Goal: Transaction & Acquisition: Purchase product/service

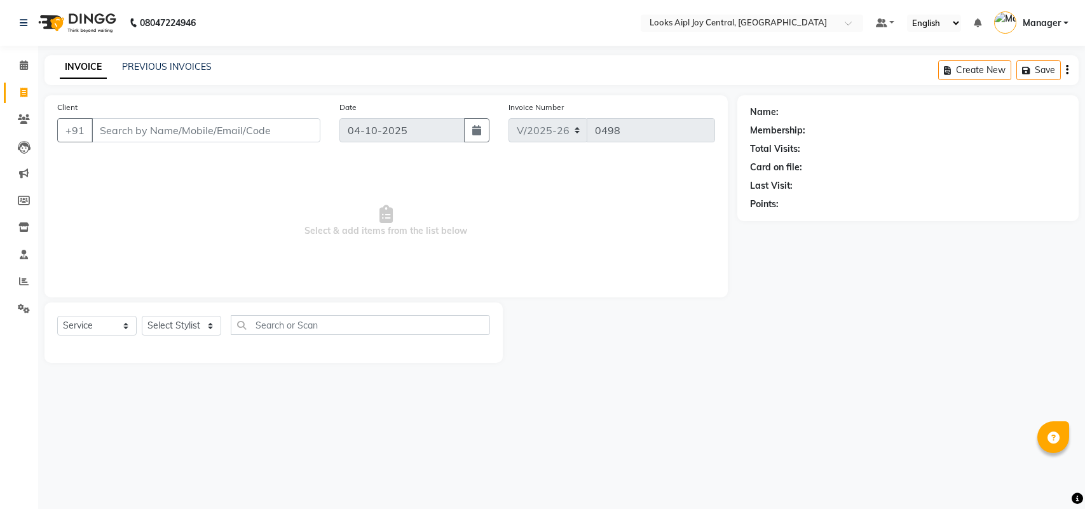
select select "6032"
select select "service"
click at [726, 400] on div "08047224946 Select Location × Looks Aipl Joy Central, Gurgaon Default Panel My …" at bounding box center [542, 254] width 1085 height 509
click at [184, 326] on select "Select Stylist [PERSON_NAME] [PERSON_NAME] Counter Deepak_pdct [PERSON_NAME] [P…" at bounding box center [181, 326] width 79 height 20
select select "92844"
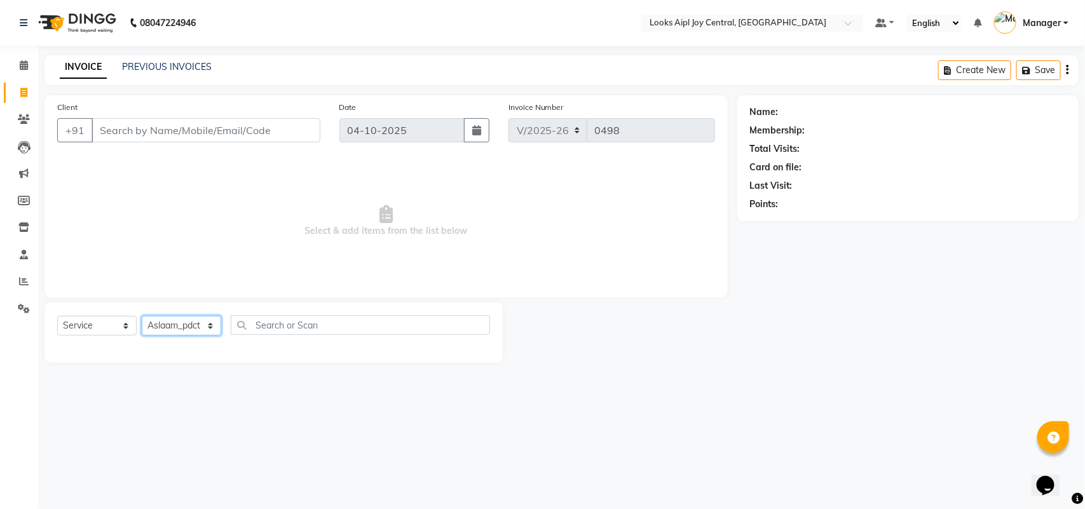
click at [142, 316] on select "Select Stylist [PERSON_NAME] [PERSON_NAME] Counter Deepak_pdct [PERSON_NAME] [P…" at bounding box center [181, 326] width 79 height 20
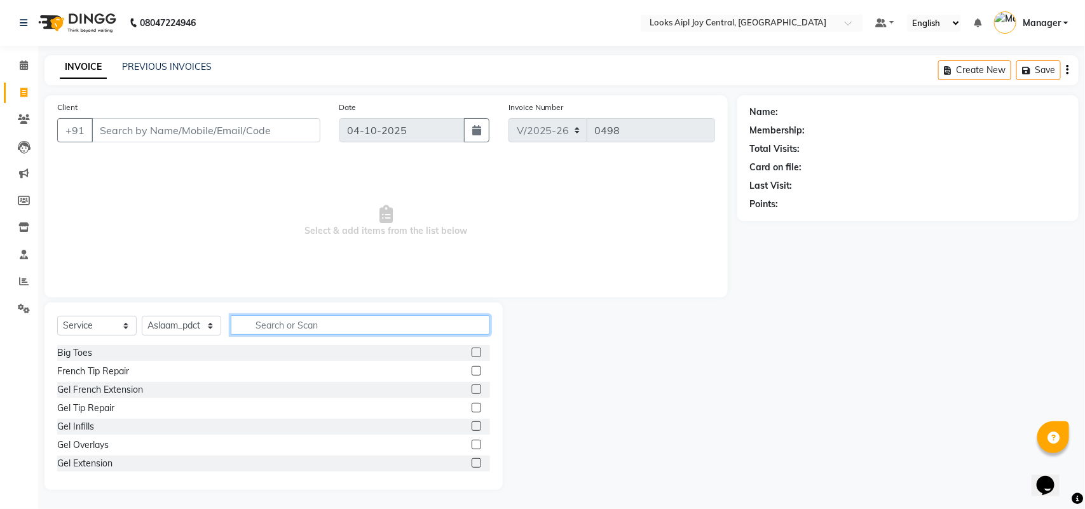
click at [300, 316] on input "text" at bounding box center [360, 325] width 259 height 20
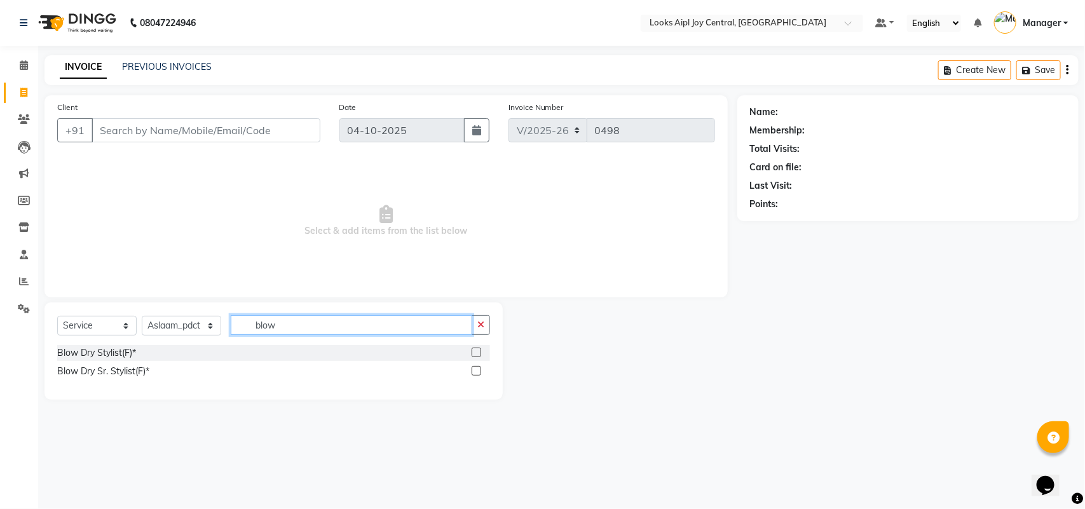
type input "blow"
click at [475, 373] on label at bounding box center [477, 371] width 10 height 10
click at [475, 373] on input "checkbox" at bounding box center [476, 371] width 8 height 8
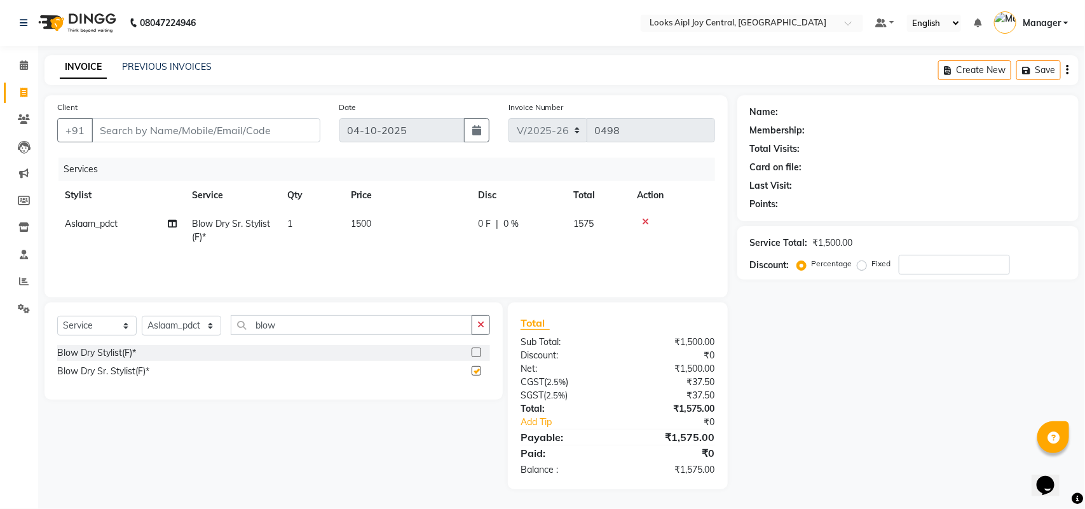
checkbox input "false"
click at [646, 217] on icon at bounding box center [645, 221] width 7 height 9
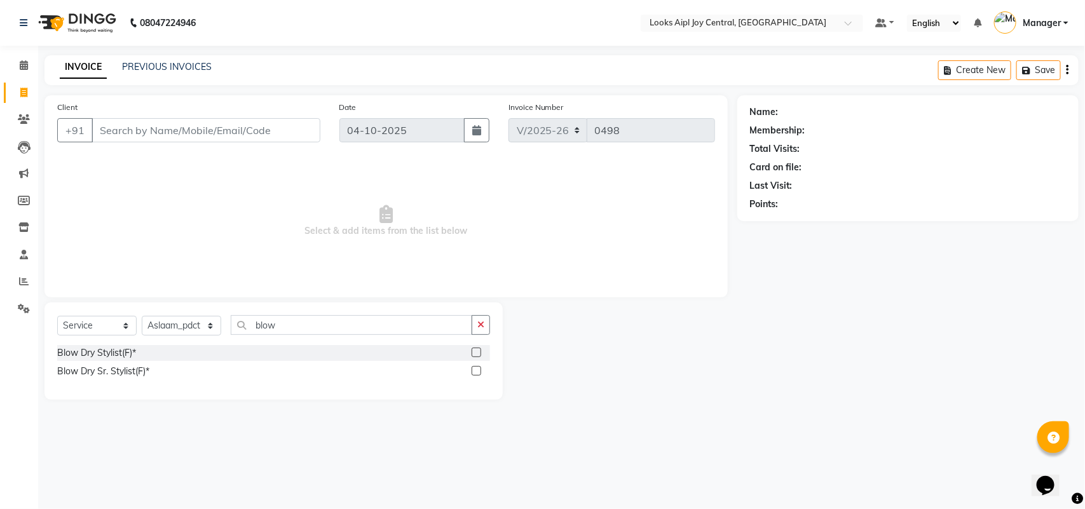
click at [478, 350] on label at bounding box center [477, 353] width 10 height 10
click at [478, 350] on input "checkbox" at bounding box center [476, 353] width 8 height 8
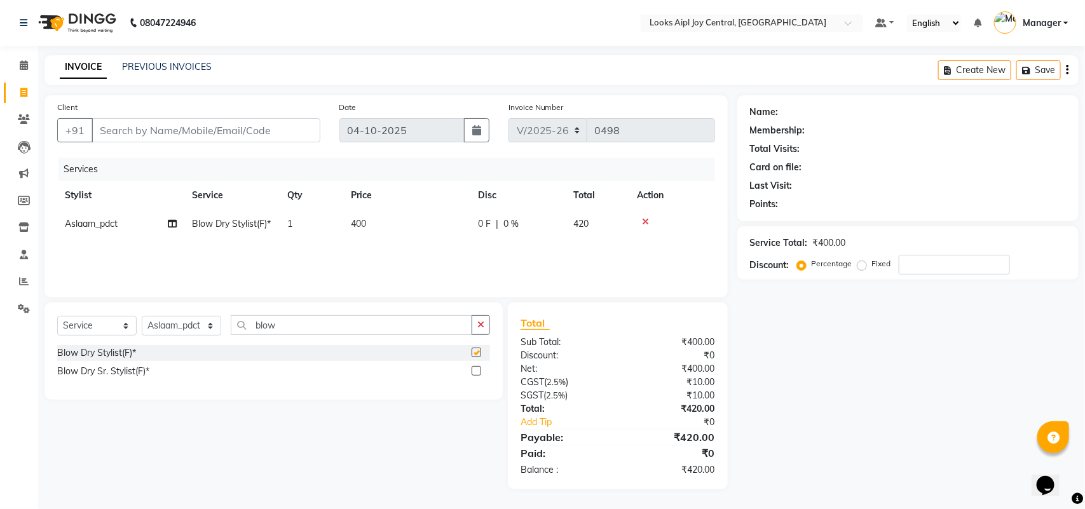
checkbox input "false"
click at [351, 223] on span "400" at bounding box center [358, 223] width 15 height 11
select select "92844"
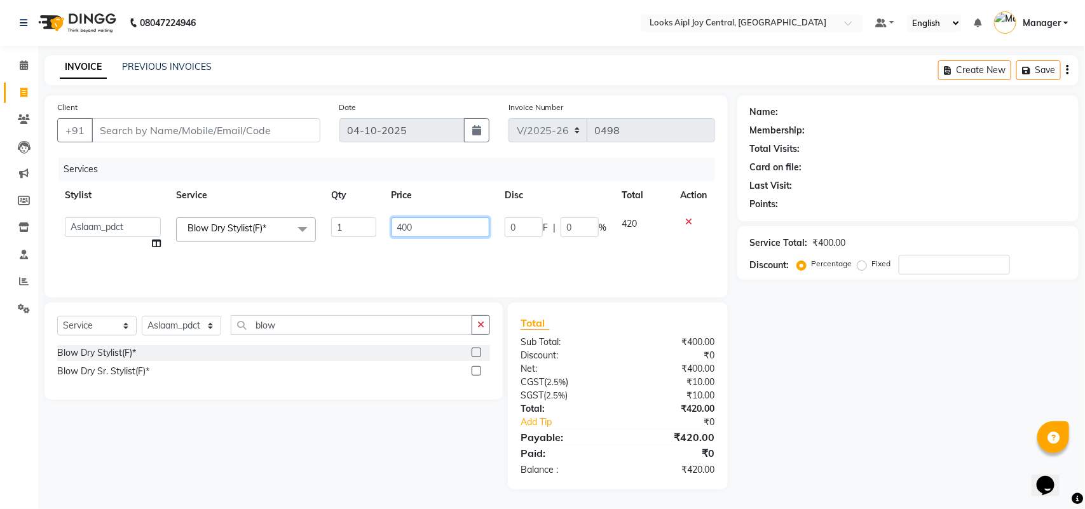
drag, startPoint x: 415, startPoint y: 221, endPoint x: 392, endPoint y: 226, distance: 23.4
click at [392, 226] on input "400" at bounding box center [440, 227] width 98 height 20
type input "600"
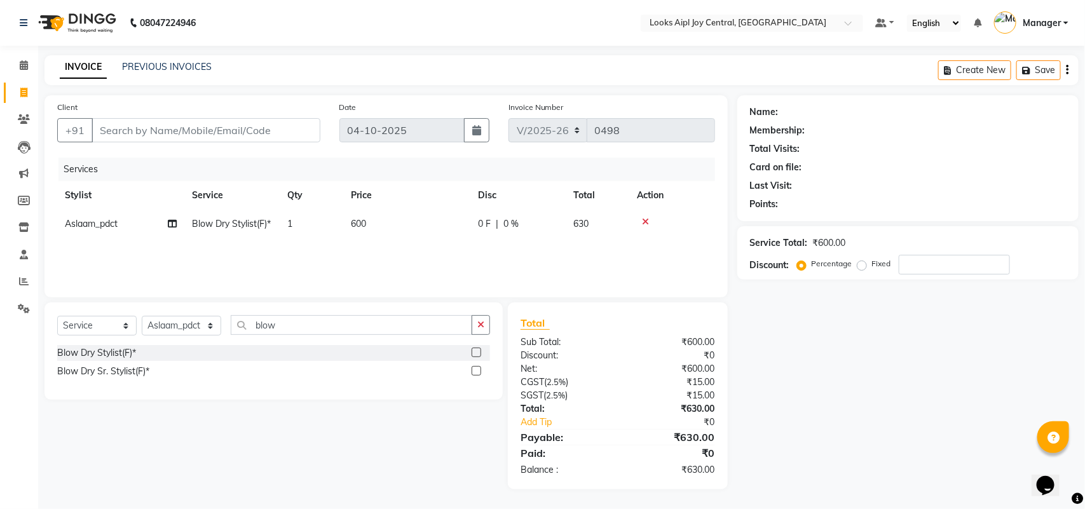
click at [488, 256] on div "Services Stylist Service Qty Price Disc Total Action Aslaam_pdct Blow Dry Styli…" at bounding box center [386, 221] width 658 height 127
click at [255, 137] on input "Client" at bounding box center [206, 130] width 229 height 24
type input "9"
type input "0"
type input "9891081414"
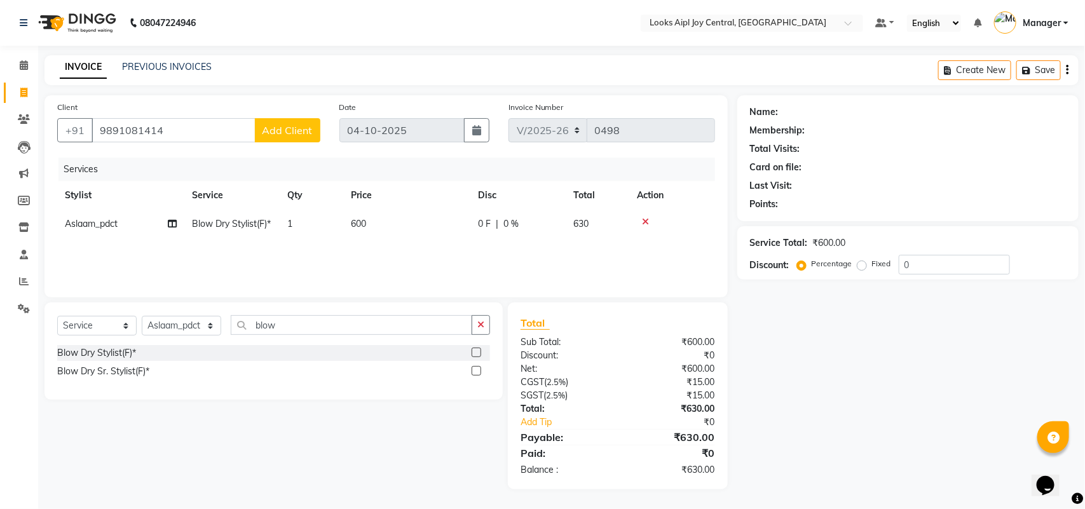
click at [277, 130] on span "Add Client" at bounding box center [287, 130] width 50 height 13
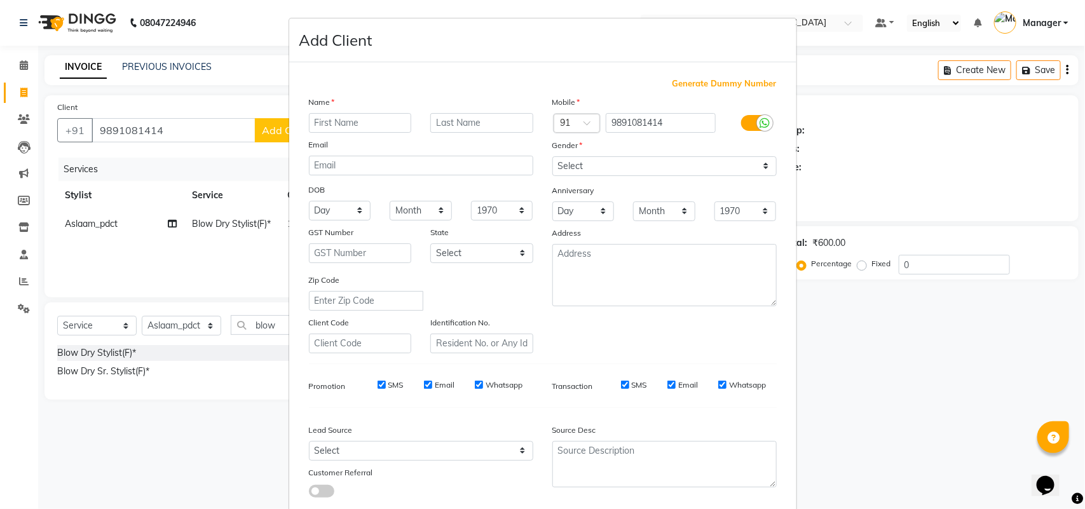
click at [367, 122] on input "text" at bounding box center [360, 123] width 103 height 20
type input "[PERSON_NAME]"
click at [665, 169] on select "Select Male Female Other Prefer Not To Say" at bounding box center [664, 166] width 224 height 20
select select "male"
click at [552, 156] on select "Select Male Female Other Prefer Not To Say" at bounding box center [664, 166] width 224 height 20
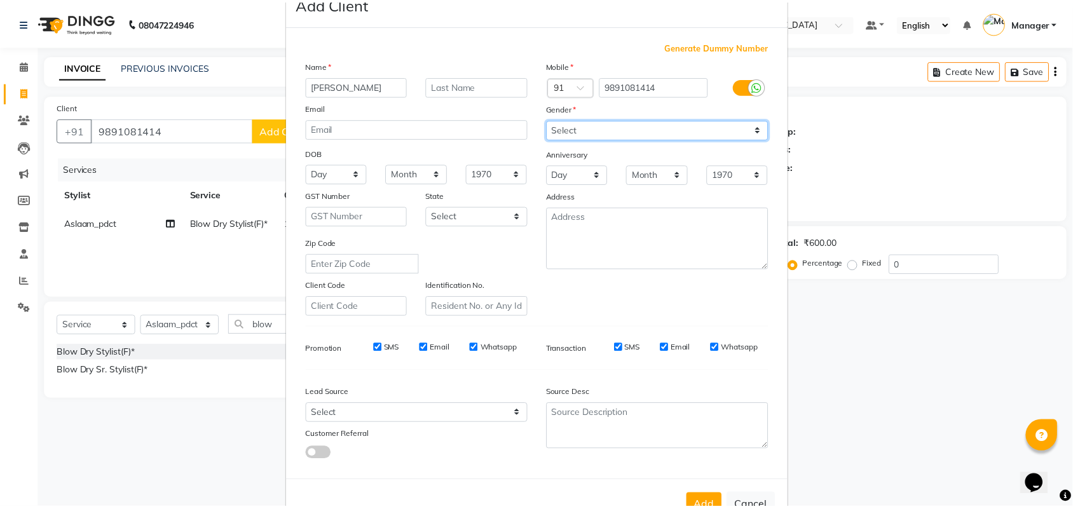
scroll to position [73, 0]
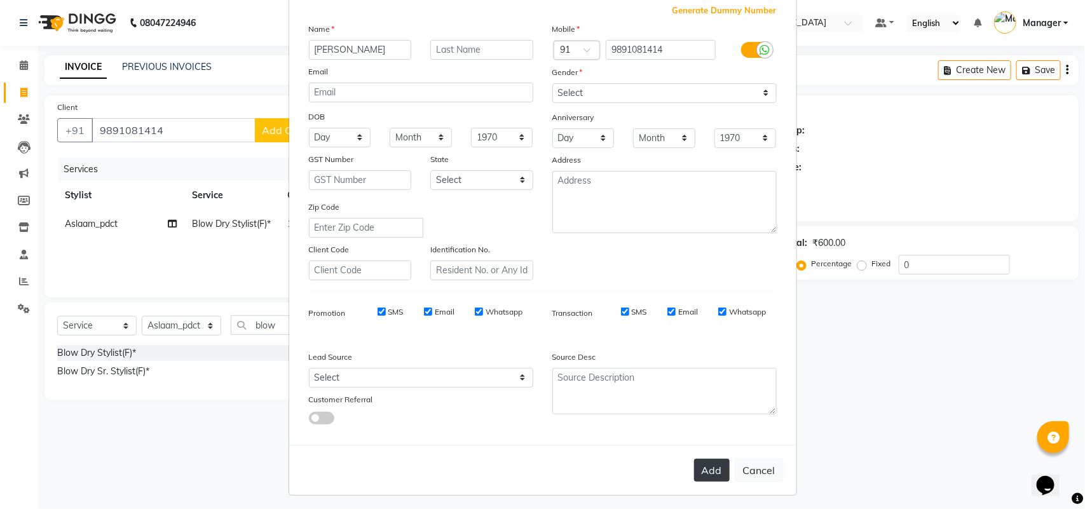
click at [710, 466] on button "Add" at bounding box center [712, 470] width 36 height 23
select select
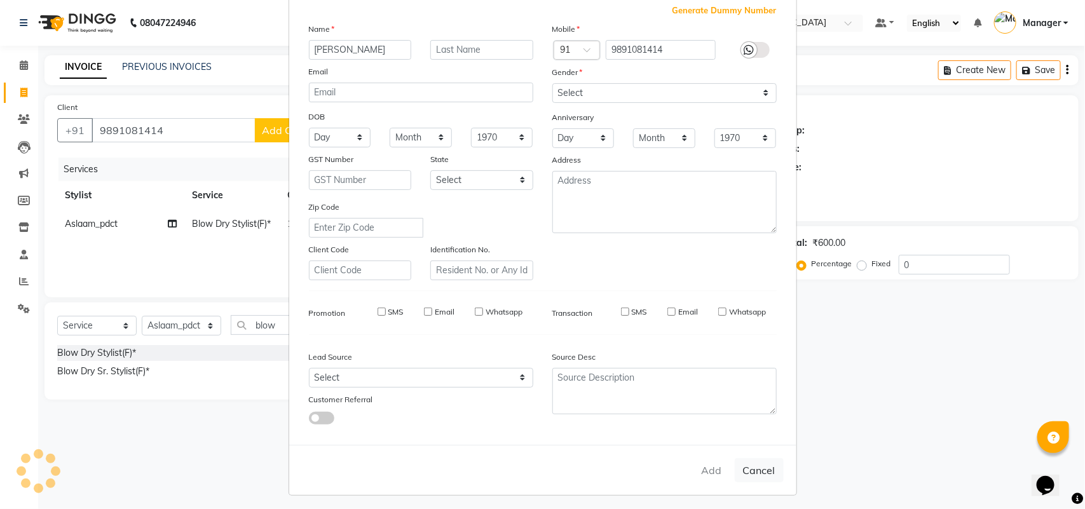
select select
checkbox input "false"
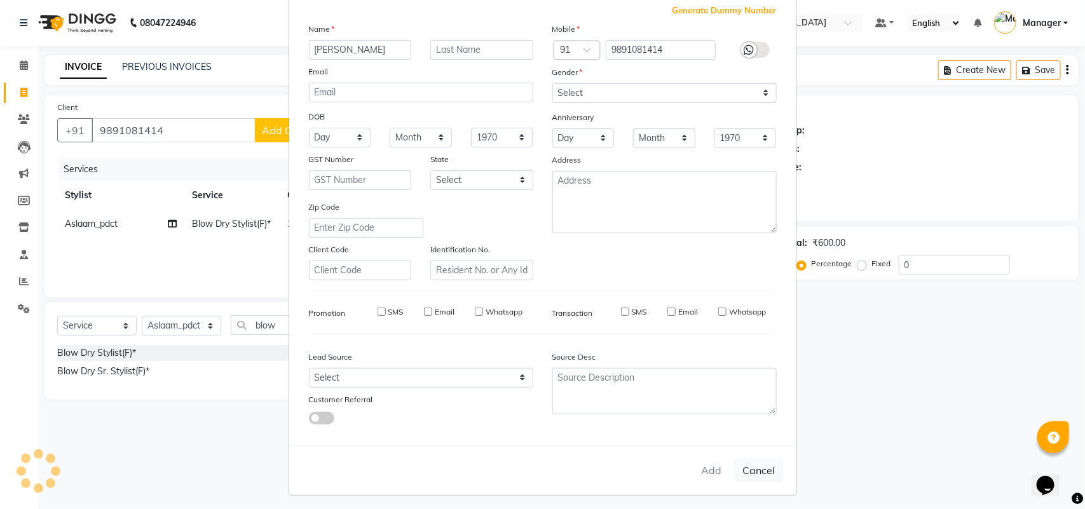
checkbox input "false"
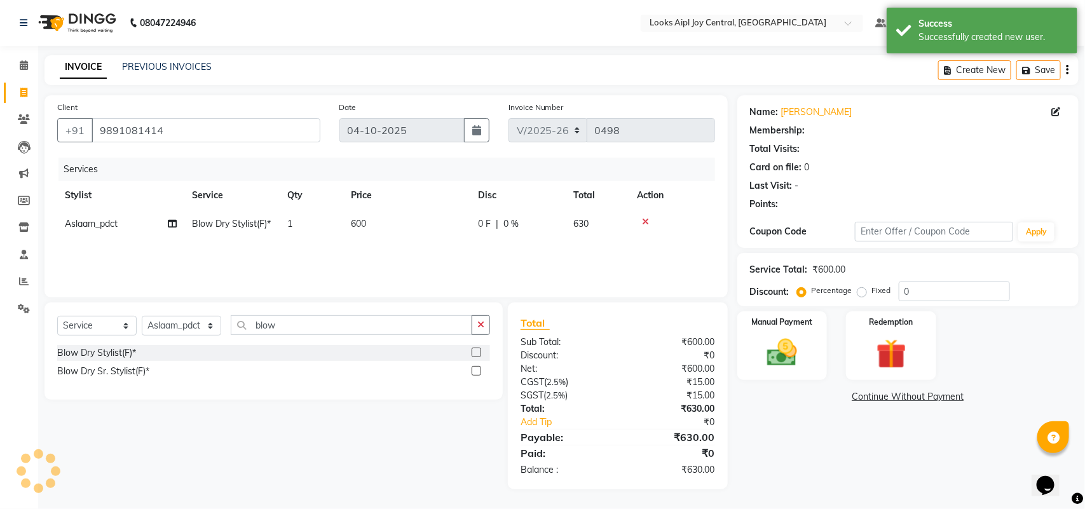
select select "1: Object"
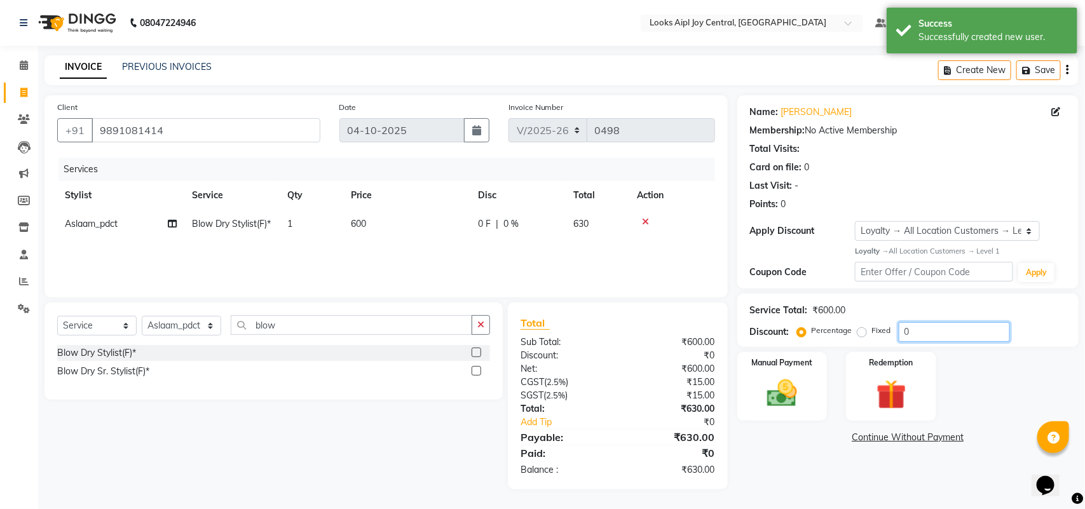
drag, startPoint x: 931, startPoint y: 337, endPoint x: 796, endPoint y: 337, distance: 134.7
click at [799, 337] on div "Percentage Fixed 0" at bounding box center [904, 332] width 210 height 20
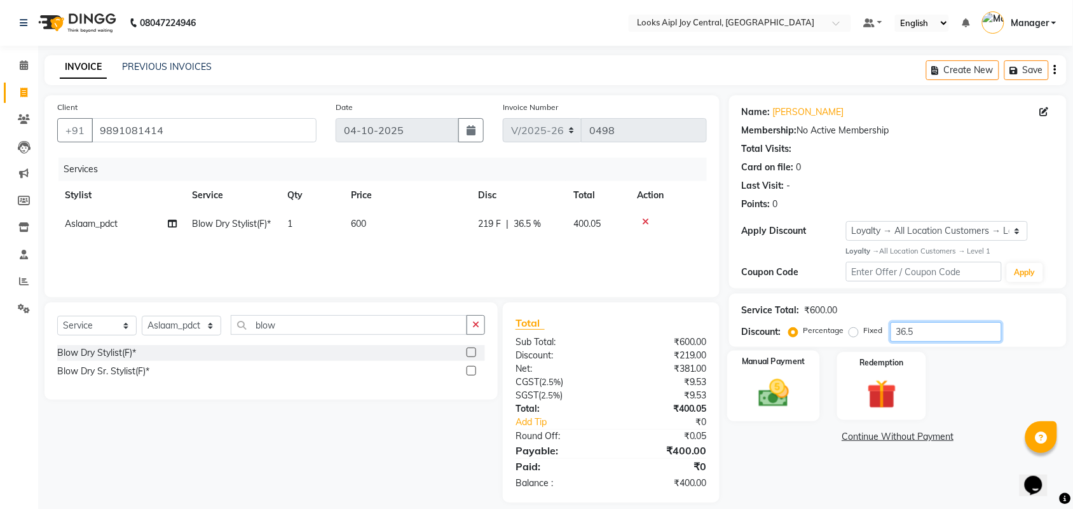
type input "36.5"
click at [801, 404] on div "Manual Payment" at bounding box center [773, 386] width 93 height 71
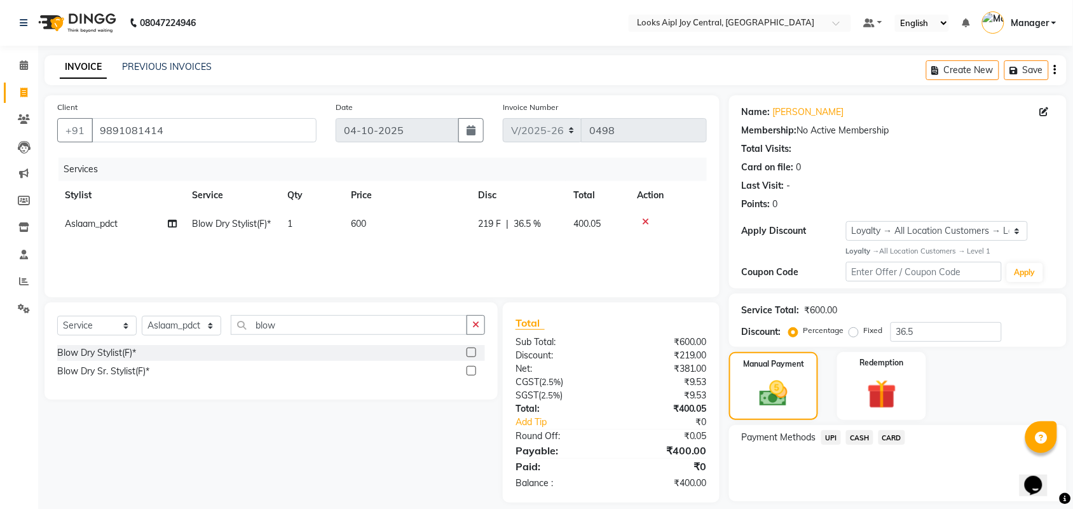
click at [865, 440] on span "CASH" at bounding box center [859, 437] width 27 height 15
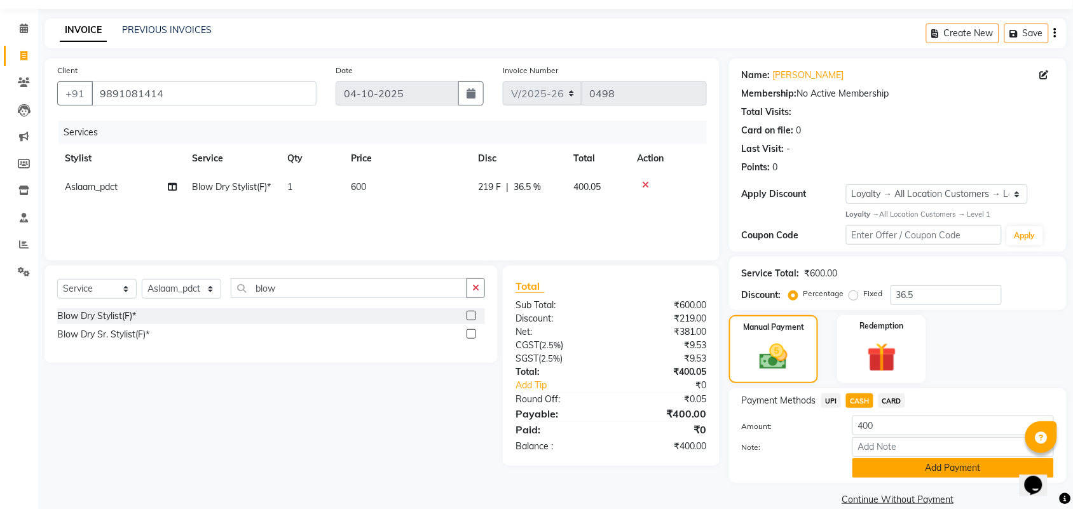
scroll to position [55, 0]
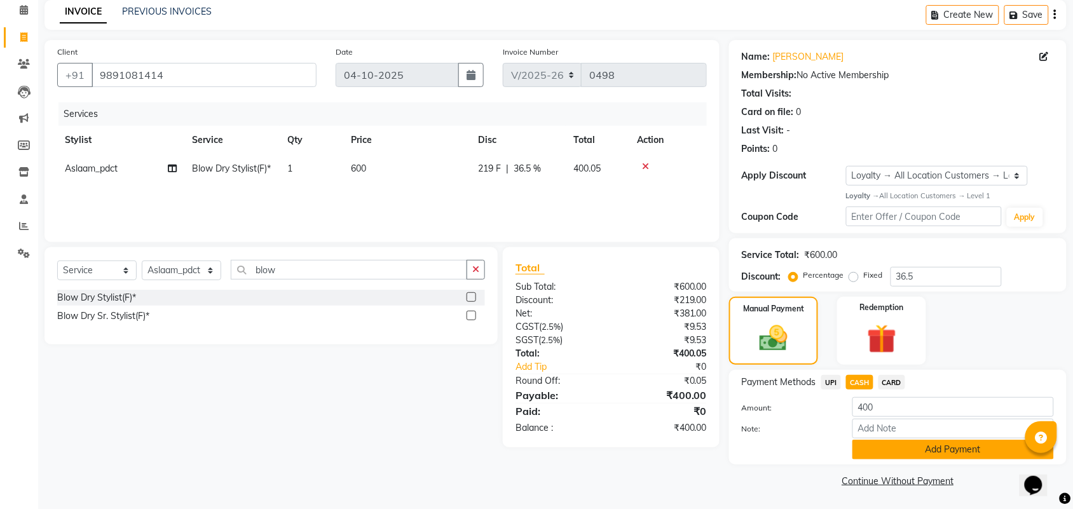
click at [894, 445] on button "Add Payment" at bounding box center [952, 450] width 201 height 20
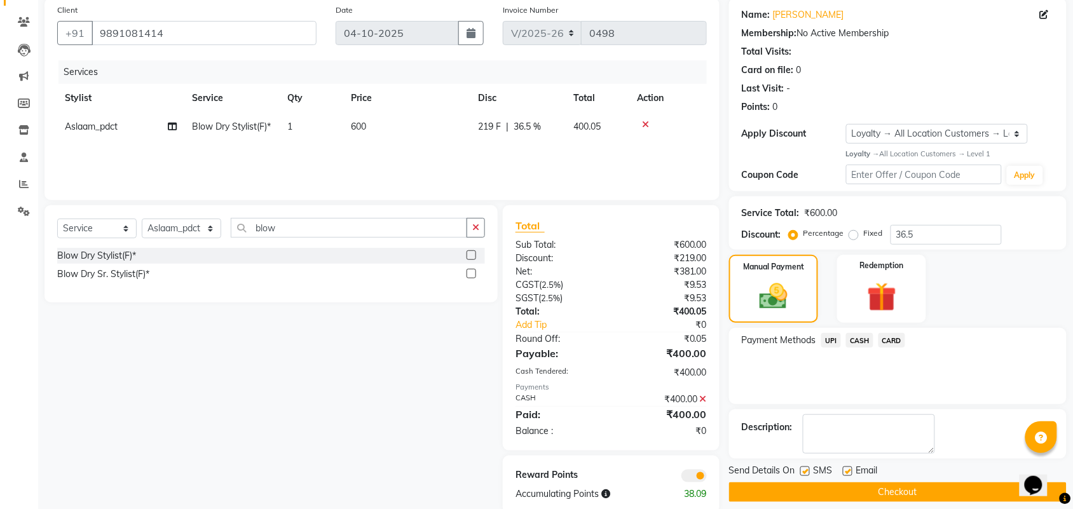
scroll to position [119, 0]
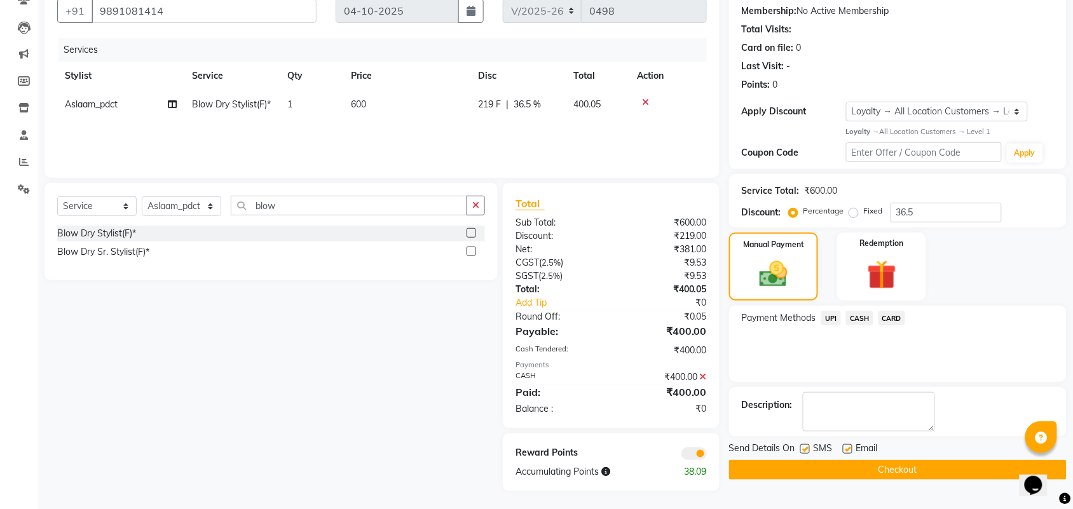
click at [785, 468] on button "Checkout" at bounding box center [897, 470] width 337 height 20
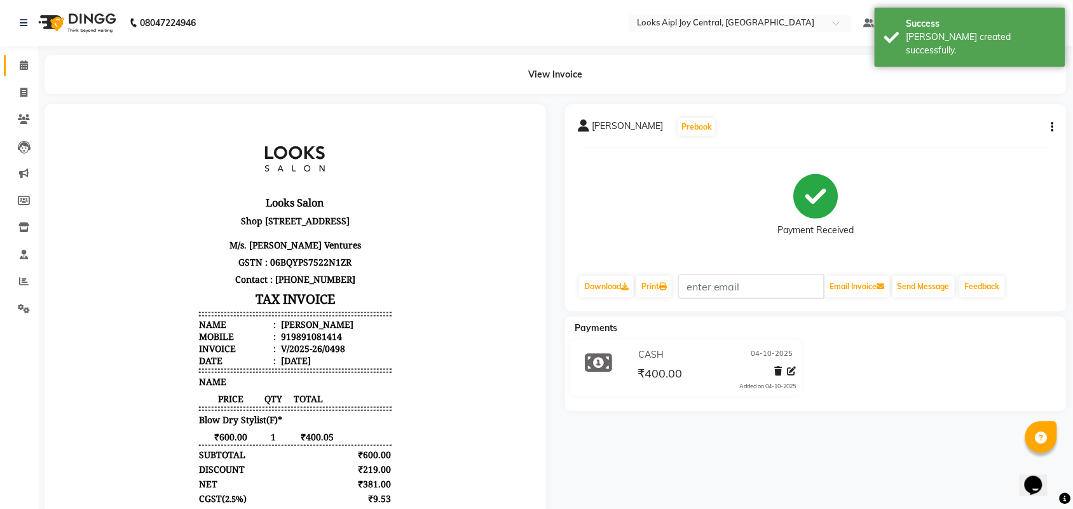
click at [21, 73] on link "Calendar" at bounding box center [19, 65] width 31 height 21
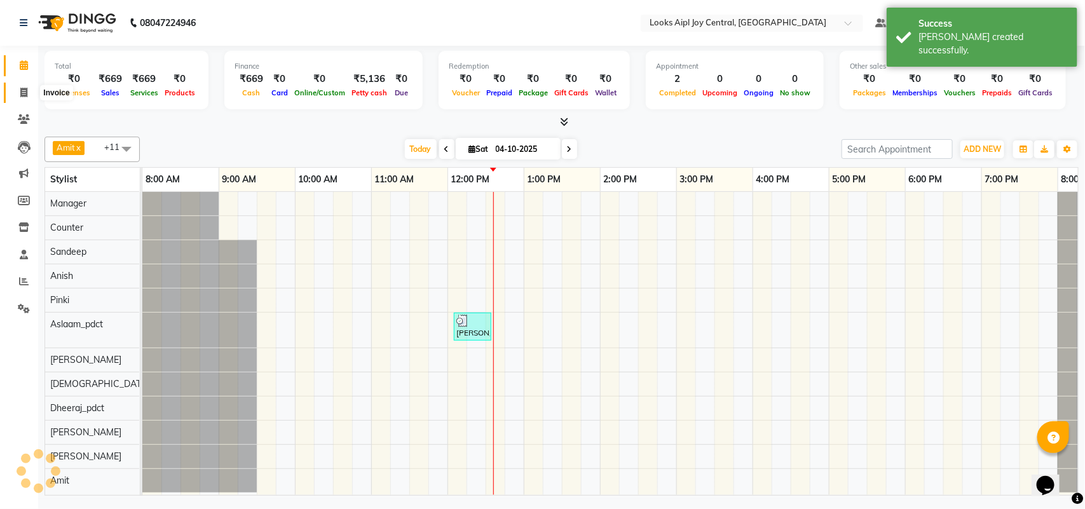
click at [27, 95] on span at bounding box center [24, 93] width 22 height 15
select select "service"
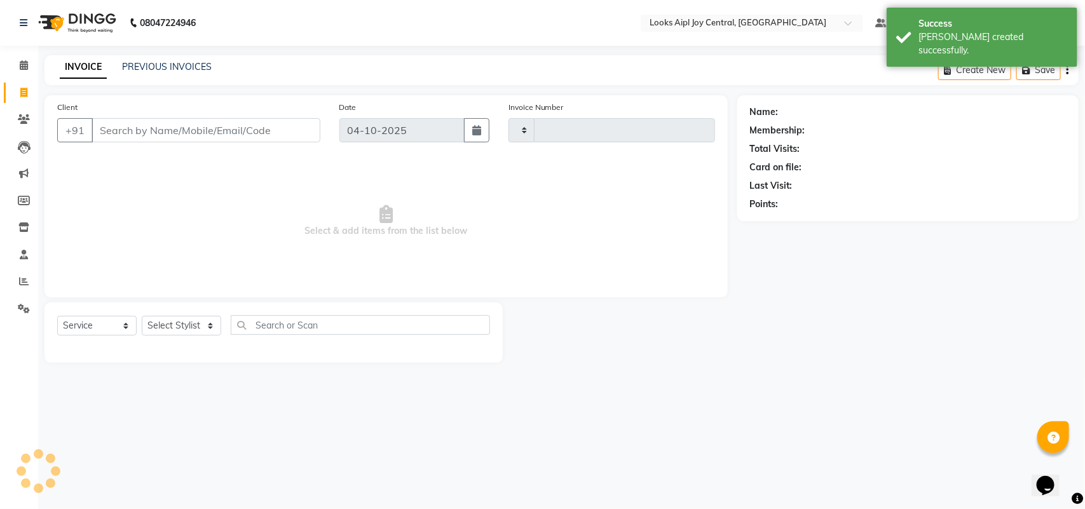
type input "0499"
select select "6032"
click at [186, 65] on link "PREVIOUS INVOICES" at bounding box center [167, 66] width 90 height 11
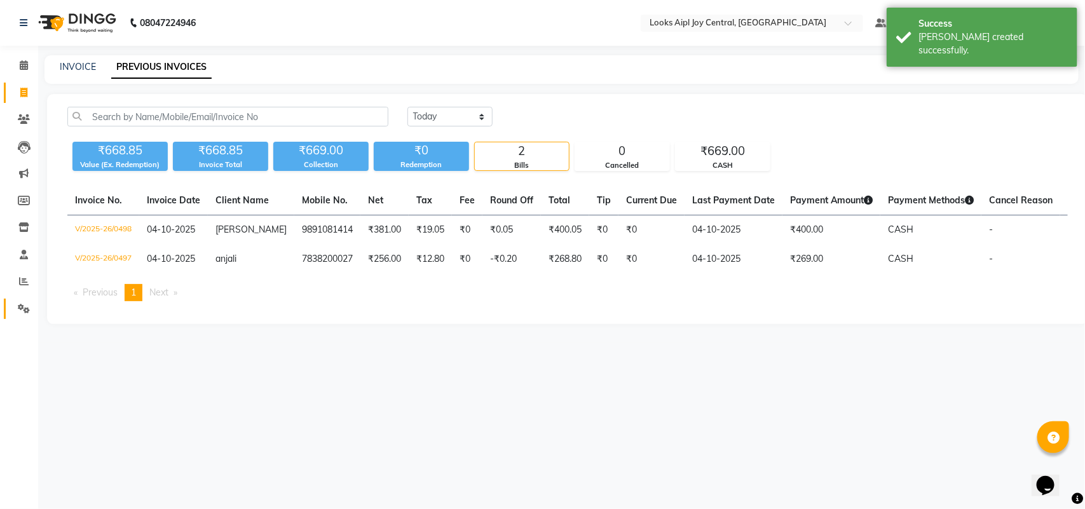
click at [20, 318] on link "Settings" at bounding box center [19, 309] width 31 height 21
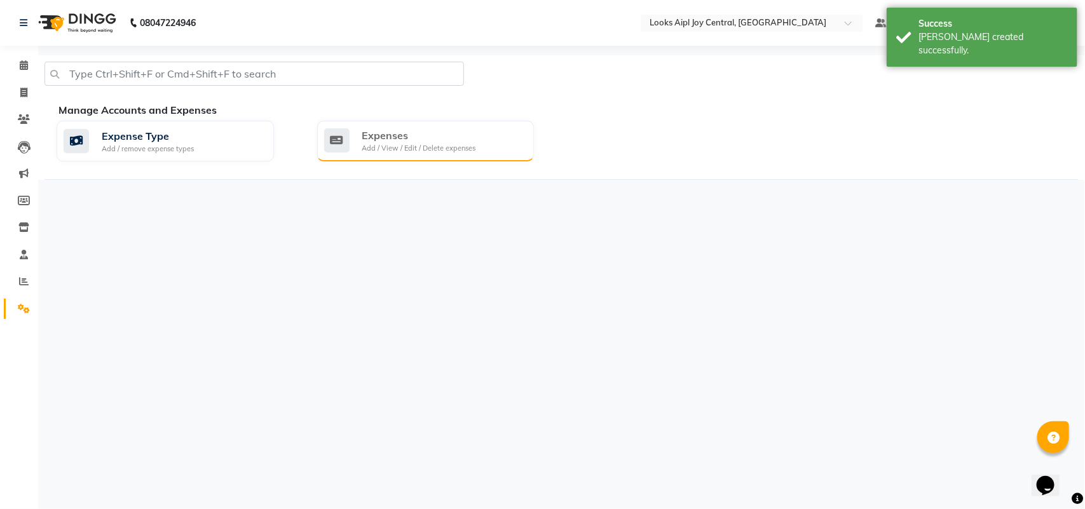
click at [405, 139] on div "Expenses" at bounding box center [419, 135] width 114 height 15
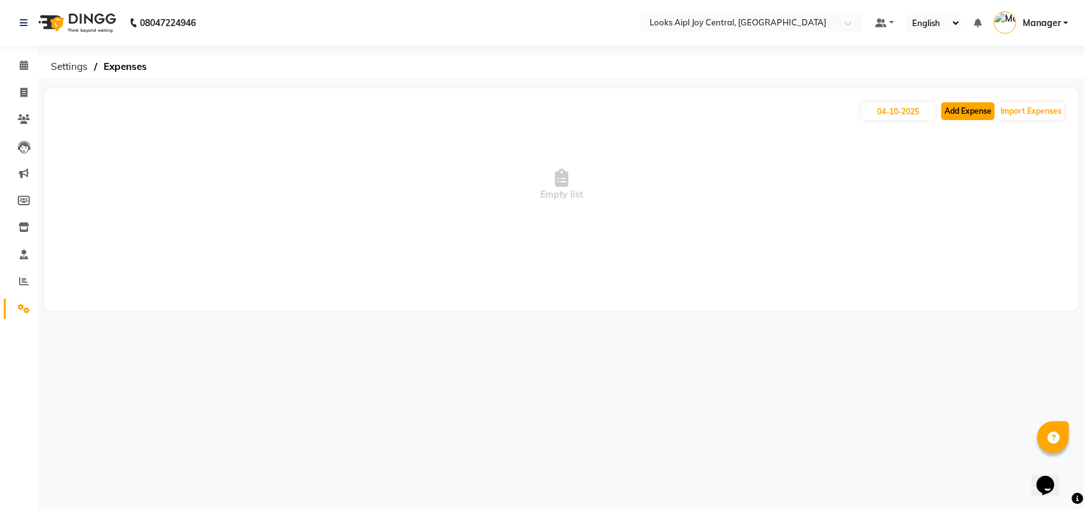
click at [963, 119] on button "Add Expense" at bounding box center [967, 111] width 53 height 18
select select "1"
select select "5008"
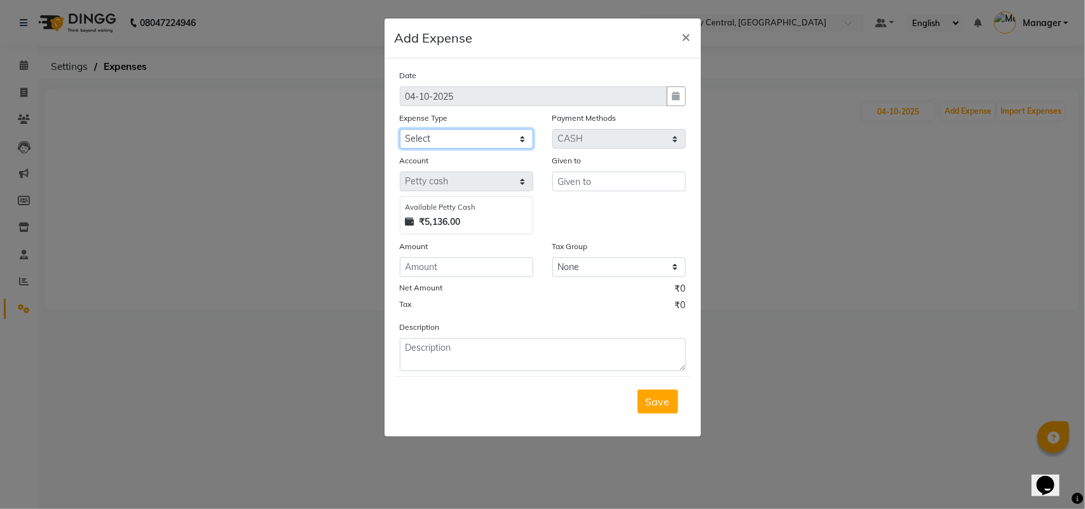
click at [427, 137] on select "Select Accommodation Aesthetics Bank Deposit BLINKIT Cash Handover Client Refun…" at bounding box center [466, 139] width 133 height 20
select select "24890"
click at [400, 129] on select "Select Accommodation Aesthetics Bank Deposit BLINKIT Cash Handover Client Refun…" at bounding box center [466, 139] width 133 height 20
click at [461, 265] on input "number" at bounding box center [466, 267] width 133 height 20
type input "175"
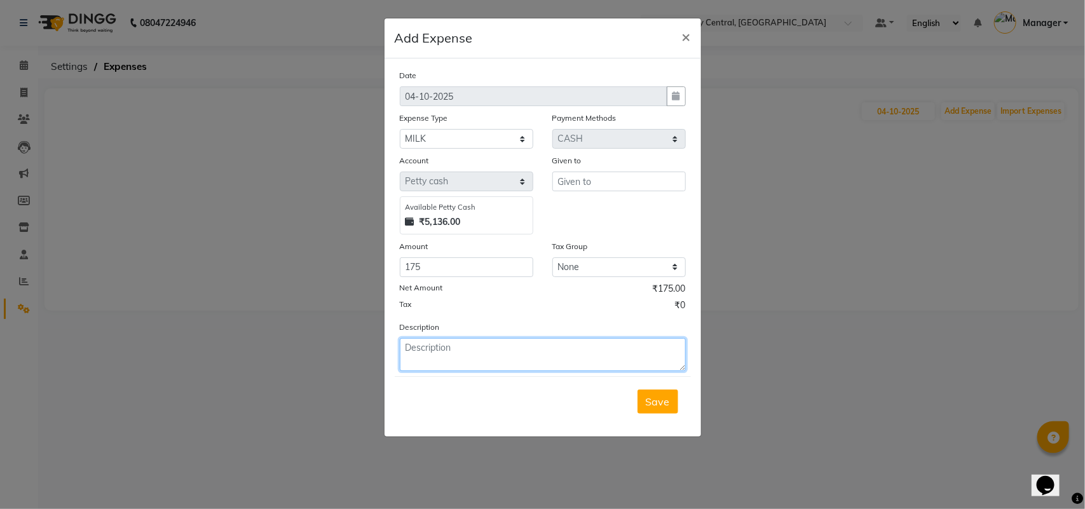
click at [452, 351] on textarea at bounding box center [543, 354] width 286 height 33
type textarea "milk,"
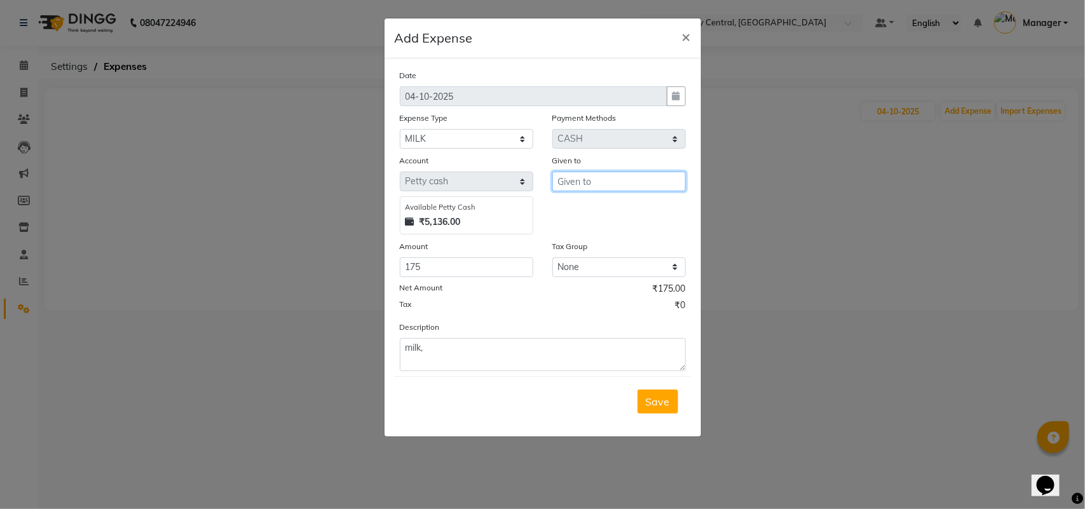
click at [601, 179] on input "text" at bounding box center [618, 182] width 133 height 20
type input "milk"
click at [668, 390] on button "Save" at bounding box center [657, 402] width 41 height 24
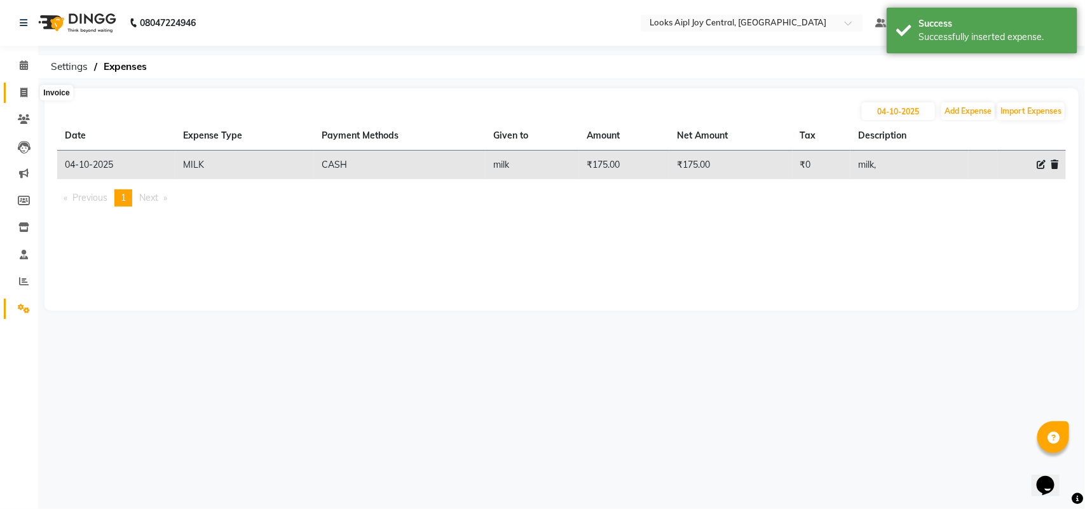
click at [23, 90] on icon at bounding box center [23, 93] width 7 height 10
select select "6032"
select select "service"
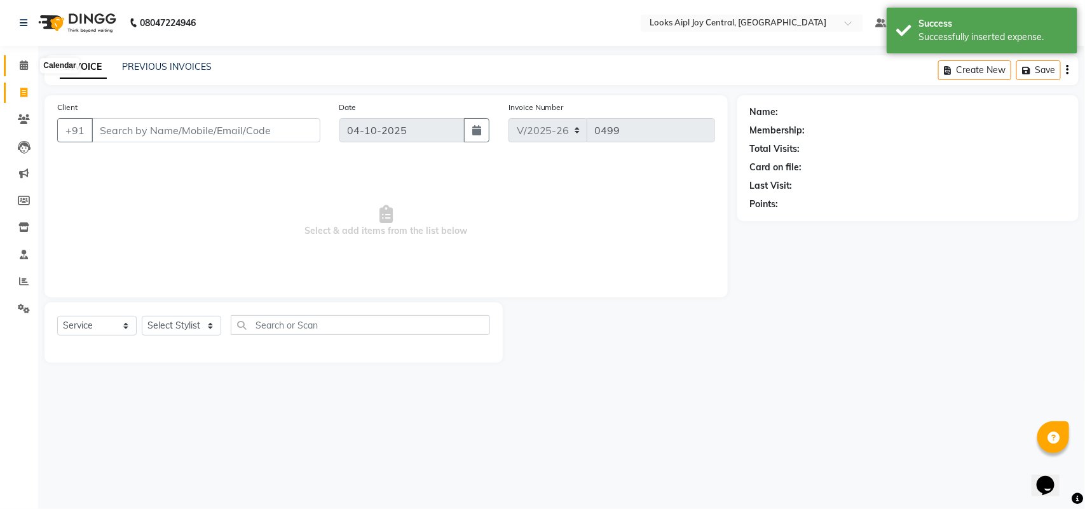
click at [17, 62] on span at bounding box center [24, 65] width 22 height 15
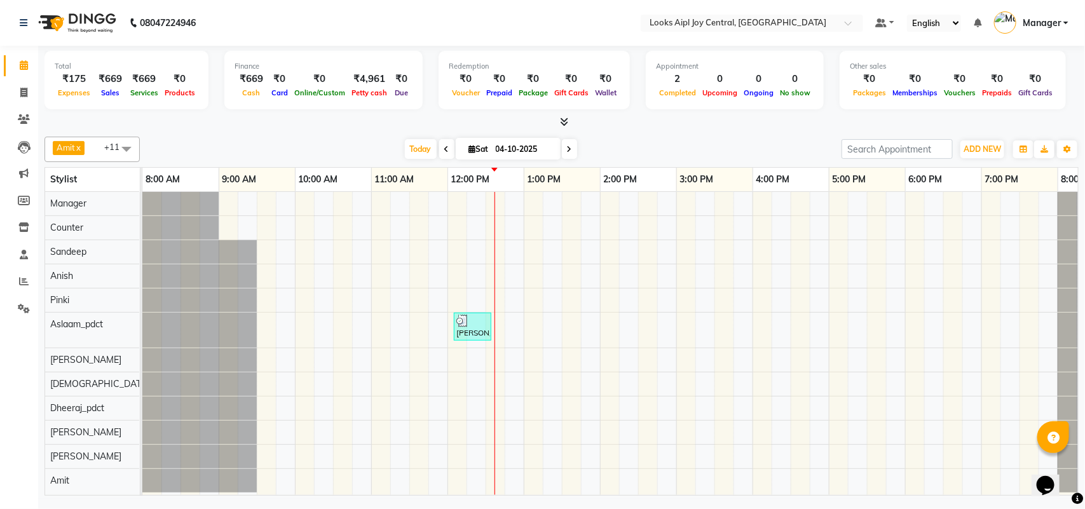
click at [469, 153] on icon at bounding box center [472, 149] width 7 height 8
select select "10"
select select "2025"
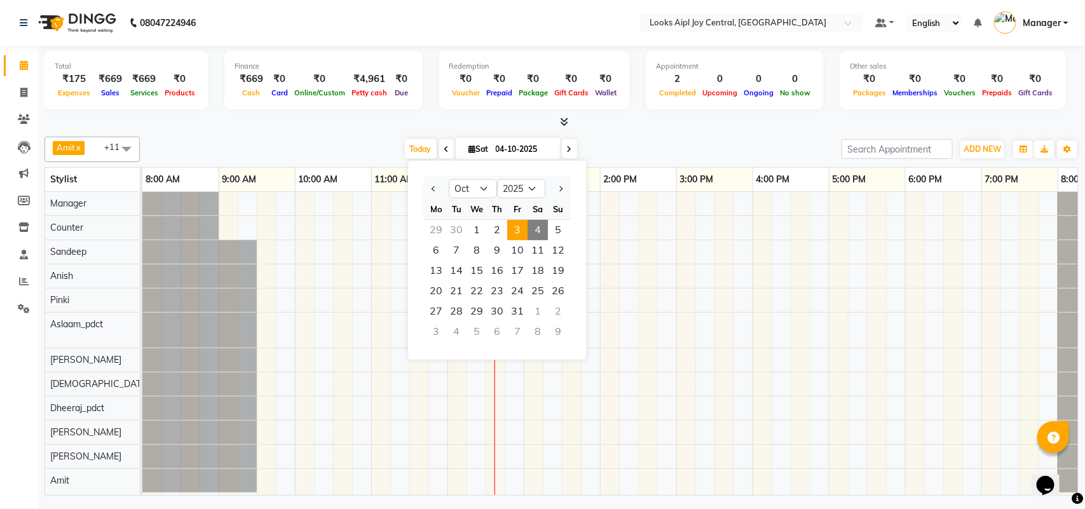
click at [513, 226] on span "3" at bounding box center [517, 230] width 20 height 20
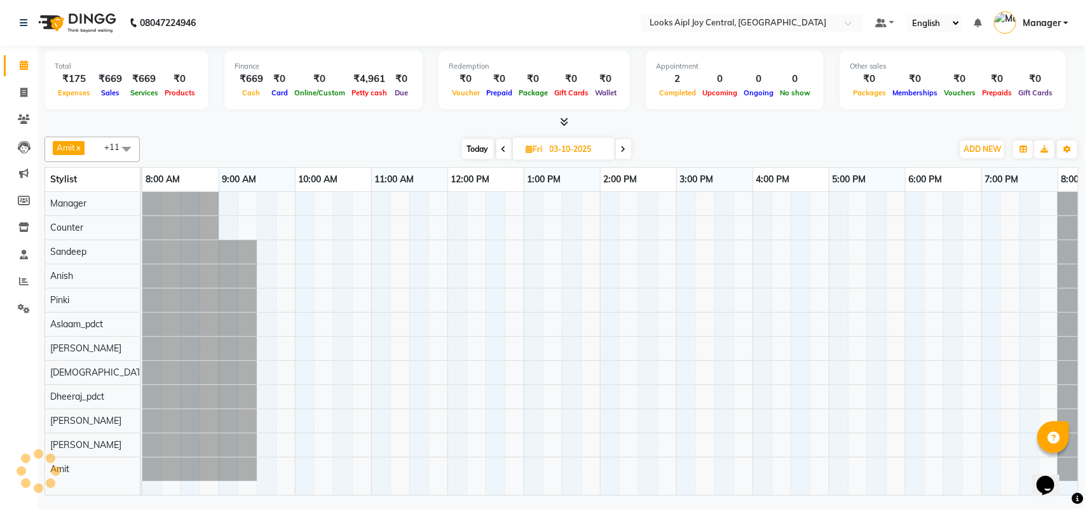
scroll to position [0, 55]
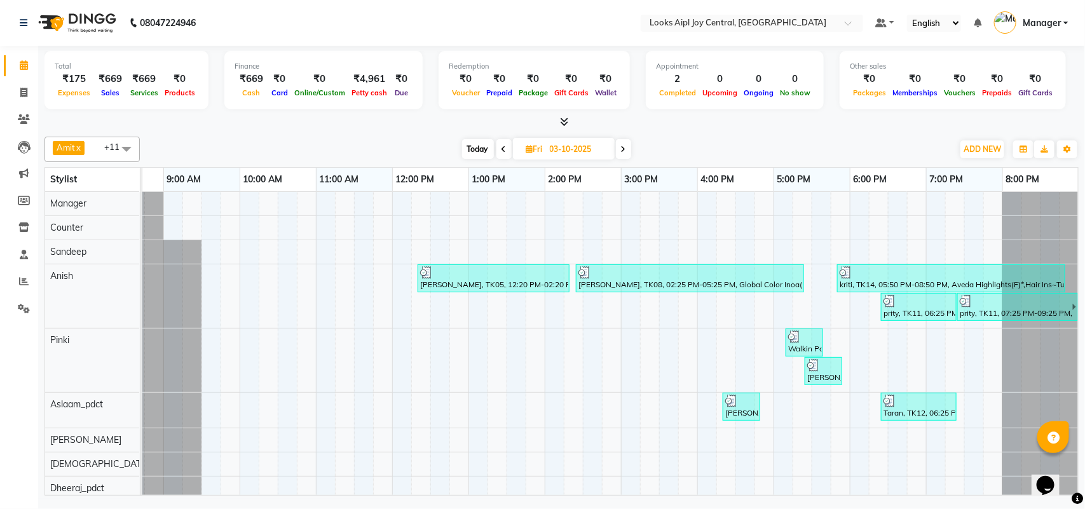
click at [623, 151] on icon at bounding box center [623, 150] width 5 height 8
type input "04-10-2025"
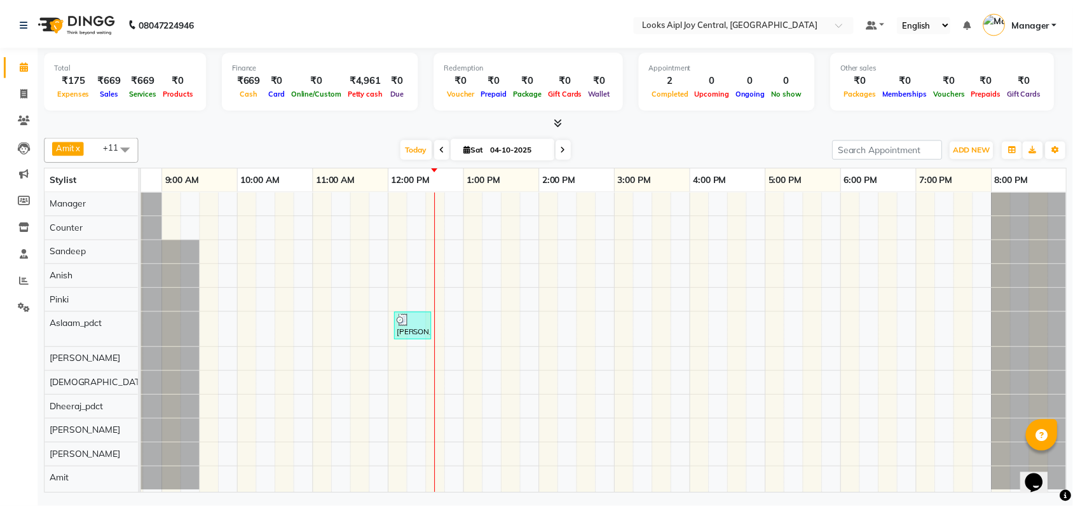
scroll to position [0, 0]
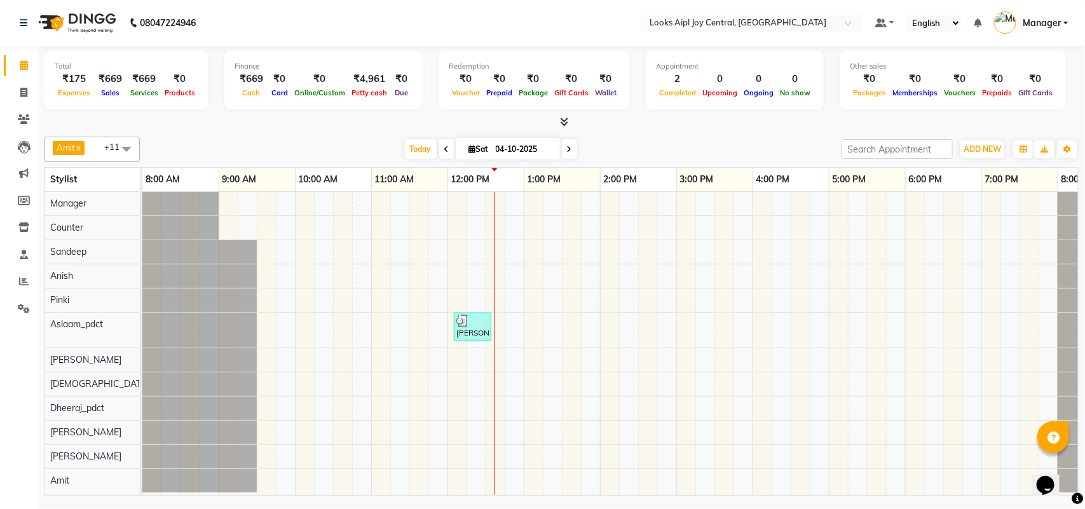
click at [567, 123] on icon at bounding box center [564, 122] width 8 height 10
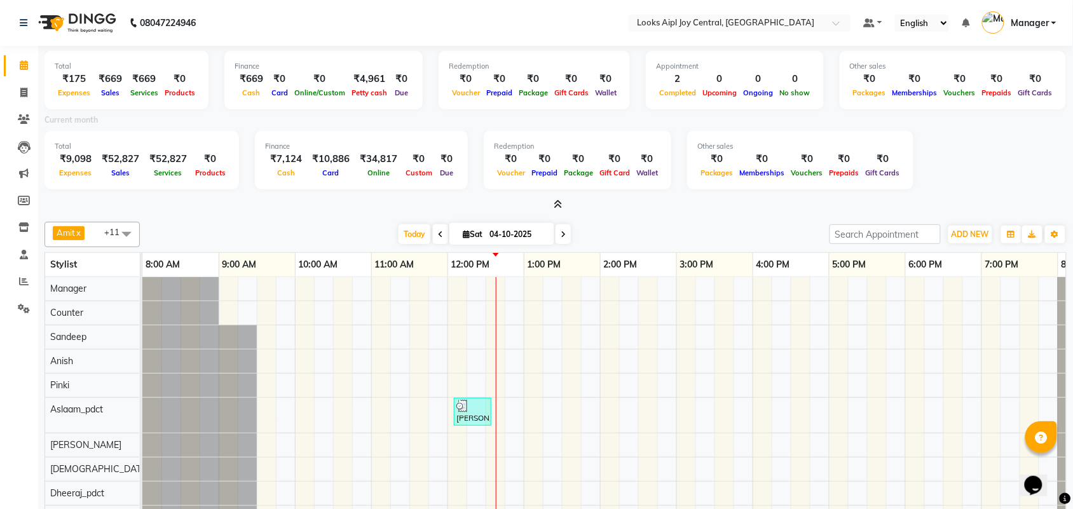
click at [555, 202] on icon at bounding box center [558, 205] width 8 height 10
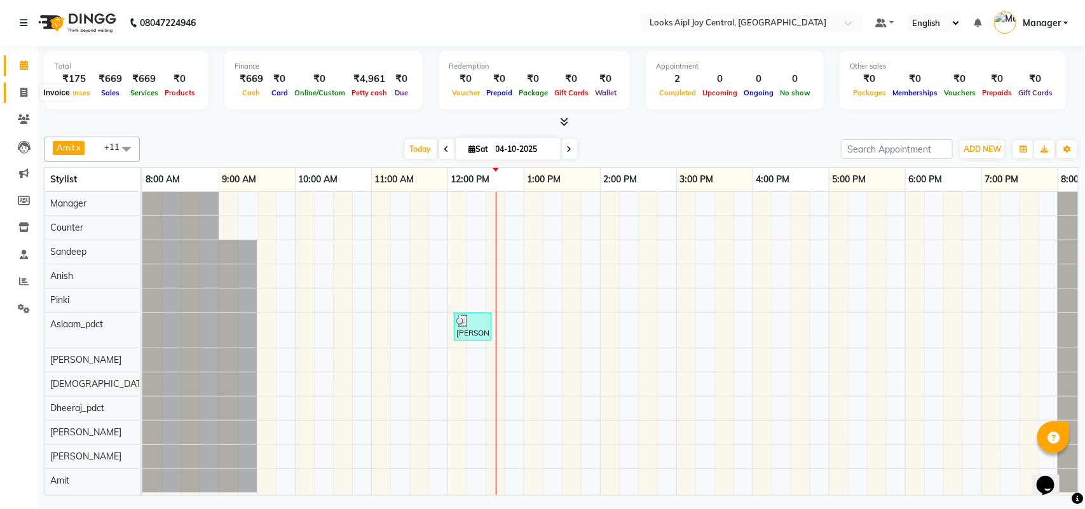
click at [29, 88] on span at bounding box center [24, 93] width 22 height 15
select select "6032"
select select "service"
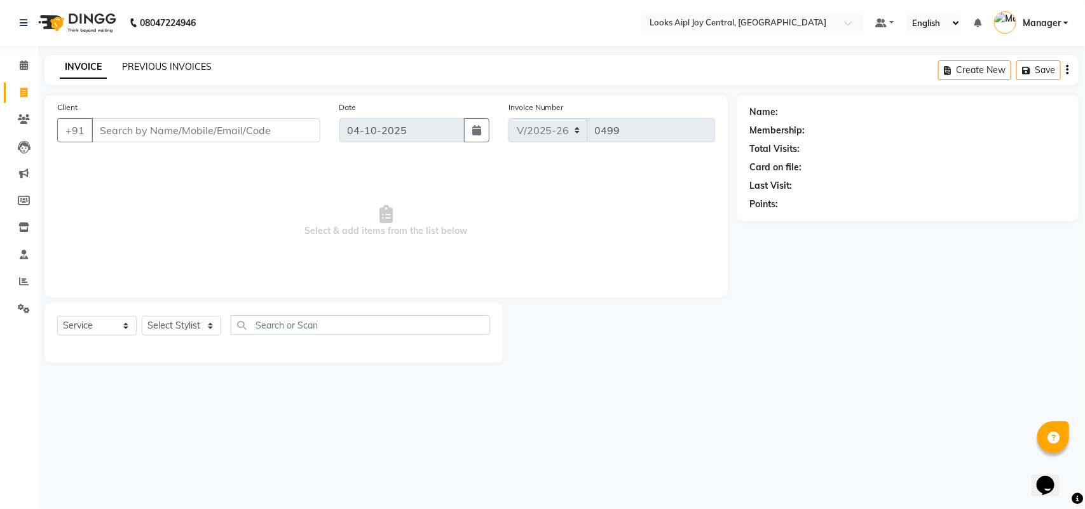
click at [160, 65] on link "PREVIOUS INVOICES" at bounding box center [167, 66] width 90 height 11
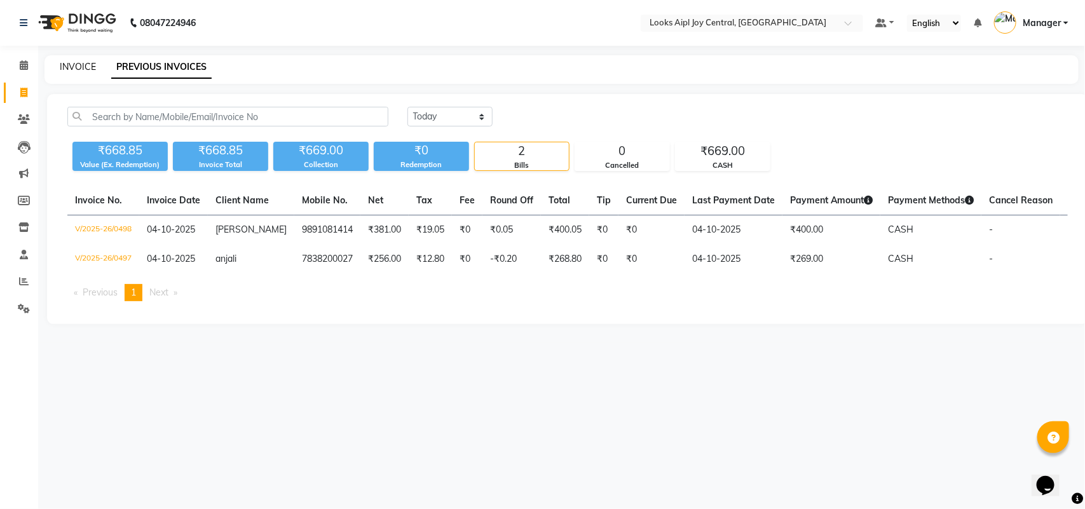
click at [60, 71] on link "INVOICE" at bounding box center [78, 66] width 36 height 11
select select "service"
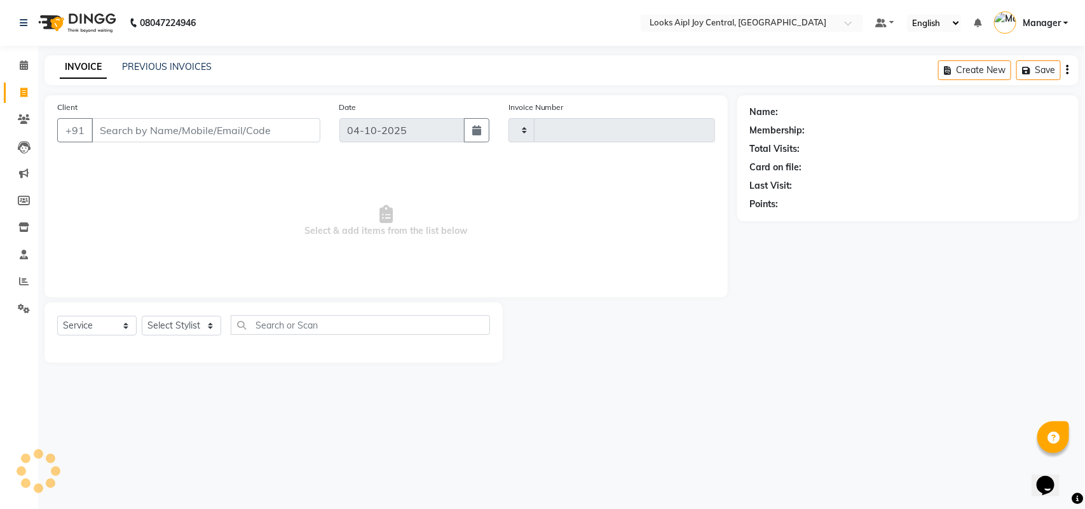
type input "0499"
select select "6032"
click at [183, 62] on link "PREVIOUS INVOICES" at bounding box center [167, 66] width 90 height 11
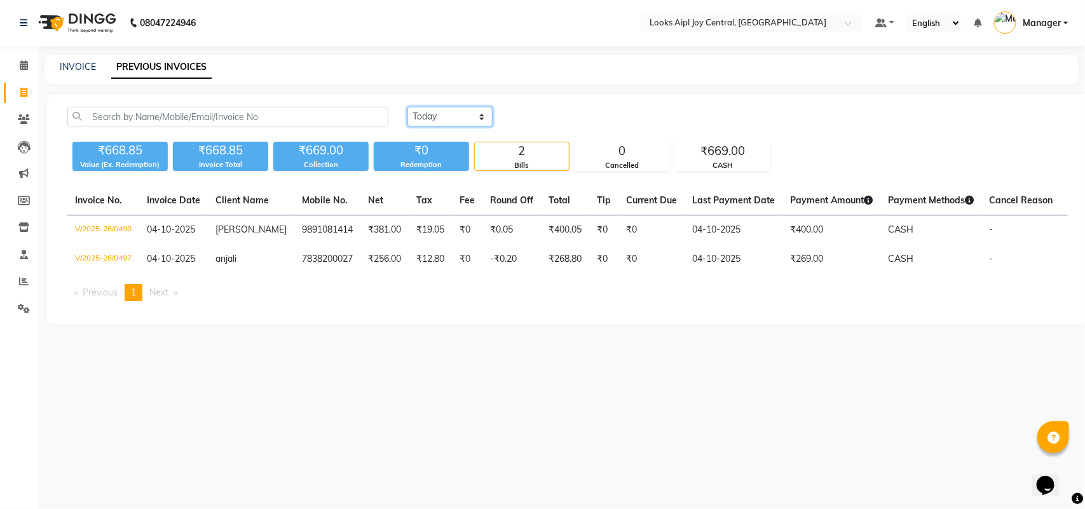
click at [468, 111] on select "Today Yesterday Custom Range" at bounding box center [449, 117] width 85 height 20
select select "range"
click at [407, 107] on select "Today Yesterday Custom Range" at bounding box center [449, 117] width 85 height 20
click at [71, 67] on link "INVOICE" at bounding box center [78, 66] width 36 height 11
select select "service"
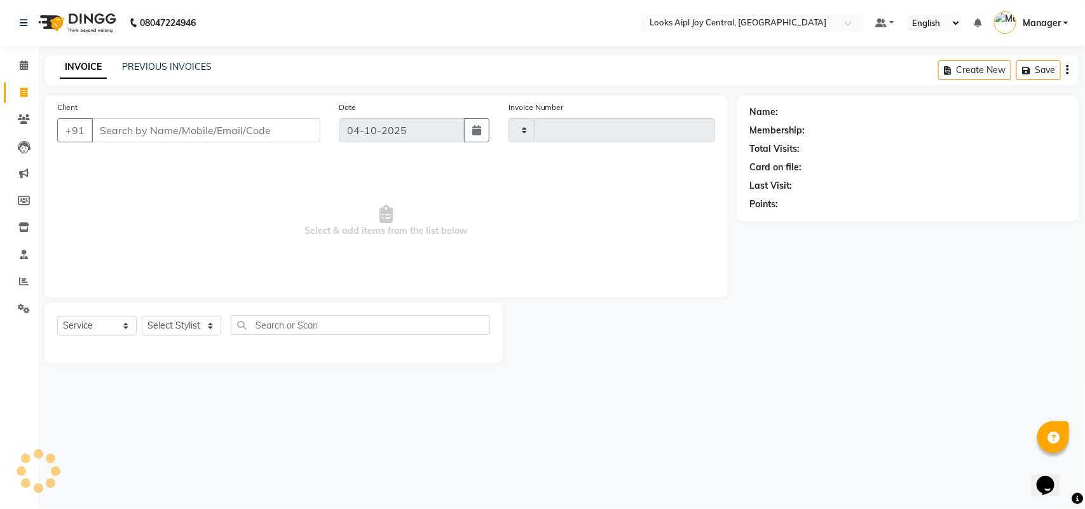
type input "0499"
select select "6032"
click at [23, 251] on icon at bounding box center [24, 255] width 8 height 10
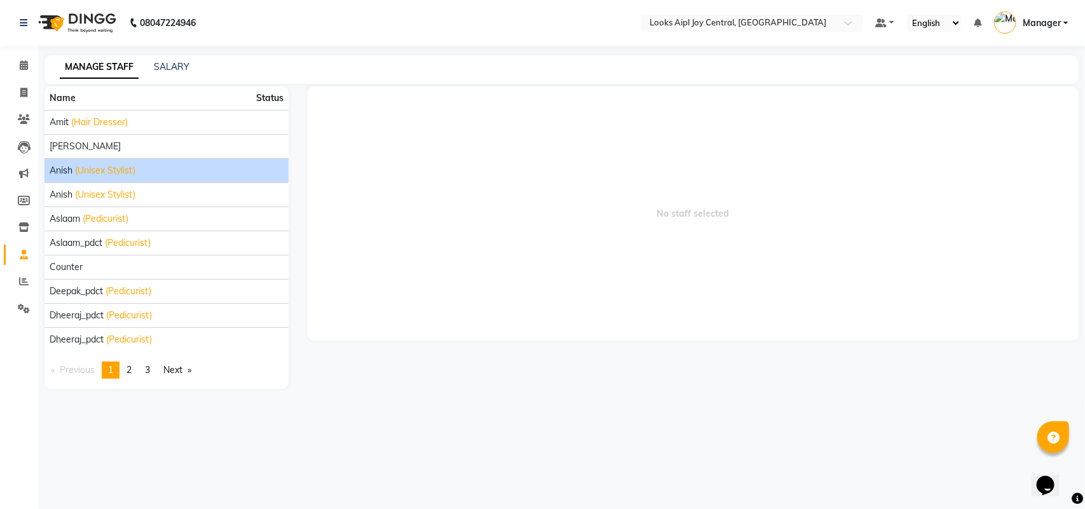
click at [197, 172] on div "Anish (Unisex Stylist)" at bounding box center [167, 170] width 234 height 13
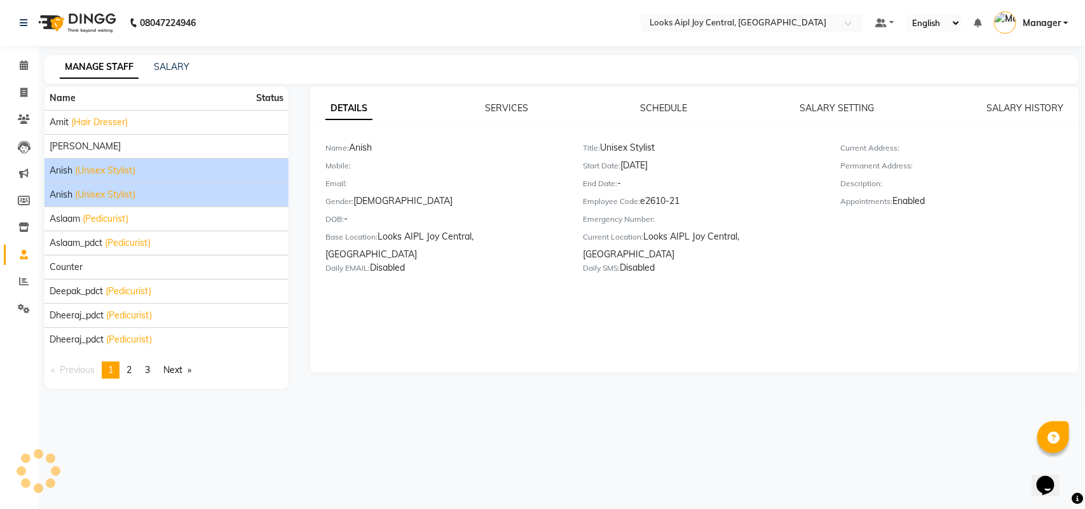
click at [253, 191] on div "Anish (Unisex Stylist)" at bounding box center [167, 194] width 234 height 13
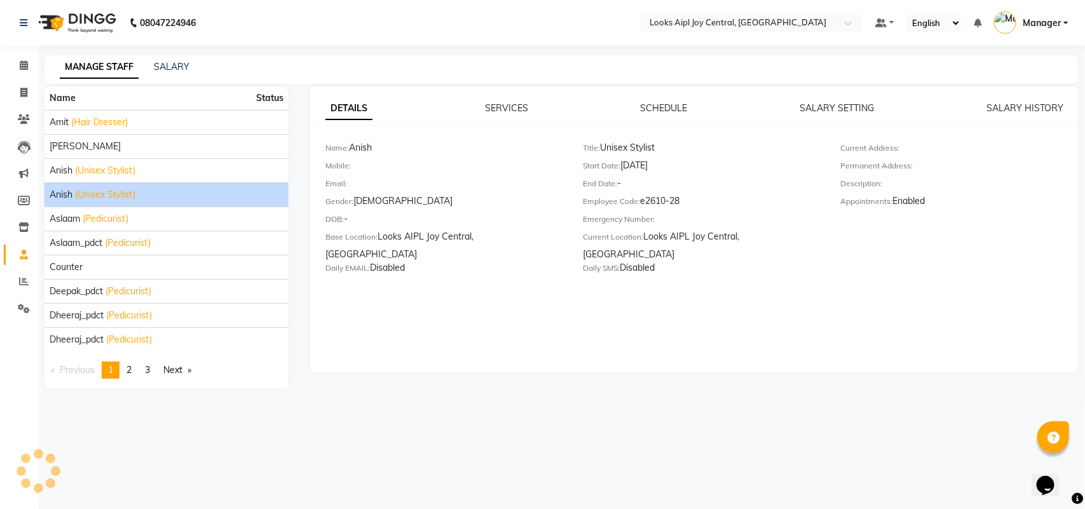
click at [192, 193] on div "Anish (Unisex Stylist)" at bounding box center [167, 194] width 234 height 13
click at [27, 281] on icon at bounding box center [24, 281] width 10 height 10
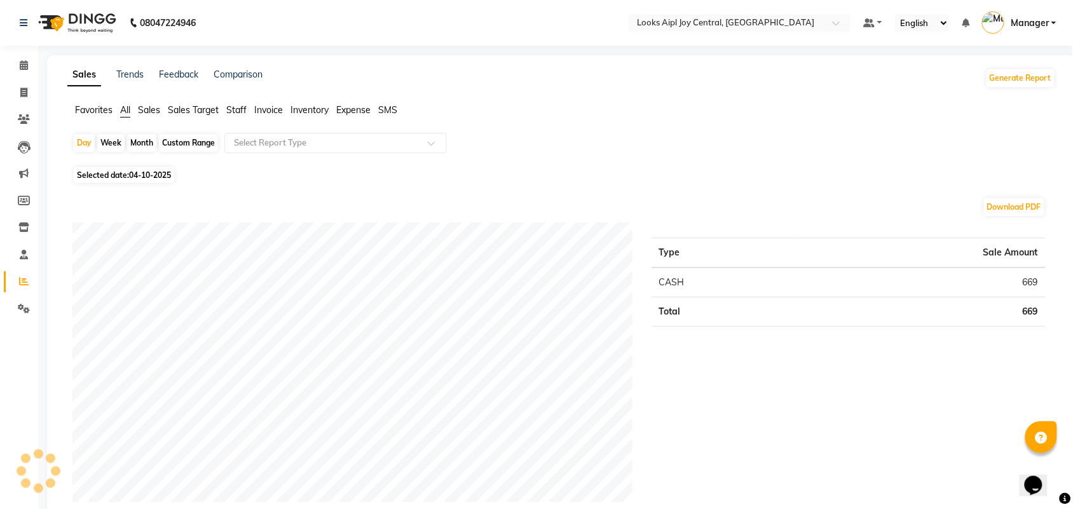
click at [233, 113] on span "Staff" at bounding box center [236, 109] width 20 height 11
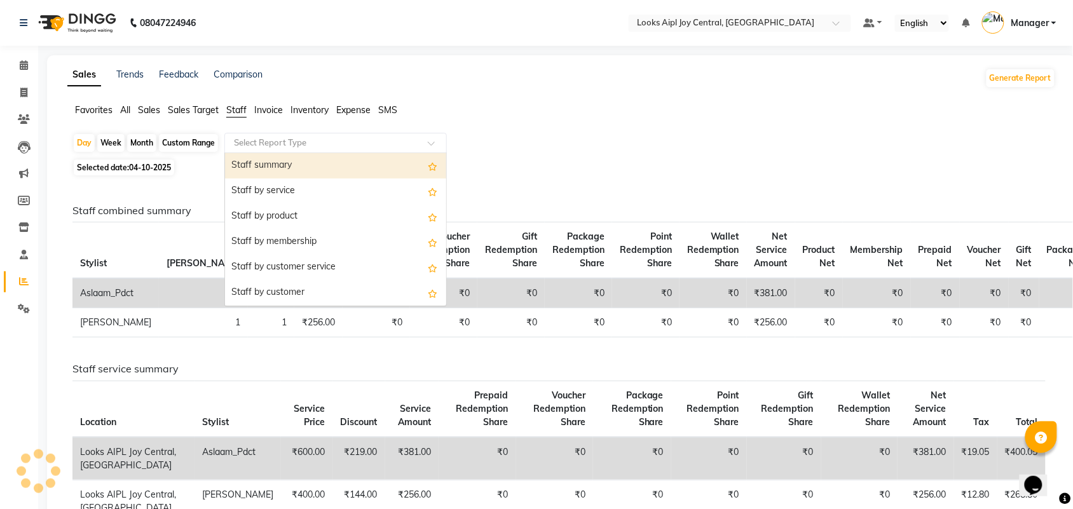
click at [324, 150] on div "Select Report Type" at bounding box center [335, 143] width 222 height 20
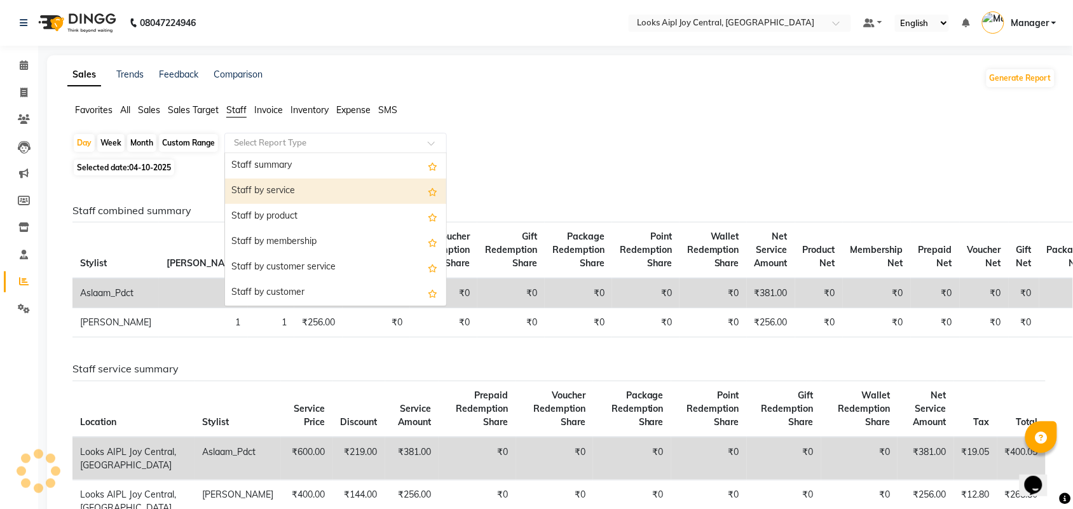
click at [350, 181] on div "Staff by service" at bounding box center [335, 191] width 221 height 25
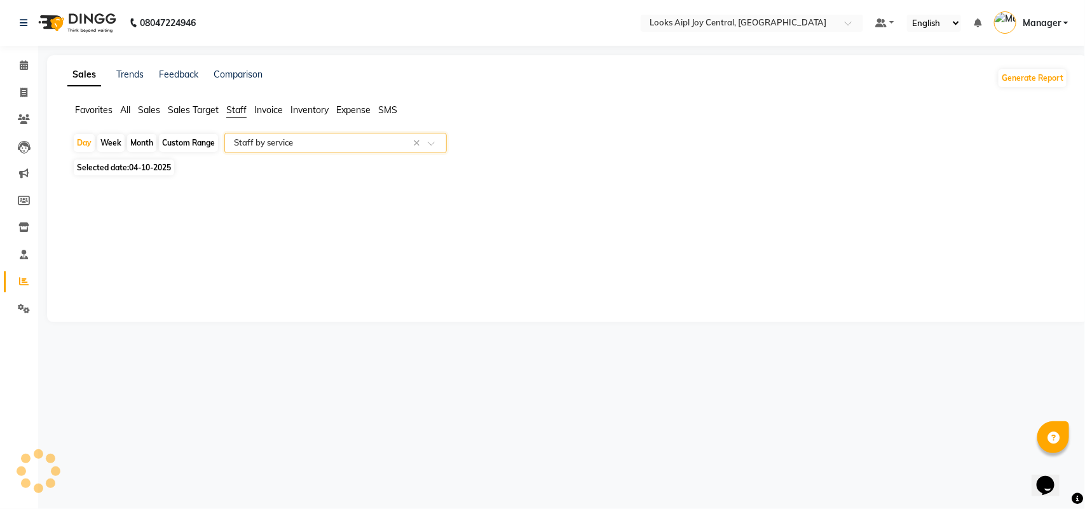
select select "full_report"
select select "csv"
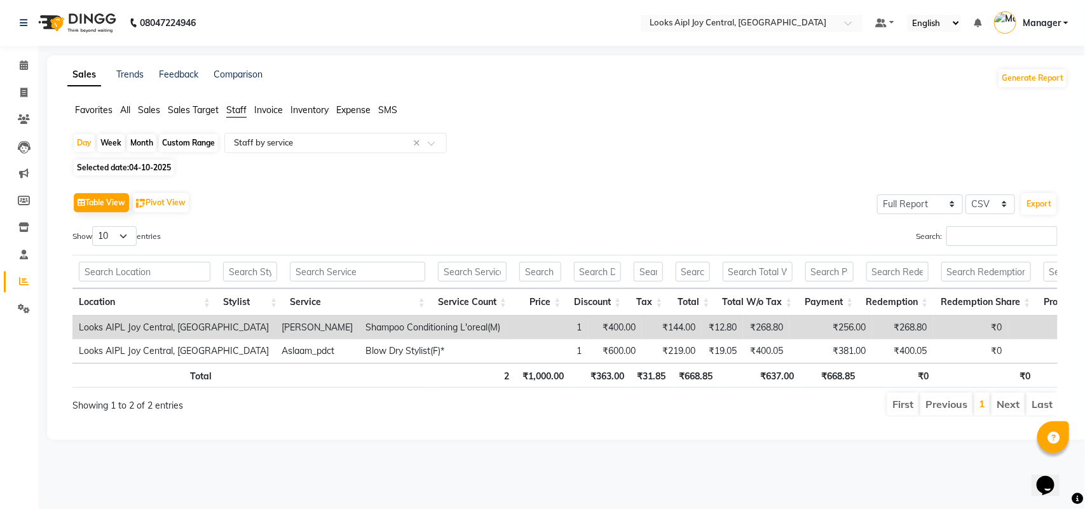
click at [128, 169] on span "Selected date: 04-10-2025" at bounding box center [124, 167] width 100 height 16
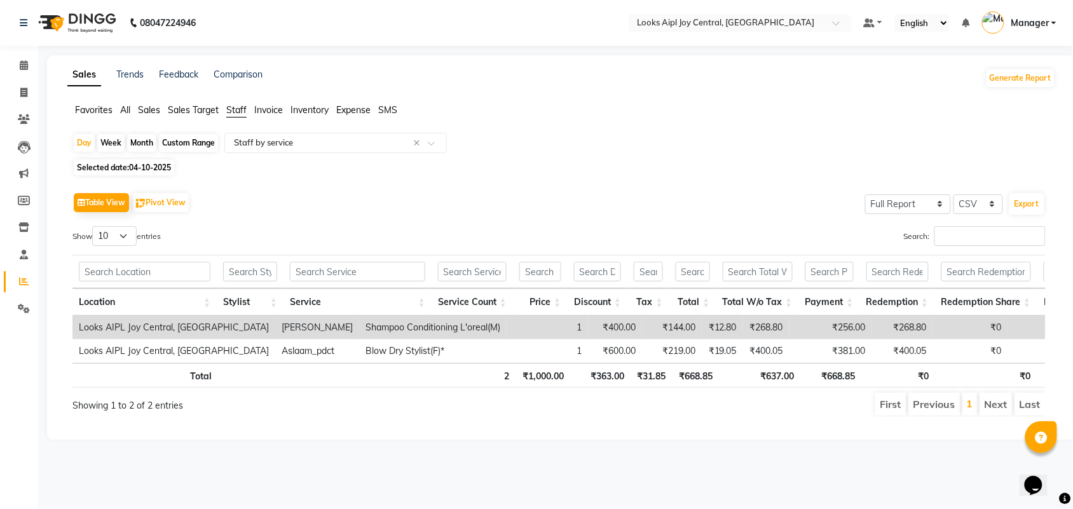
select select "10"
select select "2025"
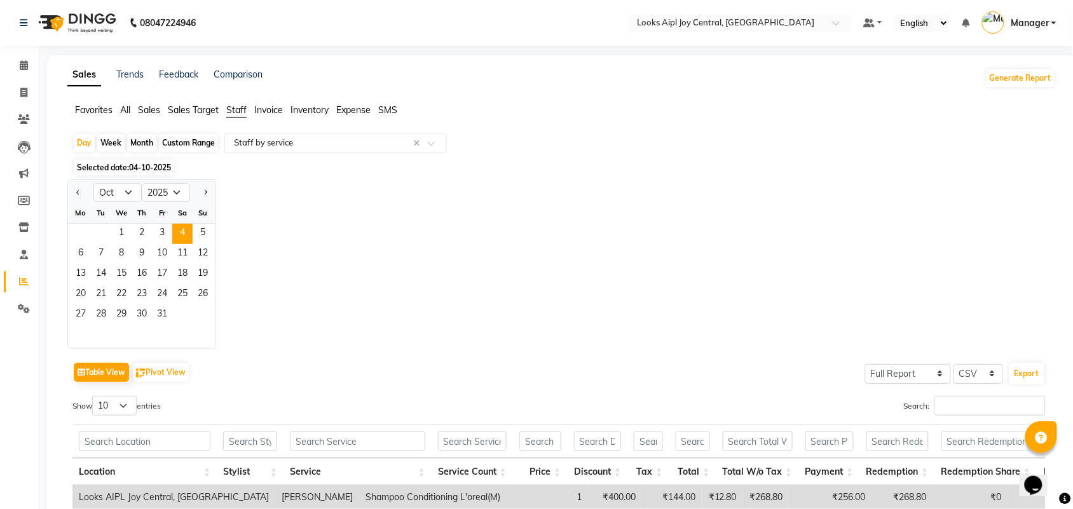
click at [413, 231] on div "Jan Feb Mar Apr May Jun Jul Aug Sep Oct Nov Dec 2015 2016 2017 2018 2019 2020 2…" at bounding box center [561, 264] width 988 height 170
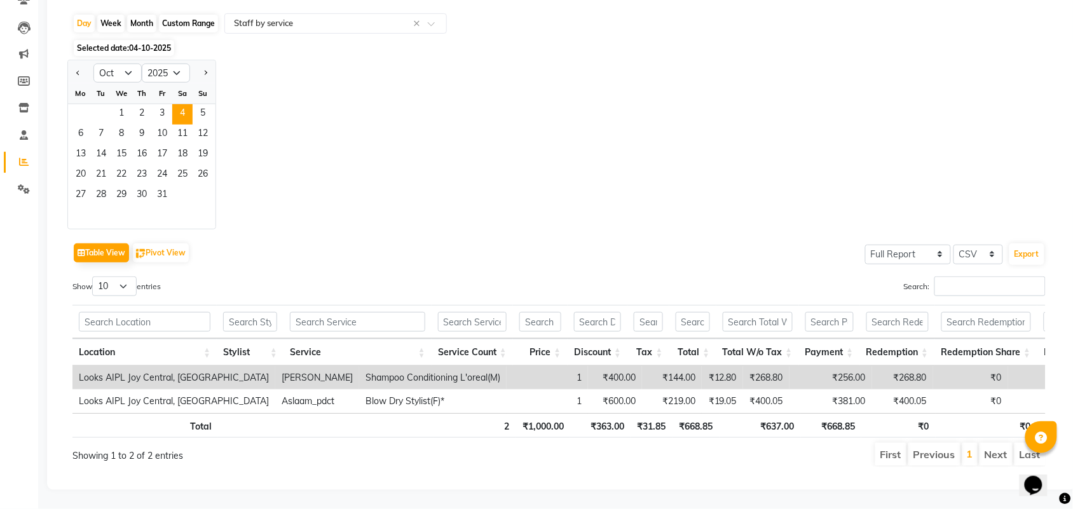
scroll to position [146, 0]
click at [245, 312] on input "text" at bounding box center [250, 322] width 54 height 20
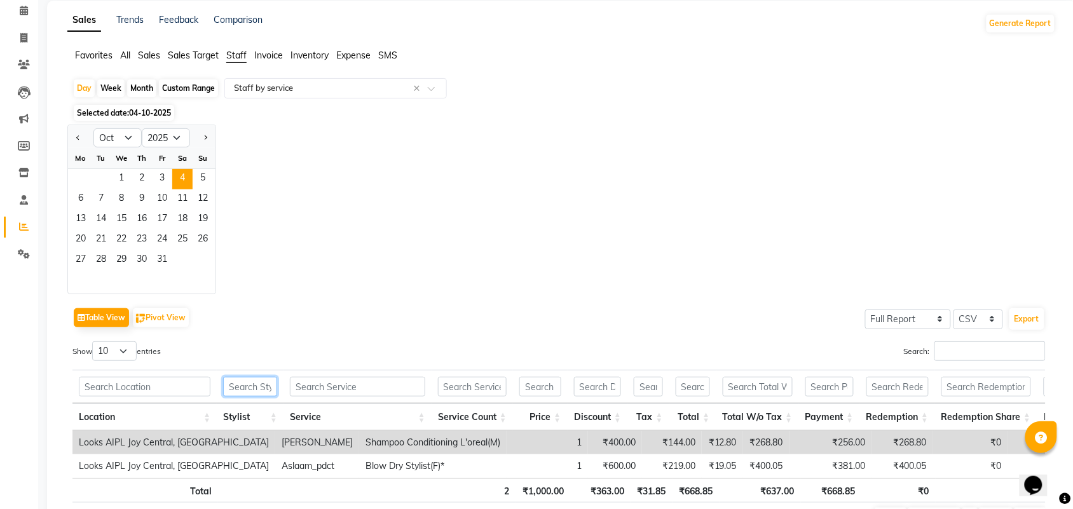
scroll to position [0, 0]
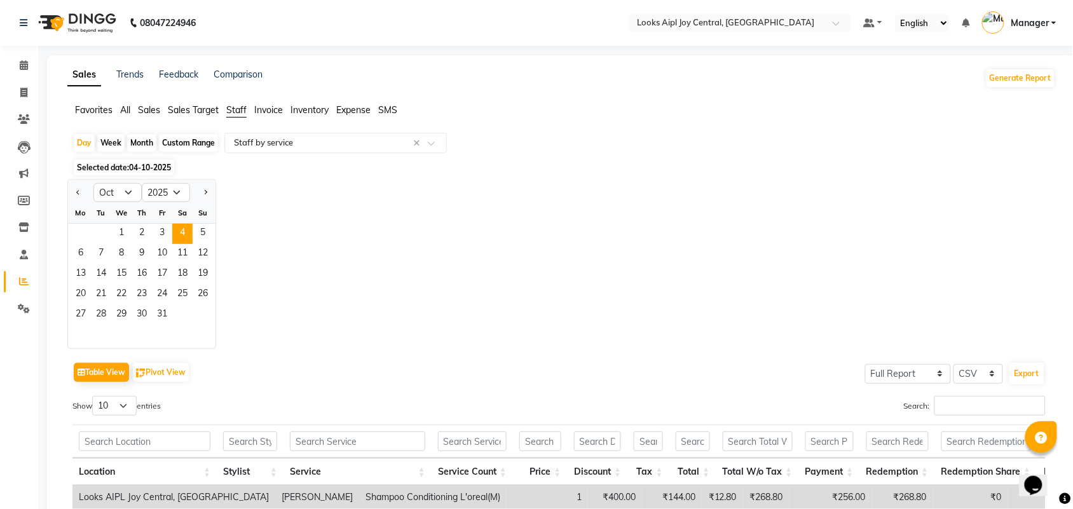
click at [351, 243] on div "Jan Feb Mar Apr May Jun Jul Aug Sep Oct Nov Dec 2015 2016 2017 2018 2019 2020 2…" at bounding box center [561, 264] width 988 height 170
click at [121, 109] on span "All" at bounding box center [125, 109] width 10 height 11
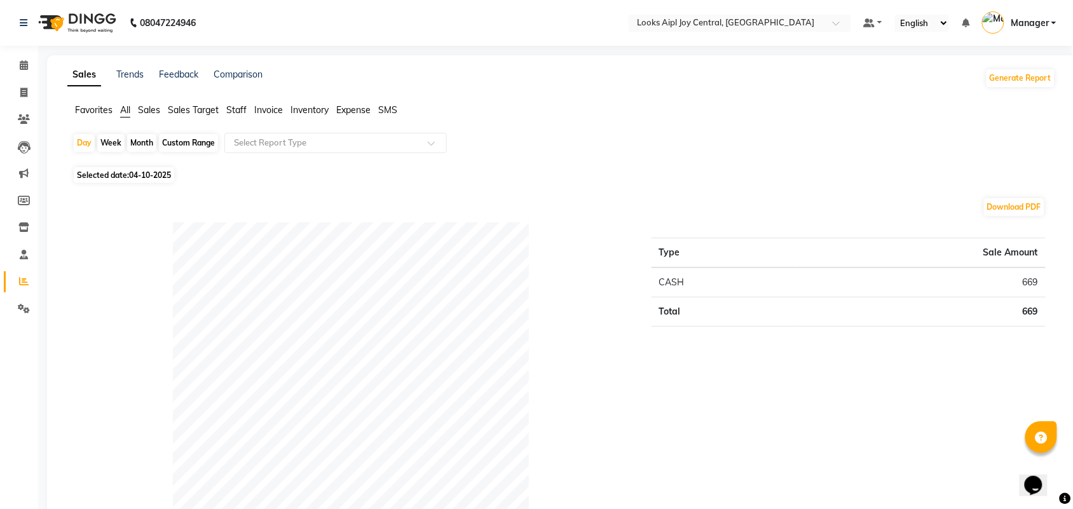
click at [93, 104] on span "Favorites" at bounding box center [93, 109] width 37 height 11
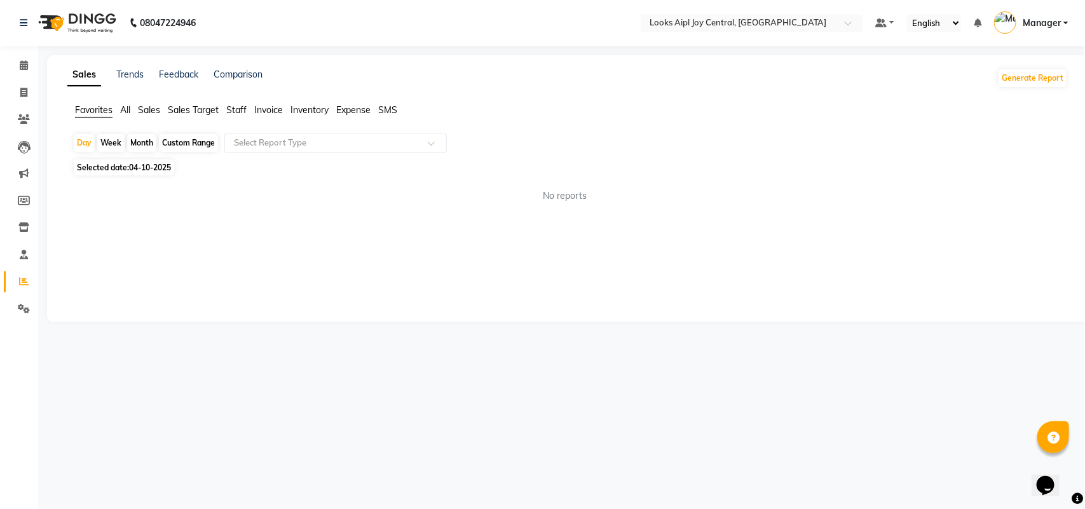
click at [153, 166] on span "04-10-2025" at bounding box center [150, 168] width 42 height 10
select select "10"
select select "2025"
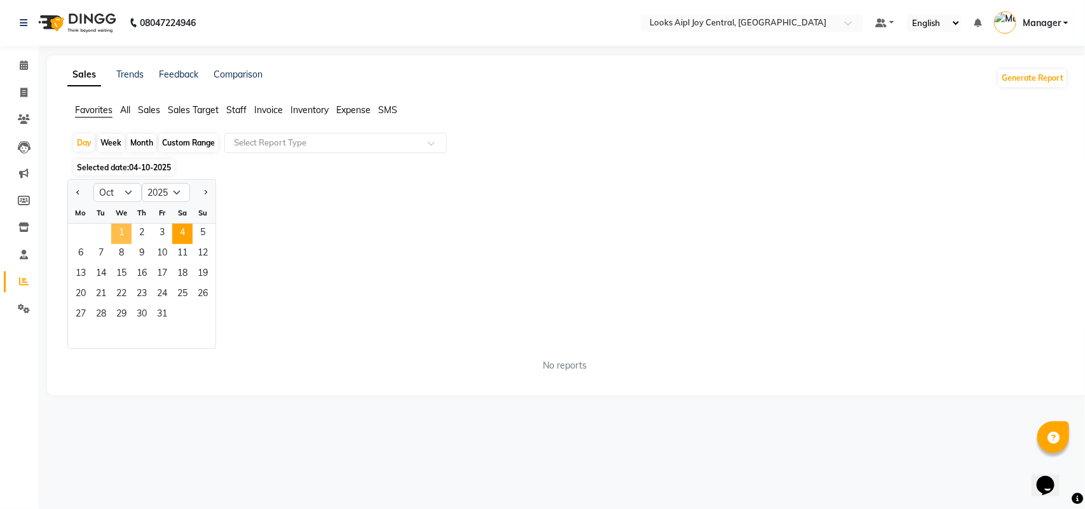
click at [125, 239] on span "1" at bounding box center [121, 234] width 20 height 20
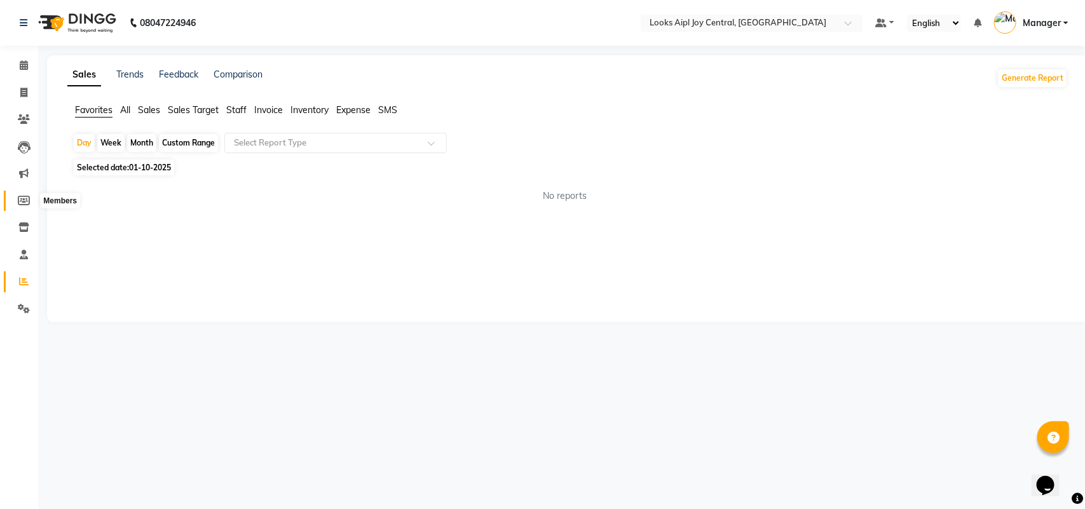
click at [21, 201] on icon at bounding box center [24, 201] width 12 height 10
select select
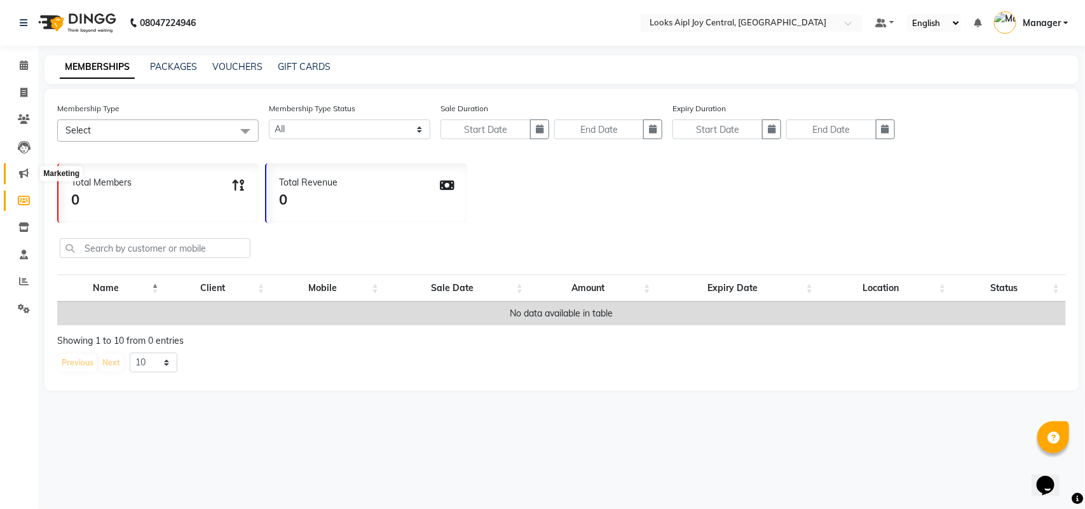
click at [27, 173] on icon at bounding box center [24, 173] width 10 height 10
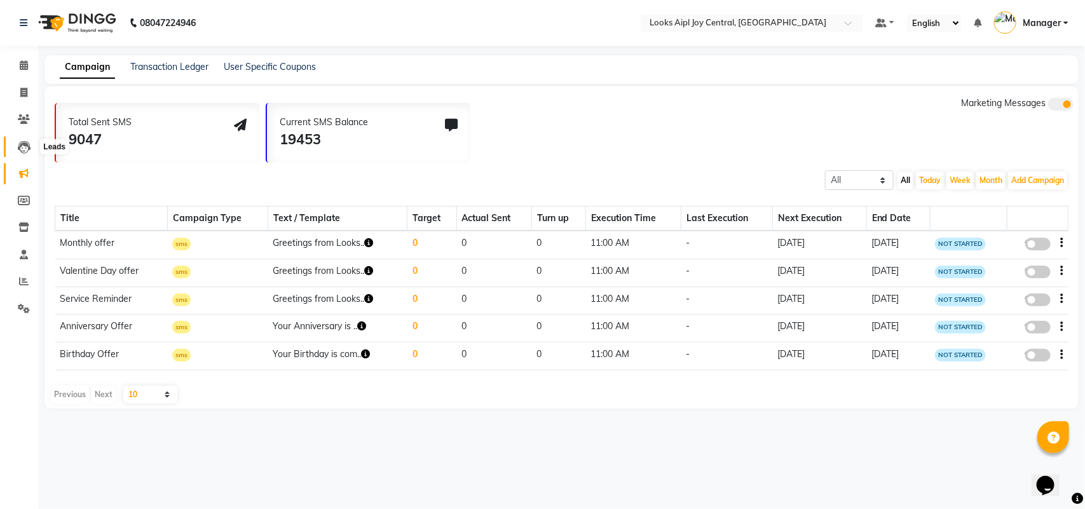
click at [22, 148] on icon at bounding box center [24, 147] width 13 height 13
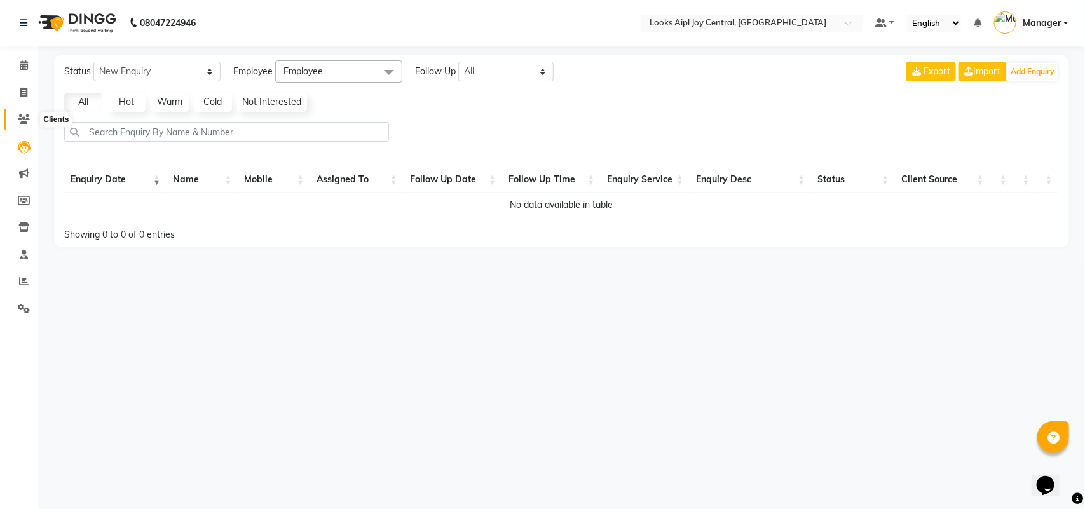
click at [17, 113] on span at bounding box center [24, 119] width 22 height 15
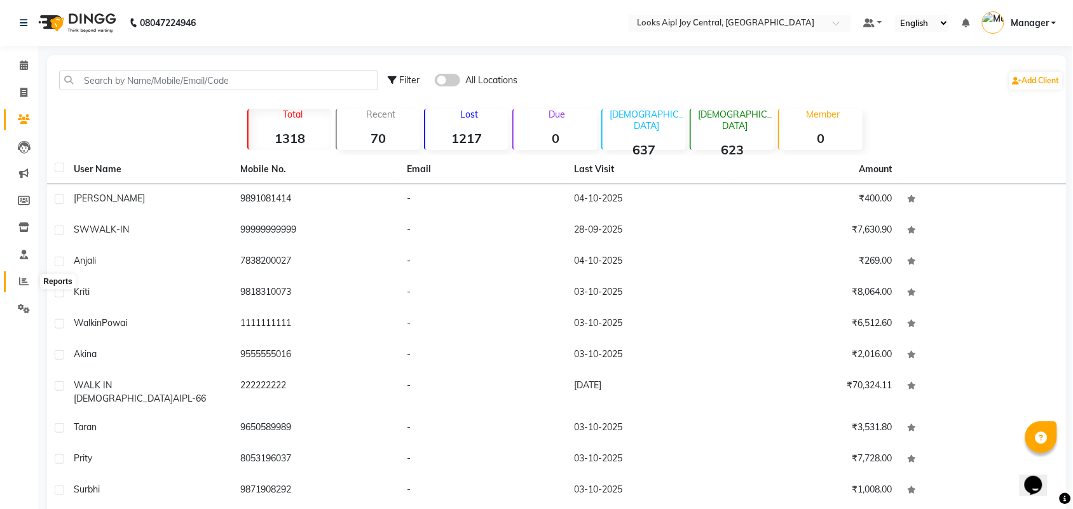
click at [20, 283] on icon at bounding box center [24, 281] width 10 height 10
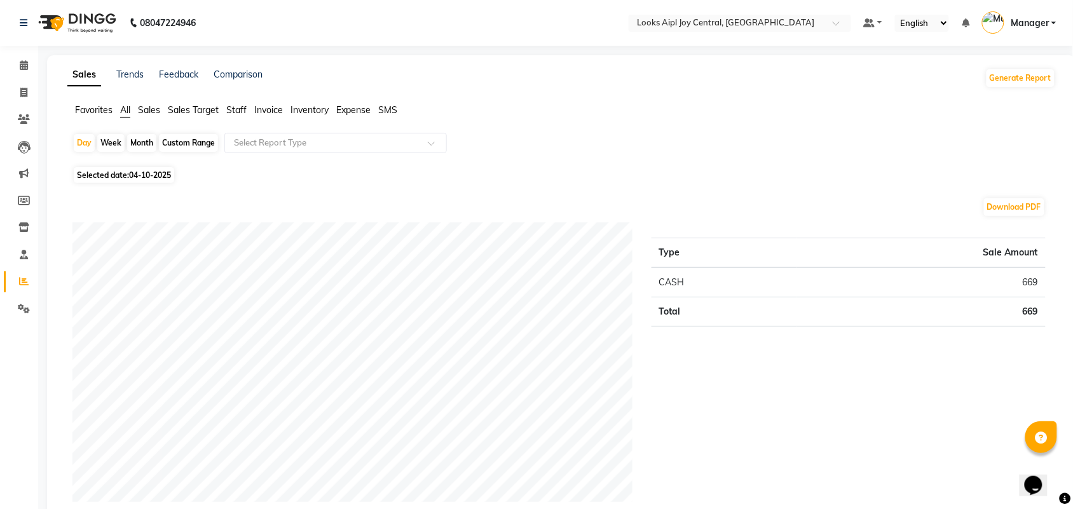
click at [154, 175] on span "04-10-2025" at bounding box center [150, 175] width 42 height 10
select select "10"
select select "2025"
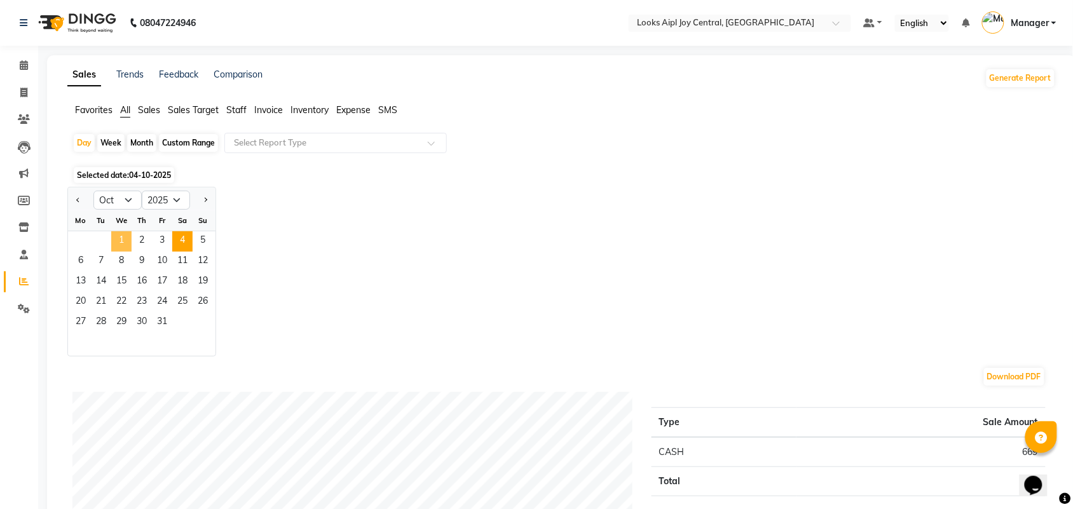
click at [127, 240] on span "1" at bounding box center [121, 241] width 20 height 20
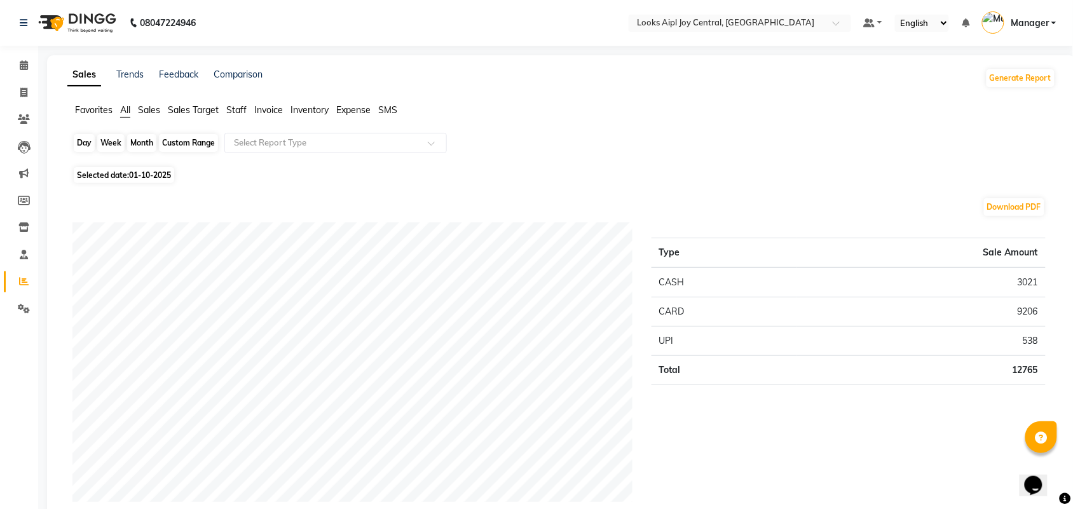
click at [86, 141] on div "Day" at bounding box center [84, 143] width 21 height 18
select select "10"
select select "2025"
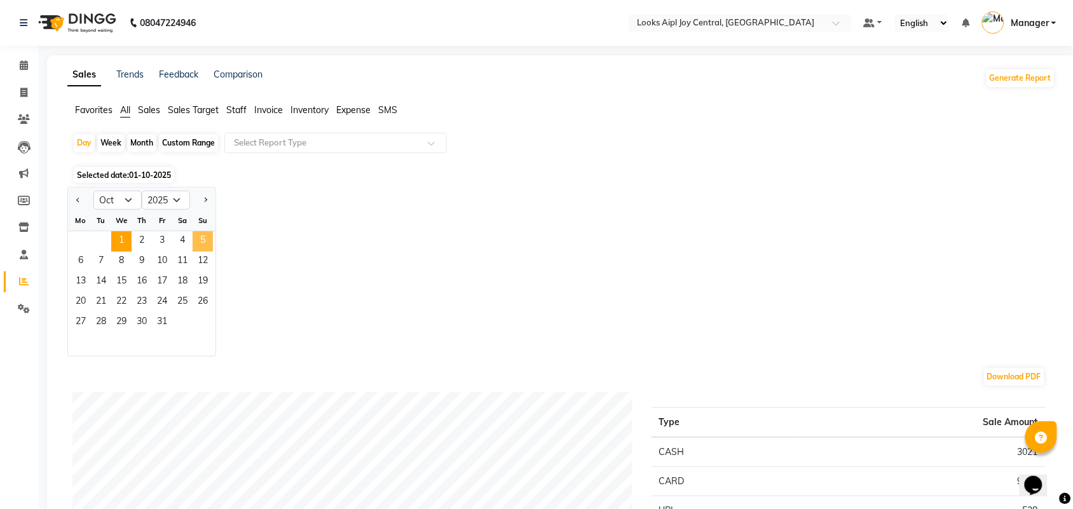
click at [204, 243] on span "5" at bounding box center [203, 241] width 20 height 20
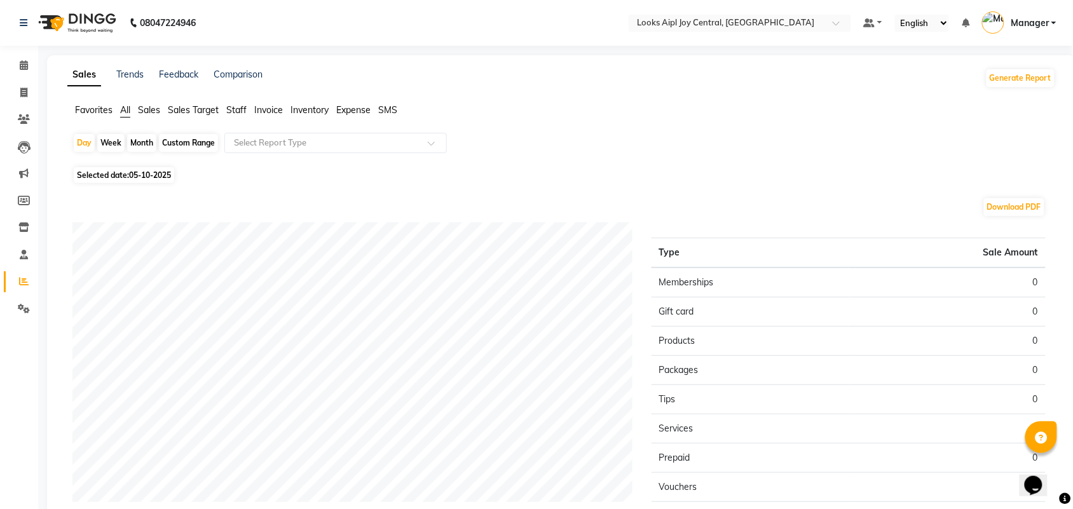
click at [138, 172] on span "05-10-2025" at bounding box center [150, 175] width 42 height 10
select select "10"
select select "2025"
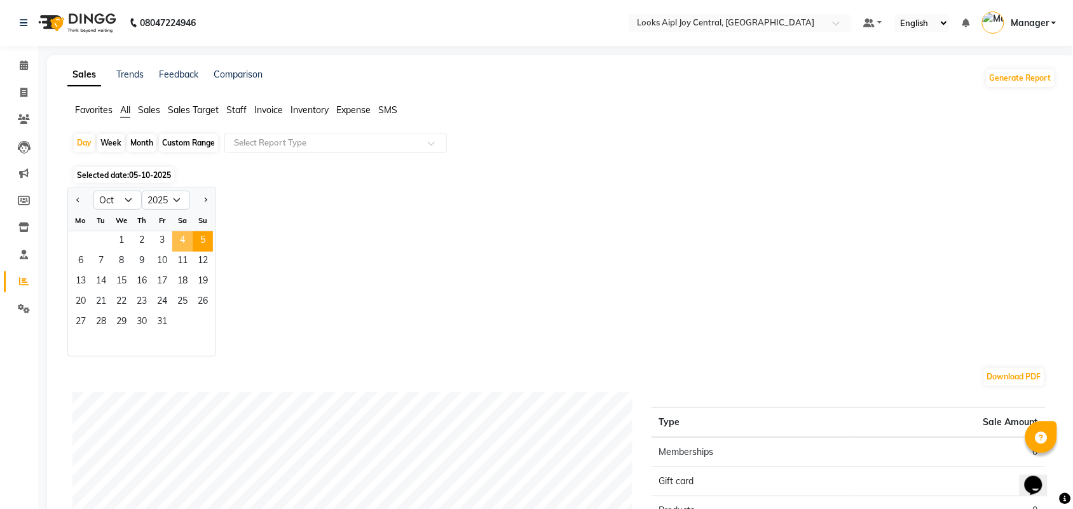
click at [189, 236] on span "4" at bounding box center [182, 241] width 20 height 20
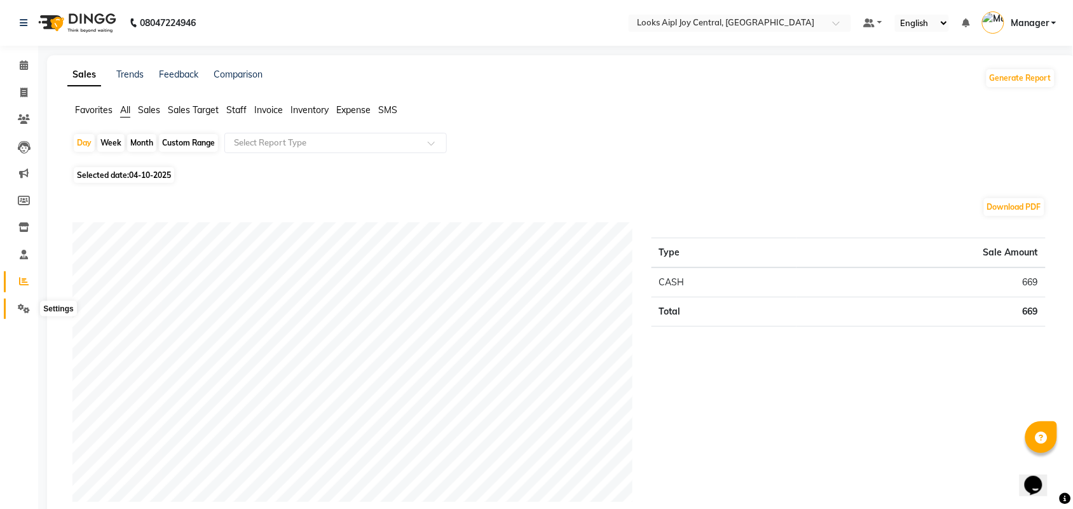
click at [23, 311] on icon at bounding box center [24, 309] width 12 height 10
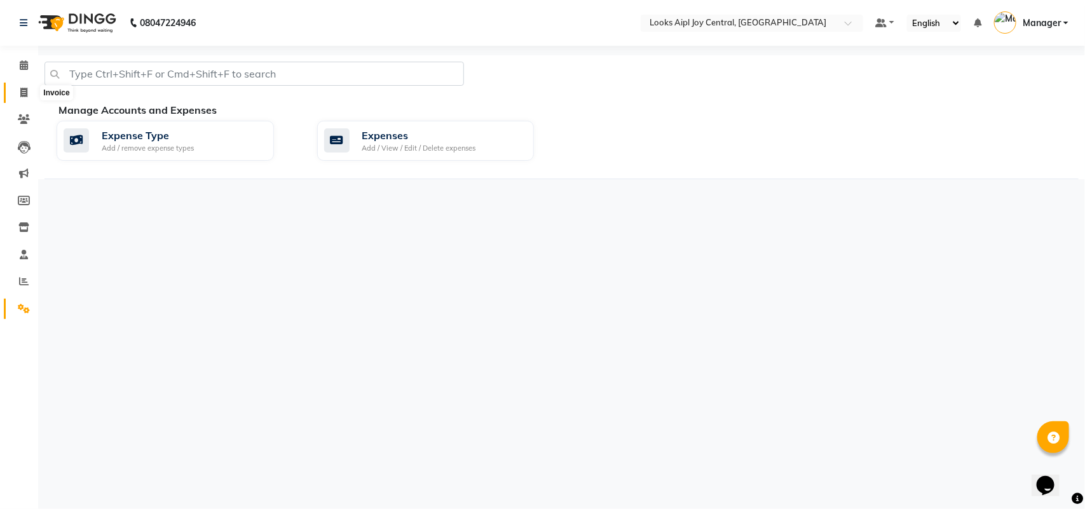
click at [25, 90] on icon at bounding box center [23, 93] width 7 height 10
select select "6032"
select select "service"
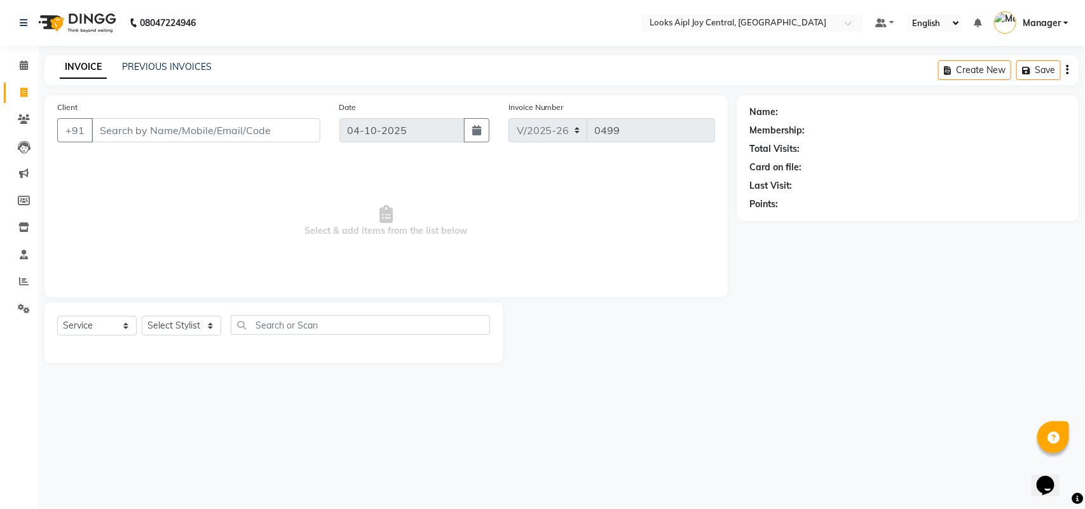
click at [208, 128] on input "Client" at bounding box center [206, 130] width 229 height 24
click at [179, 329] on select "Select Stylist [PERSON_NAME] [PERSON_NAME] Counter Deepak_pdct [PERSON_NAME] [P…" at bounding box center [181, 326] width 79 height 20
select select "92845"
click at [142, 316] on select "Select Stylist [PERSON_NAME] [PERSON_NAME] Counter Deepak_pdct [PERSON_NAME] [P…" at bounding box center [181, 326] width 79 height 20
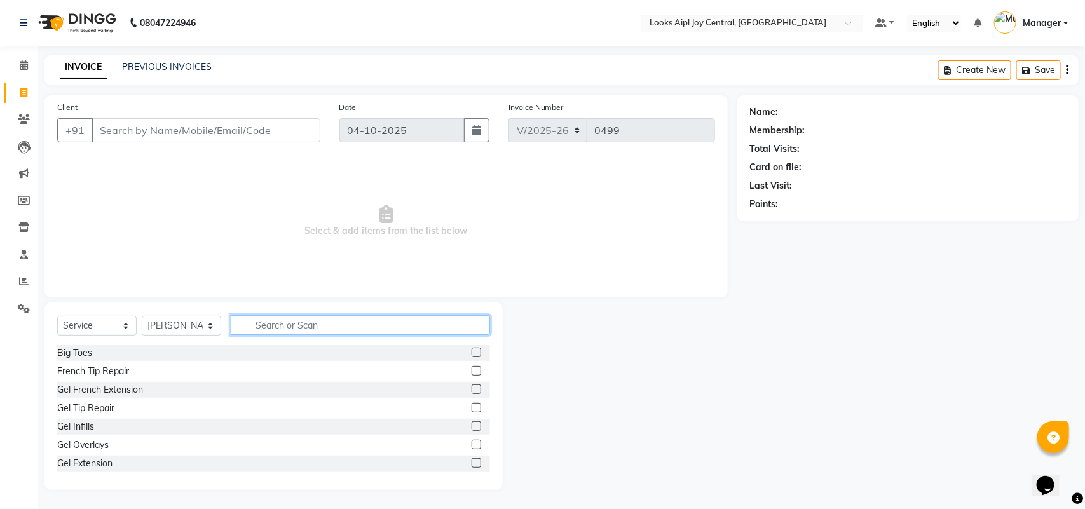
click at [343, 325] on input "text" at bounding box center [360, 325] width 259 height 20
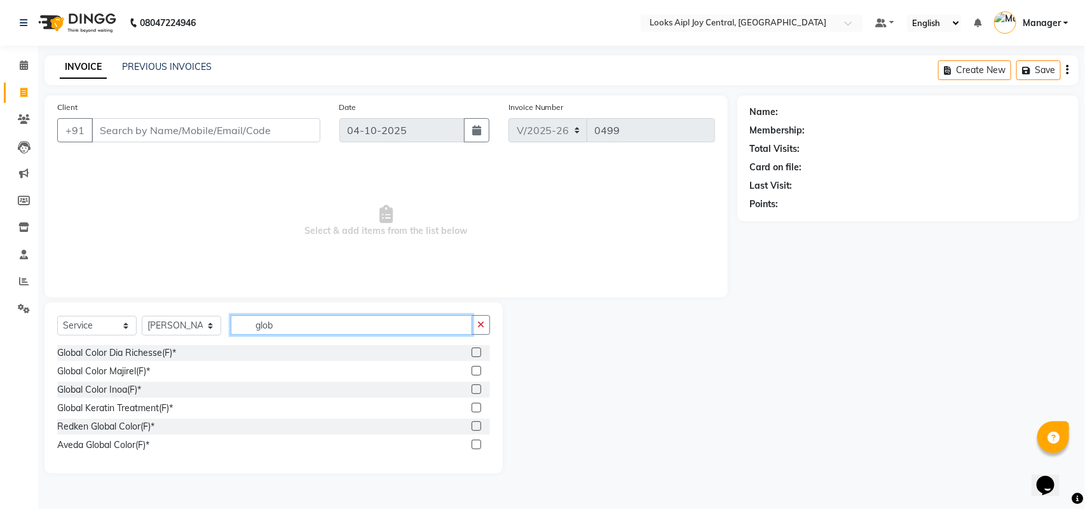
type input "glob"
click at [474, 390] on label at bounding box center [477, 389] width 10 height 10
click at [474, 390] on input "checkbox" at bounding box center [476, 390] width 8 height 8
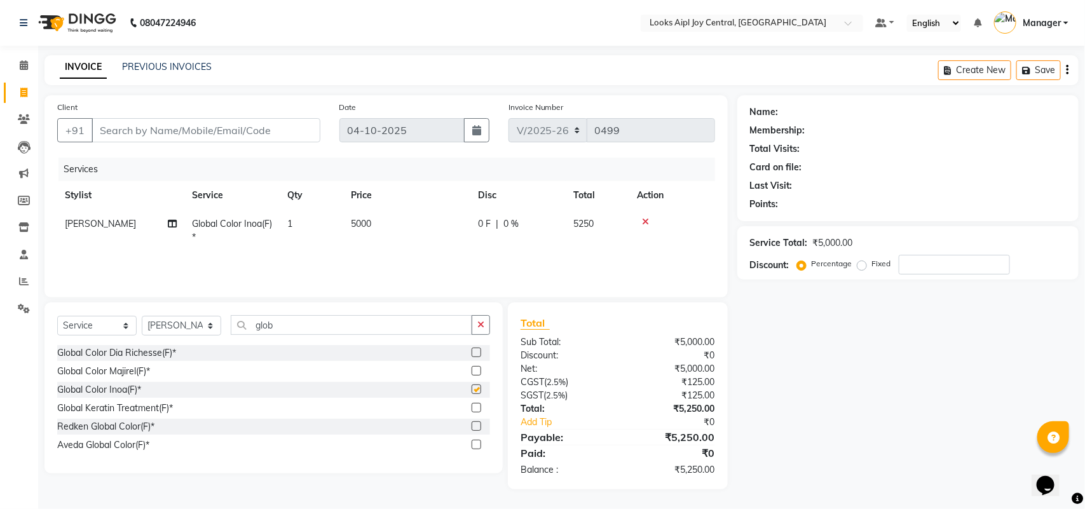
checkbox input "false"
click at [367, 226] on span "5000" at bounding box center [361, 223] width 20 height 11
select select "92845"
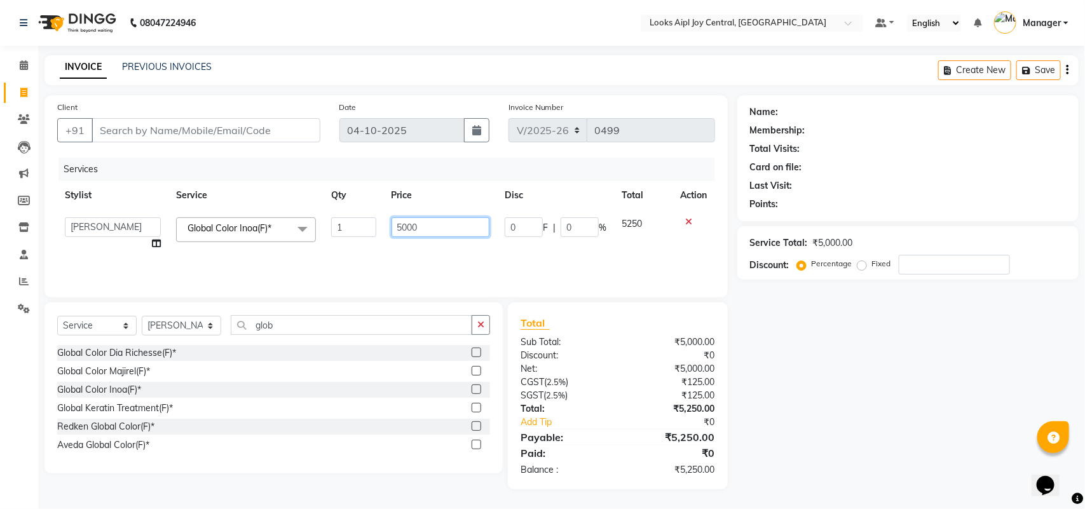
drag, startPoint x: 487, startPoint y: 221, endPoint x: 382, endPoint y: 226, distance: 105.6
click at [382, 226] on tr "Amit Anand Anish Anish Aslaam Aslaam_pdct Counter Deepak_pdct Dheeraj_pdct Dhee…" at bounding box center [386, 234] width 658 height 48
type input "7000"
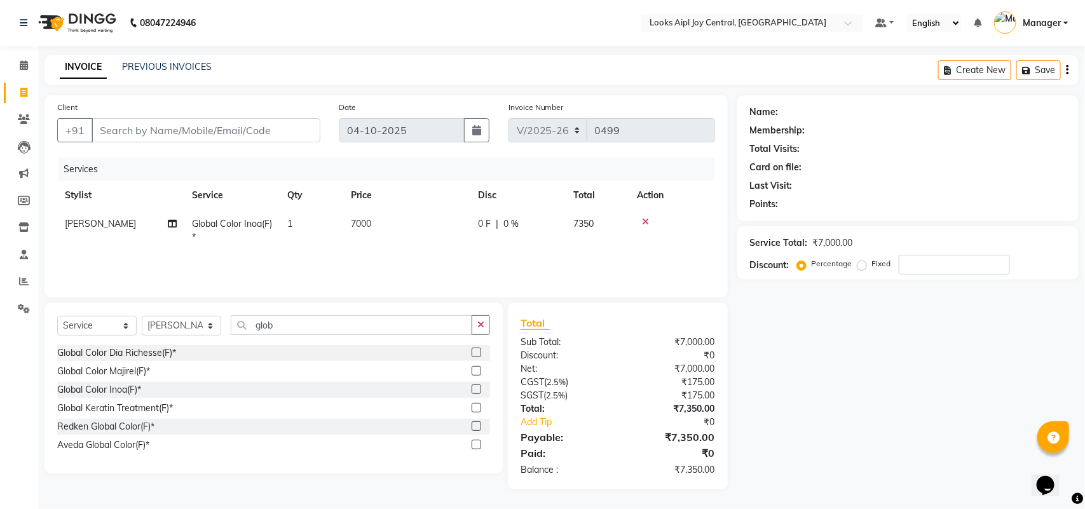
click at [446, 245] on td "7000" at bounding box center [406, 231] width 127 height 42
select select "92845"
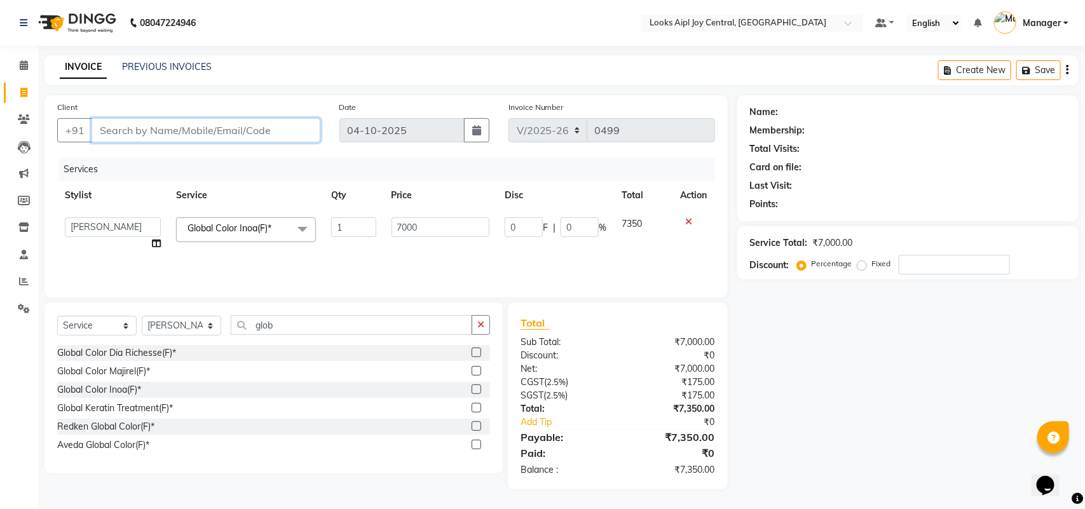
click at [173, 126] on input "Client" at bounding box center [206, 130] width 229 height 24
type input "9"
type input "0"
type input "9718891653"
click at [288, 125] on span "Add Client" at bounding box center [287, 130] width 50 height 13
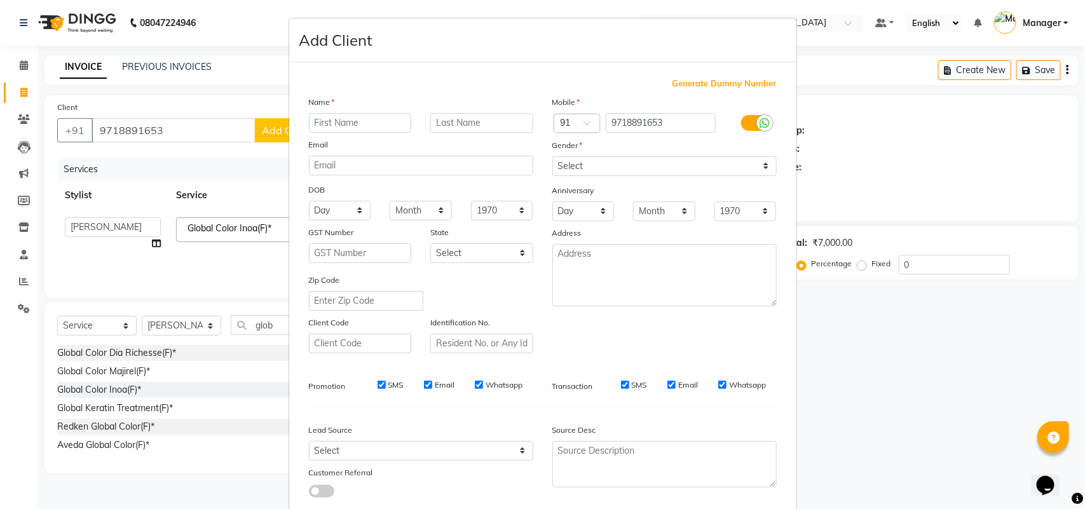
click at [365, 116] on input "text" at bounding box center [360, 123] width 103 height 20
type input "pinky"
click at [688, 164] on select "Select [DEMOGRAPHIC_DATA] [DEMOGRAPHIC_DATA] Other Prefer Not To Say" at bounding box center [664, 166] width 224 height 20
select select "female"
click at [552, 156] on select "Select [DEMOGRAPHIC_DATA] [DEMOGRAPHIC_DATA] Other Prefer Not To Say" at bounding box center [664, 166] width 224 height 20
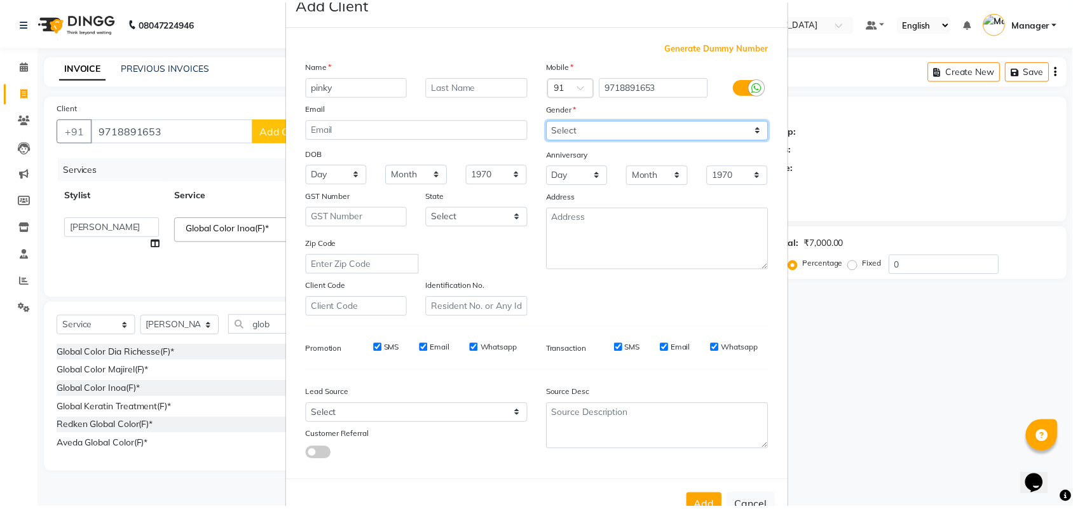
scroll to position [73, 0]
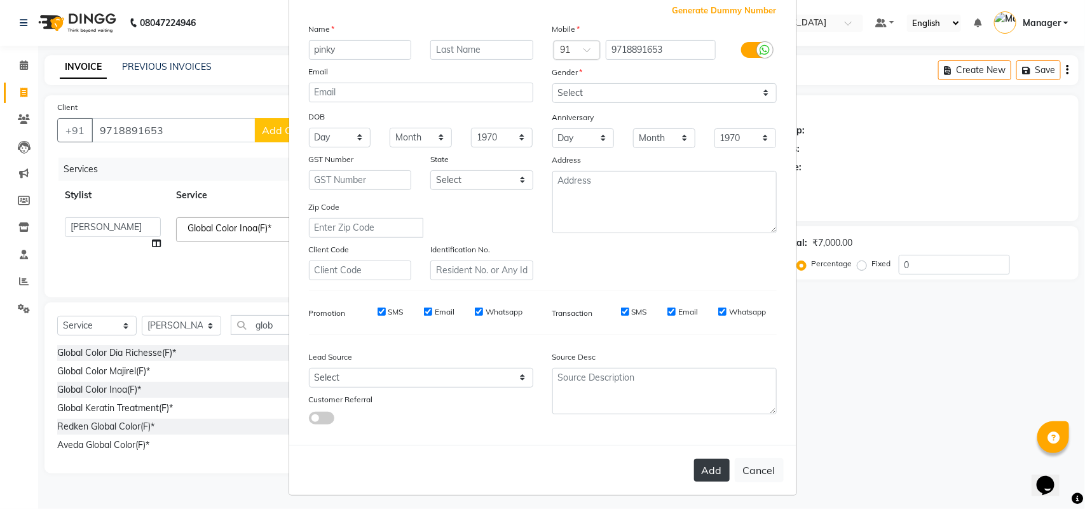
click at [707, 470] on button "Add" at bounding box center [712, 470] width 36 height 23
select select
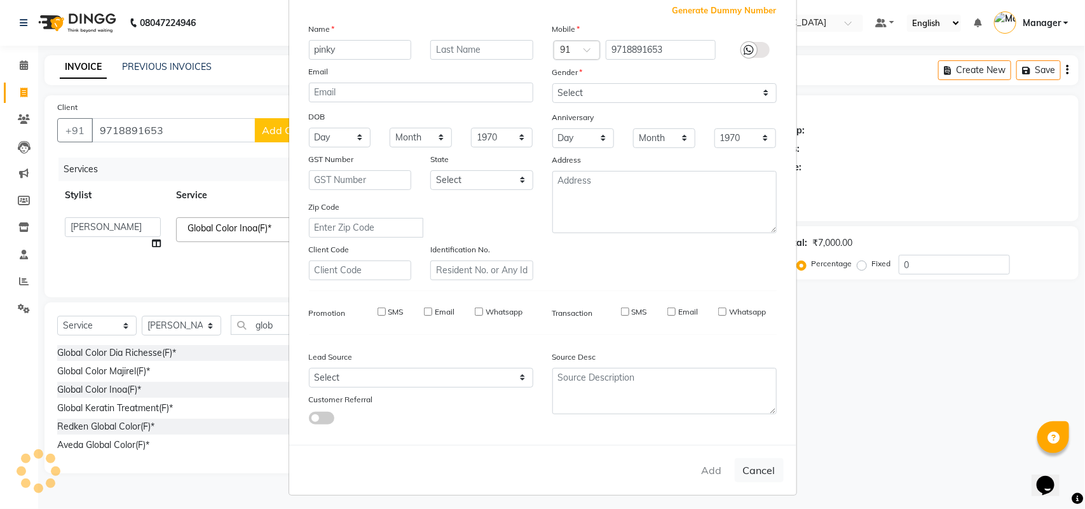
select select
checkbox input "false"
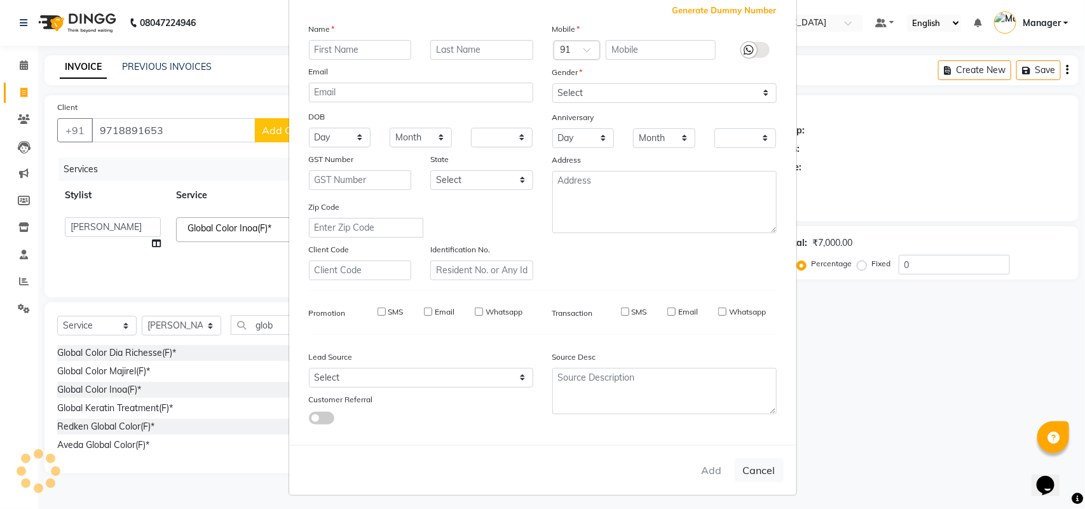
checkbox input "false"
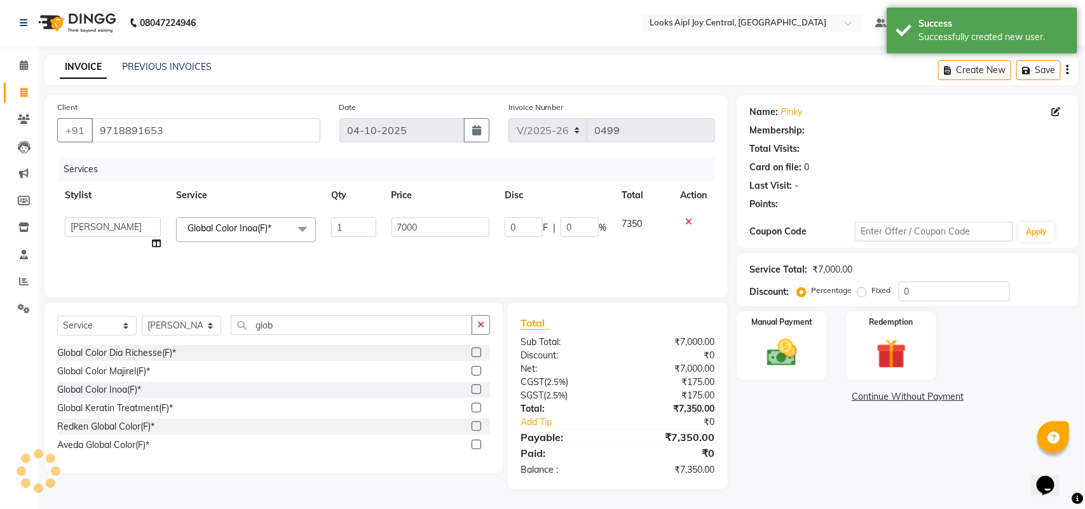
select select "1: Object"
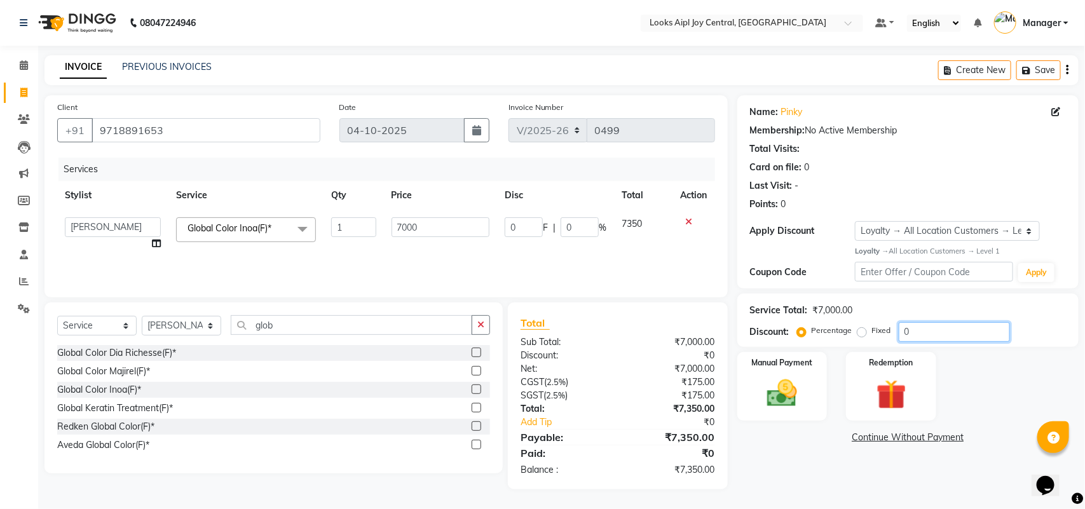
click at [949, 328] on input "0" at bounding box center [954, 332] width 111 height 20
type input "3"
type input "210"
type input "3"
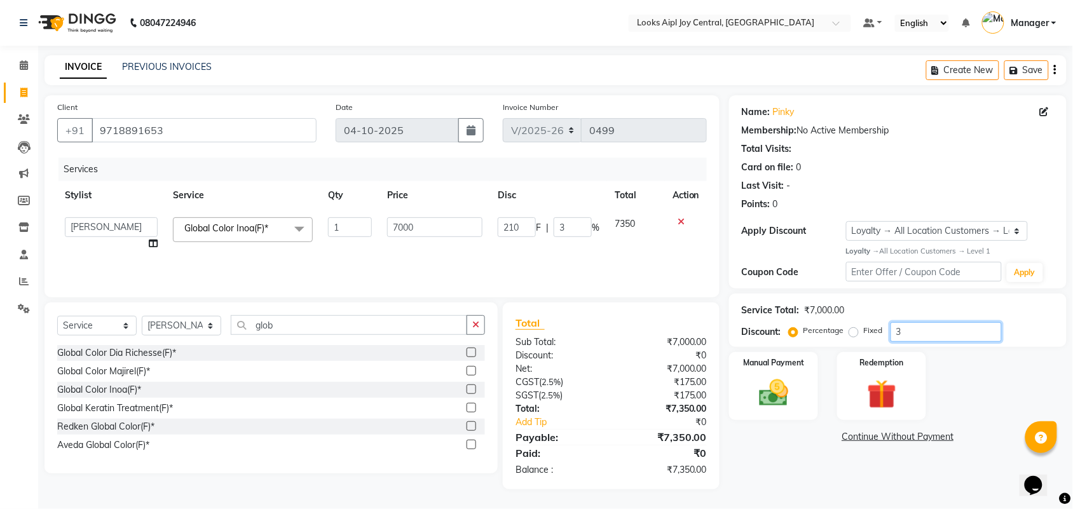
type input "36"
type input "2520"
type input "36"
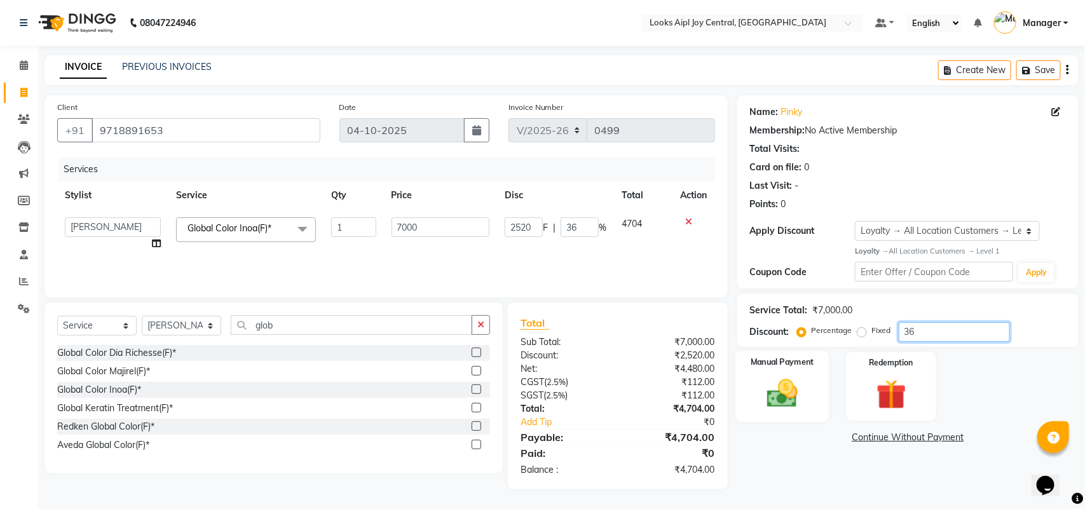
type input "36"
click at [804, 392] on img at bounding box center [782, 394] width 50 height 36
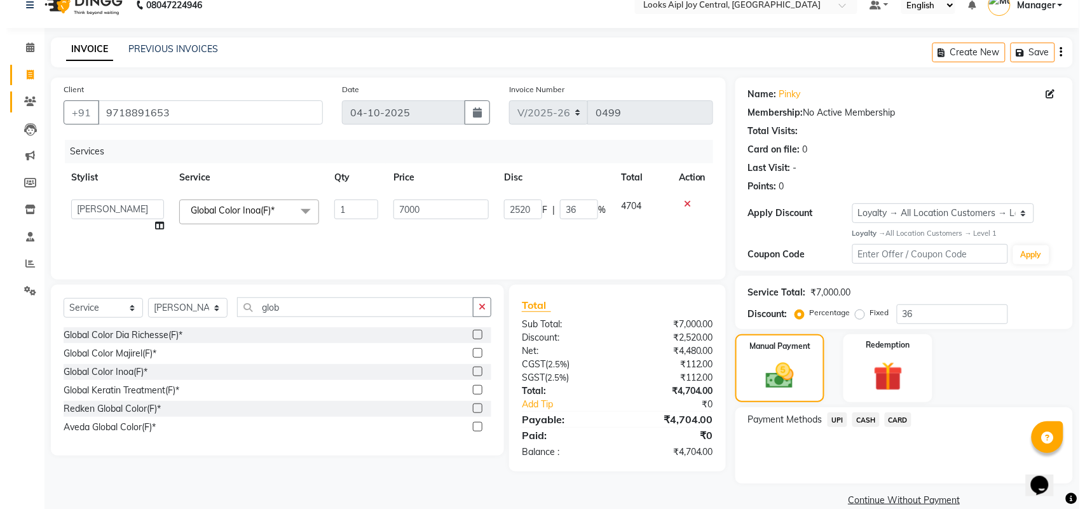
scroll to position [0, 0]
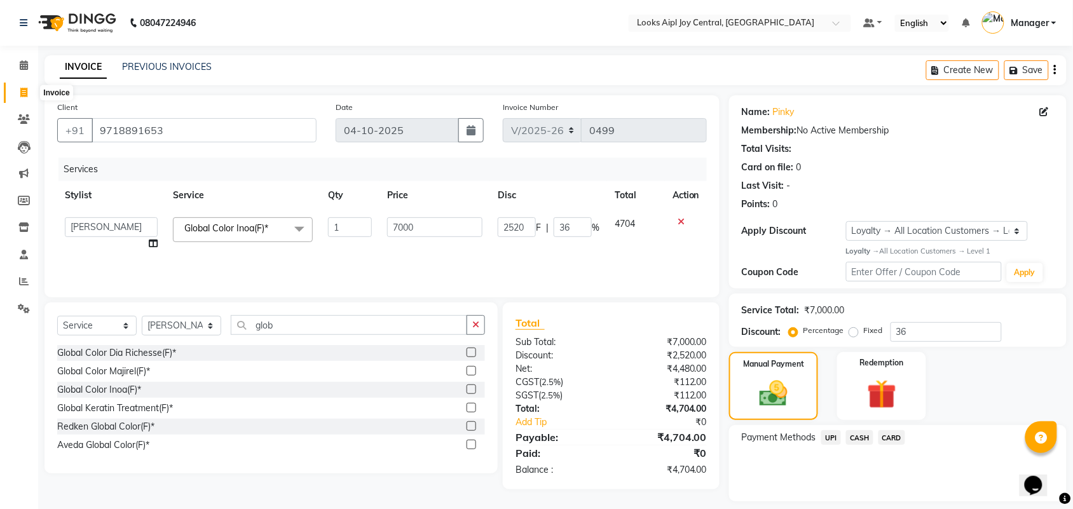
click at [30, 91] on span at bounding box center [24, 93] width 22 height 15
select select "service"
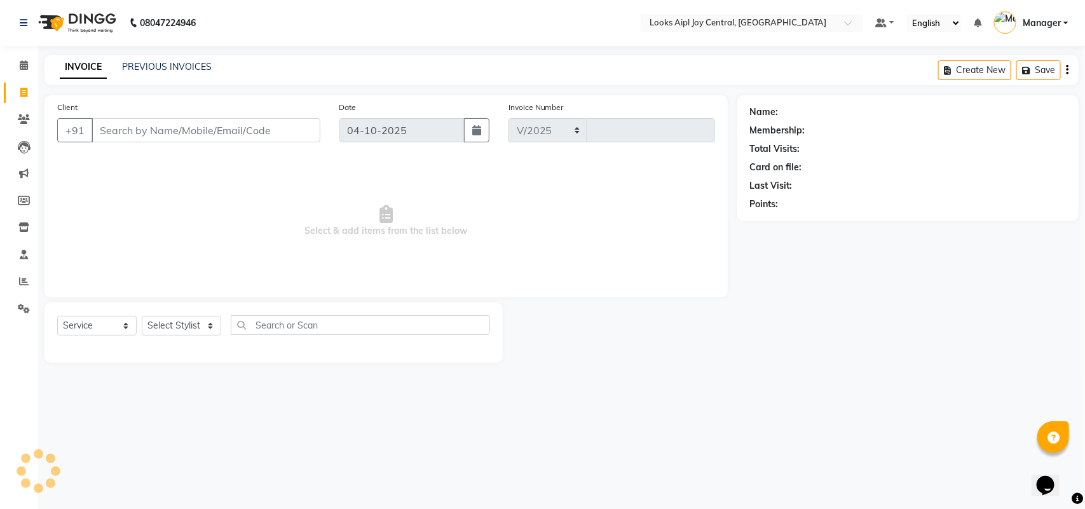
select select "6032"
type input "0499"
drag, startPoint x: 201, startPoint y: 324, endPoint x: 194, endPoint y: 325, distance: 6.4
click at [194, 325] on select "Select Stylist [PERSON_NAME] [PERSON_NAME] Counter Deepak_pdct [PERSON_NAME] [P…" at bounding box center [181, 326] width 79 height 20
select select "93283"
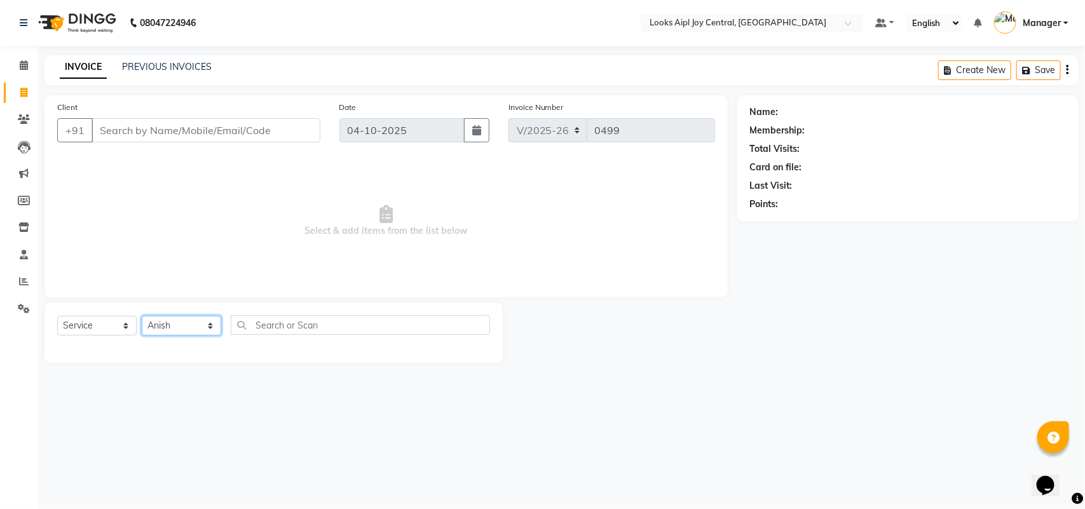
click at [142, 316] on select "Select Stylist [PERSON_NAME] [PERSON_NAME] Counter Deepak_pdct [PERSON_NAME] [P…" at bounding box center [181, 326] width 79 height 20
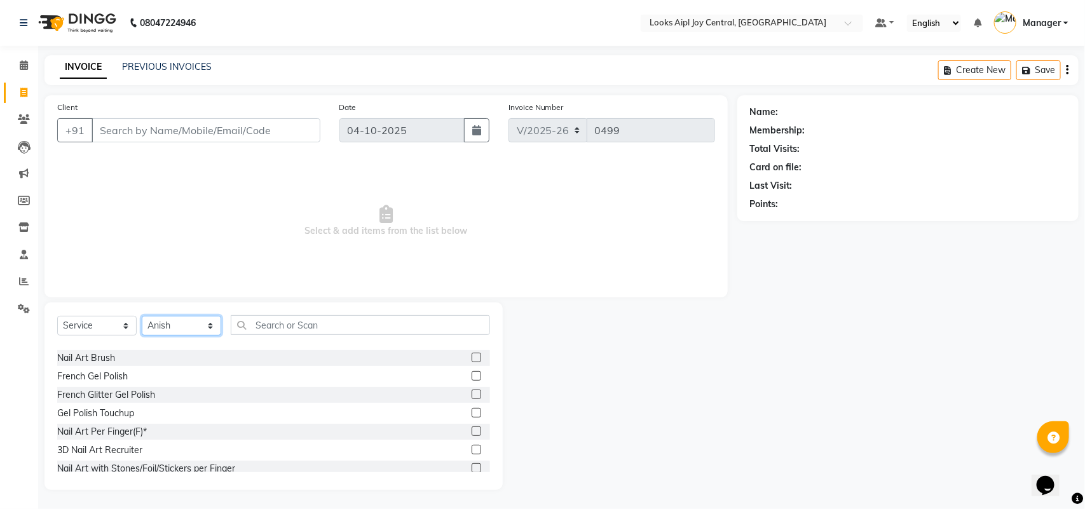
scroll to position [318, 0]
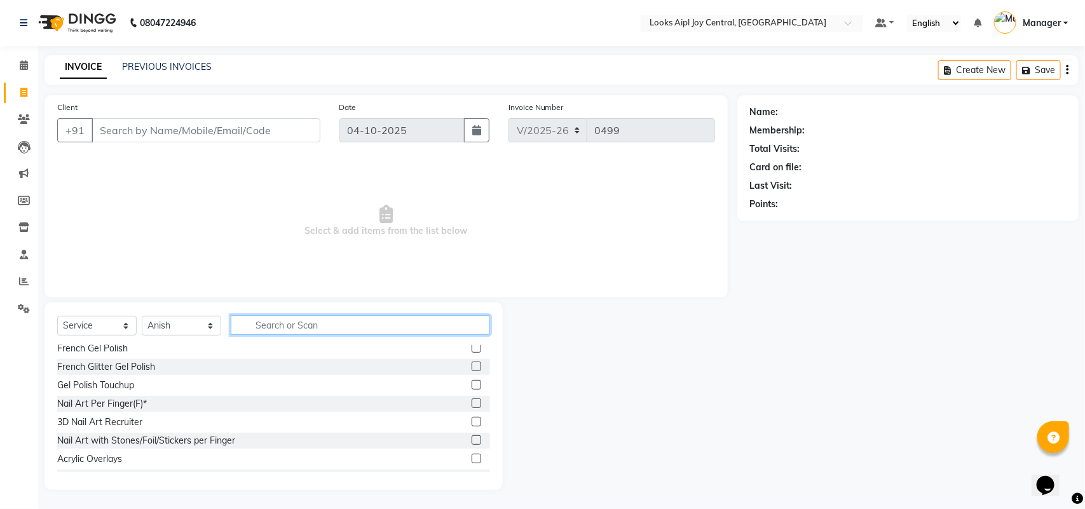
click at [322, 328] on input "text" at bounding box center [360, 325] width 259 height 20
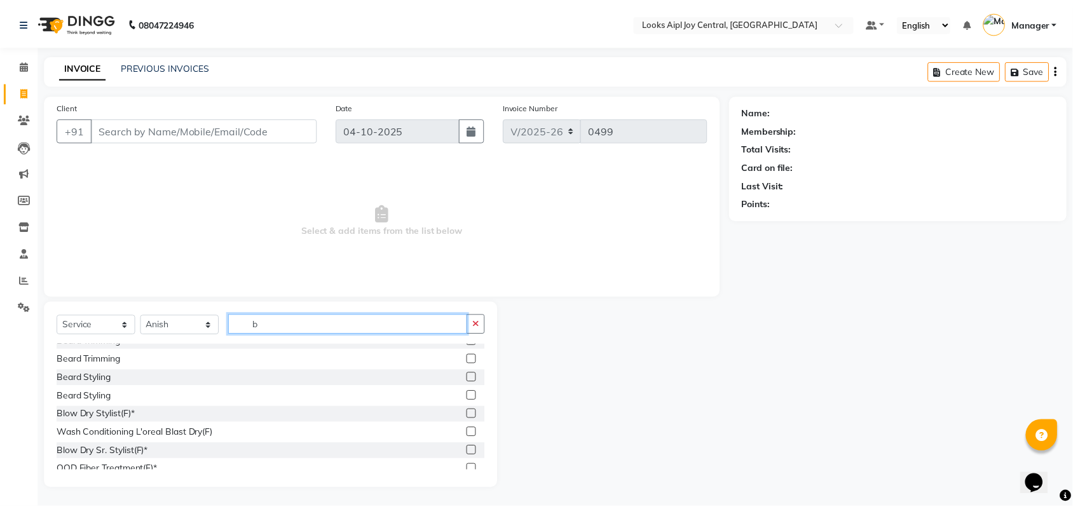
scroll to position [477, 0]
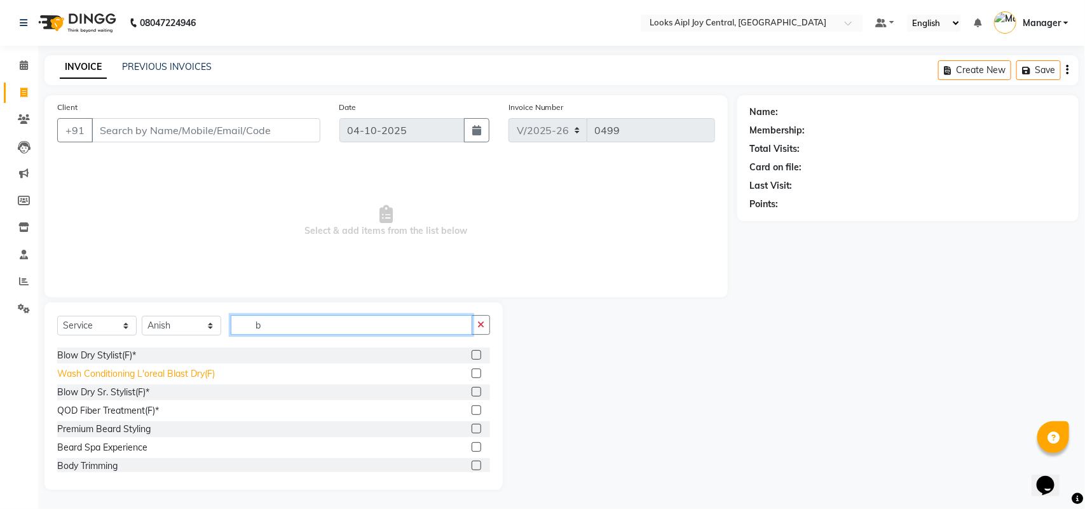
type input "b"
click at [193, 376] on div "Wash Conditioning L'oreal Blast Dry(F)" at bounding box center [136, 373] width 158 height 13
checkbox input "false"
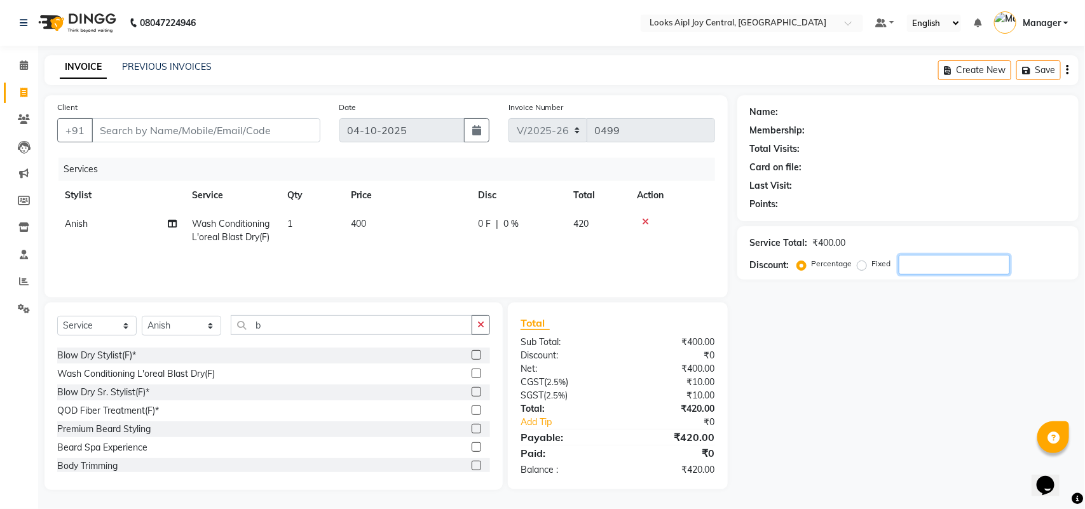
click at [953, 267] on input "number" at bounding box center [954, 265] width 111 height 20
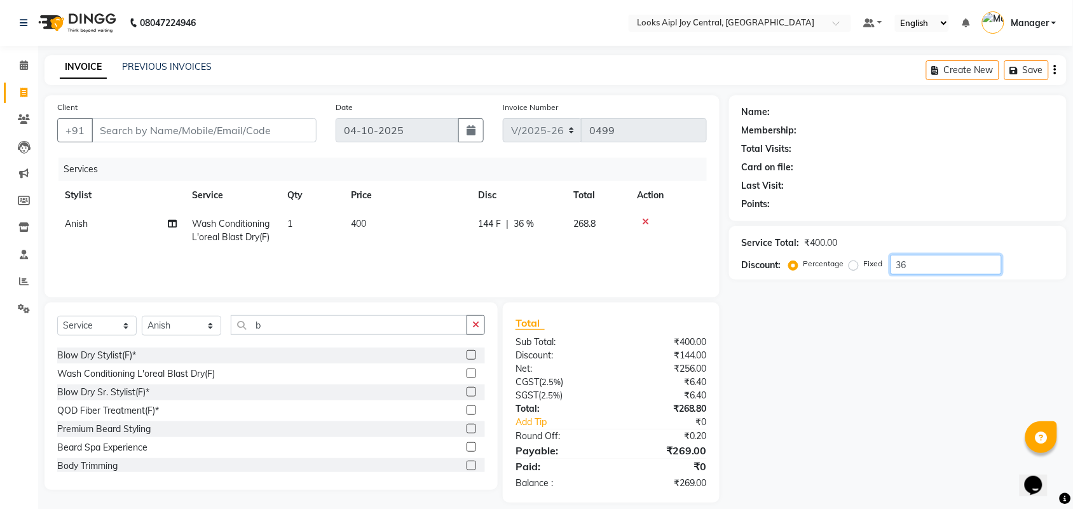
click at [929, 270] on input "36" at bounding box center [945, 265] width 111 height 20
type input "36"
click at [360, 148] on div "Date 04-10-2025" at bounding box center [409, 126] width 167 height 52
click at [910, 270] on input "36" at bounding box center [945, 265] width 111 height 20
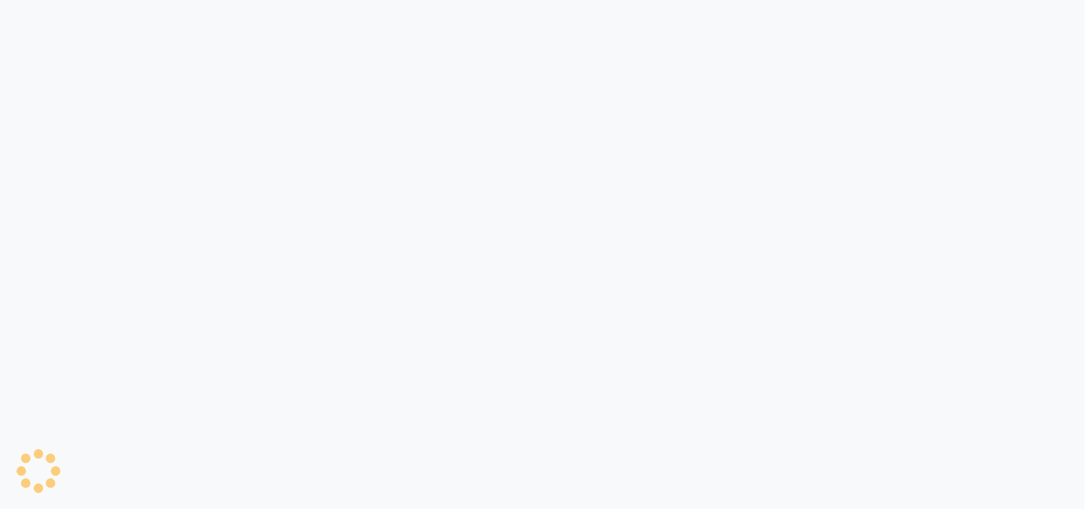
select select "service"
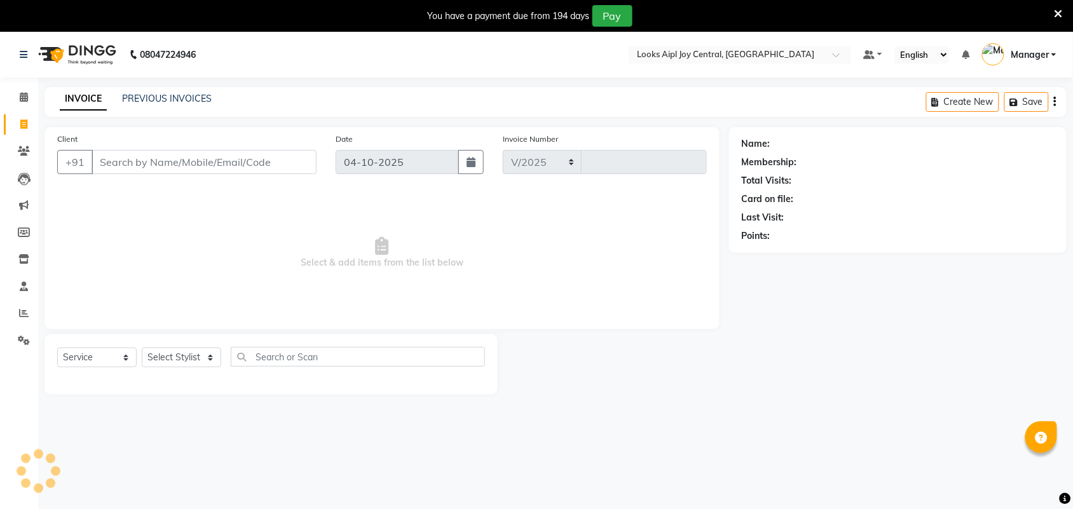
select select "6032"
type input "0499"
click at [1058, 15] on icon at bounding box center [1058, 13] width 8 height 11
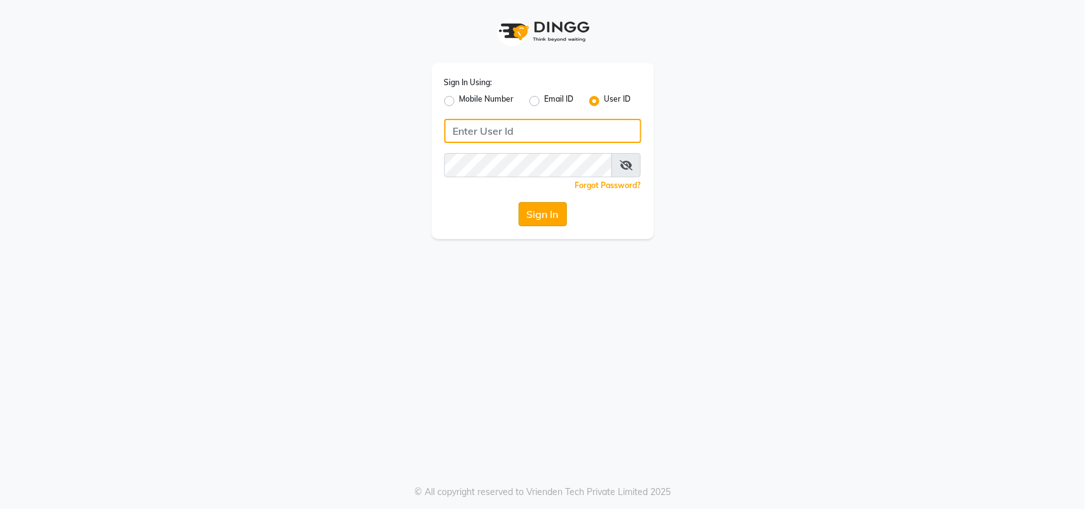
type input "e2610-01"
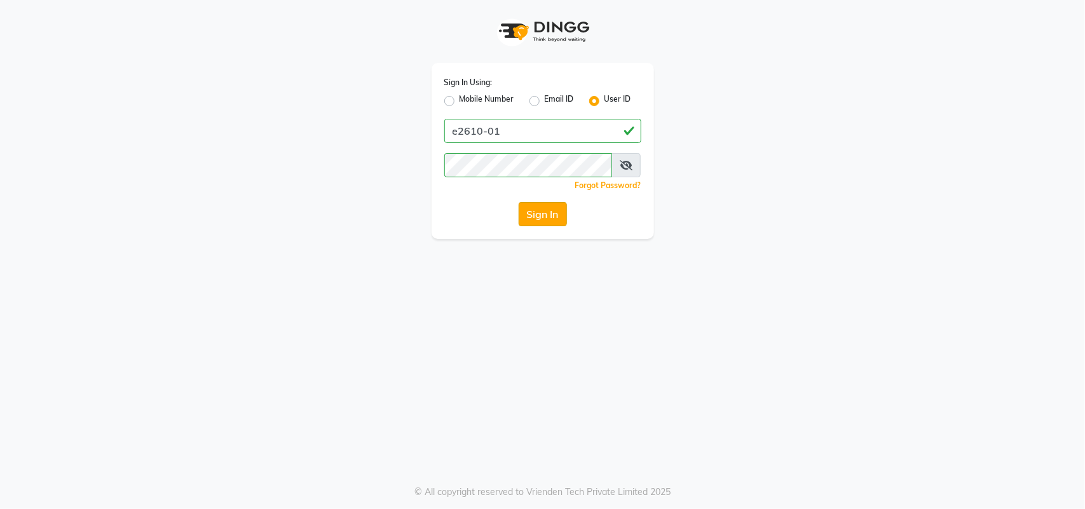
click at [536, 205] on button "Sign In" at bounding box center [543, 214] width 48 height 24
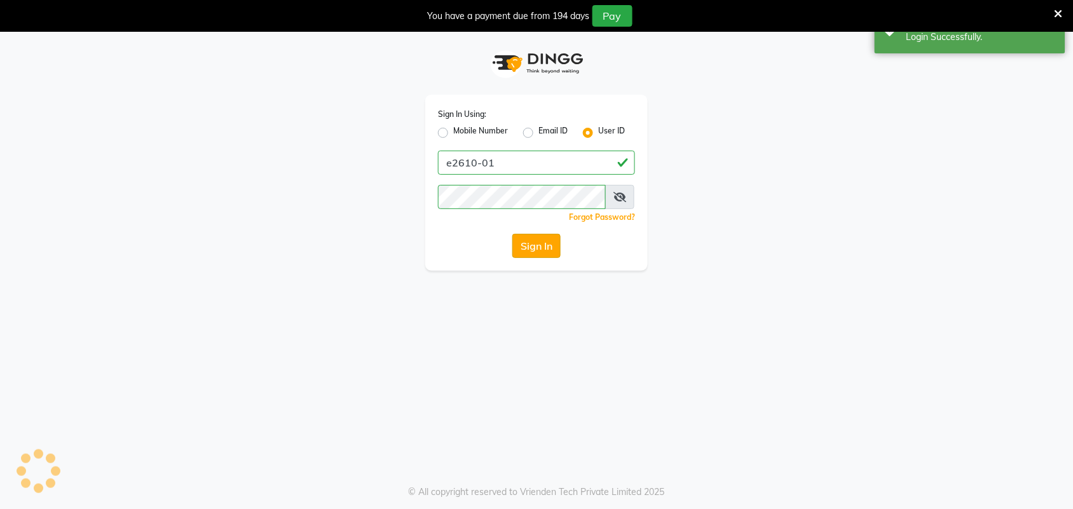
select select "6032"
select select "service"
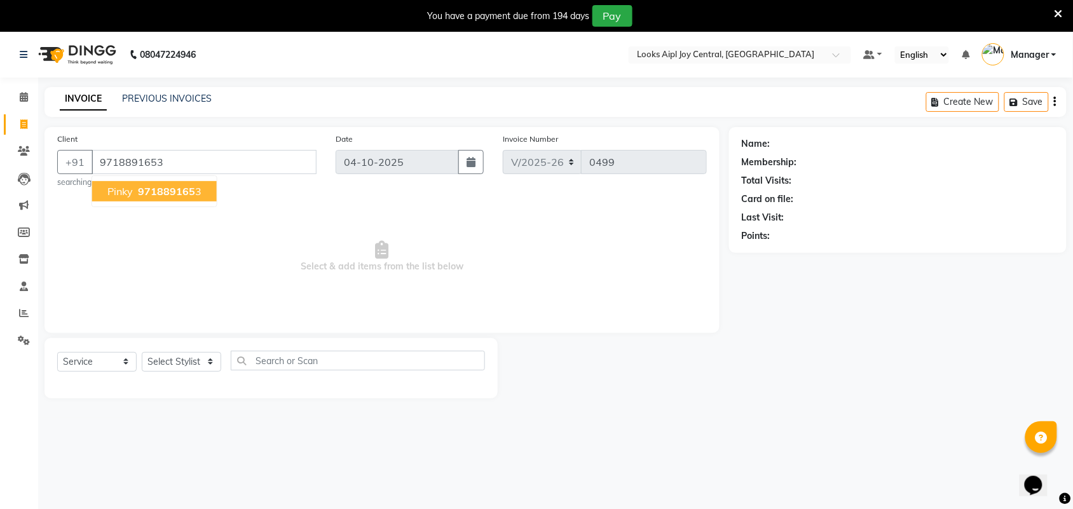
type input "9718891653"
select select "1: Object"
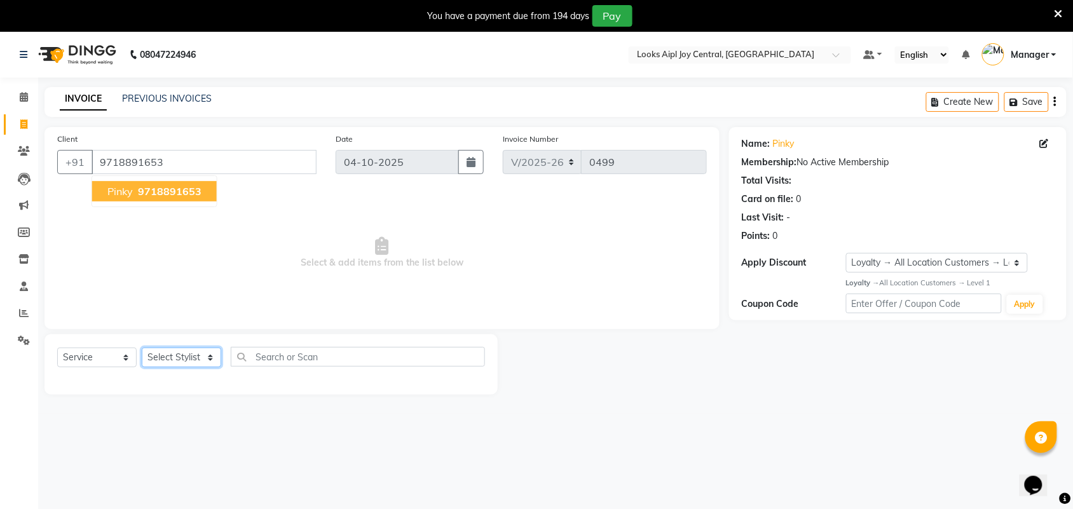
click at [201, 351] on select "Select Stylist [PERSON_NAME] [PERSON_NAME] Counter Deepak_pdct [PERSON_NAME] [P…" at bounding box center [181, 358] width 79 height 20
select select "92845"
click at [142, 348] on select "Select Stylist [PERSON_NAME] [PERSON_NAME] Counter Deepak_pdct [PERSON_NAME] [P…" at bounding box center [181, 358] width 79 height 20
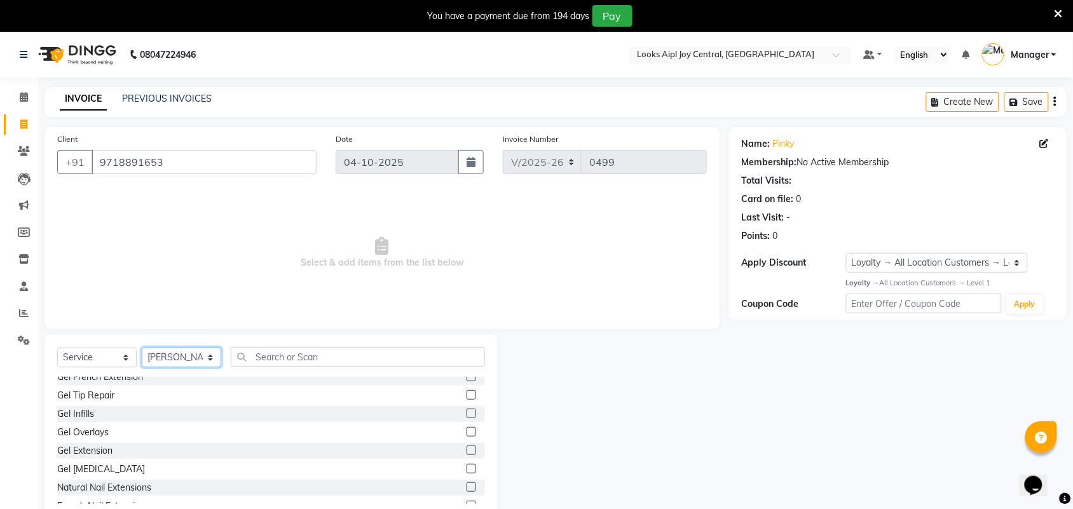
scroll to position [159, 0]
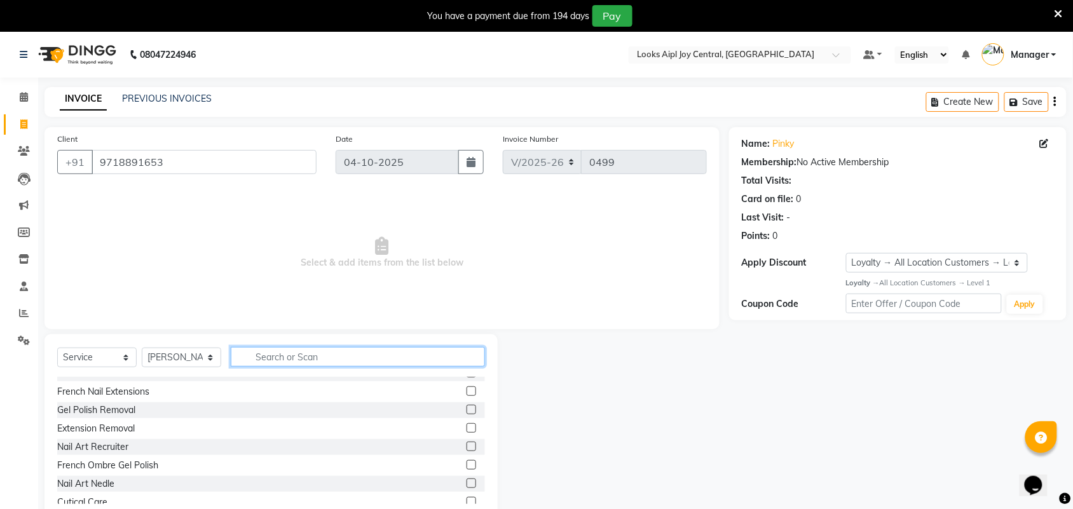
click at [280, 357] on input "text" at bounding box center [358, 357] width 254 height 20
type input "t"
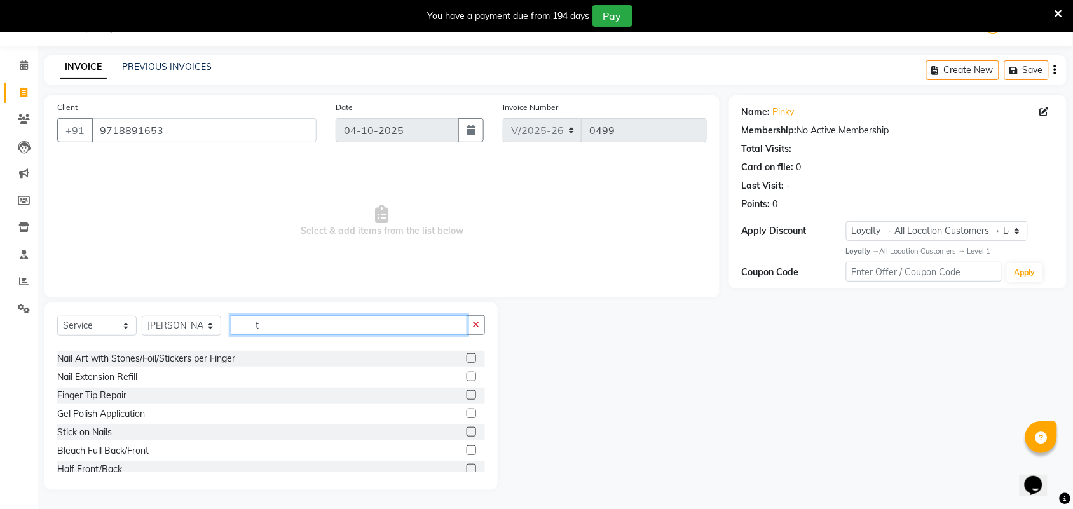
scroll to position [341, 0]
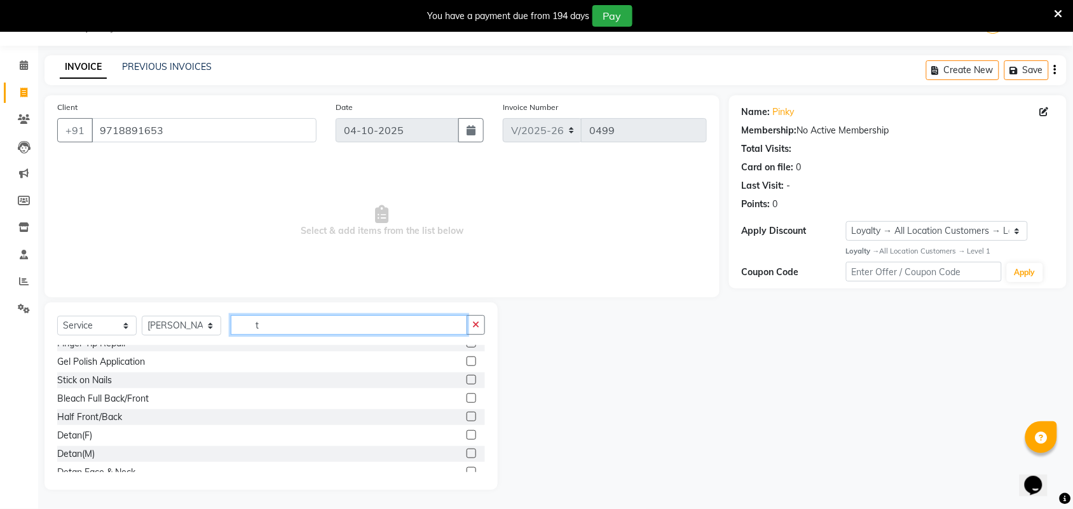
click at [268, 325] on input "t" at bounding box center [349, 325] width 236 height 20
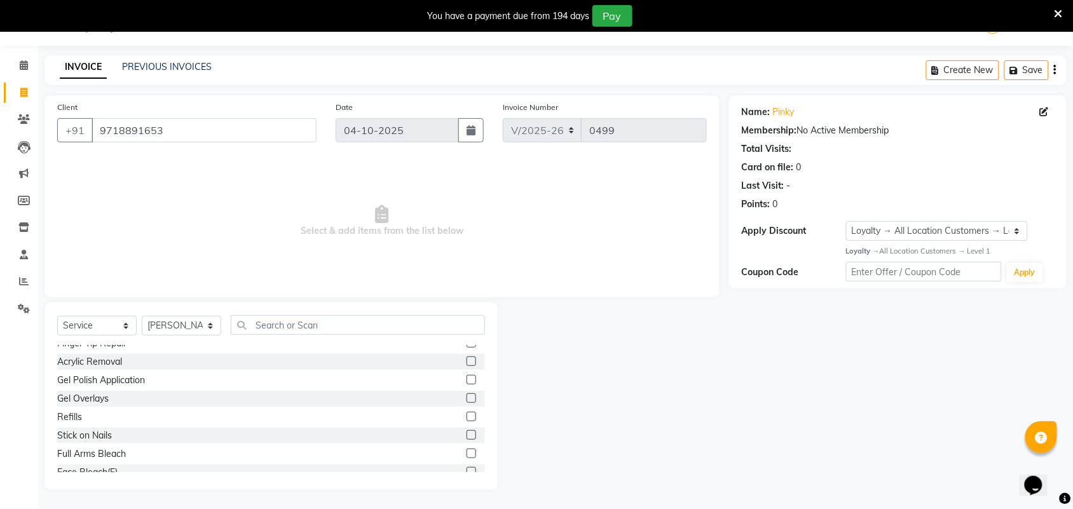
click at [231, 374] on div "Gel Polish Application" at bounding box center [271, 380] width 428 height 16
click at [230, 379] on div "Gel Polish Application" at bounding box center [271, 380] width 428 height 16
click at [86, 384] on div "Gel Polish Application" at bounding box center [101, 380] width 88 height 13
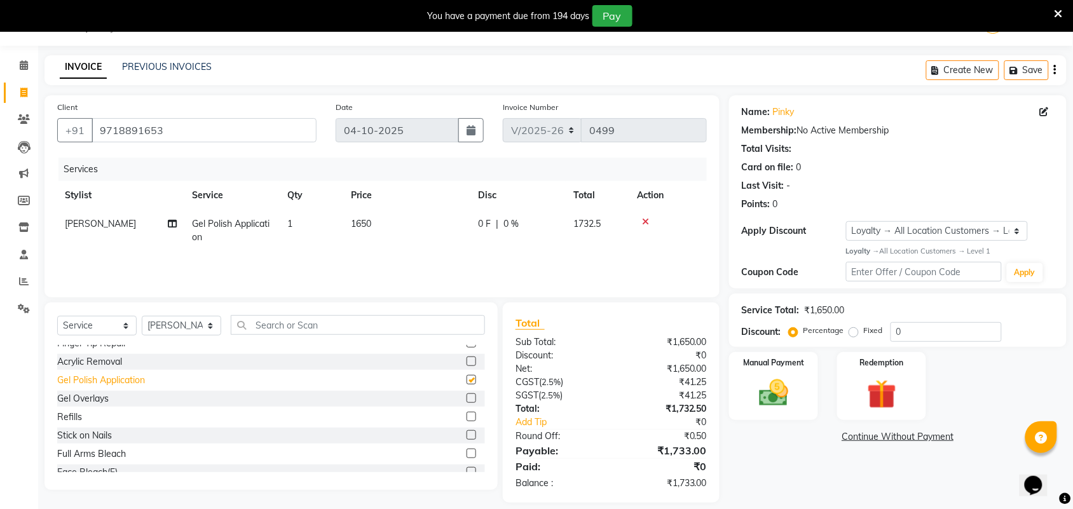
checkbox input "false"
click at [371, 218] on span "1650" at bounding box center [361, 223] width 20 height 11
select select "92845"
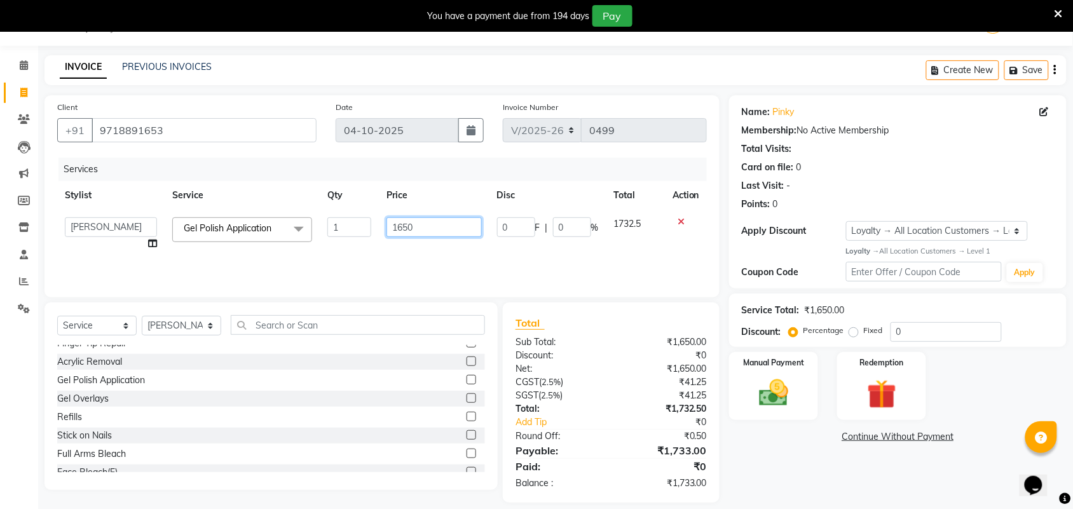
click at [415, 226] on input "1650" at bounding box center [433, 227] width 95 height 20
type input "1"
type input "1000"
click at [789, 280] on div "Coupon Code Apply" at bounding box center [898, 273] width 312 height 22
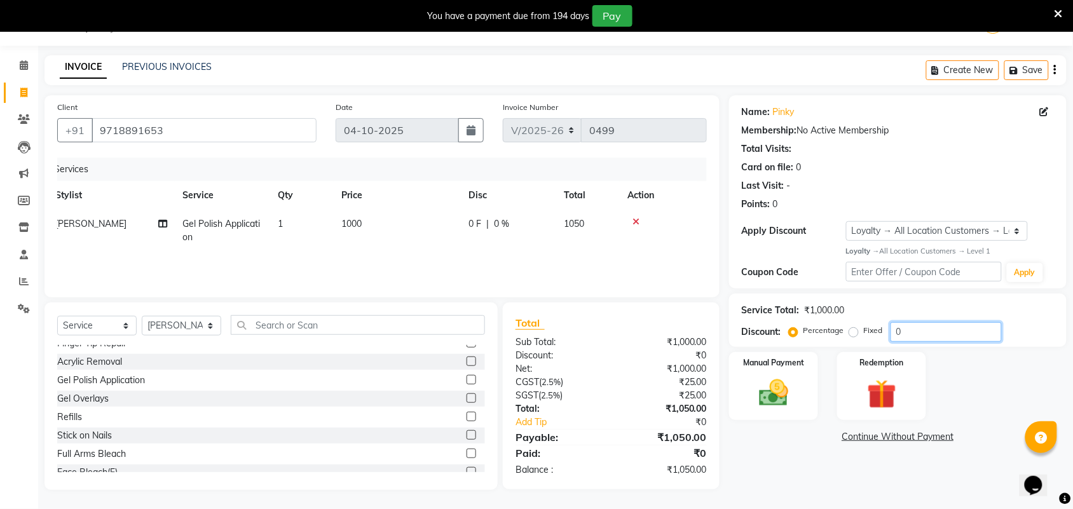
click at [913, 340] on input "0" at bounding box center [945, 332] width 111 height 20
type input "0"
click at [904, 336] on input "36" at bounding box center [945, 332] width 111 height 20
type input "36"
click at [786, 376] on img at bounding box center [774, 393] width 50 height 35
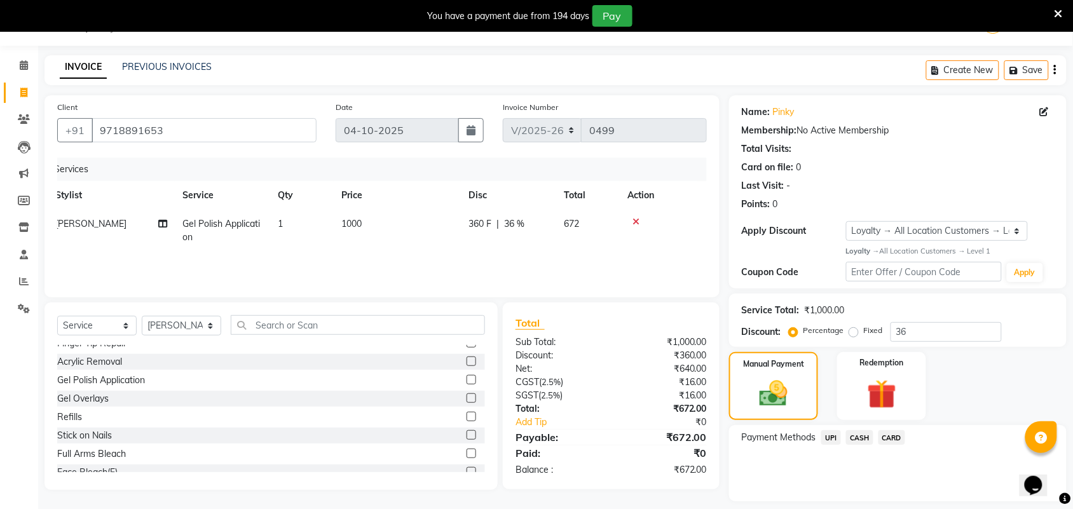
click at [824, 439] on span "UPI" at bounding box center [831, 437] width 20 height 15
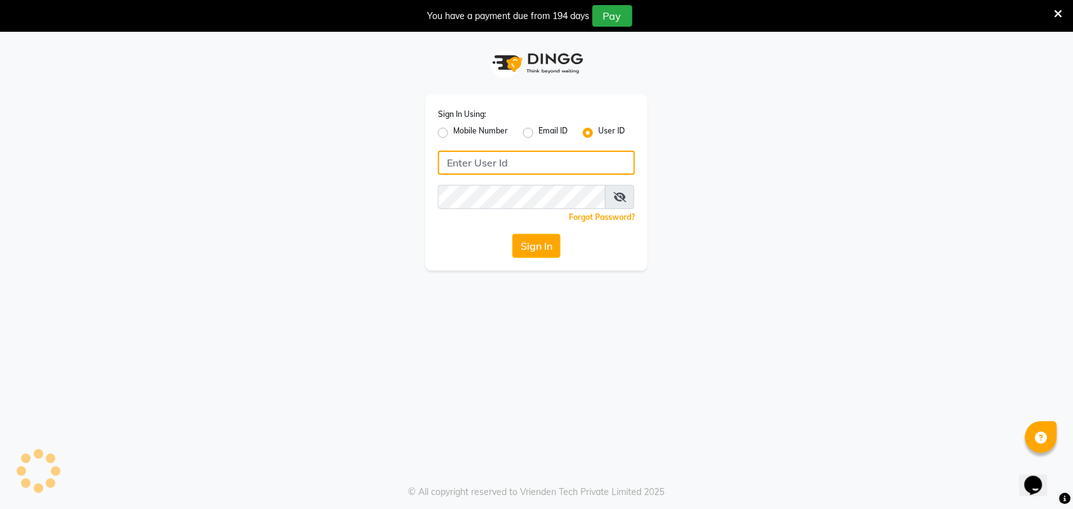
type input "e2610-01"
select select "6032"
select select "service"
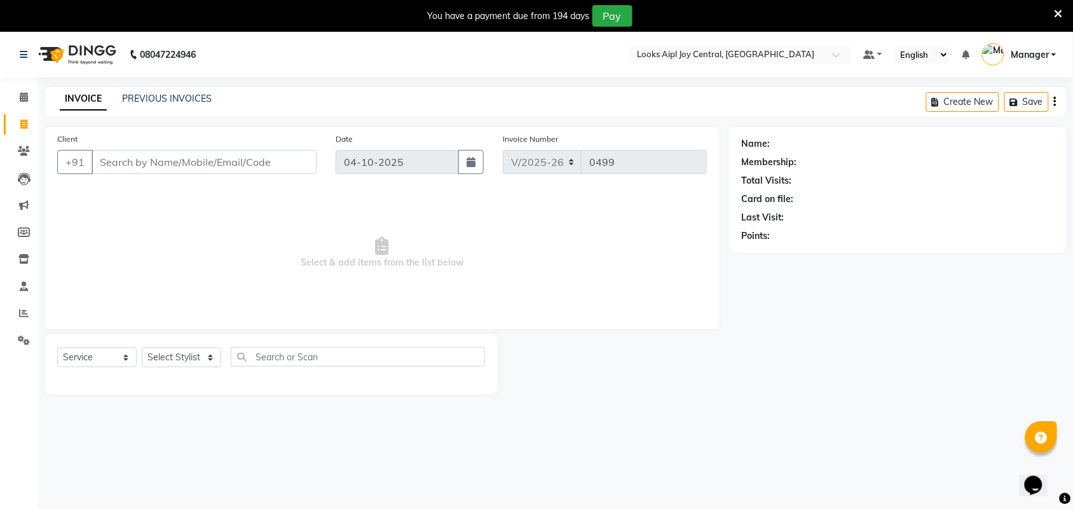
click at [1054, 10] on icon at bounding box center [1058, 13] width 8 height 11
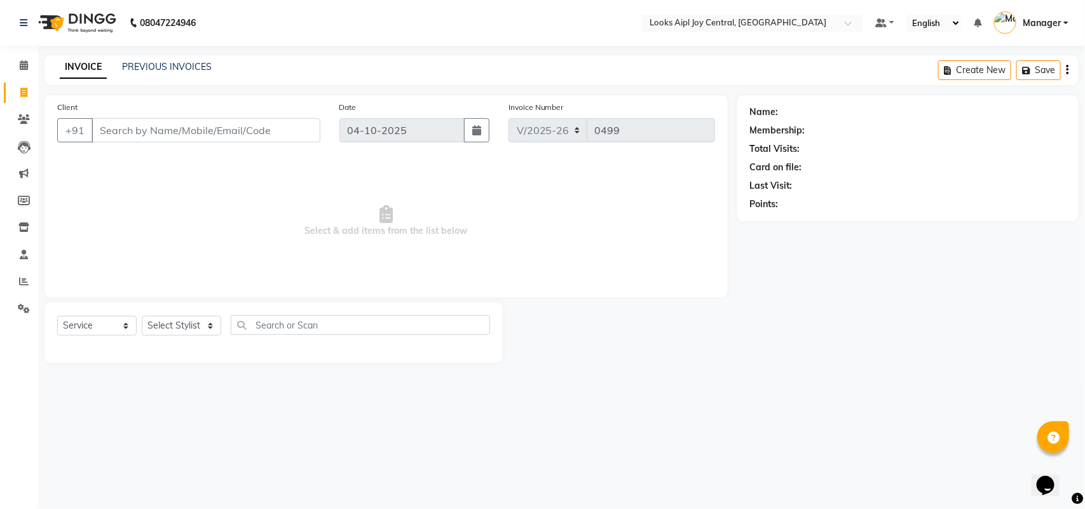
click at [134, 73] on div "PREVIOUS INVOICES" at bounding box center [167, 66] width 90 height 13
click at [159, 71] on link "PREVIOUS INVOICES" at bounding box center [167, 66] width 90 height 11
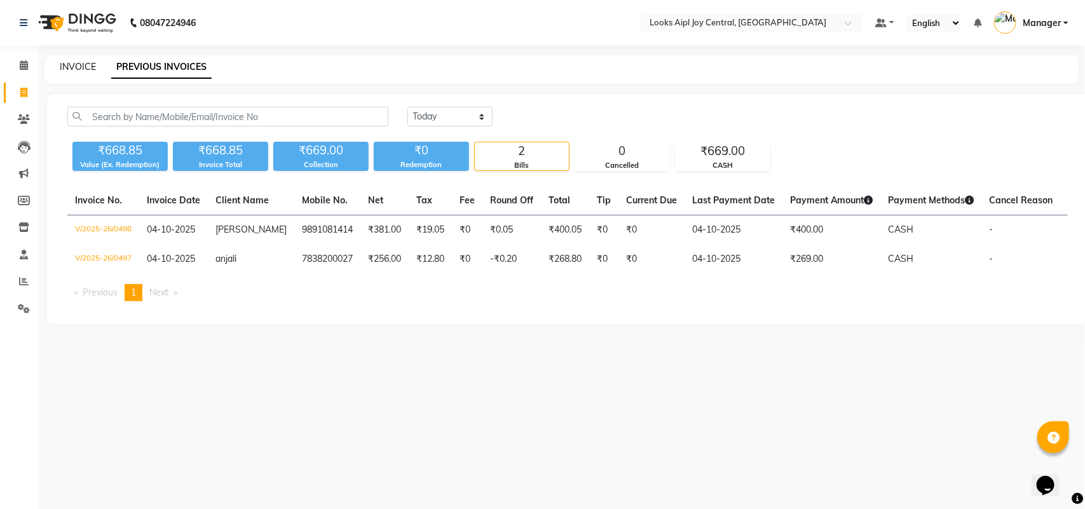
click at [62, 64] on link "INVOICE" at bounding box center [78, 66] width 36 height 11
select select "6032"
select select "service"
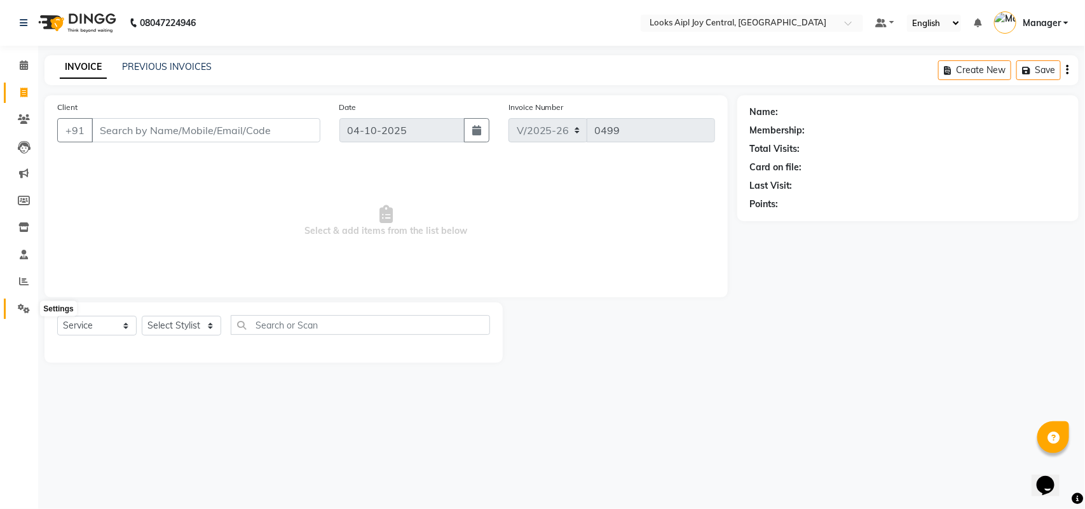
click at [21, 310] on icon at bounding box center [24, 309] width 12 height 10
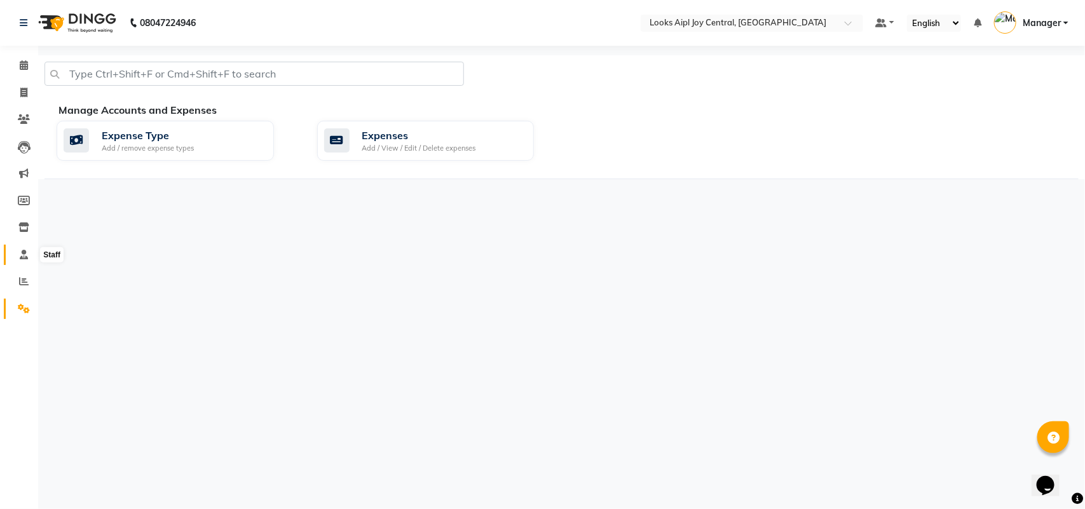
click at [22, 248] on span at bounding box center [24, 255] width 22 height 15
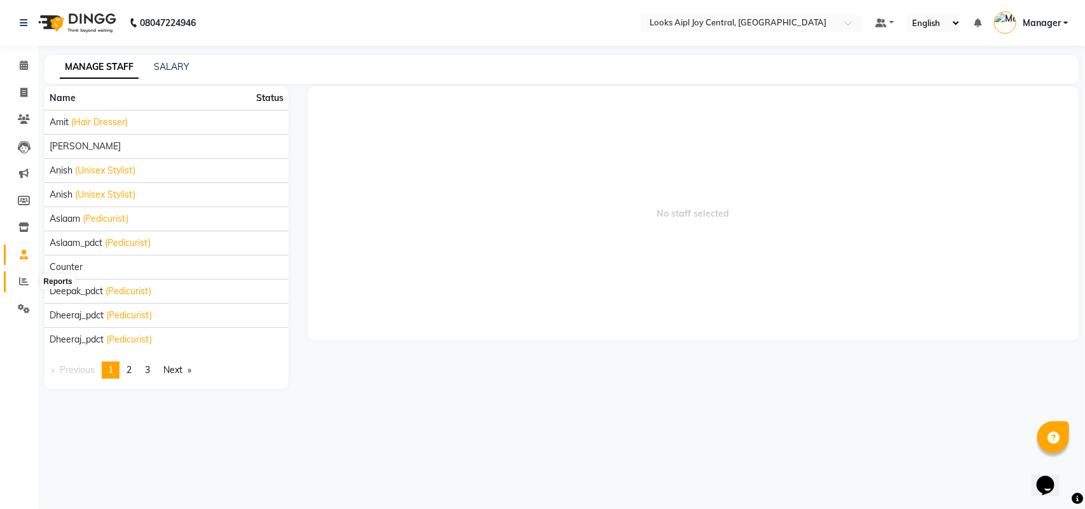
click at [20, 275] on span at bounding box center [24, 282] width 22 height 15
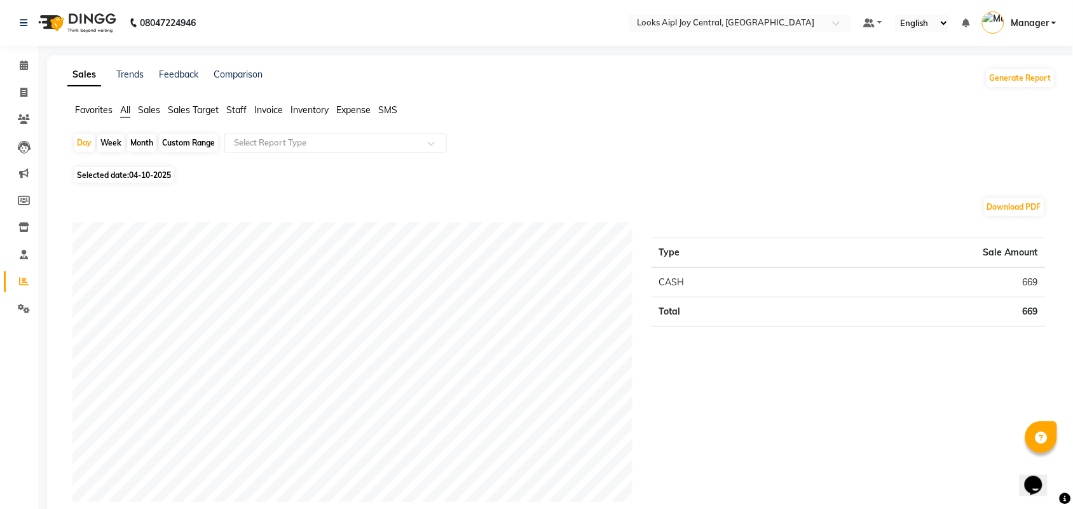
click at [21, 295] on li "Settings" at bounding box center [19, 308] width 38 height 27
click at [24, 309] on icon at bounding box center [24, 309] width 12 height 10
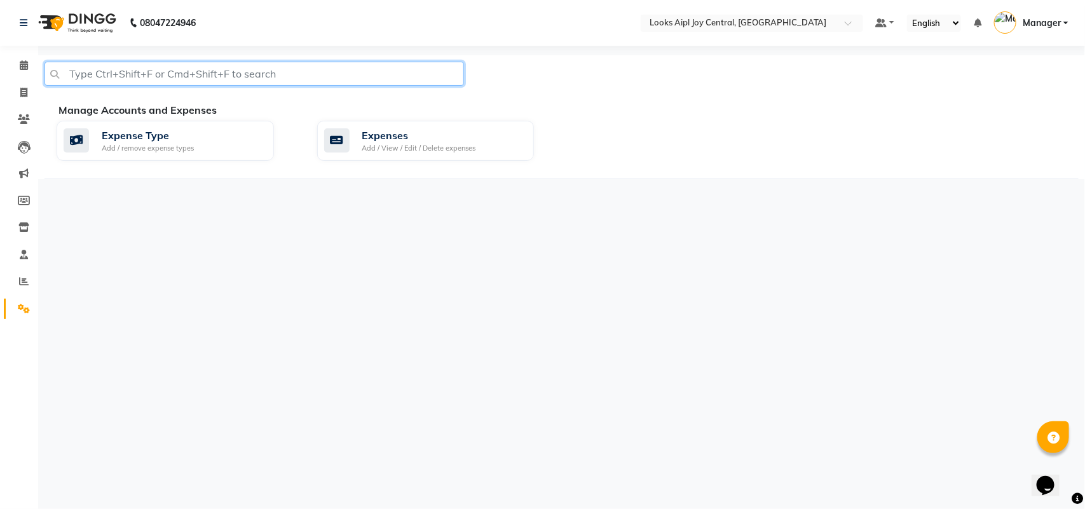
click at [157, 72] on input "text" at bounding box center [253, 74] width 419 height 24
click at [157, 72] on input "9818618053" at bounding box center [253, 74] width 419 height 24
type input "9818618053"
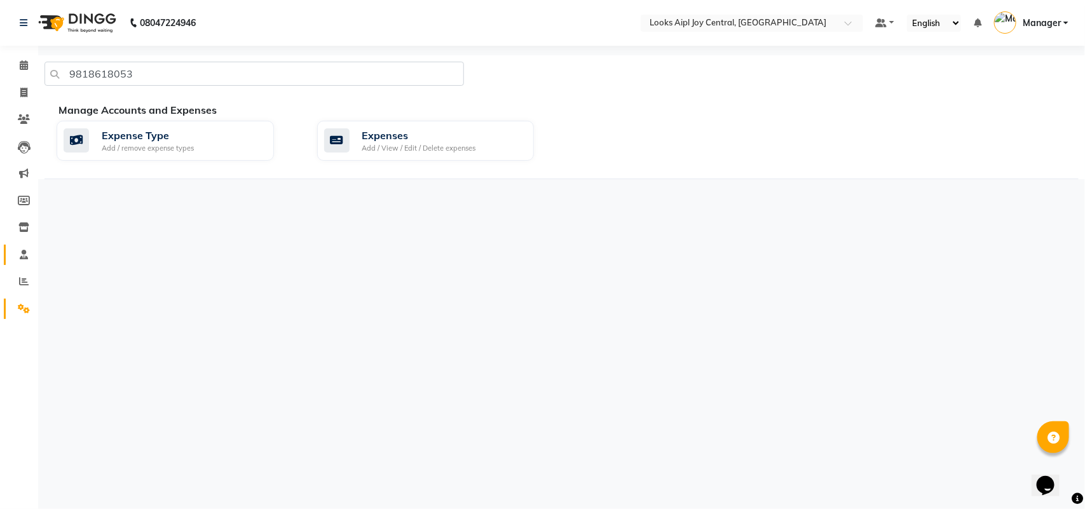
click at [24, 245] on link "Staff" at bounding box center [19, 255] width 31 height 21
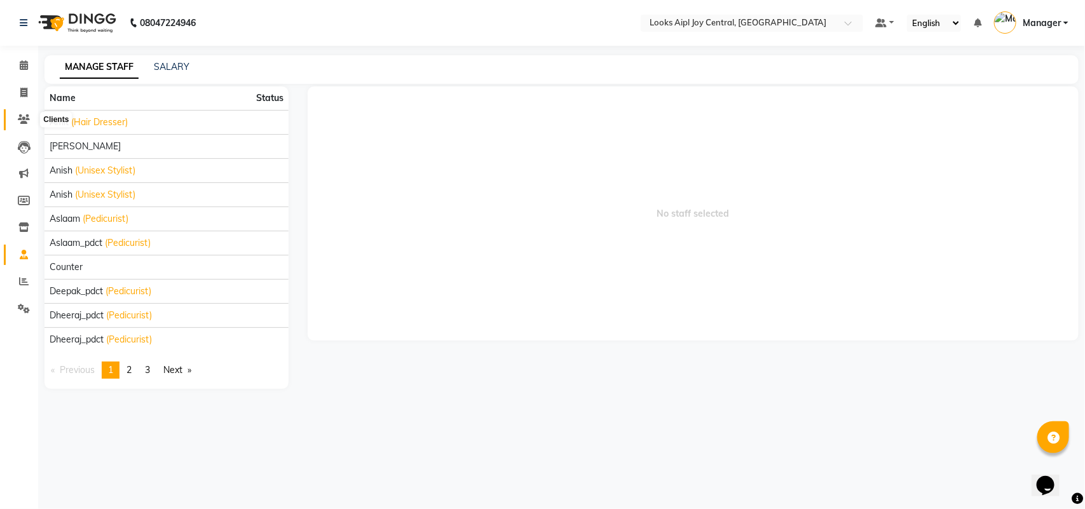
click at [29, 116] on icon at bounding box center [24, 119] width 12 height 10
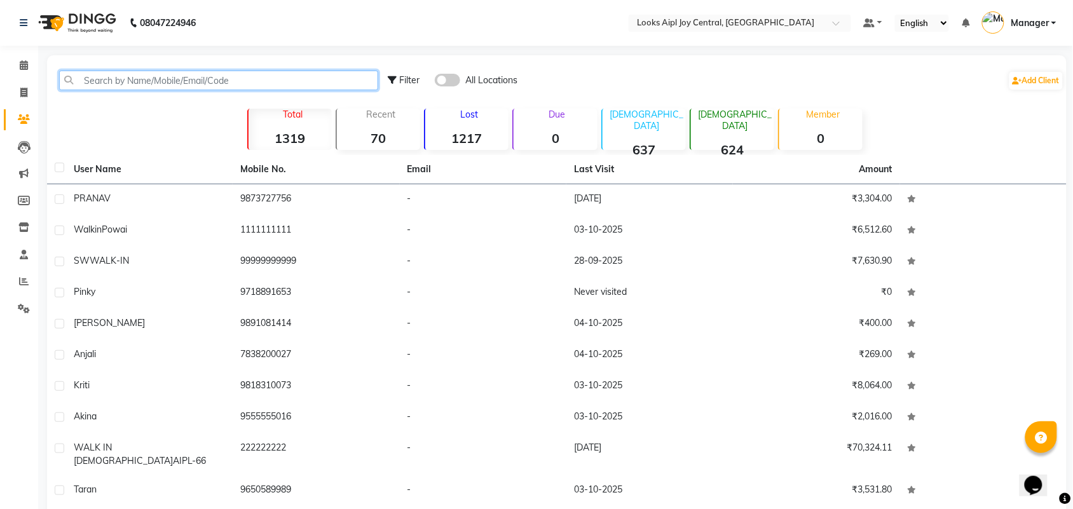
click at [138, 77] on input "text" at bounding box center [218, 81] width 319 height 20
paste input "9818618053"
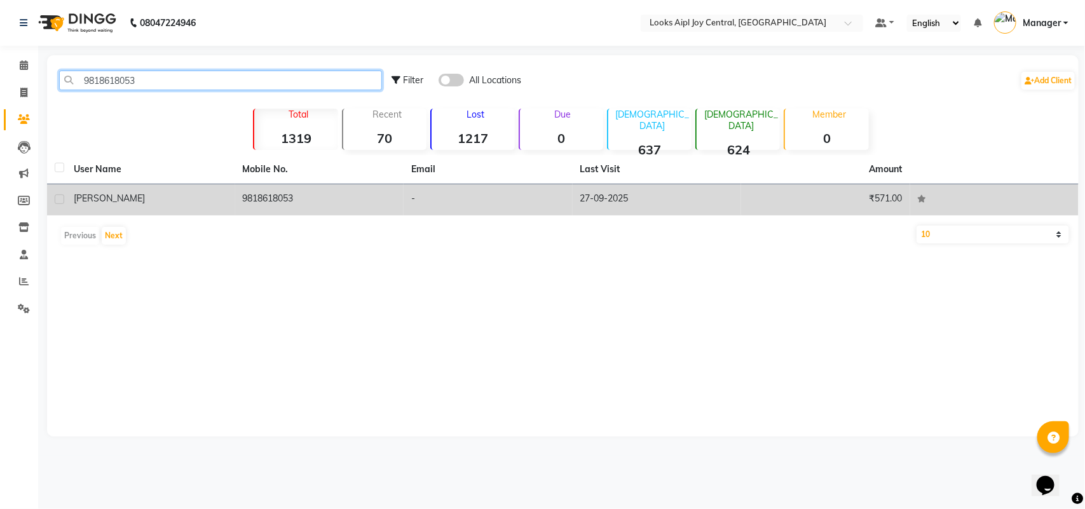
type input "9818618053"
click at [331, 202] on td "9818618053" at bounding box center [319, 199] width 169 height 31
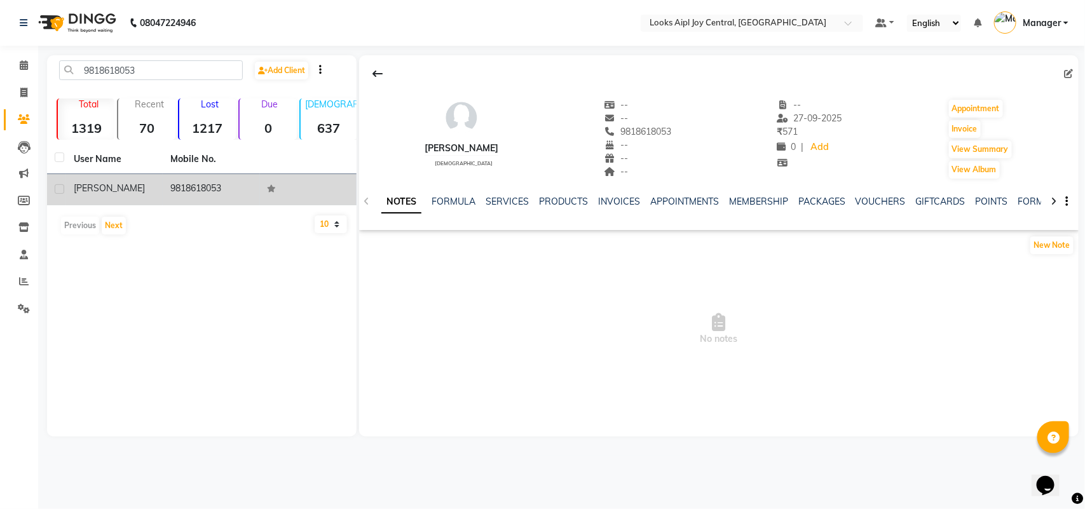
click at [231, 194] on td "9818618053" at bounding box center [211, 189] width 97 height 31
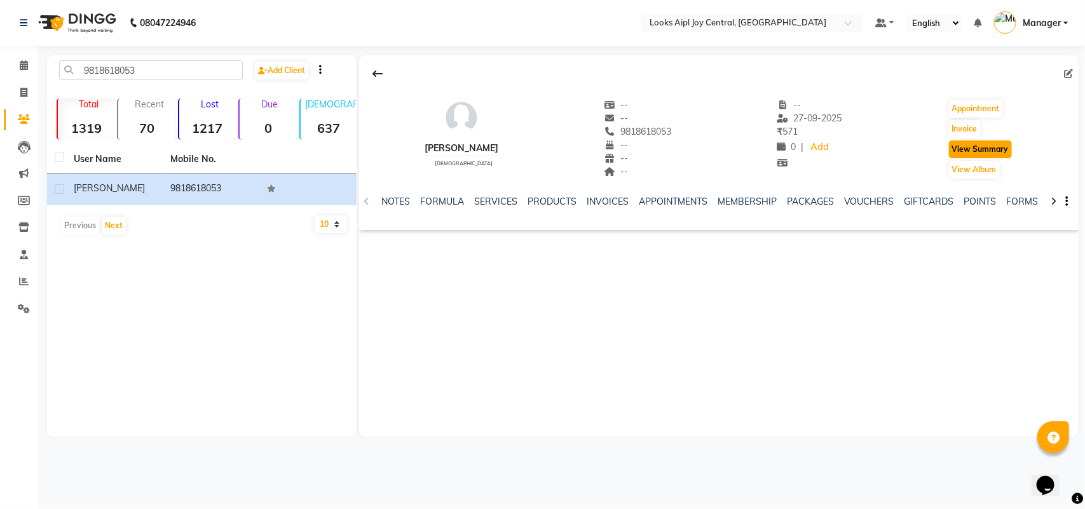
click at [981, 146] on button "View Summary" at bounding box center [980, 149] width 63 height 18
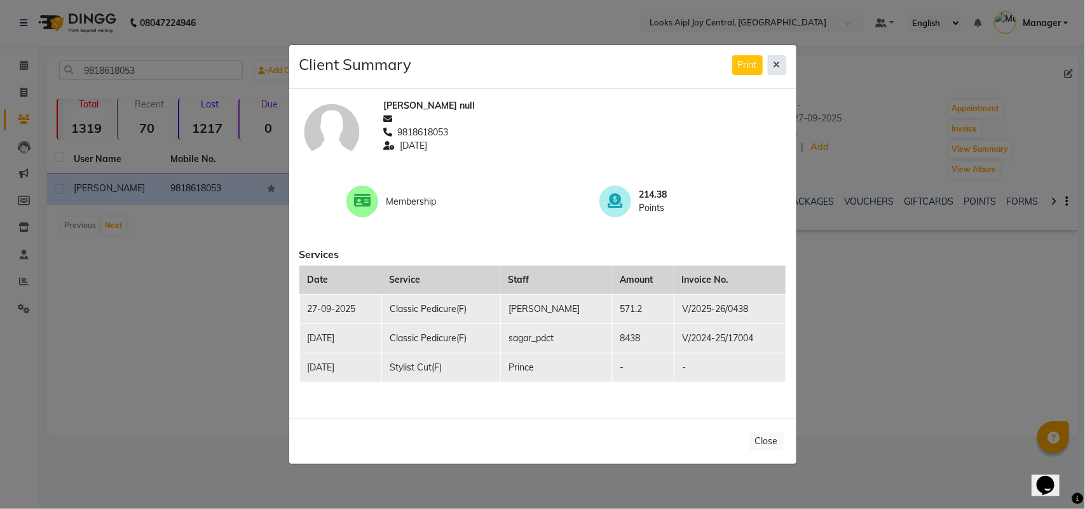
click at [780, 67] on button at bounding box center [777, 65] width 18 height 20
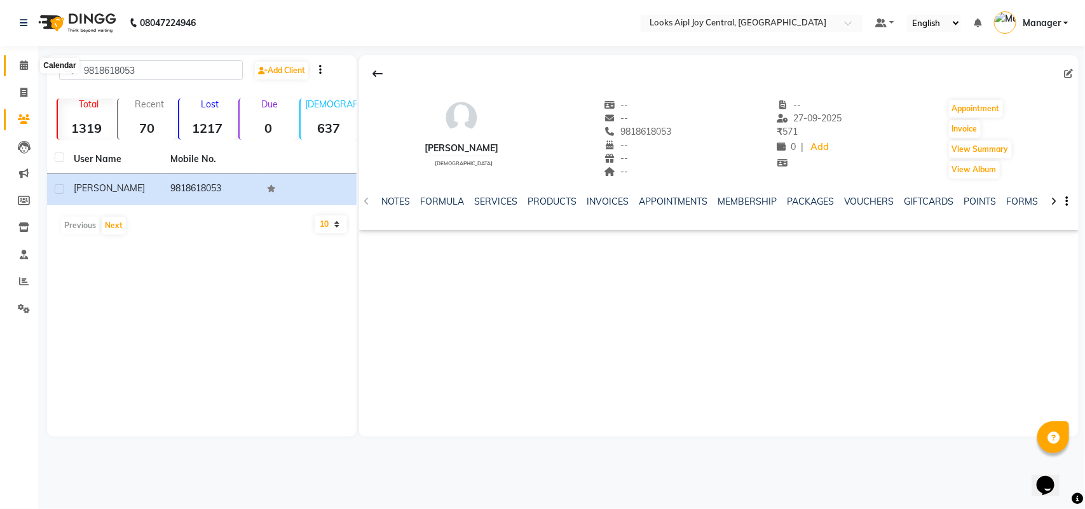
click at [26, 59] on span at bounding box center [24, 65] width 22 height 15
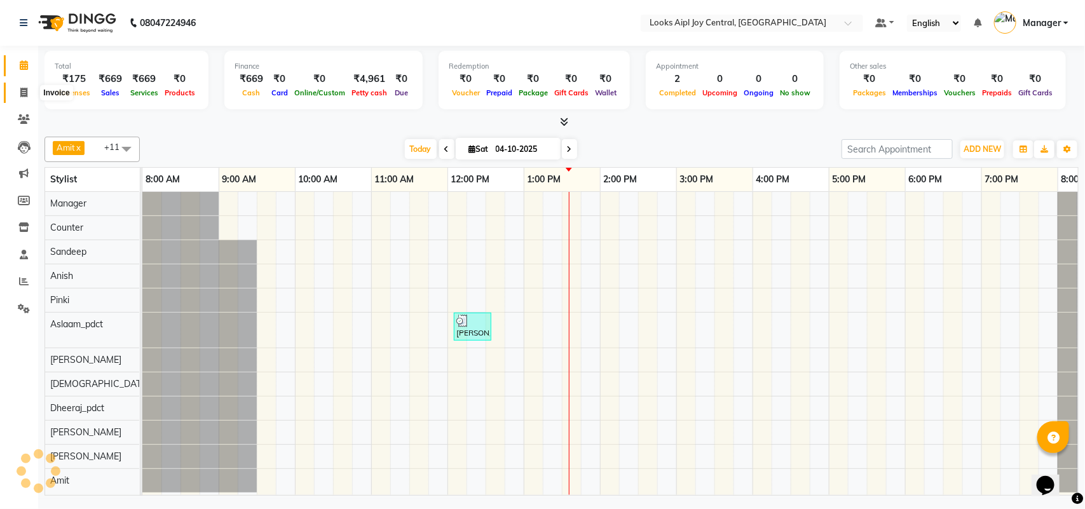
click at [32, 90] on span at bounding box center [24, 93] width 22 height 15
select select "service"
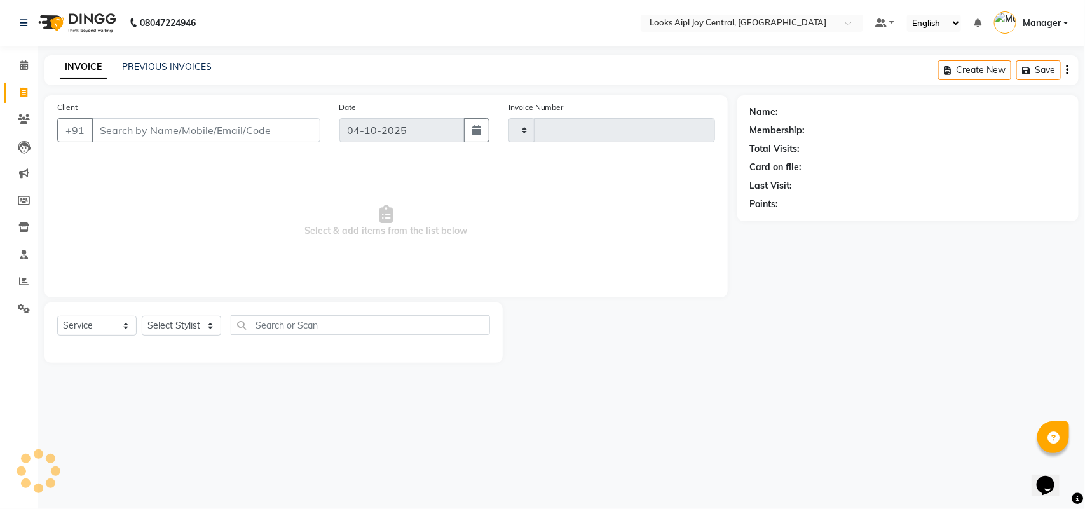
type input "0499"
select select "6032"
click at [161, 68] on link "PREVIOUS INVOICES" at bounding box center [167, 66] width 90 height 11
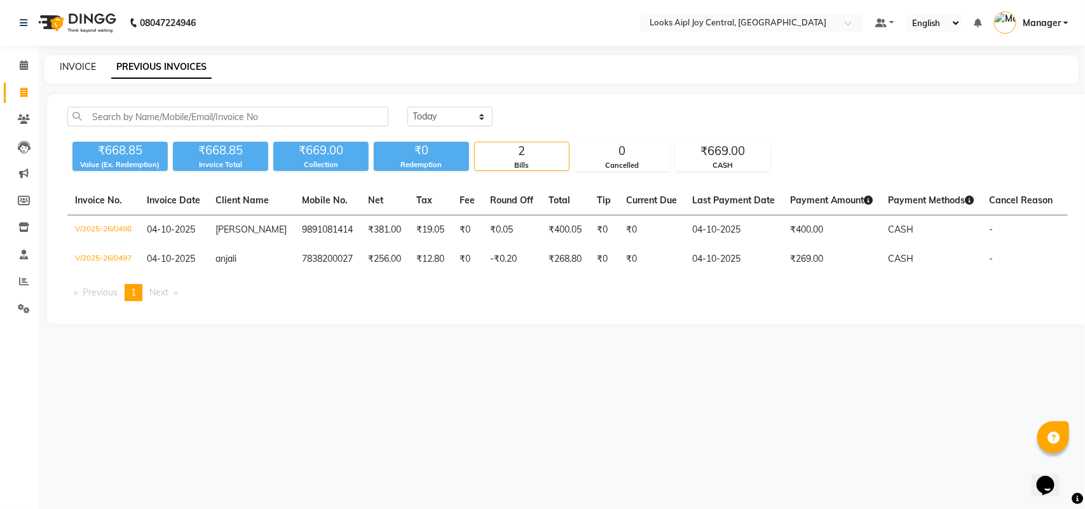
click at [78, 62] on link "INVOICE" at bounding box center [78, 66] width 36 height 11
select select "service"
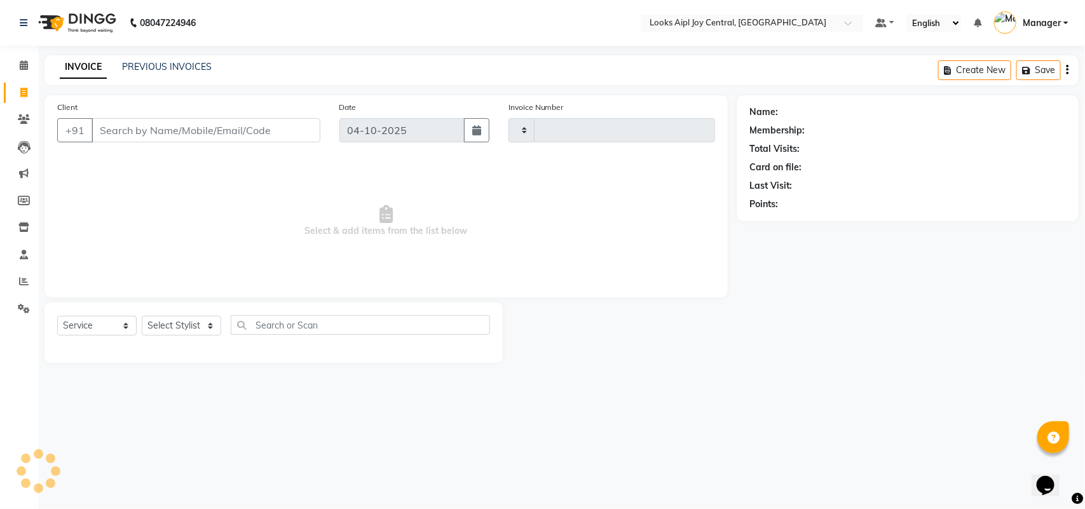
type input "0499"
select select "6032"
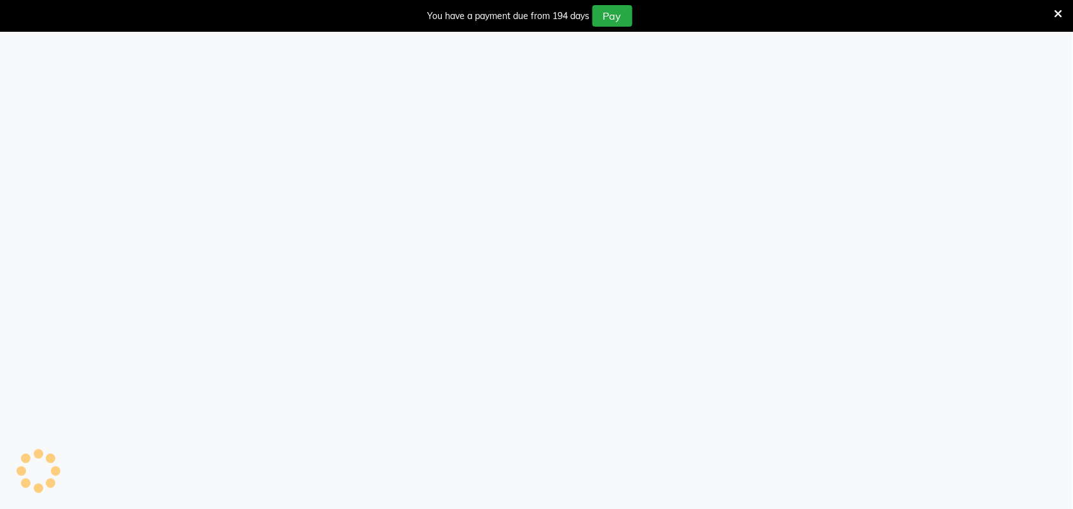
select select "6032"
select select "service"
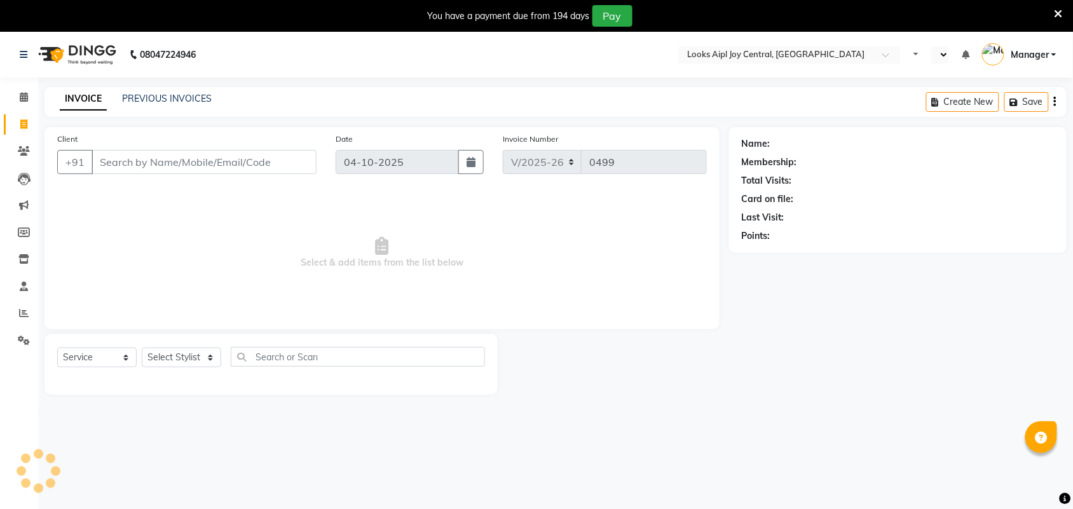
select select "en"
click at [1062, 10] on icon at bounding box center [1058, 13] width 8 height 11
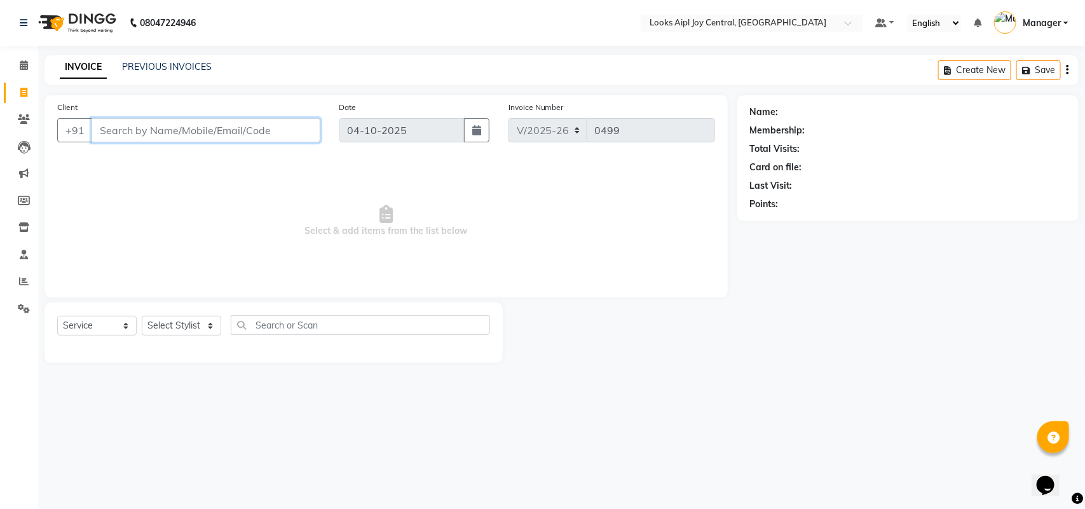
click at [223, 139] on input "Client" at bounding box center [206, 130] width 229 height 24
type input "9811032977"
click at [293, 127] on span "Add Client" at bounding box center [287, 130] width 50 height 13
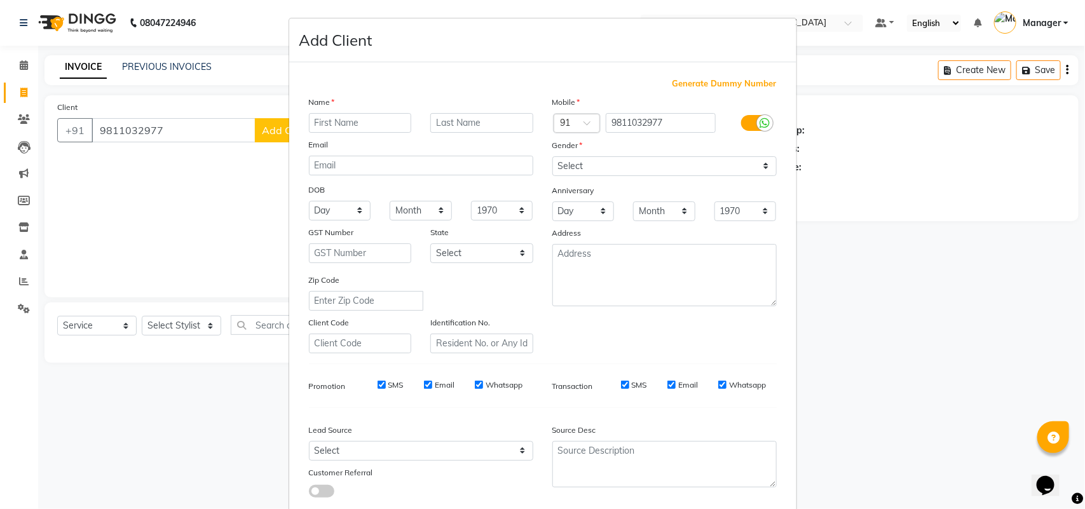
click at [316, 125] on input "text" at bounding box center [360, 123] width 103 height 20
type input "dvanarjey"
click at [602, 173] on select "Select Male Female Other Prefer Not To Say" at bounding box center [664, 166] width 224 height 20
select select "female"
click at [552, 156] on select "Select Male Female Other Prefer Not To Say" at bounding box center [664, 166] width 224 height 20
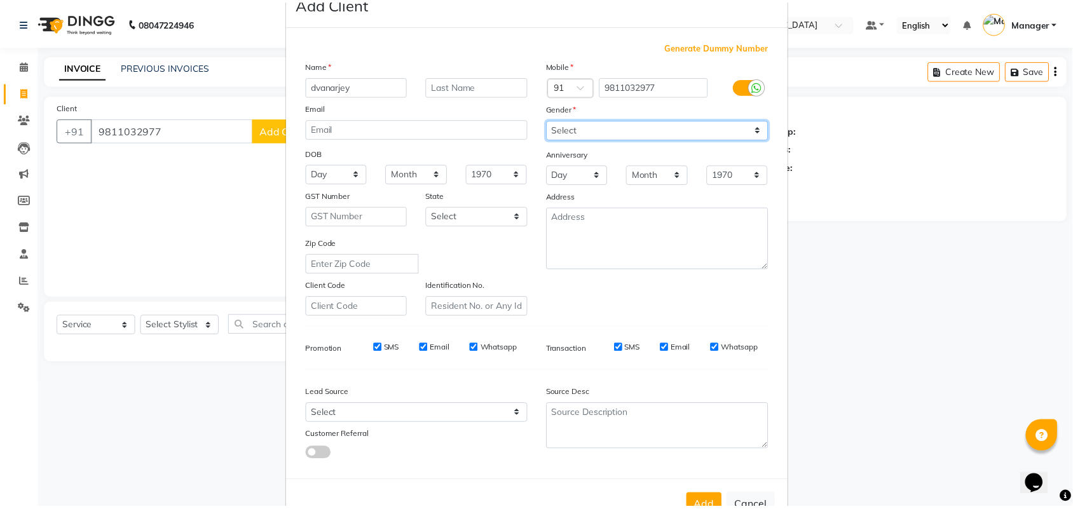
scroll to position [73, 0]
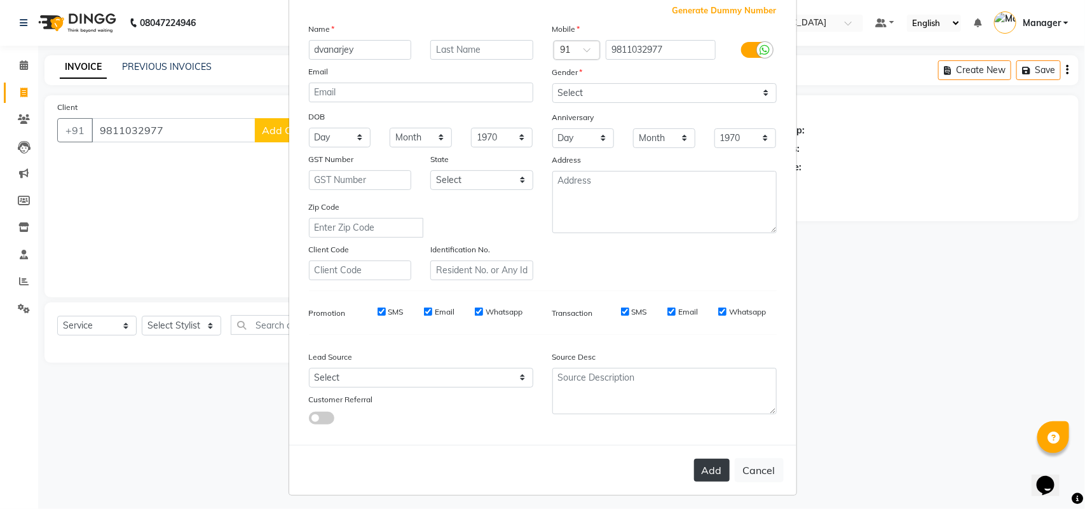
click at [713, 467] on button "Add" at bounding box center [712, 470] width 36 height 23
select select
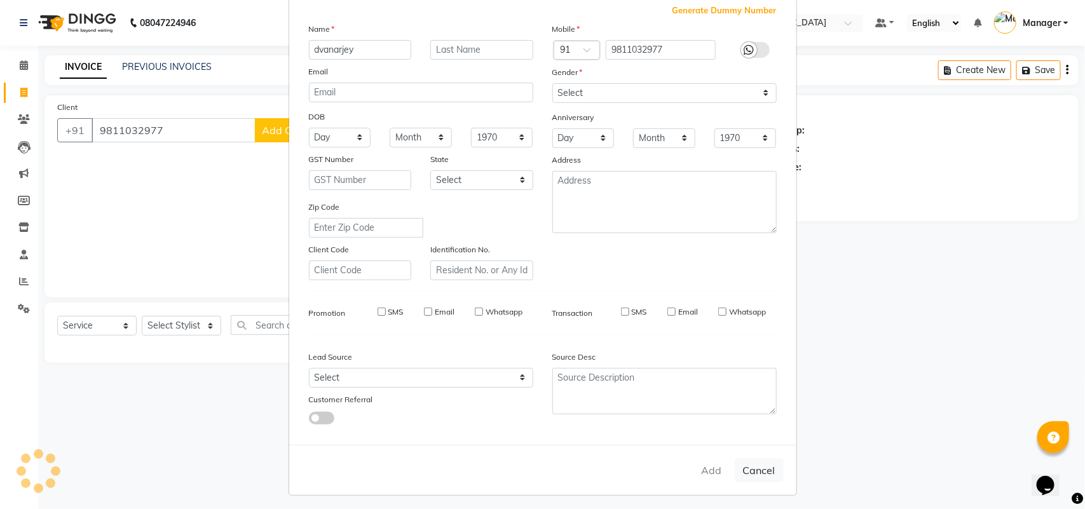
select select
checkbox input "false"
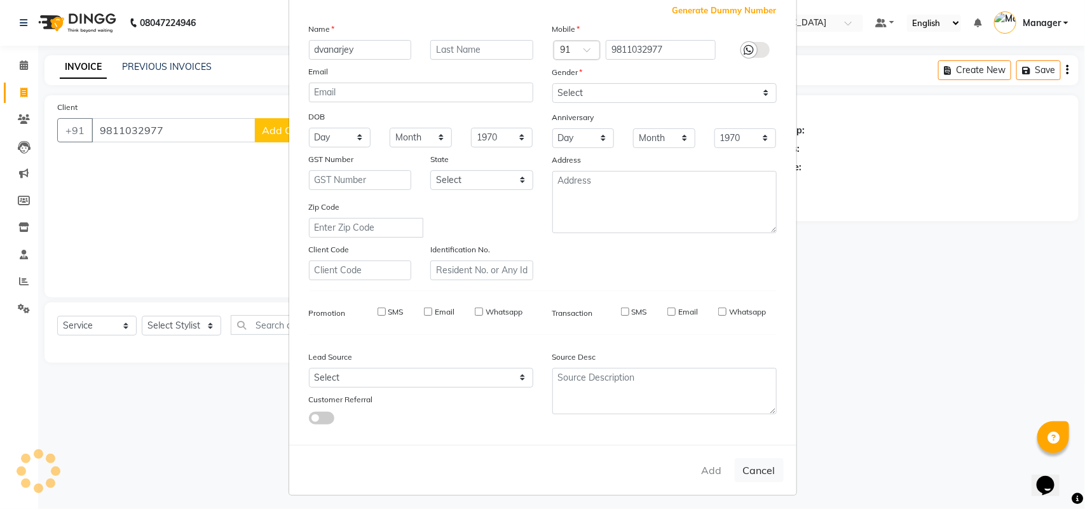
checkbox input "false"
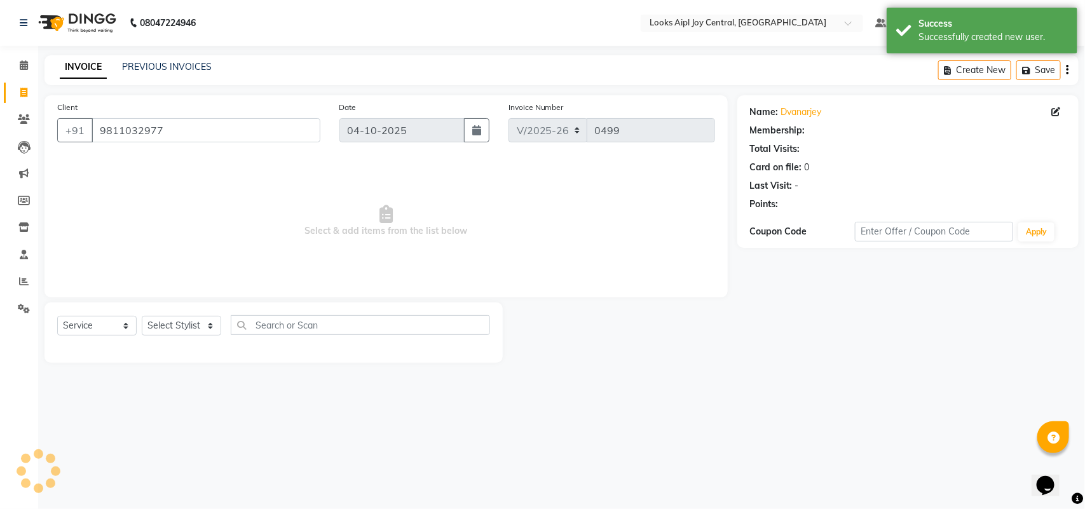
select select "1: Object"
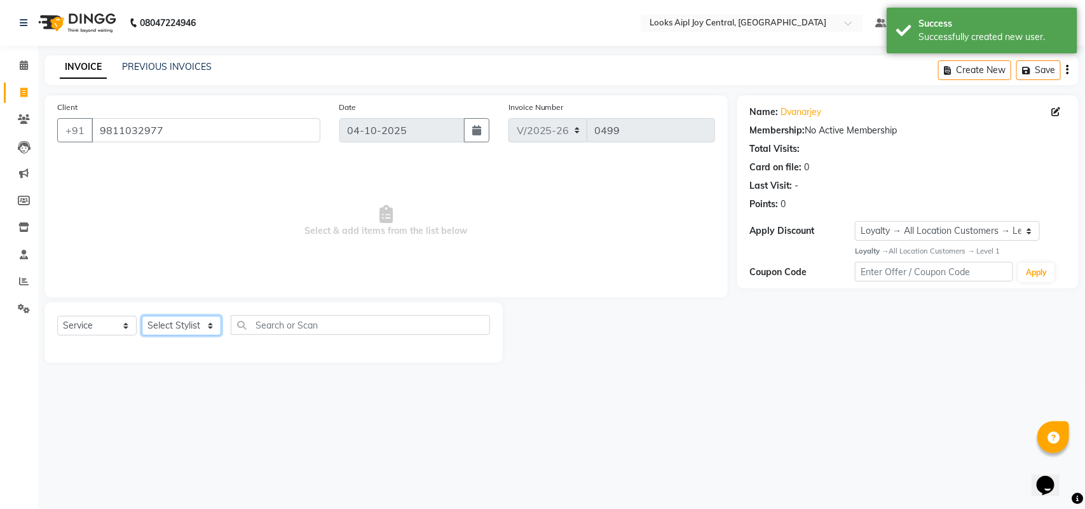
click at [194, 329] on select "Select Stylist [PERSON_NAME] [PERSON_NAME] Counter Deepak_pdct [PERSON_NAME] [P…" at bounding box center [181, 326] width 79 height 20
select select "93291"
click at [142, 316] on select "Select Stylist [PERSON_NAME] [PERSON_NAME] Counter Deepak_pdct [PERSON_NAME] [P…" at bounding box center [181, 326] width 79 height 20
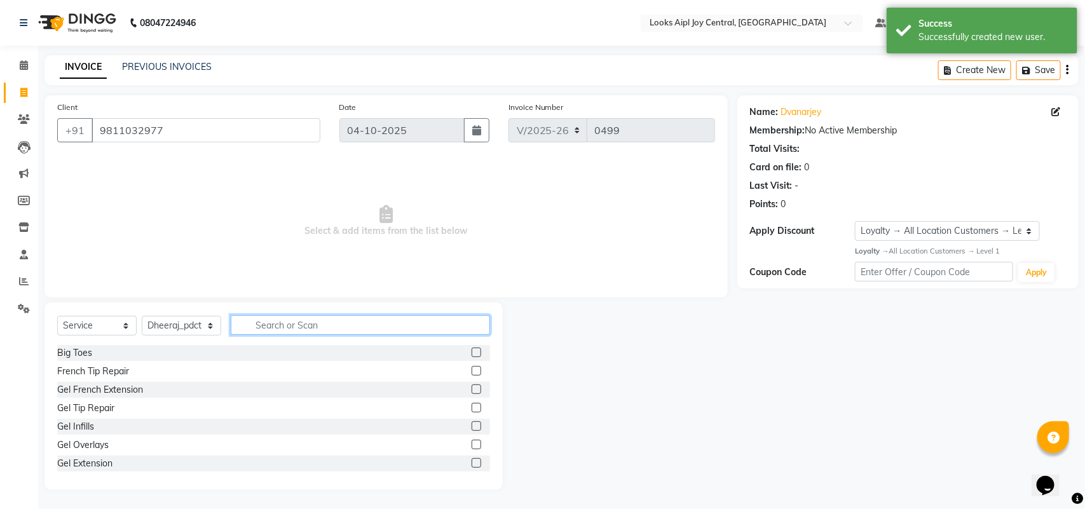
click at [370, 318] on input "text" at bounding box center [360, 325] width 259 height 20
type input "foot"
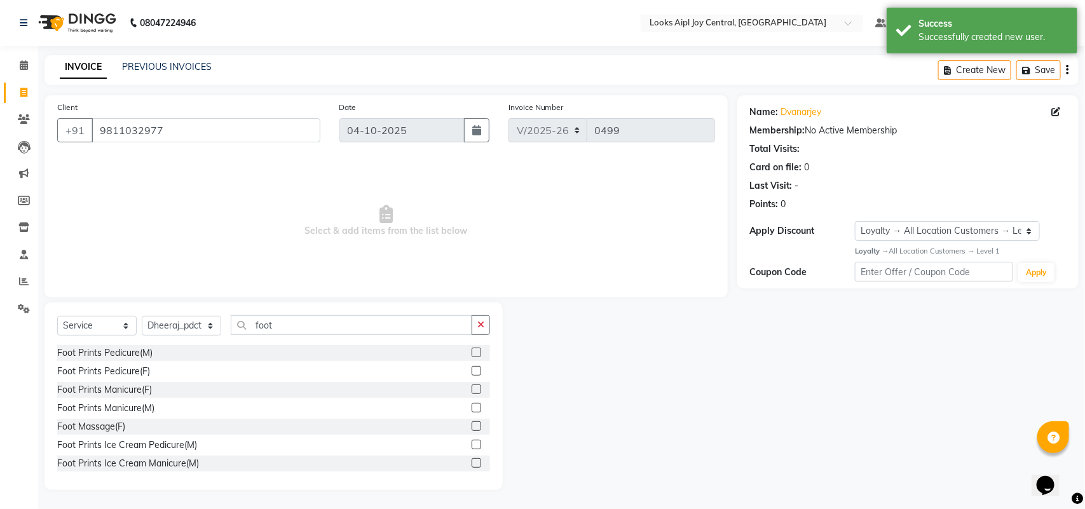
click at [472, 404] on label at bounding box center [477, 408] width 10 height 10
click at [472, 404] on input "checkbox" at bounding box center [476, 408] width 8 height 8
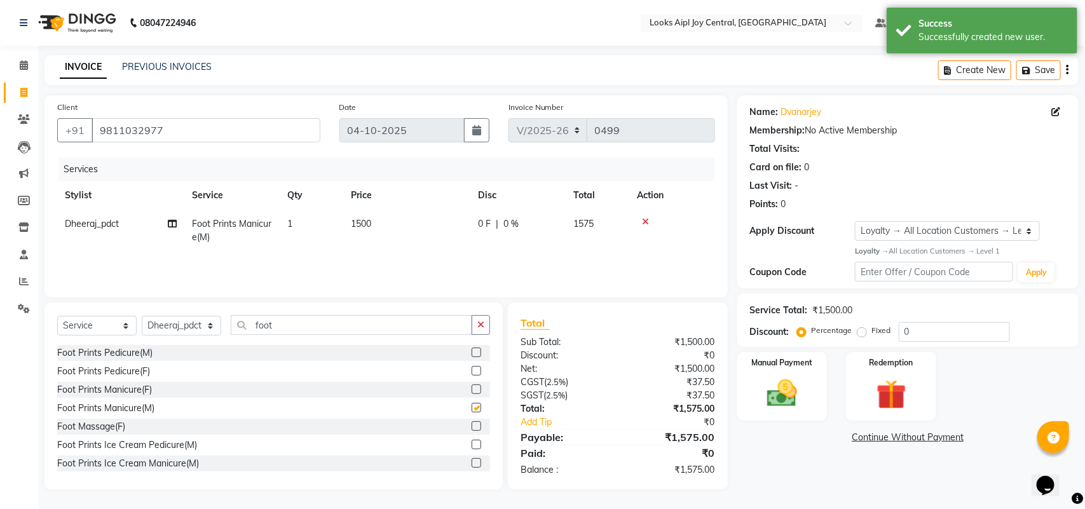
checkbox input "false"
click at [364, 218] on span "1500" at bounding box center [361, 223] width 20 height 11
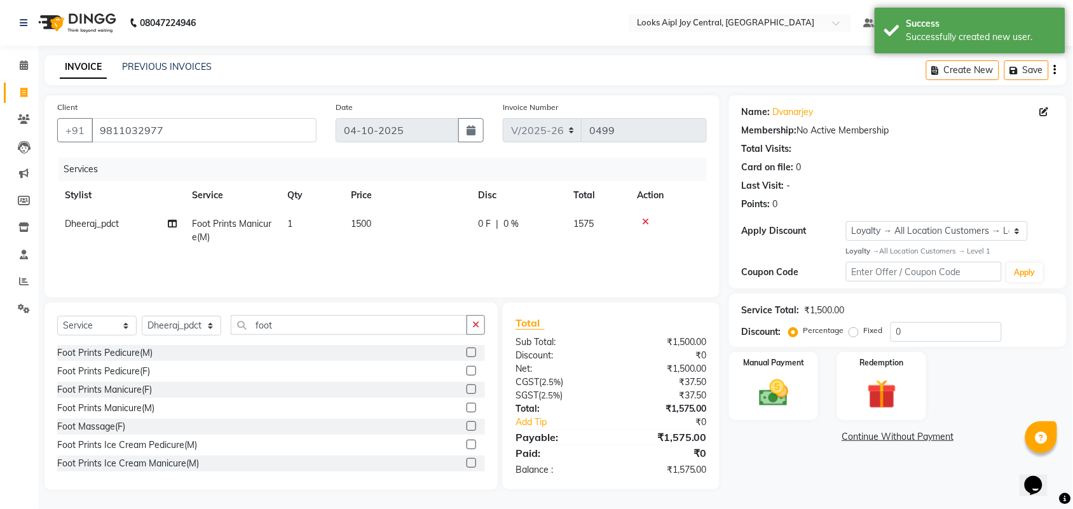
select select "93291"
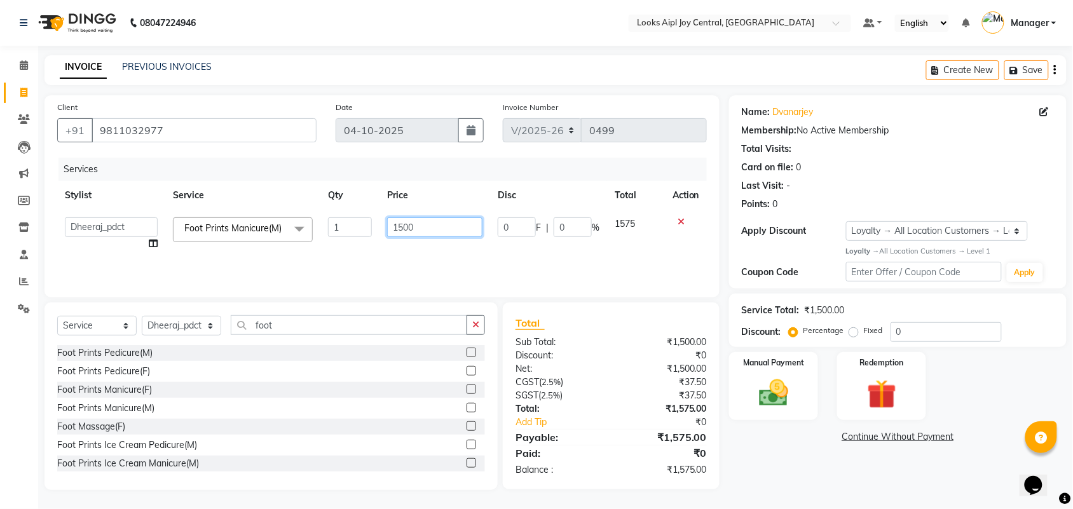
drag, startPoint x: 442, startPoint y: 234, endPoint x: 282, endPoint y: 212, distance: 162.3
click at [282, 212] on tr "Amit Anand Anish Anish Aslaam Aslaam_pdct Counter Deepak_pdct Dheeraj_pdct Dhee…" at bounding box center [381, 234] width 649 height 48
type input "1200"
click at [845, 332] on div "Percentage Fixed" at bounding box center [840, 331] width 99 height 17
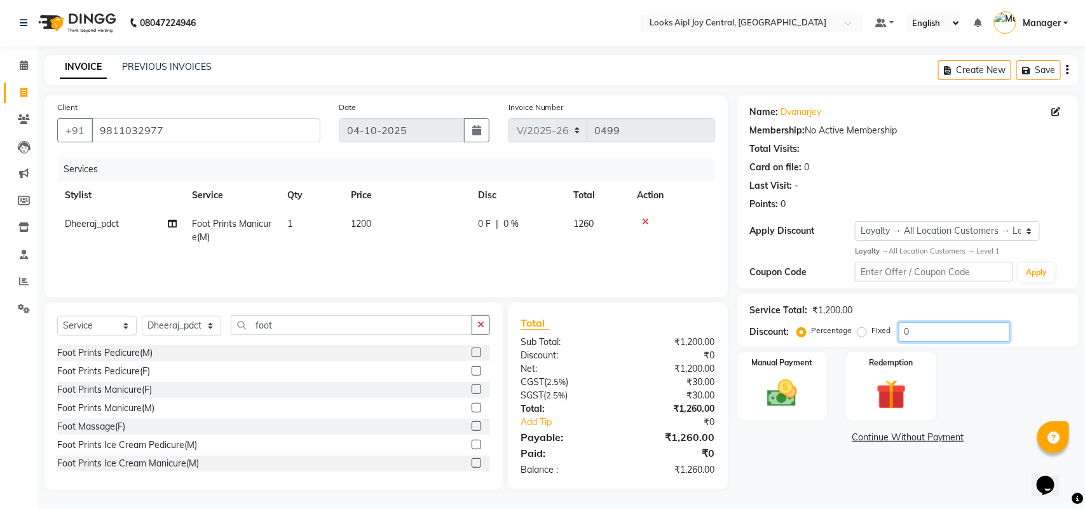
drag, startPoint x: 935, startPoint y: 341, endPoint x: 688, endPoint y: 332, distance: 247.3
click at [688, 334] on div "Client +91 9811032977 Date 04-10-2025 Invoice Number V/2025 V/2025-26 0499 Serv…" at bounding box center [561, 292] width 1053 height 395
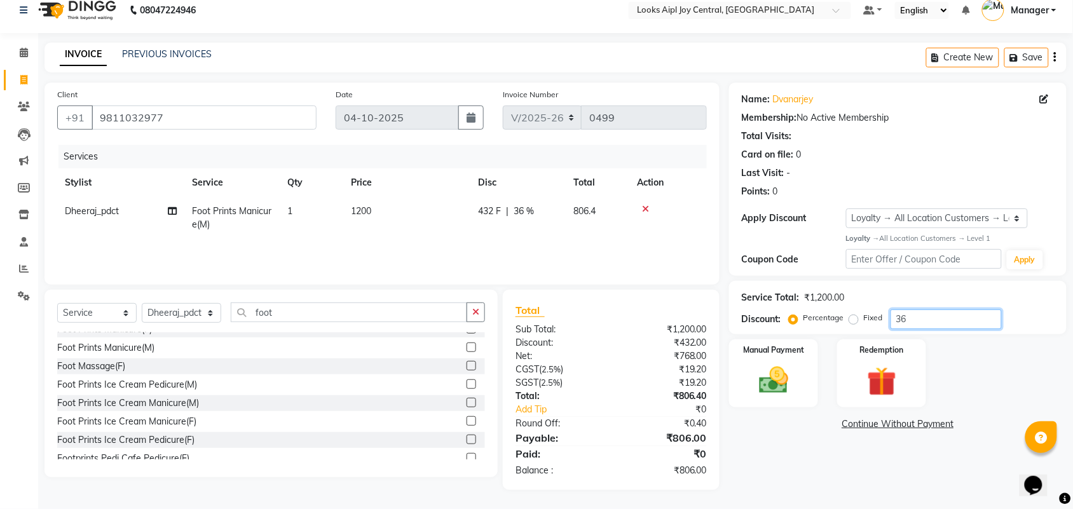
scroll to position [93, 0]
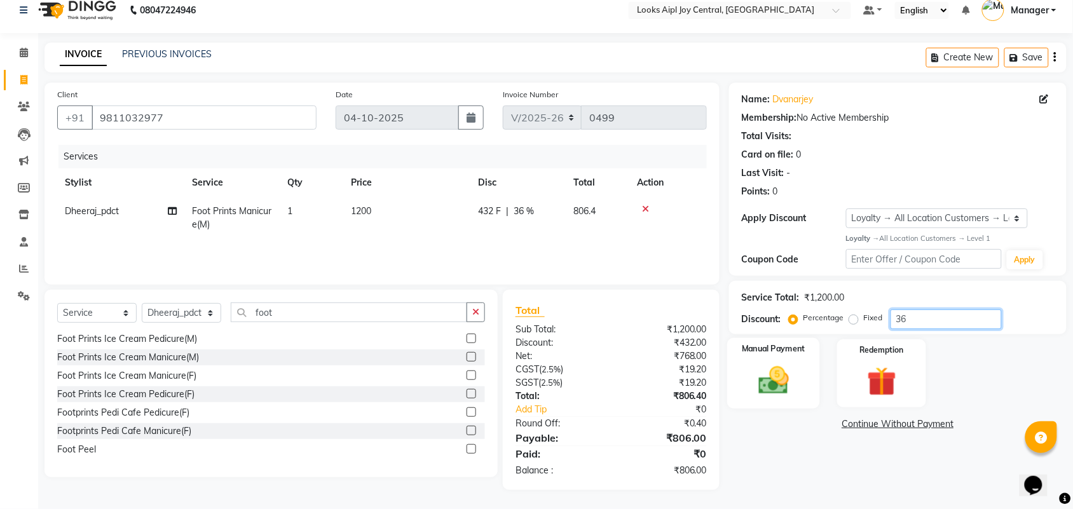
type input "36"
click at [764, 391] on img at bounding box center [774, 380] width 50 height 35
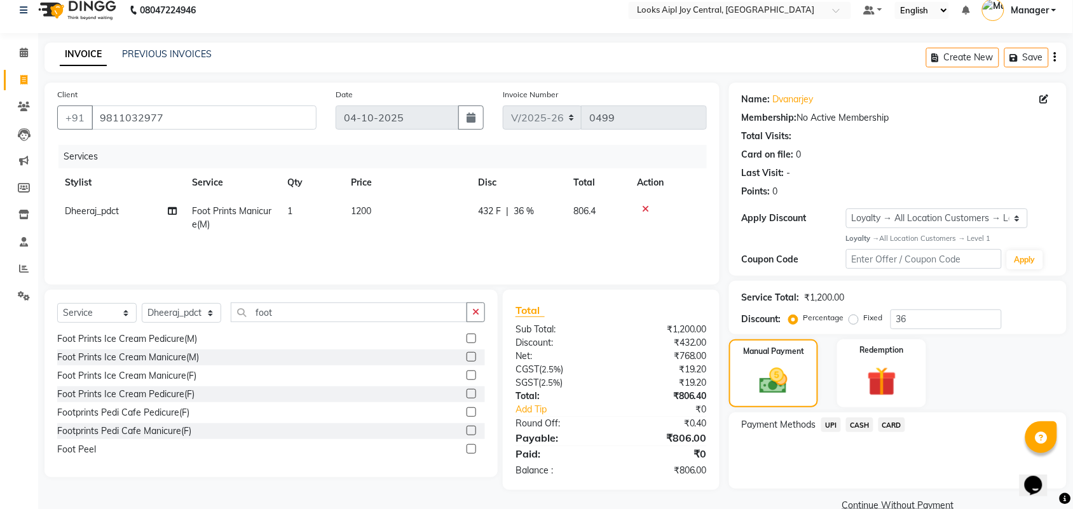
click at [892, 423] on span "CARD" at bounding box center [891, 424] width 27 height 15
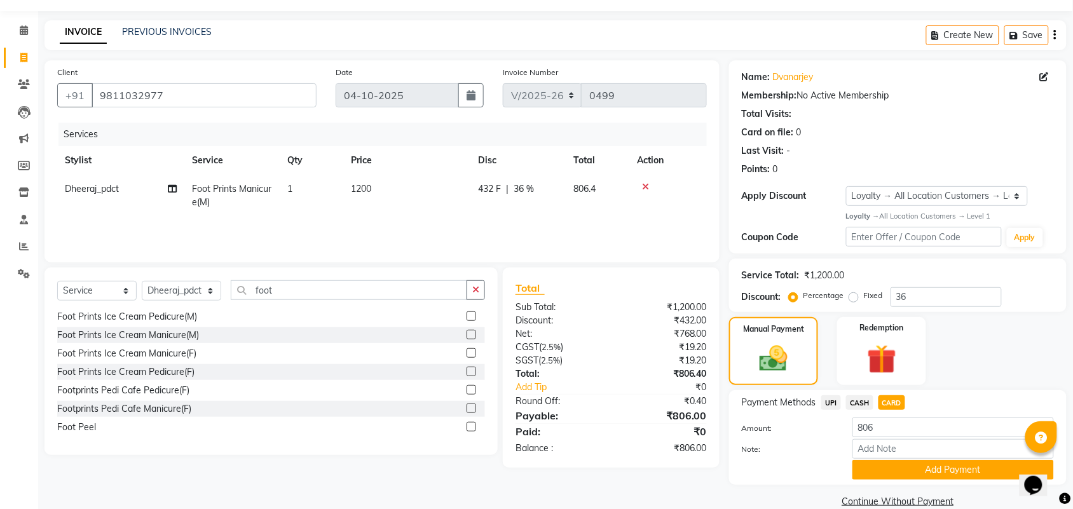
scroll to position [55, 0]
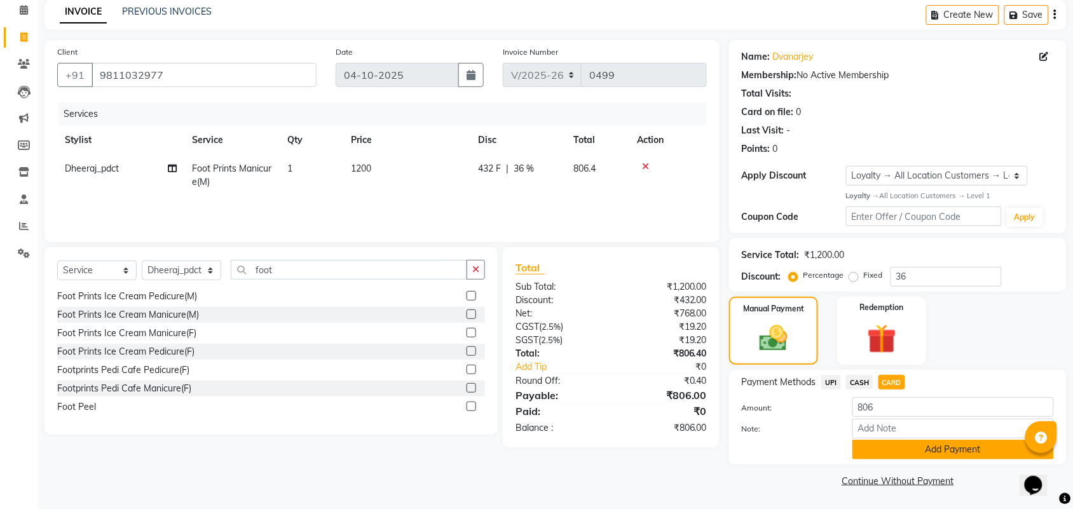
click at [909, 455] on button "Add Payment" at bounding box center [952, 450] width 201 height 20
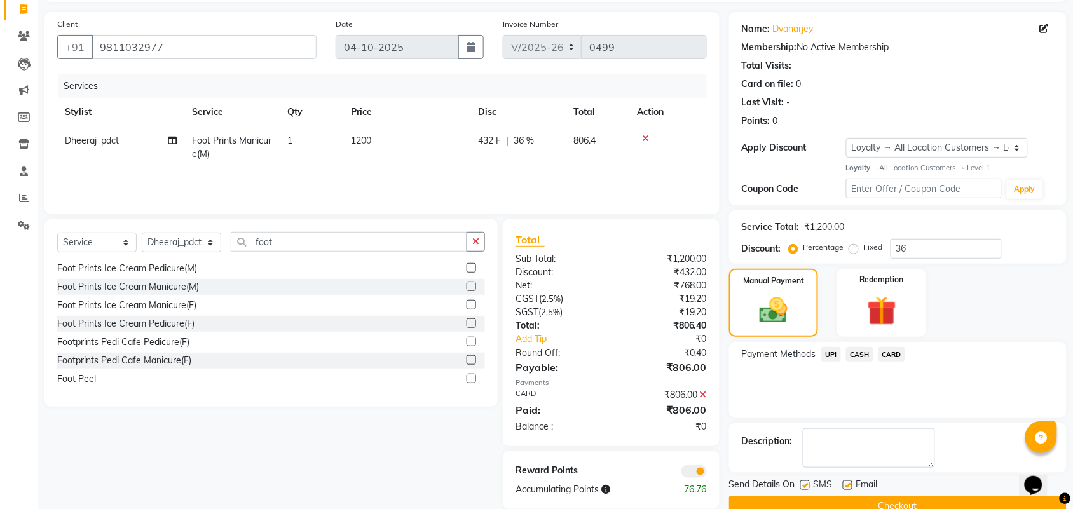
scroll to position [109, 0]
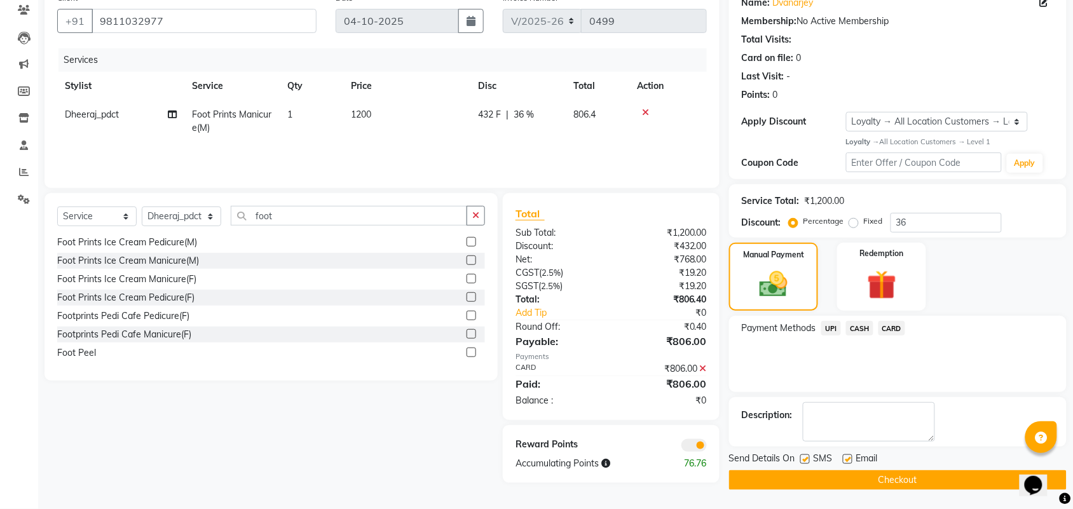
click at [892, 489] on button "Checkout" at bounding box center [897, 480] width 337 height 20
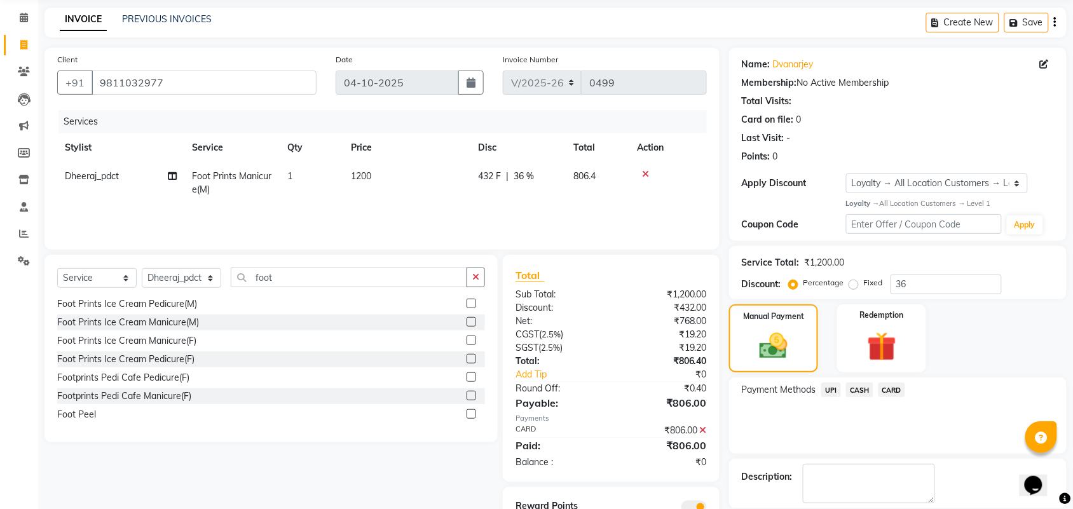
scroll to position [0, 0]
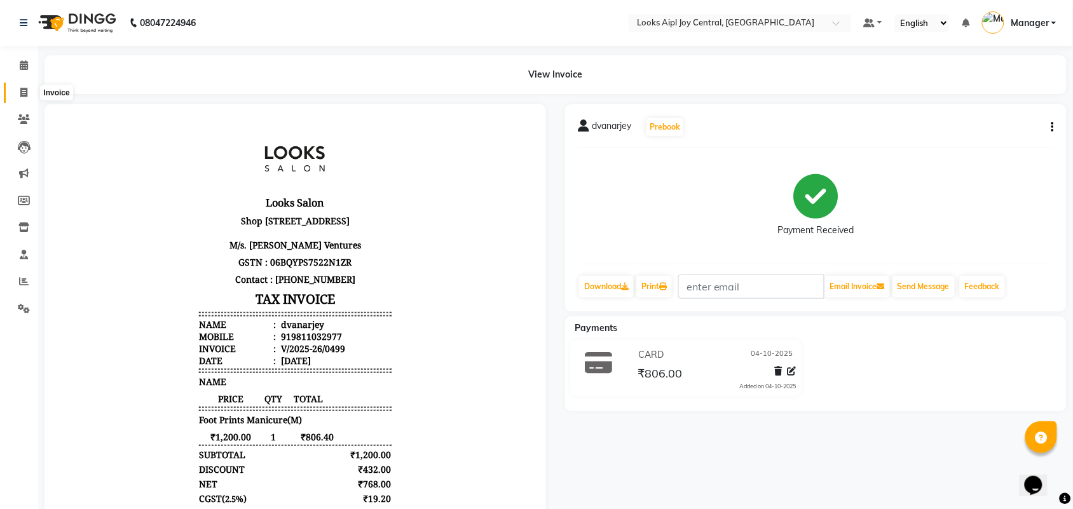
click at [17, 86] on span at bounding box center [24, 93] width 22 height 15
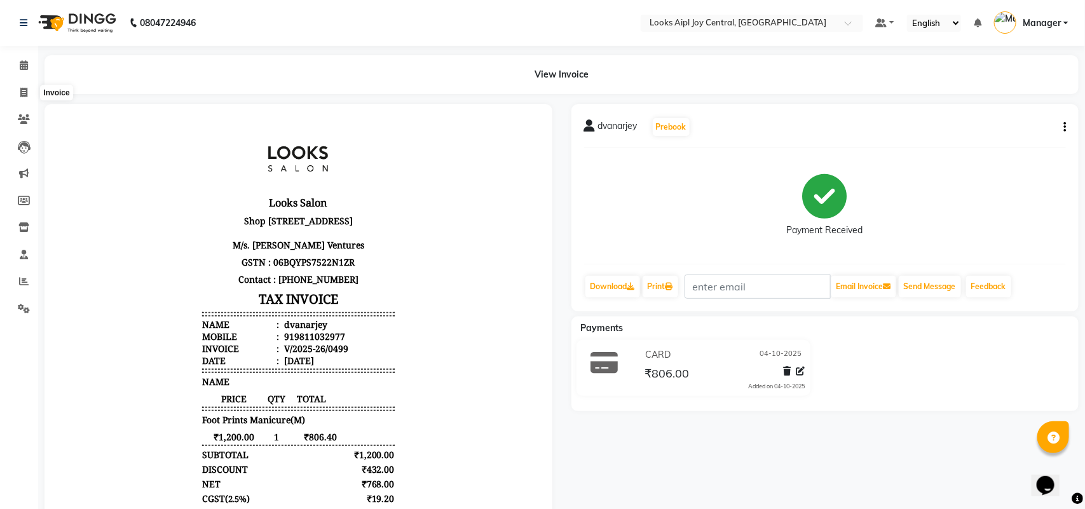
select select "service"
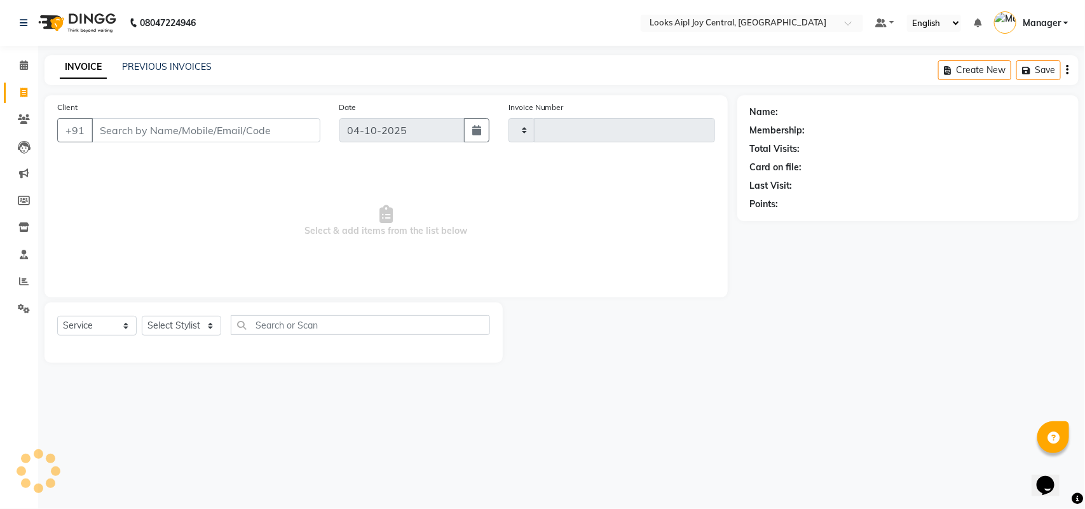
type input "0500"
select select "6032"
type input "9"
type input "9205694348"
click at [303, 139] on button "Add Client" at bounding box center [287, 130] width 65 height 24
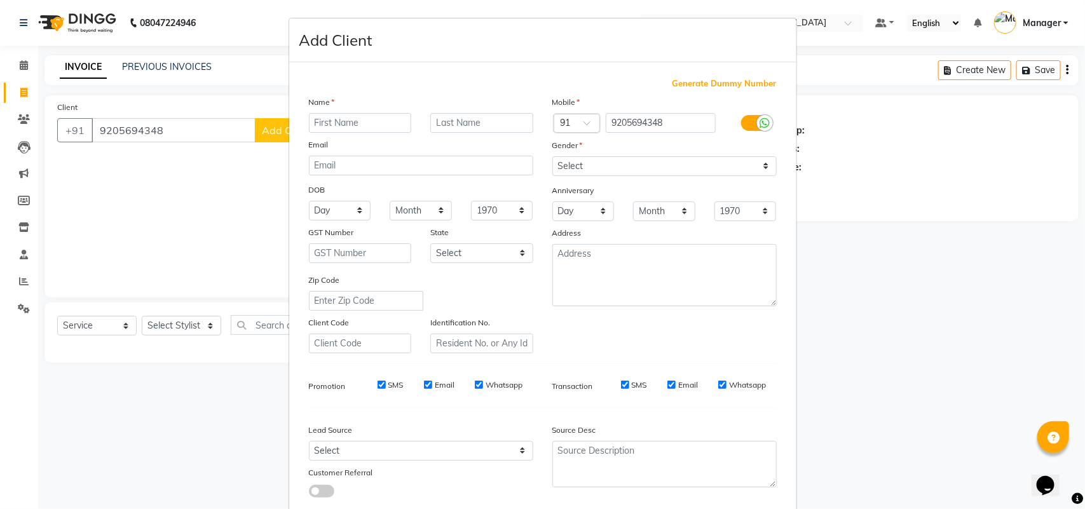
click at [341, 124] on input "text" at bounding box center [360, 123] width 103 height 20
type input "megha"
click at [621, 175] on select "Select Male Female Other Prefer Not To Say" at bounding box center [664, 166] width 224 height 20
select select "female"
click at [552, 156] on select "Select Male Female Other Prefer Not To Say" at bounding box center [664, 166] width 224 height 20
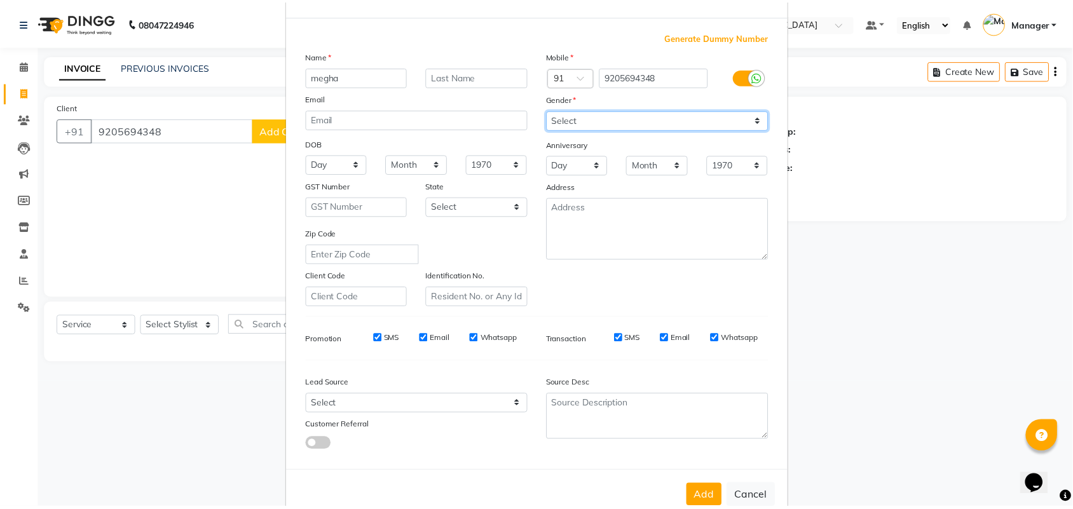
scroll to position [73, 0]
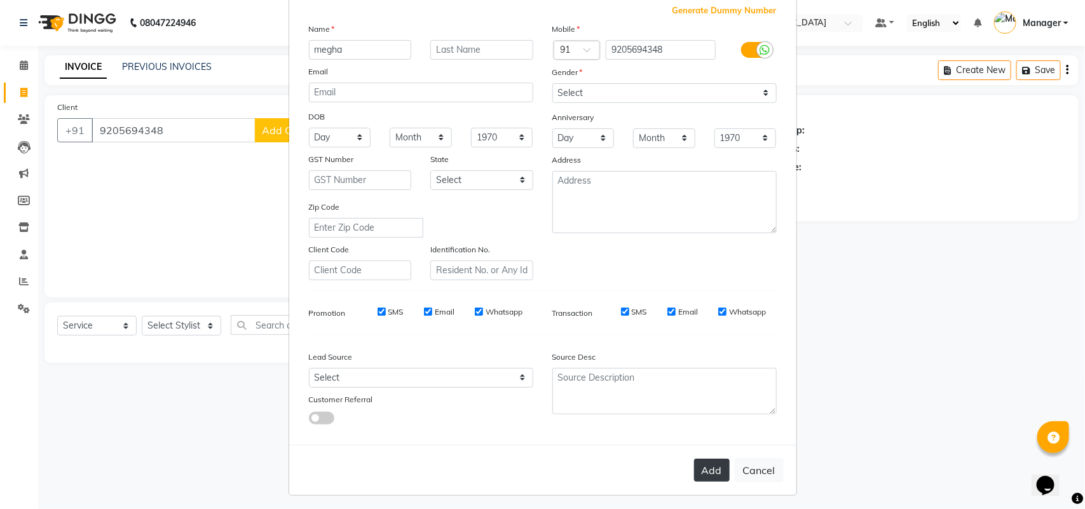
click at [697, 459] on button "Add" at bounding box center [712, 470] width 36 height 23
select select
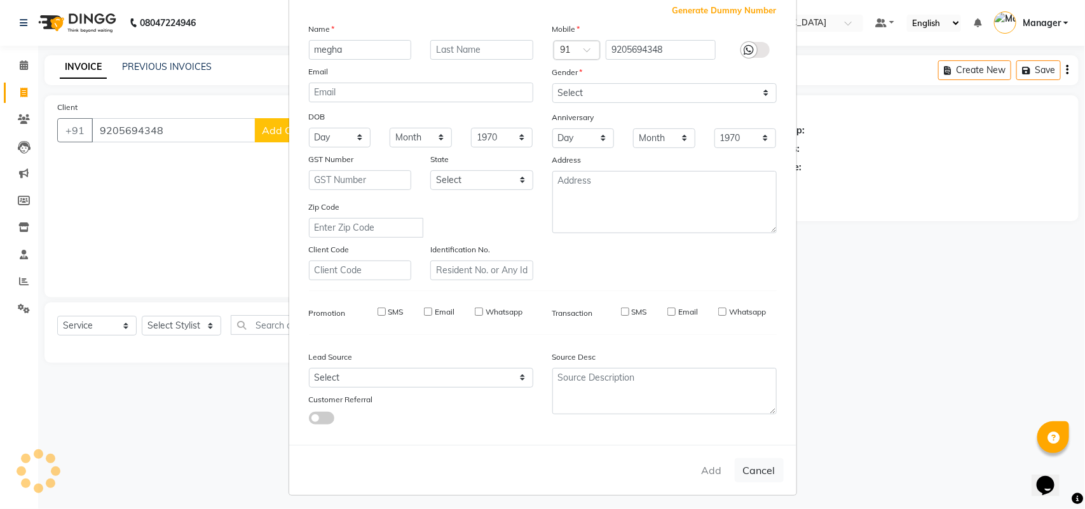
select select
checkbox input "false"
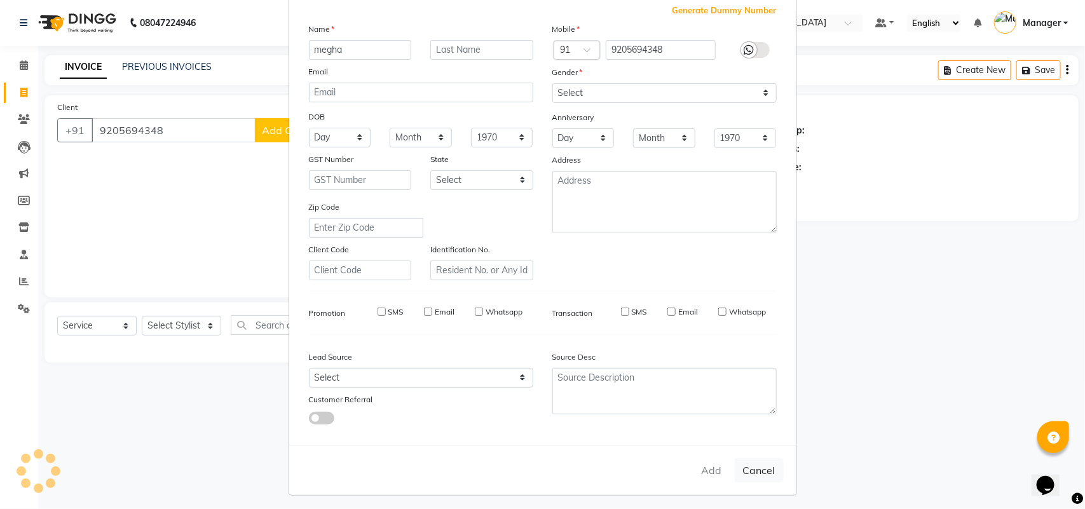
checkbox input "false"
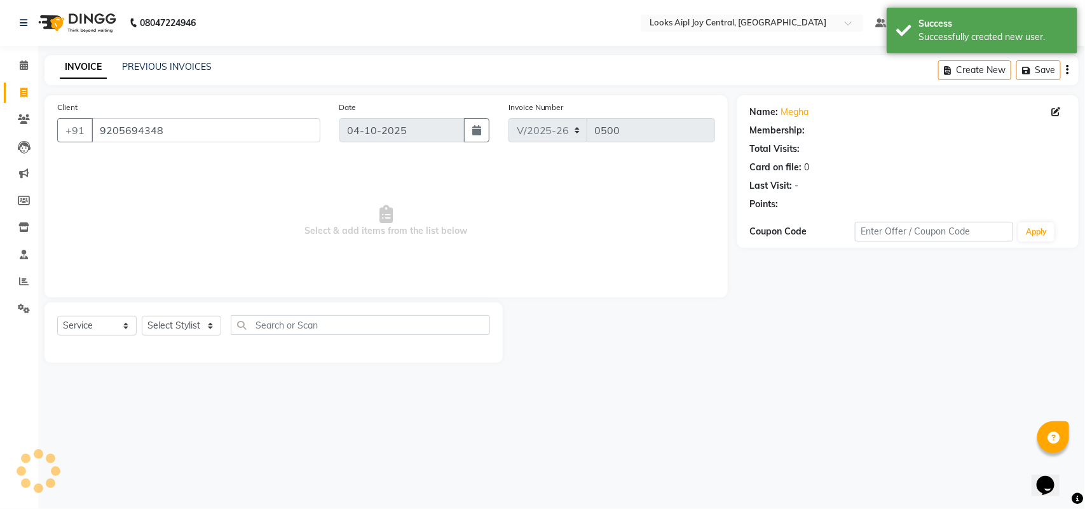
select select "1: Object"
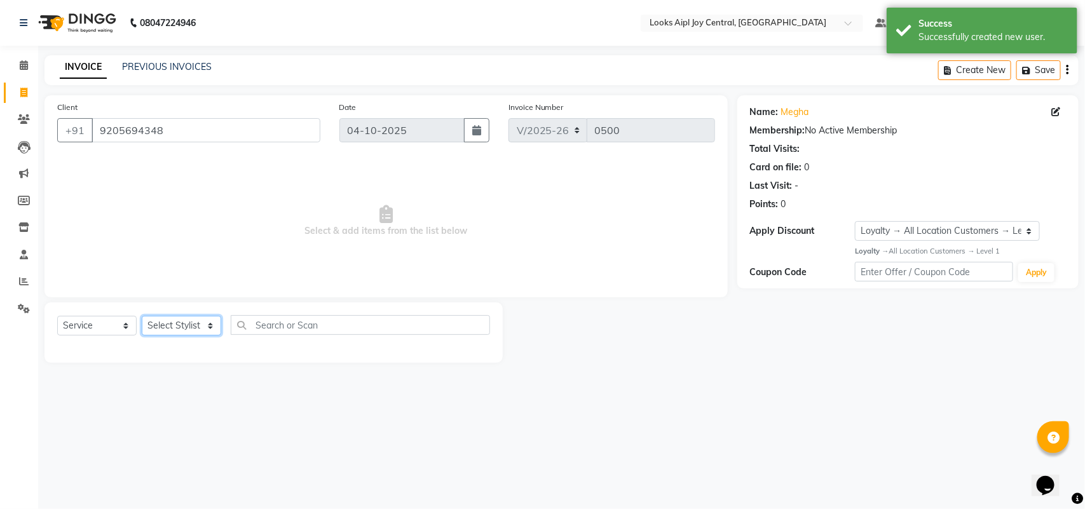
click at [204, 323] on select "Select Stylist [PERSON_NAME] [PERSON_NAME] Counter Deepak_pdct [PERSON_NAME] [P…" at bounding box center [181, 326] width 79 height 20
select select "92845"
click at [142, 316] on select "Select Stylist [PERSON_NAME] [PERSON_NAME] Counter Deepak_pdct [PERSON_NAME] [P…" at bounding box center [181, 326] width 79 height 20
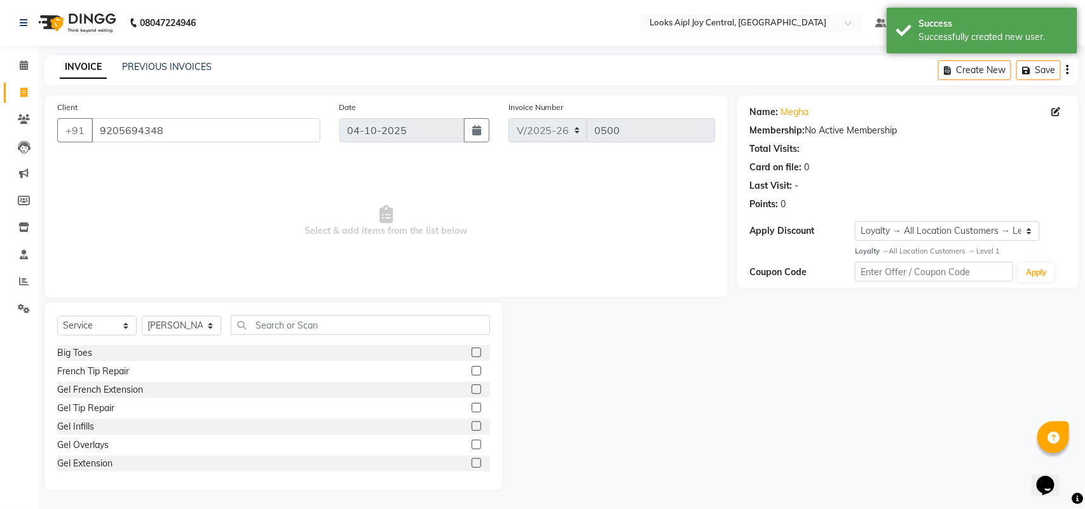
click at [297, 313] on div "Select Service Product Membership Package Voucher Prepaid Gift Card Select Styl…" at bounding box center [273, 395] width 458 height 187
click at [299, 325] on input "text" at bounding box center [360, 325] width 259 height 20
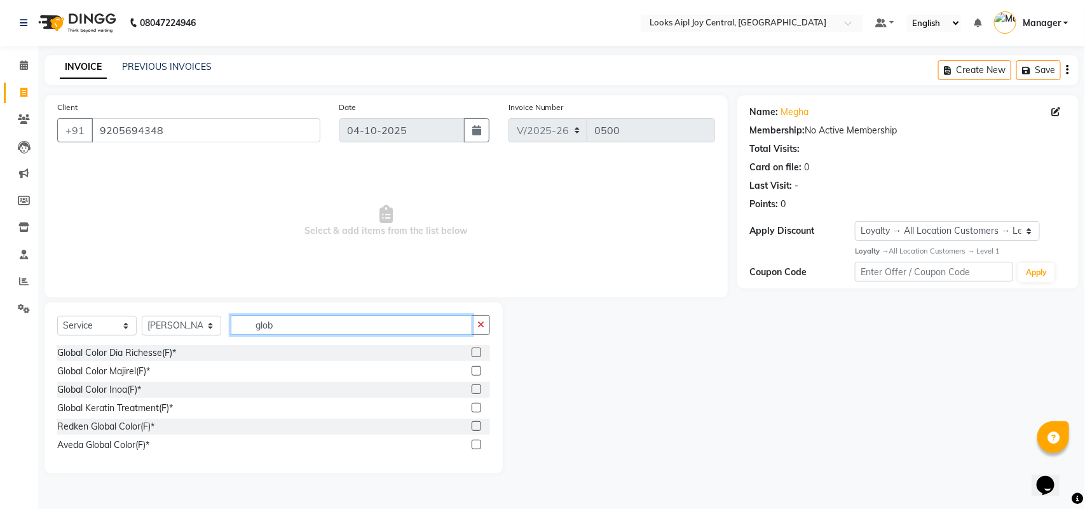
type input "glob"
click at [477, 394] on div at bounding box center [476, 390] width 8 height 13
click at [477, 392] on label at bounding box center [477, 389] width 10 height 10
click at [477, 392] on input "checkbox" at bounding box center [476, 390] width 8 height 8
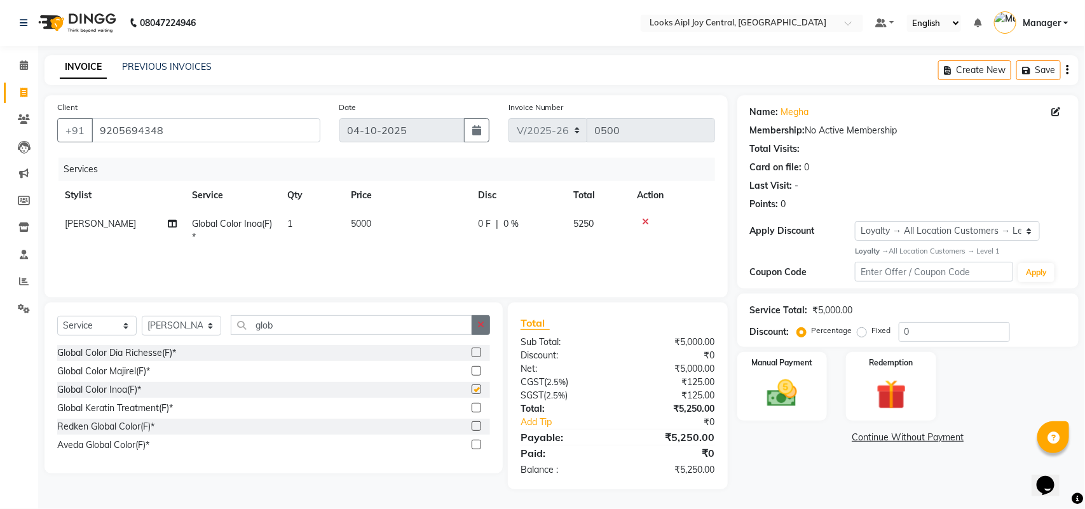
checkbox input "false"
drag, startPoint x: 297, startPoint y: 321, endPoint x: 165, endPoint y: 318, distance: 132.2
click at [165, 318] on div "Select Service Product Membership Package Voucher Prepaid Gift Card Select Styl…" at bounding box center [273, 330] width 433 height 30
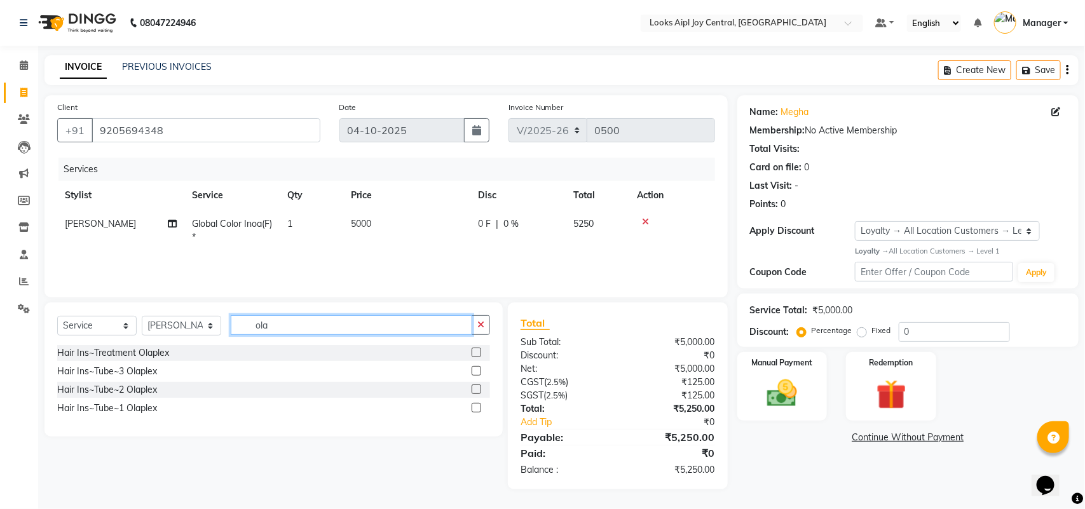
type input "ola"
click at [478, 369] on label at bounding box center [477, 371] width 10 height 10
click at [478, 369] on input "checkbox" at bounding box center [476, 371] width 8 height 8
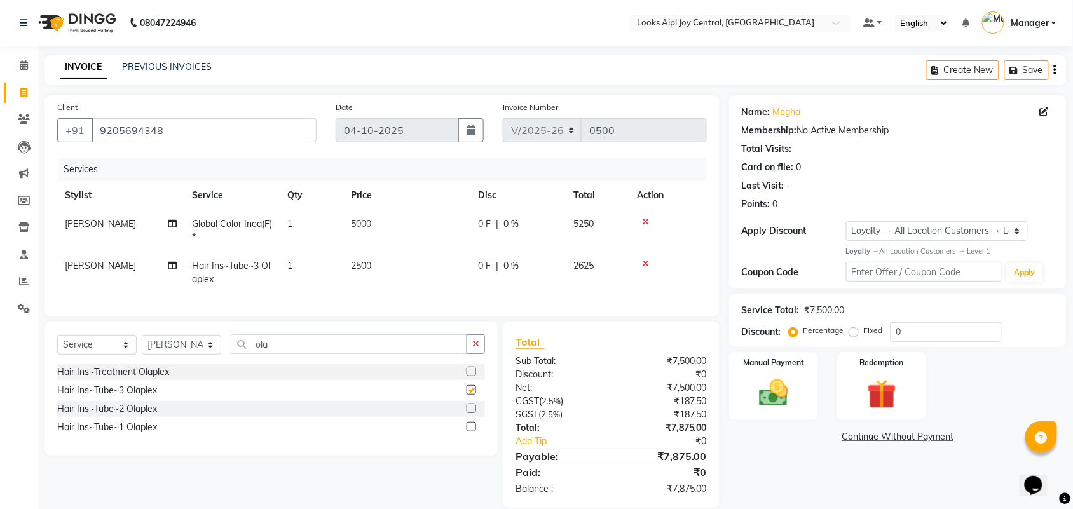
checkbox input "false"
click at [373, 218] on td "5000" at bounding box center [406, 231] width 127 height 42
select select "92845"
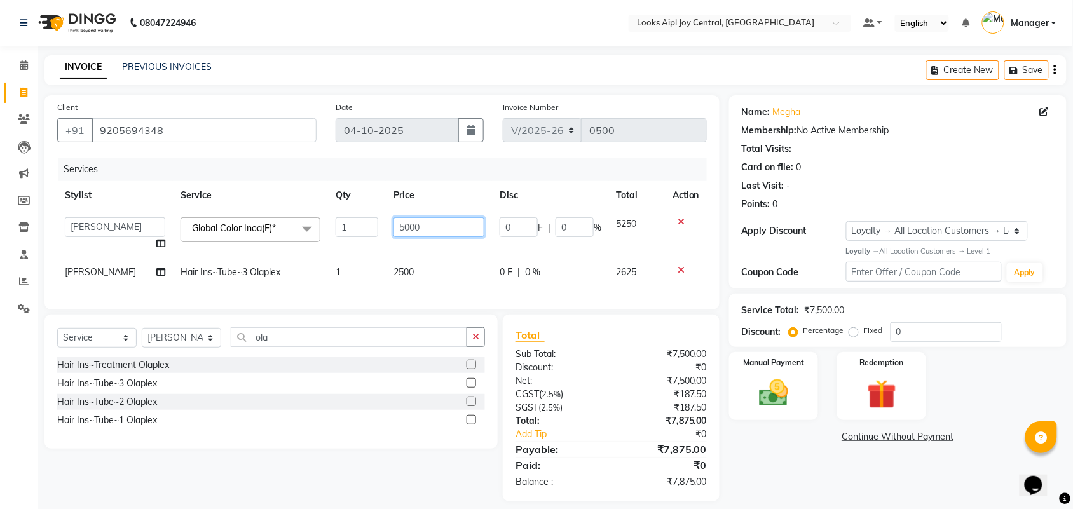
drag, startPoint x: 440, startPoint y: 231, endPoint x: 375, endPoint y: 224, distance: 65.2
click at [375, 224] on tr "[PERSON_NAME] [PERSON_NAME] Aslaam_pdct Counter Deepak_pdct Dheeraj_pdct Dheera…" at bounding box center [381, 234] width 649 height 48
type input "7000"
click at [683, 270] on td at bounding box center [686, 272] width 42 height 29
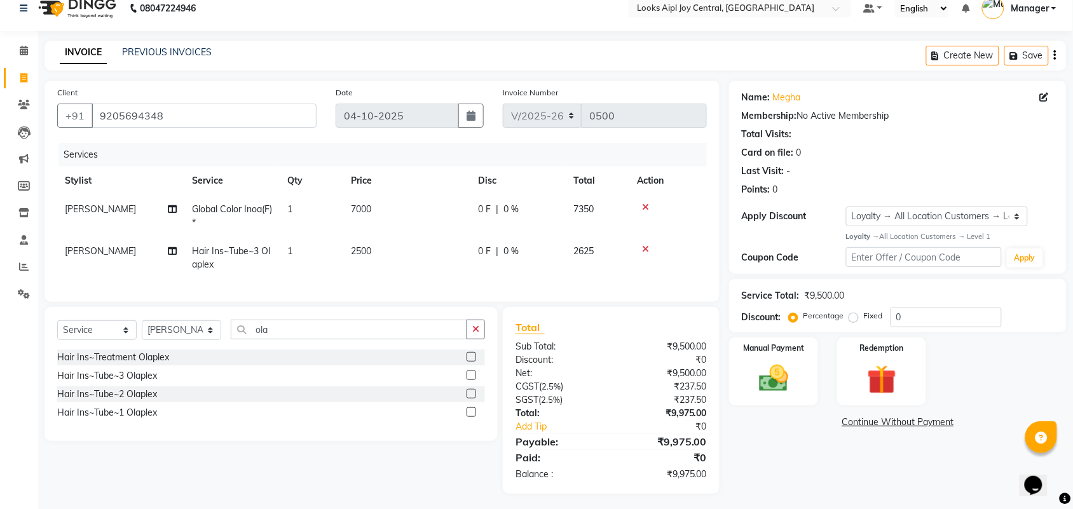
scroll to position [30, 0]
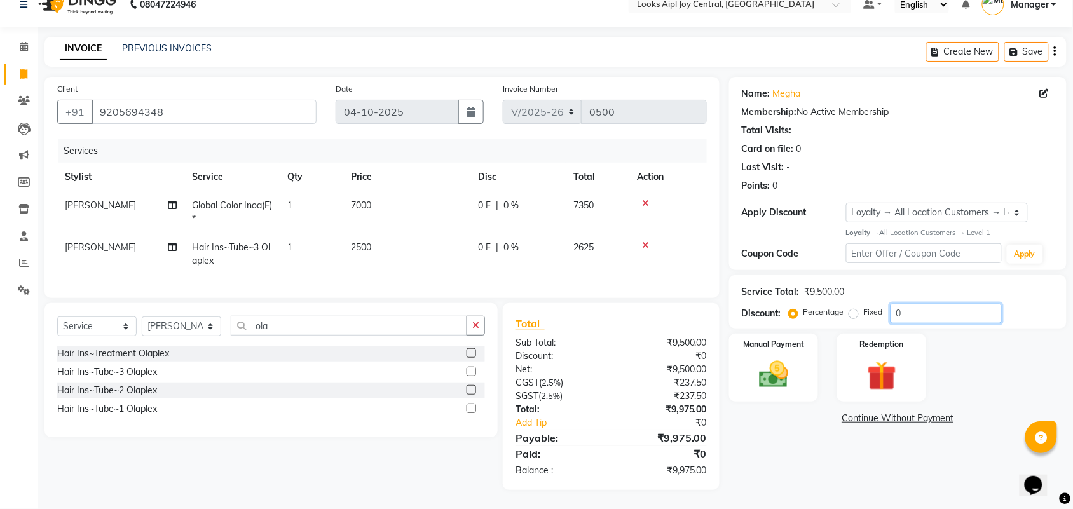
drag, startPoint x: 932, startPoint y: 305, endPoint x: 796, endPoint y: 306, distance: 136.0
click at [796, 306] on div "Percentage Fixed 0" at bounding box center [896, 314] width 210 height 20
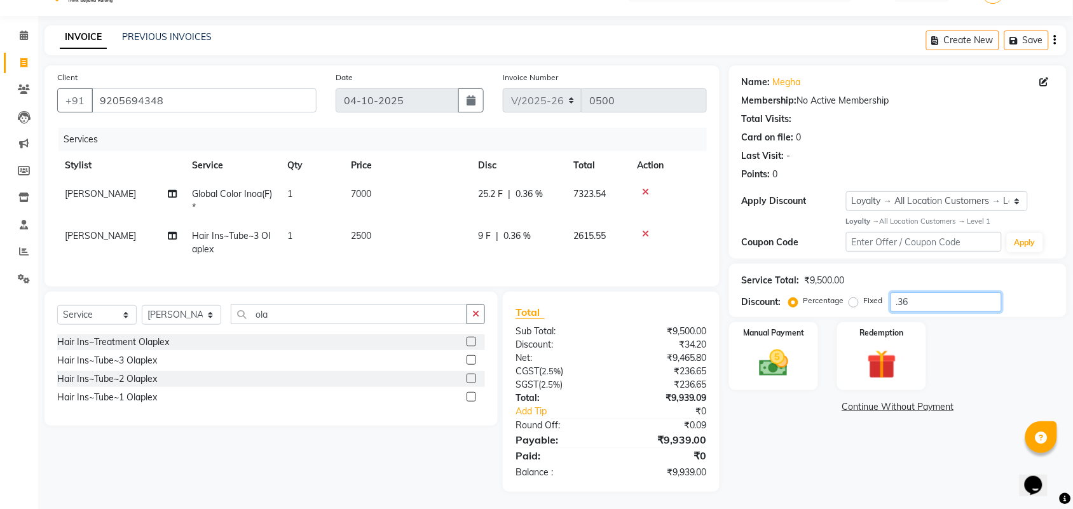
type input ".3"
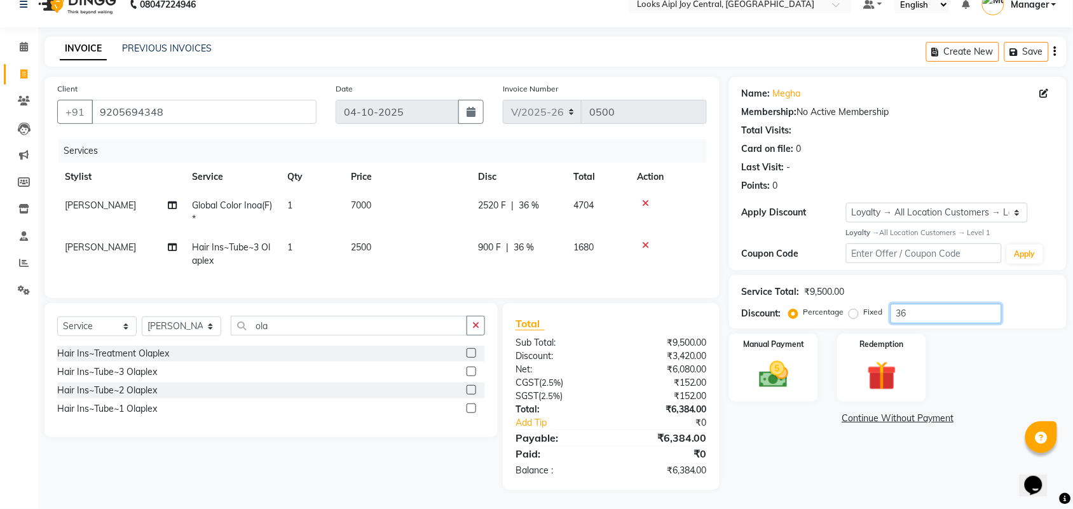
type input "36"
click at [647, 241] on icon at bounding box center [645, 245] width 7 height 9
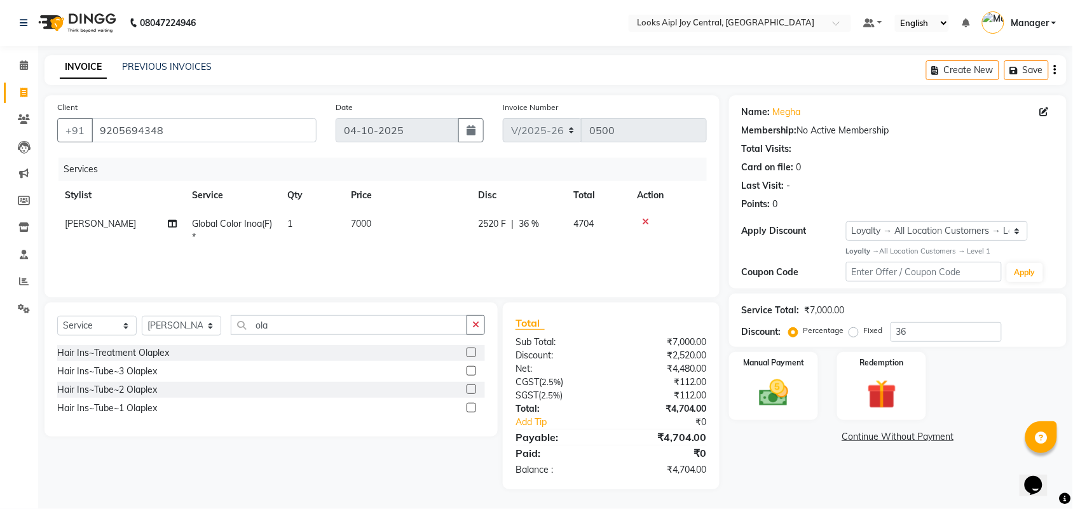
scroll to position [0, 0]
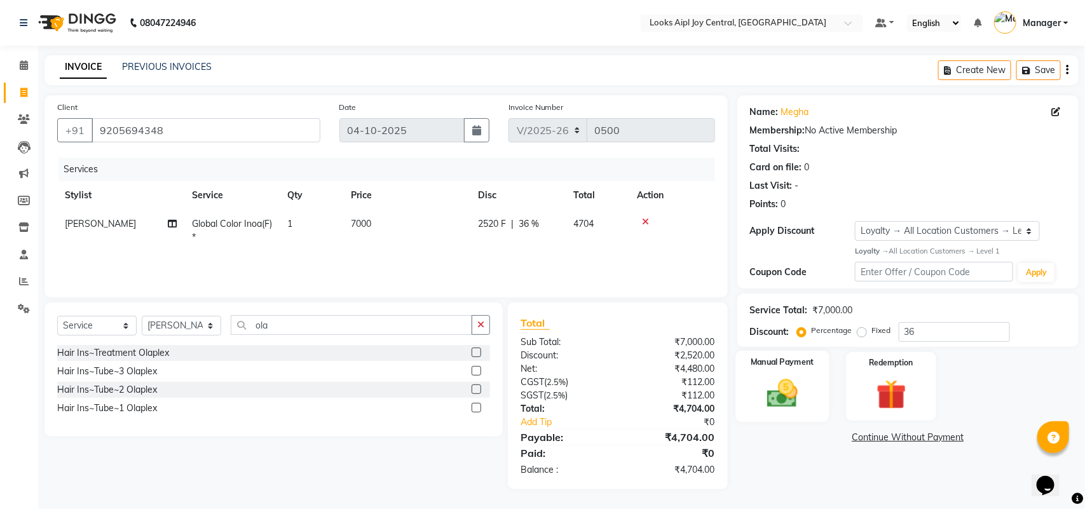
click at [784, 394] on img at bounding box center [782, 394] width 50 height 36
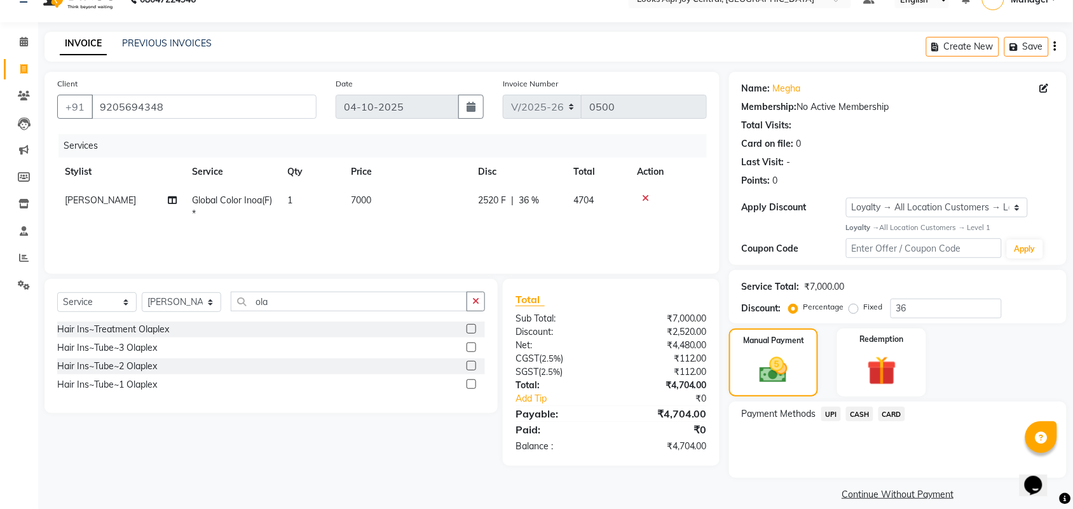
scroll to position [37, 0]
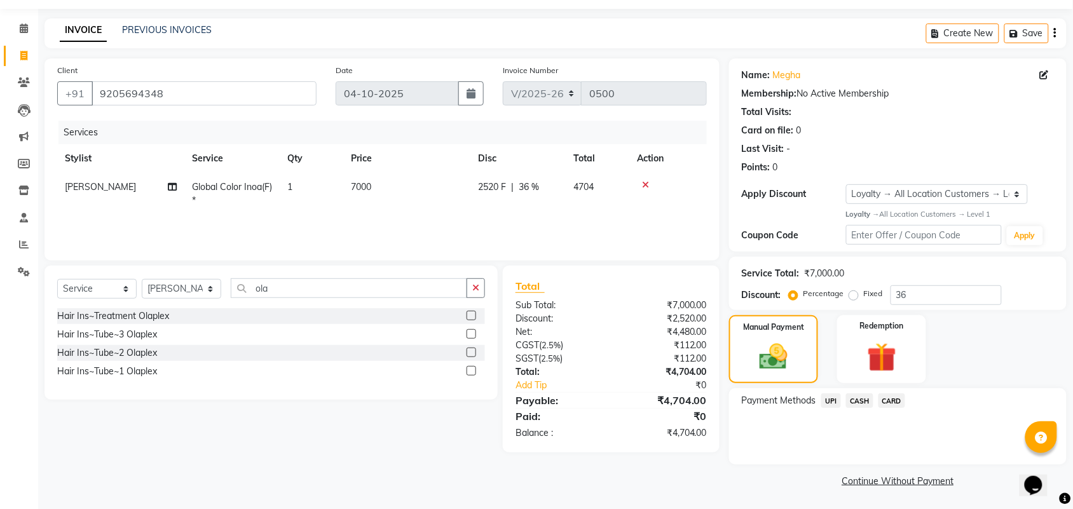
click at [827, 405] on span "UPI" at bounding box center [831, 400] width 20 height 15
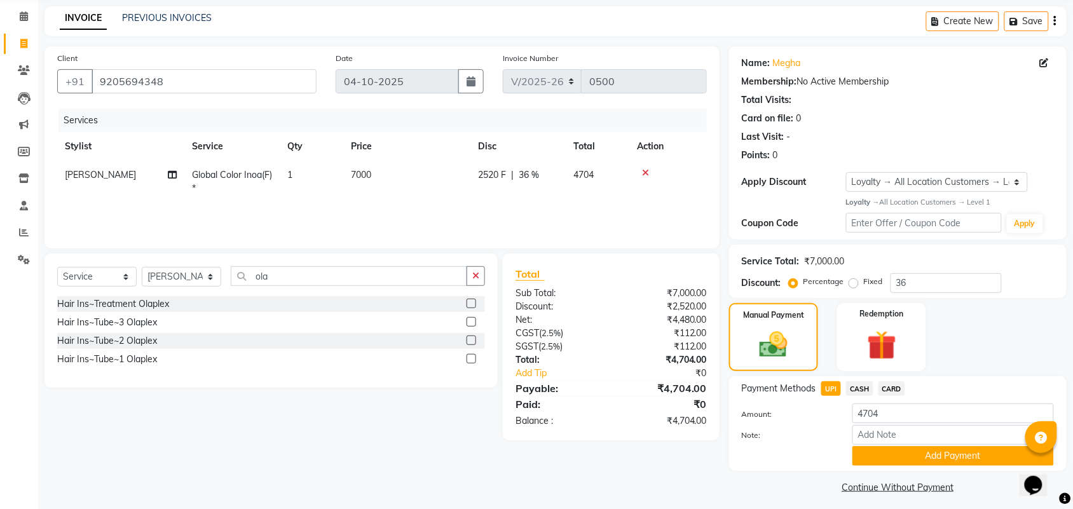
scroll to position [55, 0]
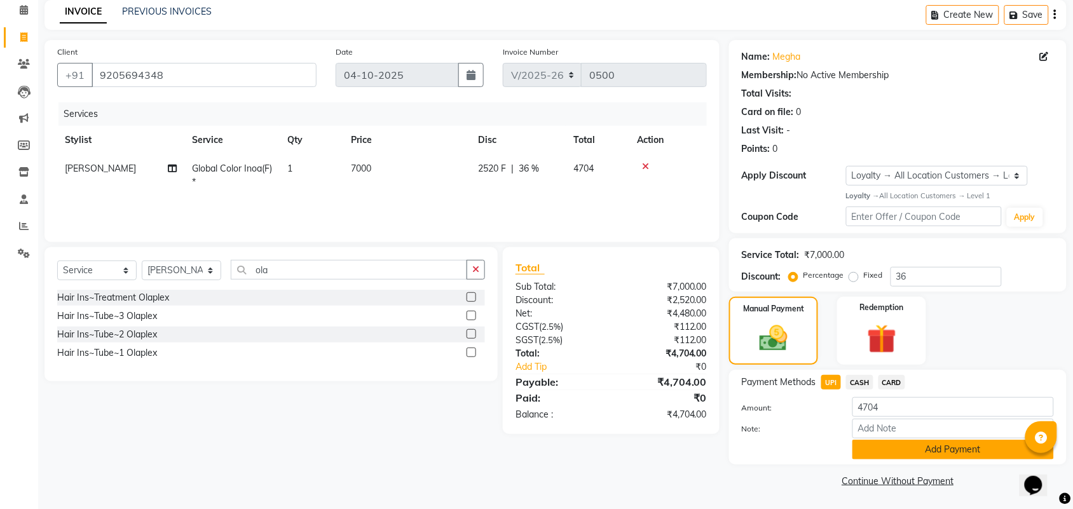
click at [940, 444] on button "Add Payment" at bounding box center [952, 450] width 201 height 20
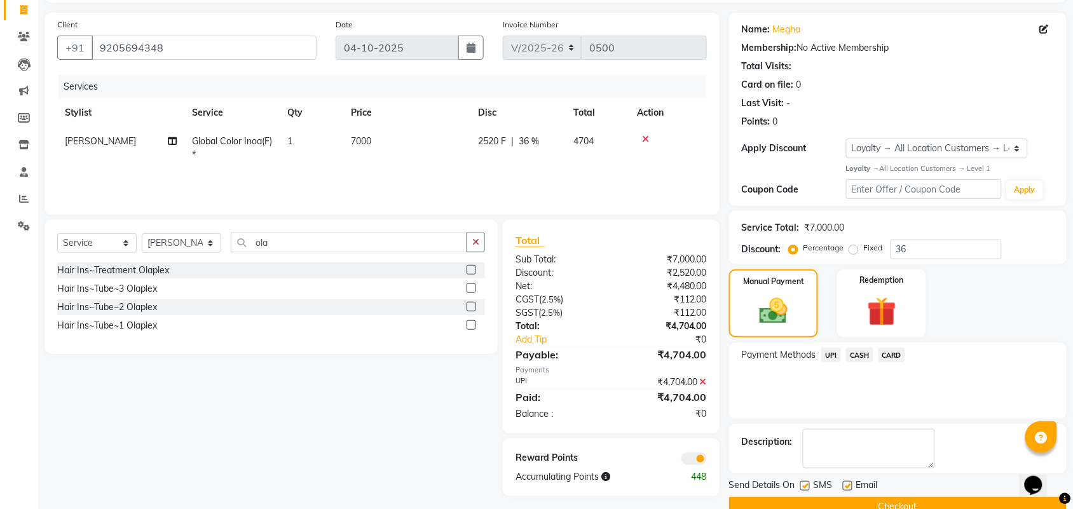
scroll to position [109, 0]
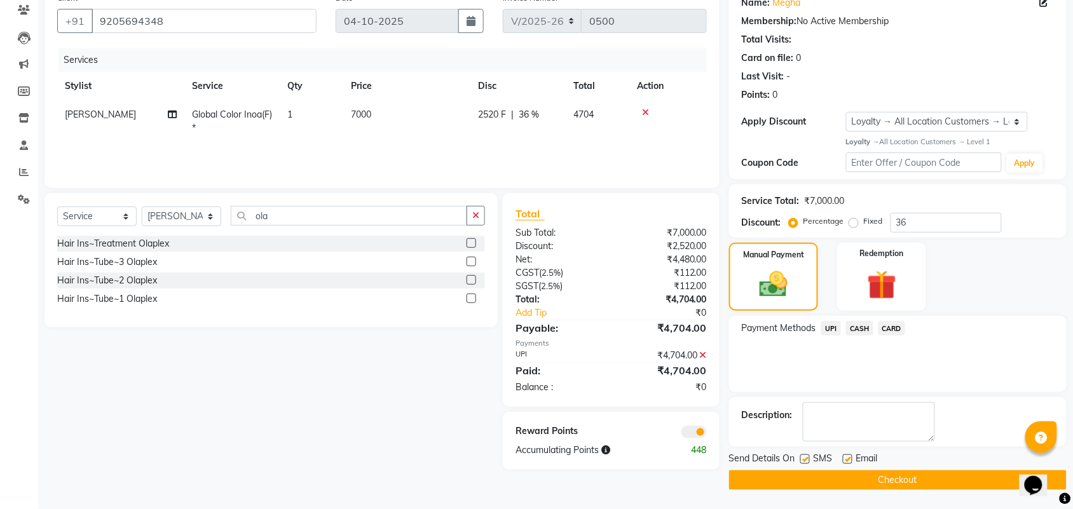
click at [958, 492] on main "INVOICE PREVIOUS INVOICES Create New Save Client +91 9205694348 Date 04-10-2025…" at bounding box center [555, 227] width 1035 height 563
click at [956, 489] on button "Checkout" at bounding box center [897, 480] width 337 height 20
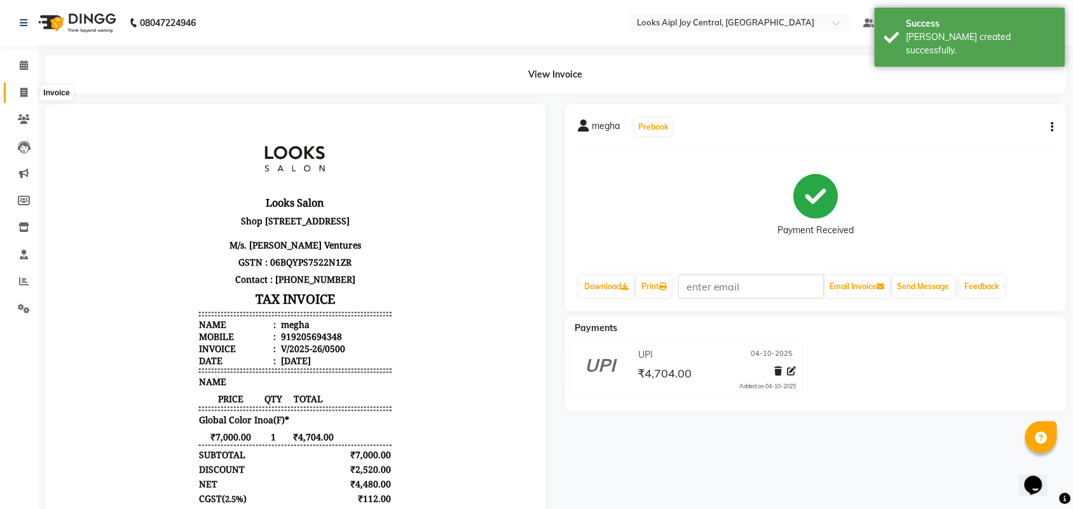
click at [19, 91] on span at bounding box center [24, 93] width 22 height 15
select select "6032"
select select "service"
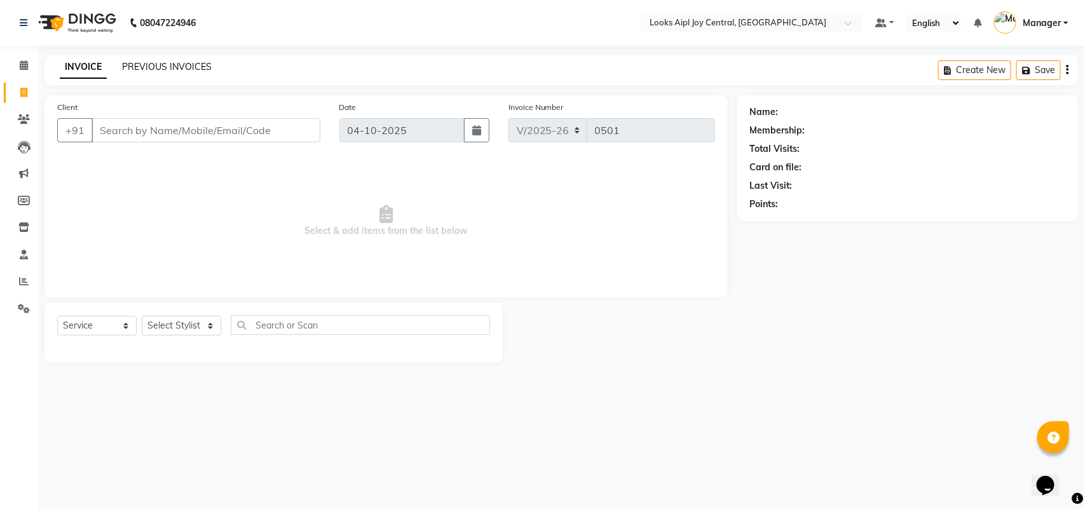
click at [166, 62] on link "PREVIOUS INVOICES" at bounding box center [167, 66] width 90 height 11
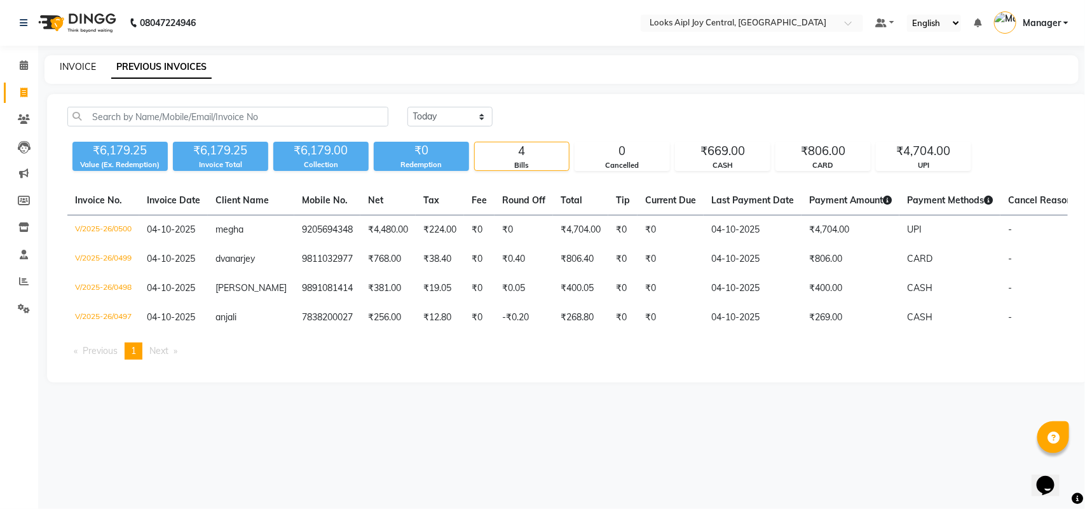
click at [76, 65] on link "INVOICE" at bounding box center [78, 66] width 36 height 11
select select "service"
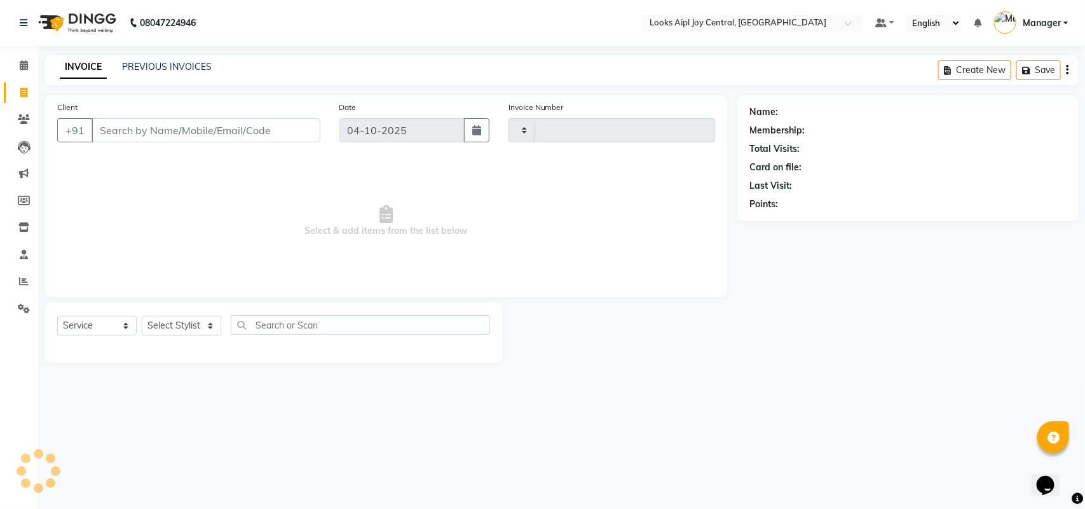
type input "0501"
select select "6032"
select select "service"
click at [184, 316] on select "Select Stylist [PERSON_NAME] [PERSON_NAME] Counter Deepak_pdct [PERSON_NAME] [P…" at bounding box center [181, 326] width 79 height 20
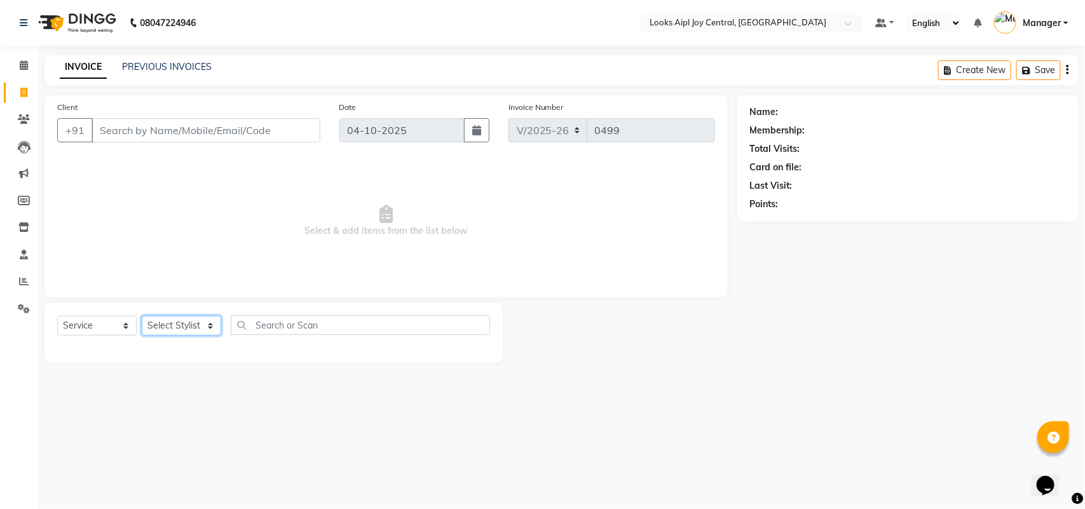
select select "93298"
click at [142, 316] on select "Select Stylist [PERSON_NAME] [PERSON_NAME] Counter Deepak_pdct [PERSON_NAME] [P…" at bounding box center [181, 326] width 79 height 20
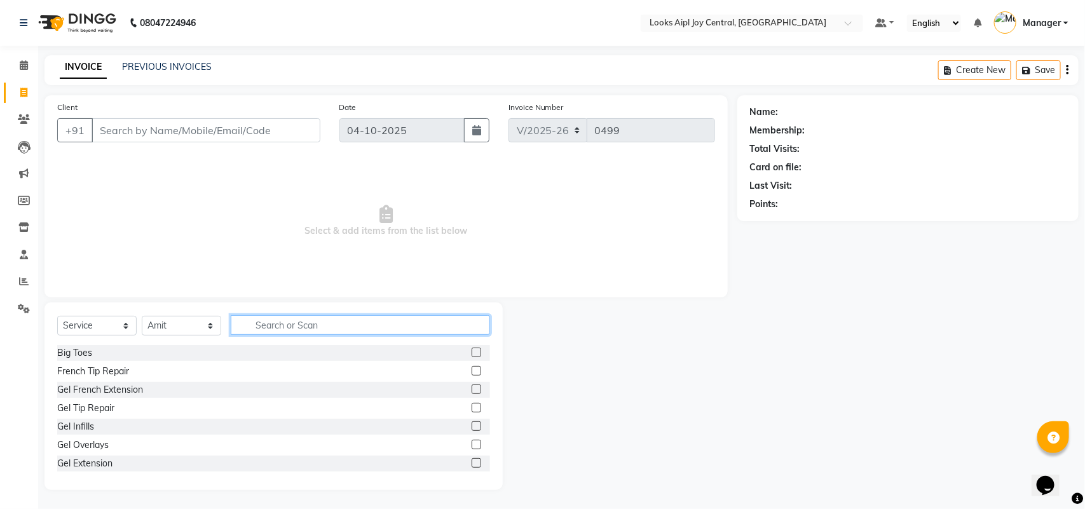
click at [294, 322] on input "text" at bounding box center [360, 325] width 259 height 20
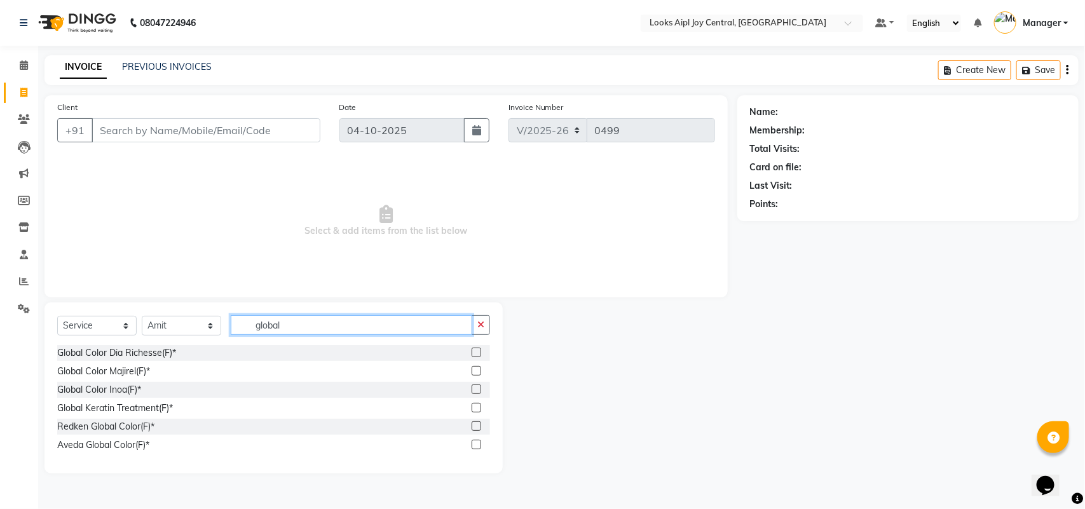
type input "global"
click at [477, 394] on div at bounding box center [476, 390] width 8 height 13
click at [477, 390] on label at bounding box center [477, 389] width 10 height 10
click at [477, 390] on input "checkbox" at bounding box center [476, 390] width 8 height 8
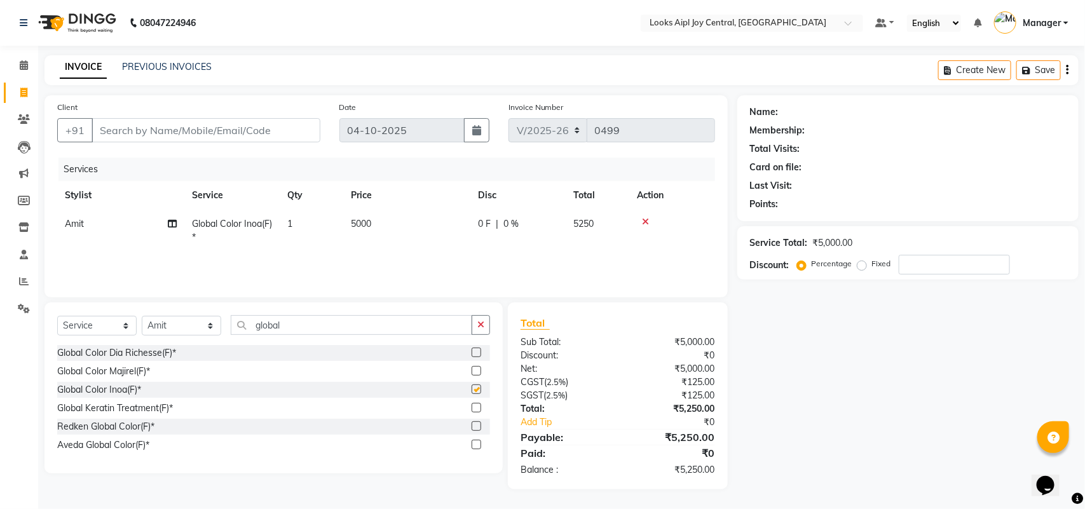
checkbox input "false"
drag, startPoint x: 258, startPoint y: 318, endPoint x: 236, endPoint y: 318, distance: 21.6
click at [233, 318] on input "global" at bounding box center [351, 325] width 241 height 20
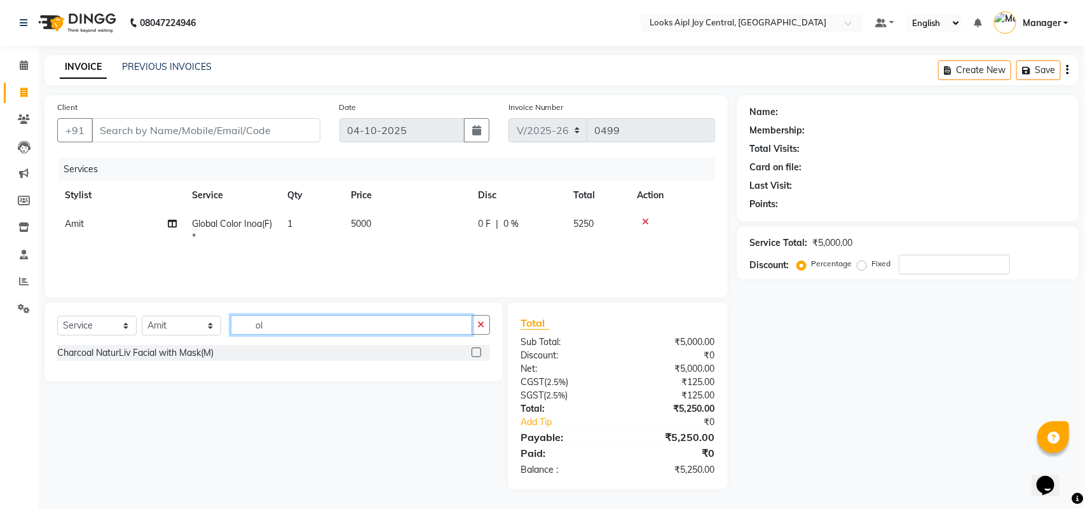
type input "l"
type input "ola"
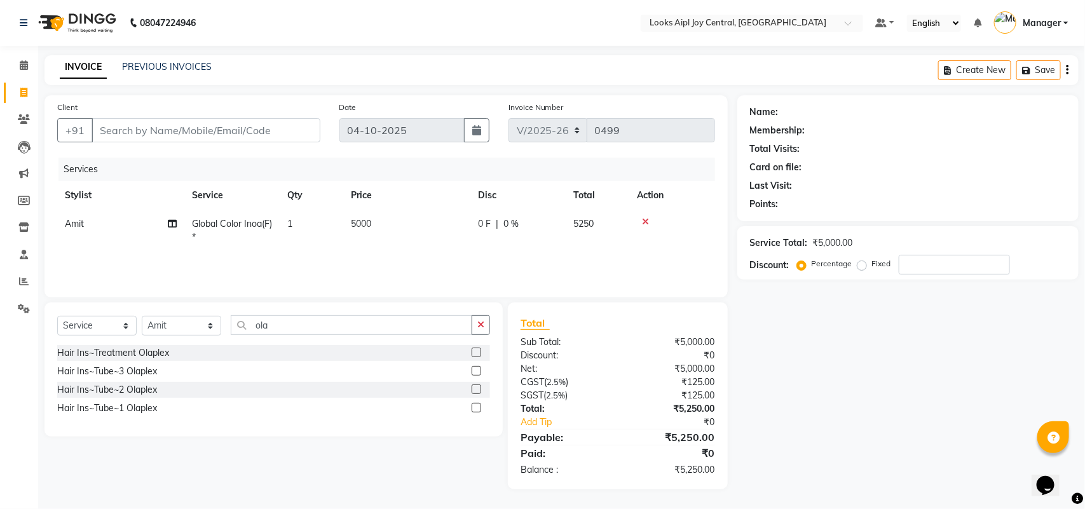
click at [480, 372] on label at bounding box center [477, 371] width 10 height 10
click at [480, 372] on input "checkbox" at bounding box center [476, 371] width 8 height 8
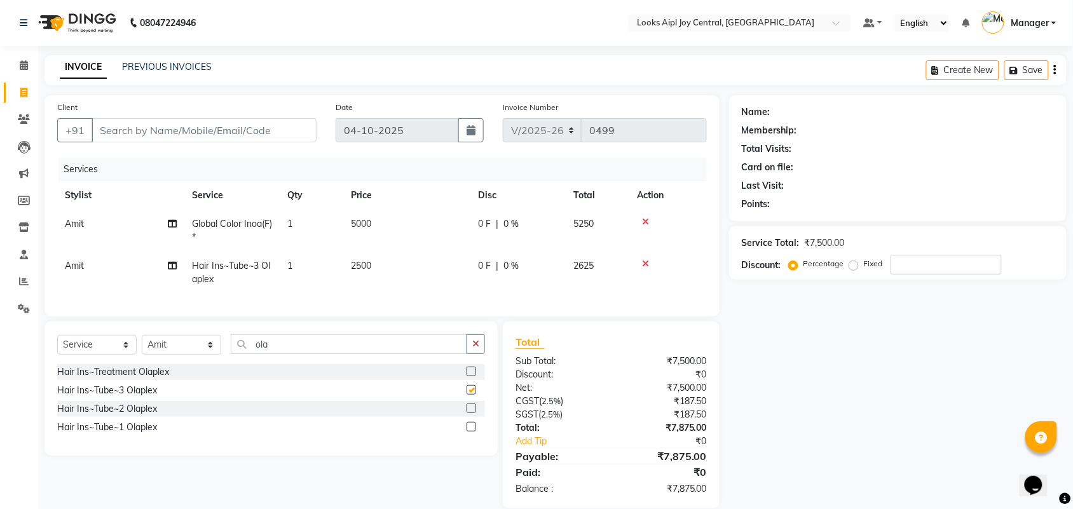
checkbox input "false"
click at [366, 267] on span "2500" at bounding box center [361, 265] width 20 height 11
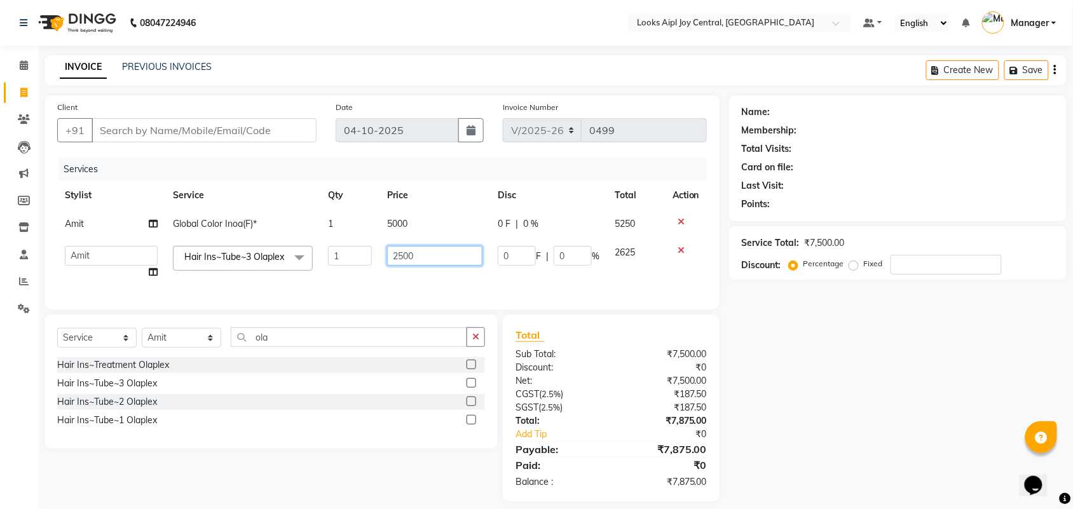
drag, startPoint x: 418, startPoint y: 252, endPoint x: 367, endPoint y: 250, distance: 50.9
click at [367, 250] on tr "[PERSON_NAME] [PERSON_NAME] Aslaam Aslaam_pdct Counter Deepak_pdct Dheeraj_pdct…" at bounding box center [381, 262] width 649 height 48
type input "3000"
click at [426, 227] on td "5000" at bounding box center [434, 224] width 111 height 29
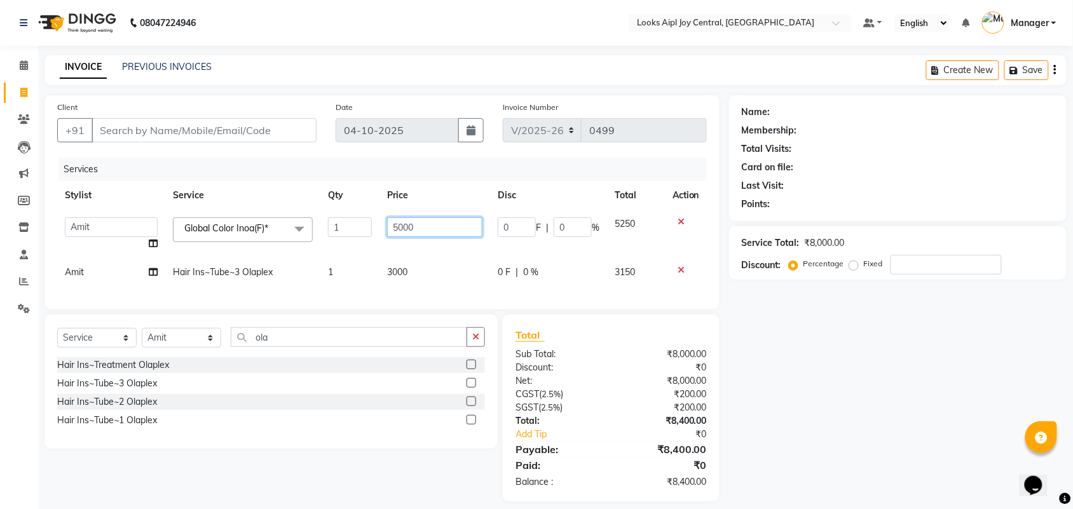
drag, startPoint x: 423, startPoint y: 224, endPoint x: 346, endPoint y: 214, distance: 77.6
click at [346, 214] on tr "[PERSON_NAME] [PERSON_NAME] Aslaam_pdct Counter Deepak_pdct Dheeraj_pdct Dheera…" at bounding box center [381, 234] width 649 height 48
type input "7000"
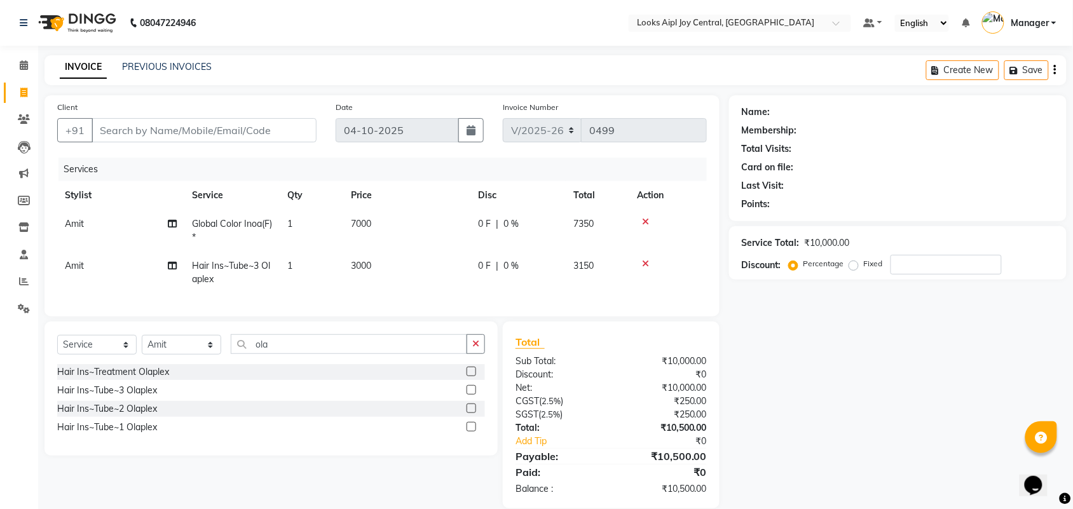
click at [432, 285] on td "3000" at bounding box center [406, 273] width 127 height 42
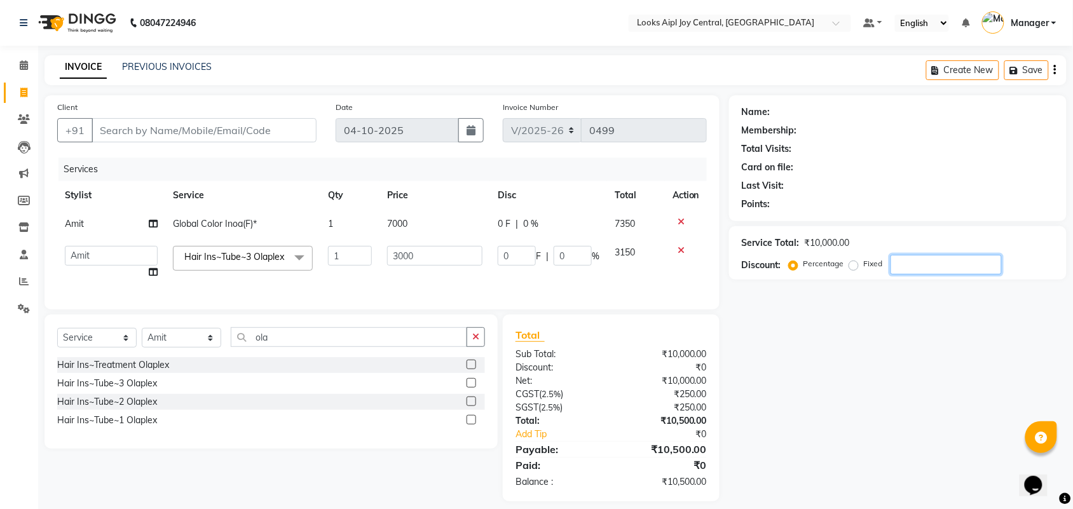
click at [944, 261] on input "number" at bounding box center [945, 265] width 111 height 20
type input "3"
type input "90"
type input "3"
type input "36"
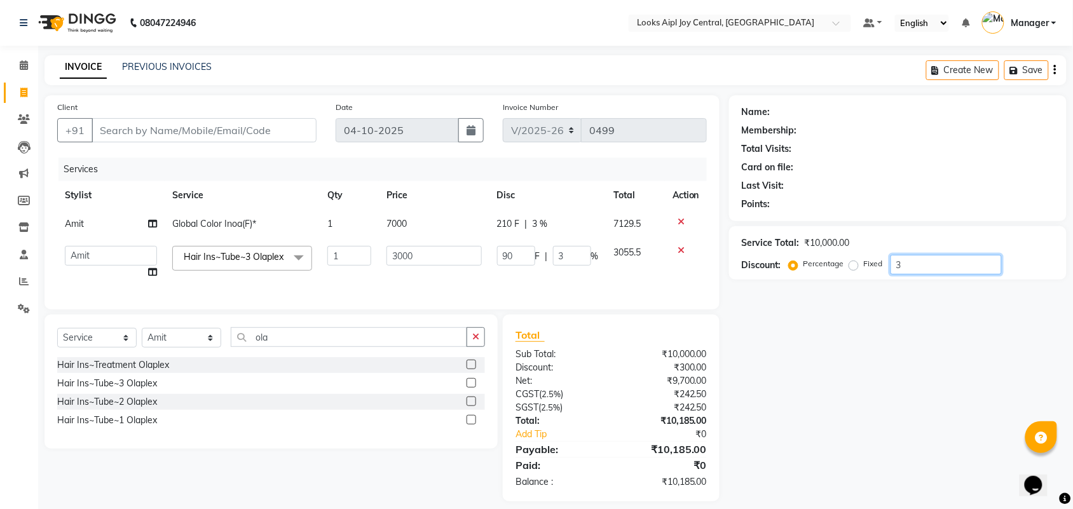
type input "1080"
type input "36"
type input "3"
type input "90"
type input "3"
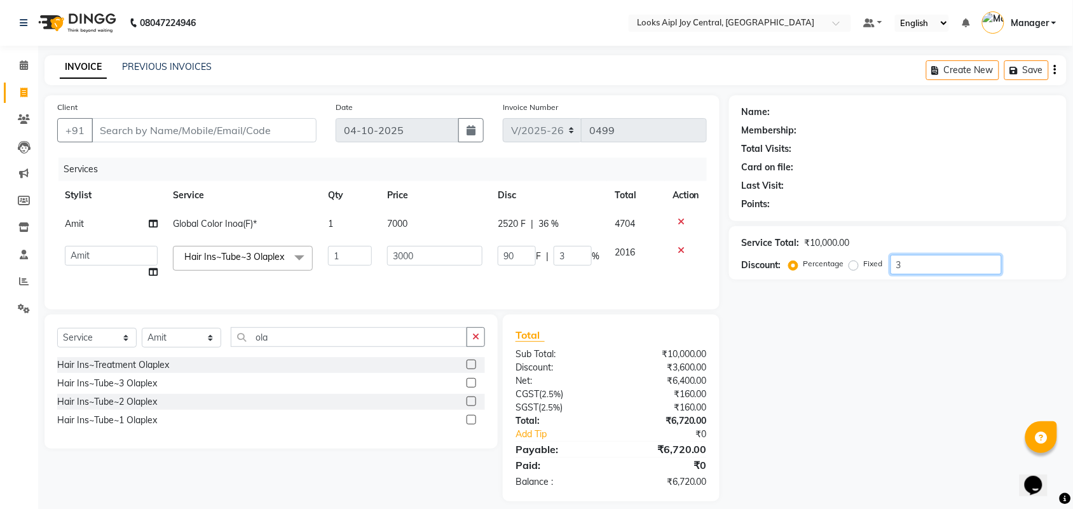
type input "0"
click at [201, 129] on input "Client" at bounding box center [204, 130] width 225 height 24
click at [198, 127] on input "Client" at bounding box center [204, 130] width 225 height 24
type input "7"
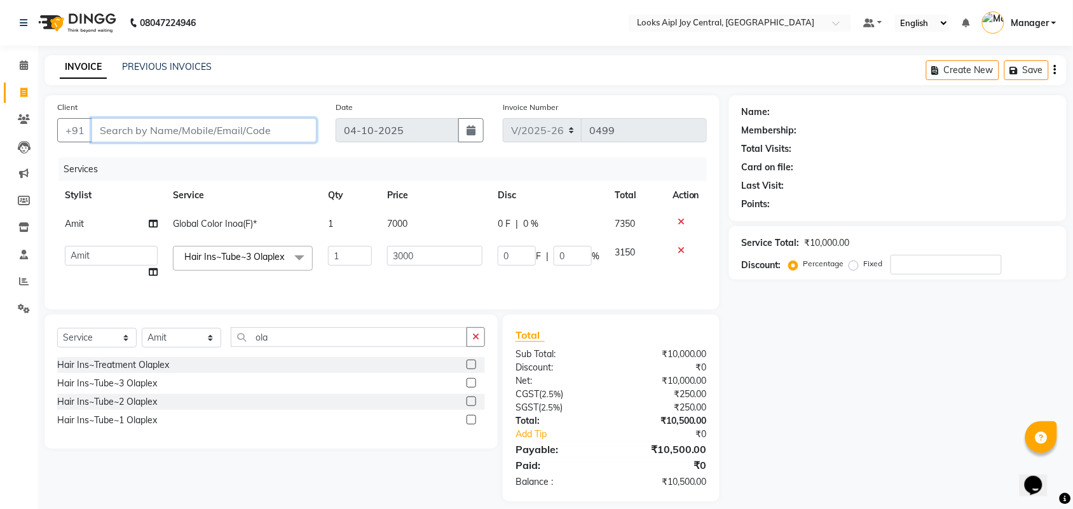
type input "0"
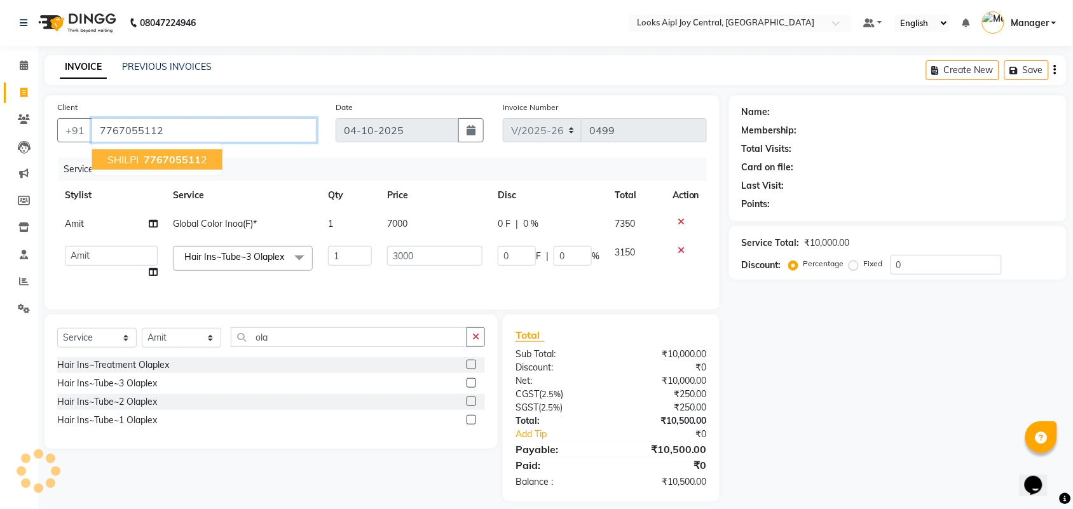
type input "7767055112"
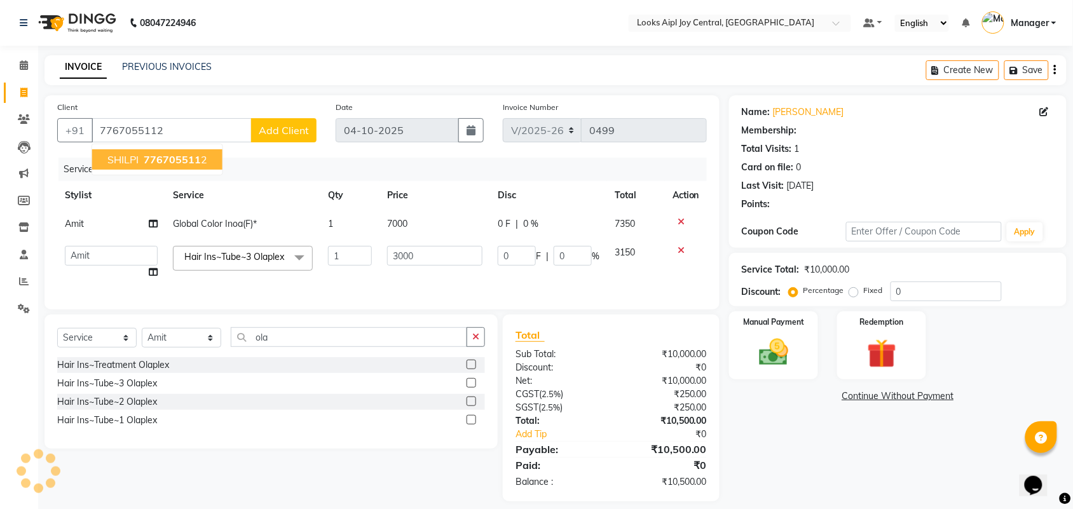
select select "1: Object"
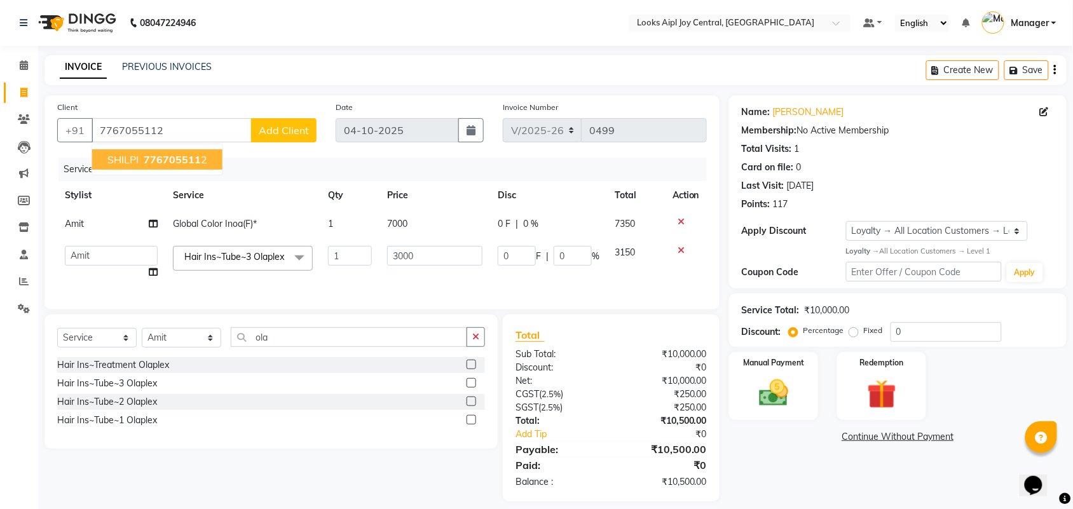
click at [201, 154] on ngb-highlight "776705511 2" at bounding box center [174, 159] width 66 height 13
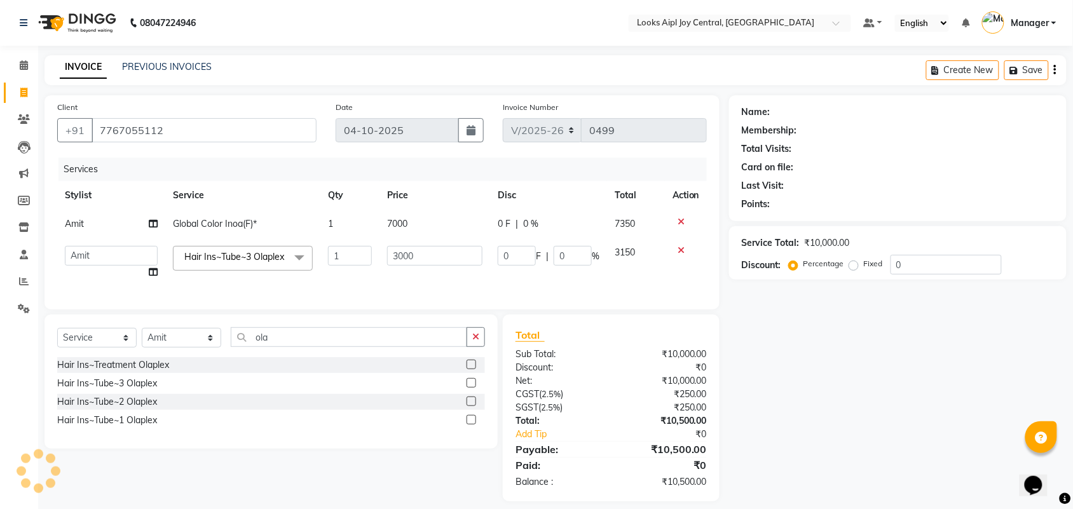
select select "1: Object"
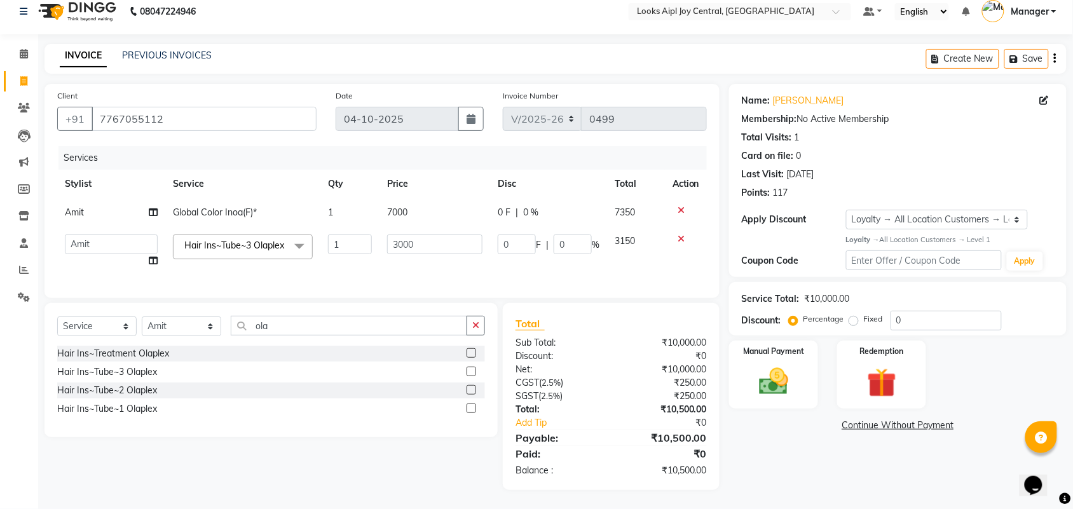
scroll to position [29, 0]
click at [764, 369] on img at bounding box center [774, 381] width 50 height 35
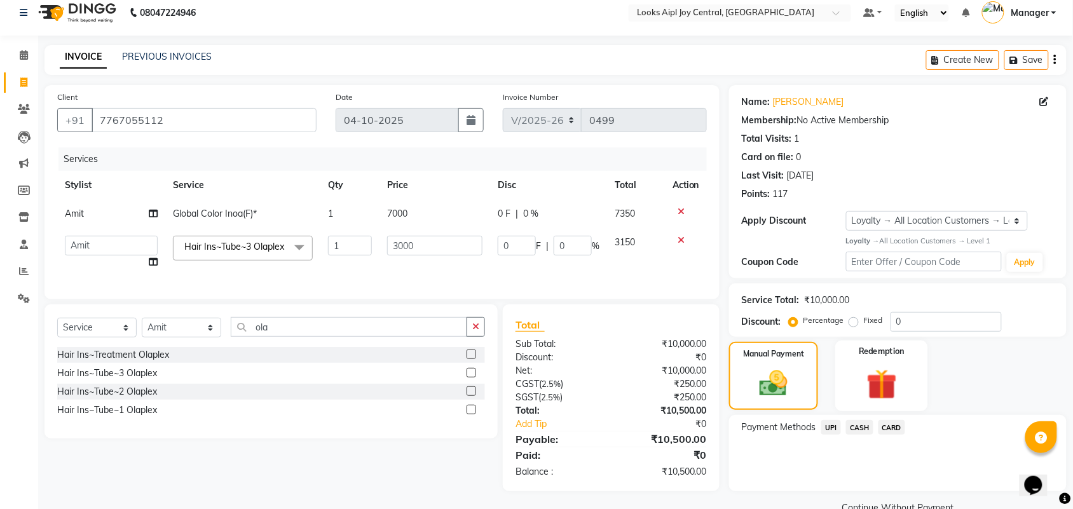
scroll to position [0, 0]
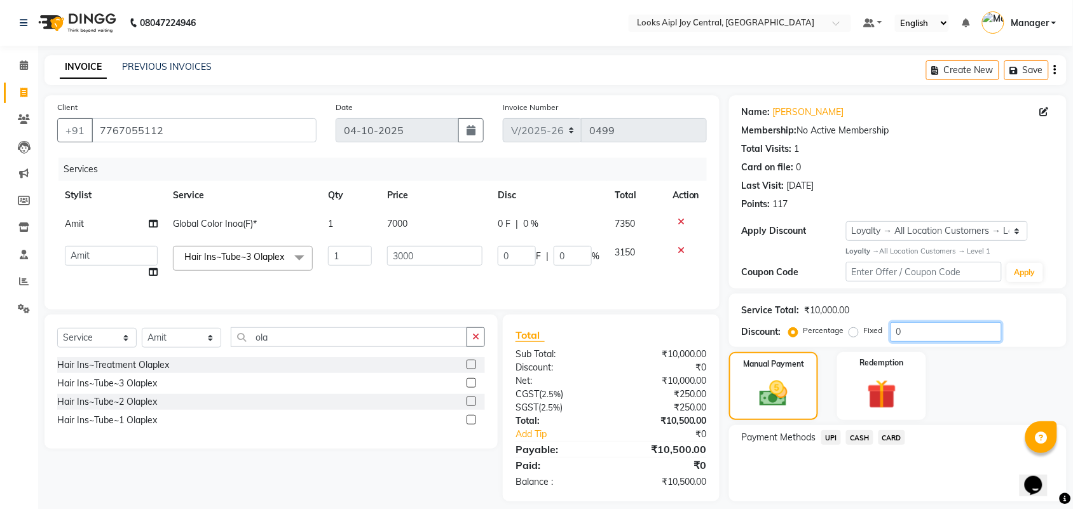
drag, startPoint x: 910, startPoint y: 334, endPoint x: 852, endPoint y: 337, distance: 58.5
click at [852, 337] on div "Percentage Fixed 0" at bounding box center [896, 332] width 210 height 20
type input "3"
type input "90"
type input "3"
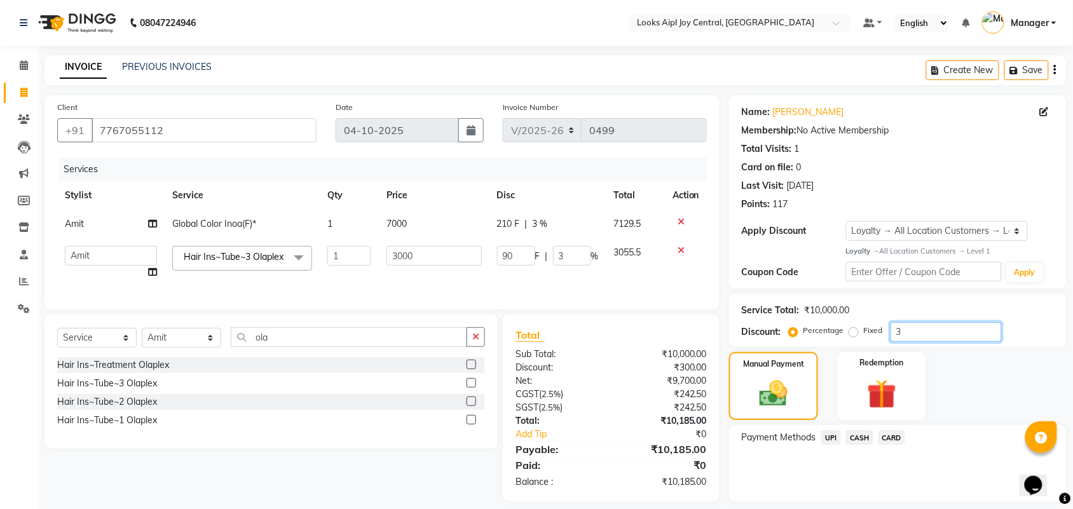
type input "36"
type input "1080"
type input "36"
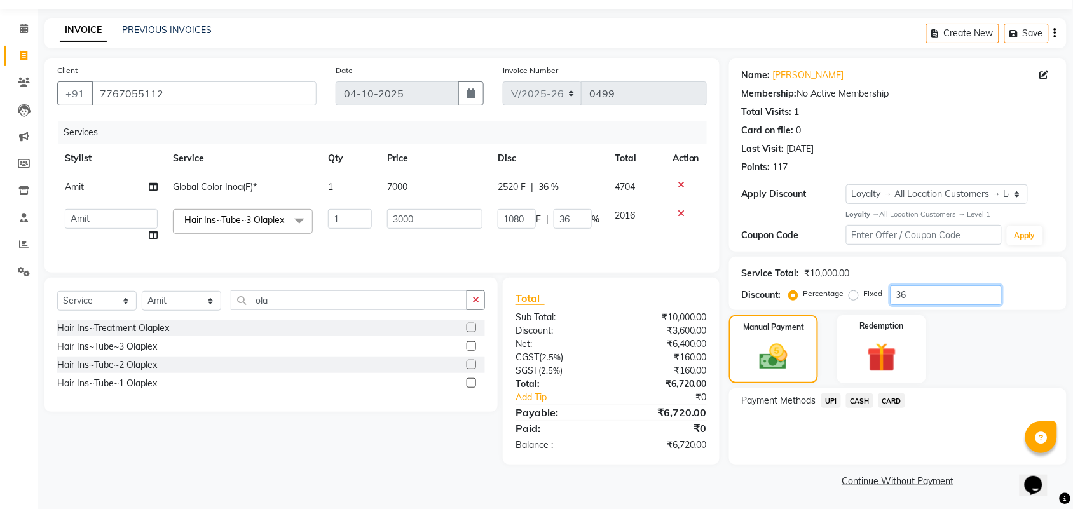
type input "36"
click at [888, 399] on span "CARD" at bounding box center [891, 400] width 27 height 15
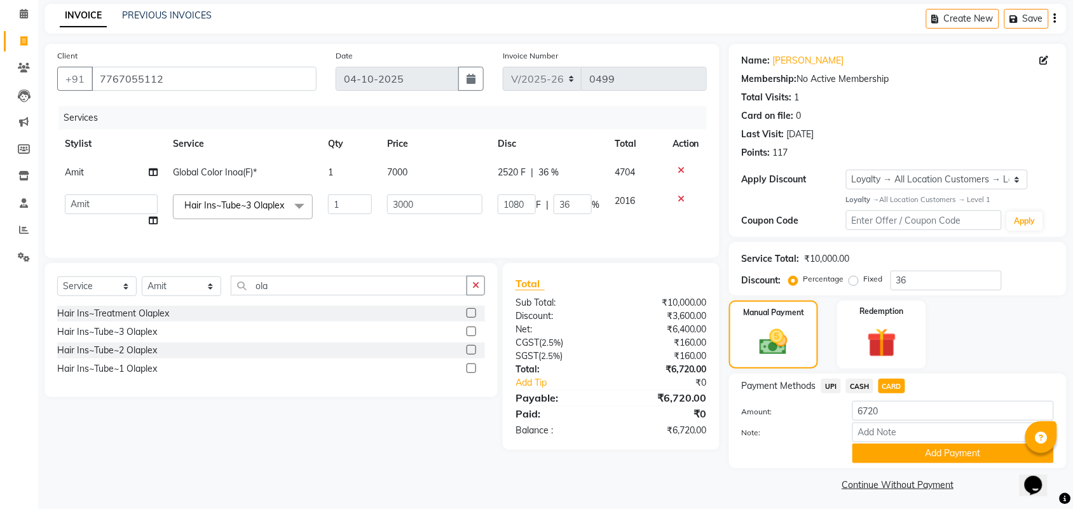
scroll to position [55, 0]
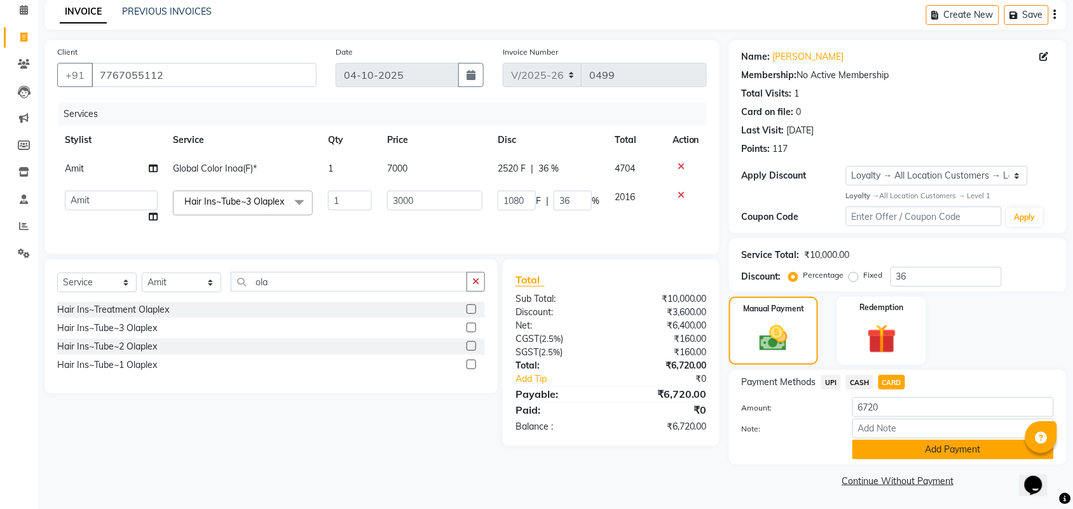
click at [939, 454] on button "Add Payment" at bounding box center [952, 450] width 201 height 20
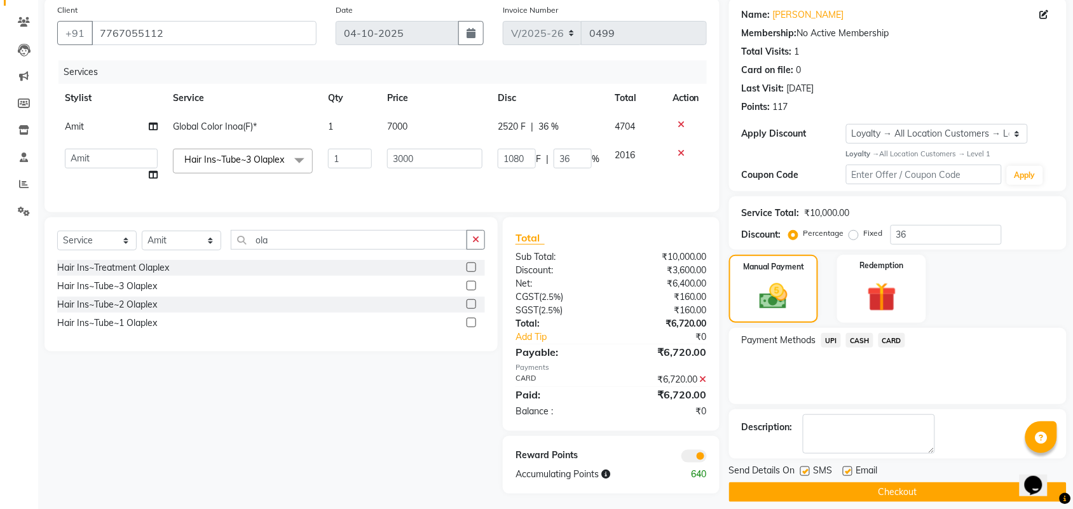
scroll to position [118, 0]
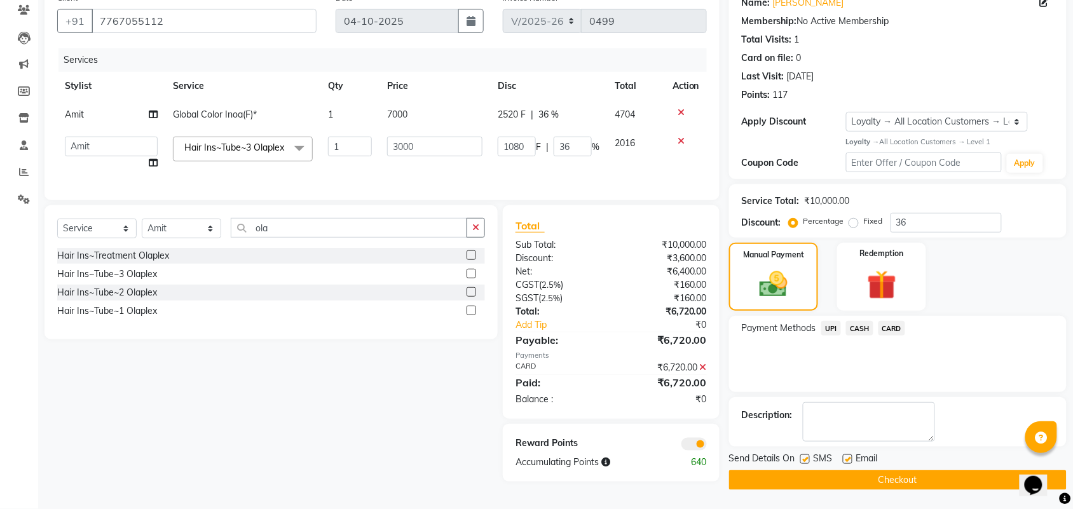
click at [872, 470] on button "Checkout" at bounding box center [897, 480] width 337 height 20
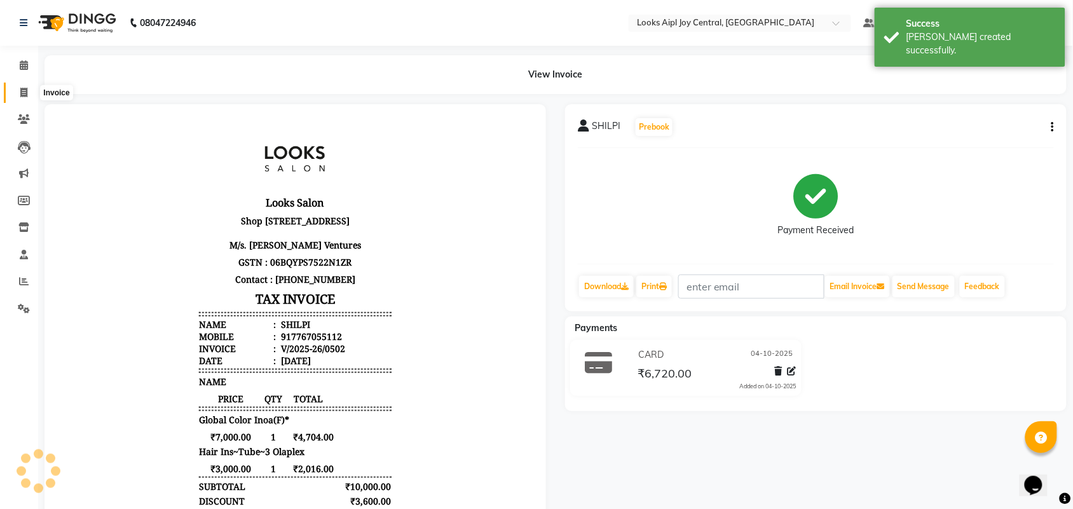
click at [25, 93] on icon at bounding box center [23, 93] width 7 height 10
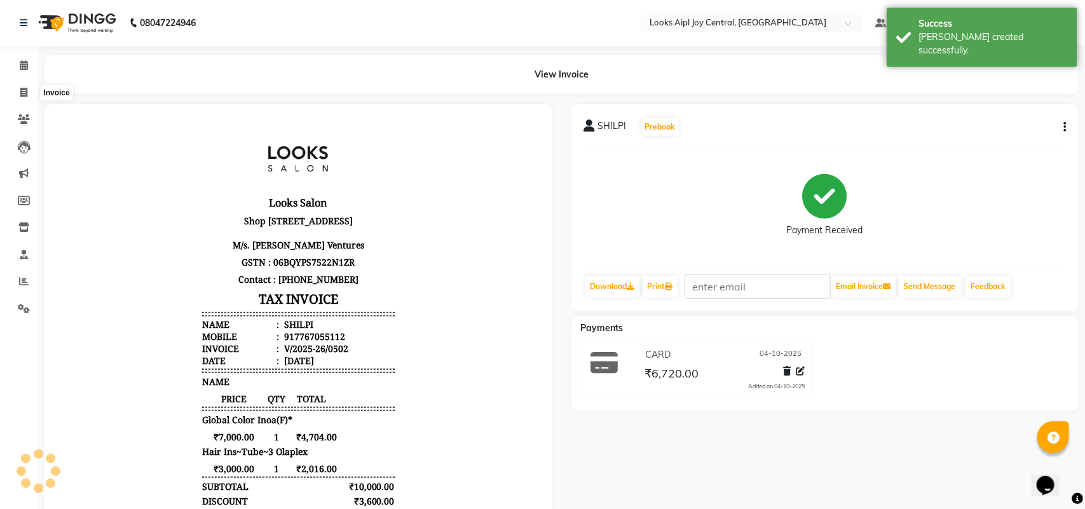
select select "service"
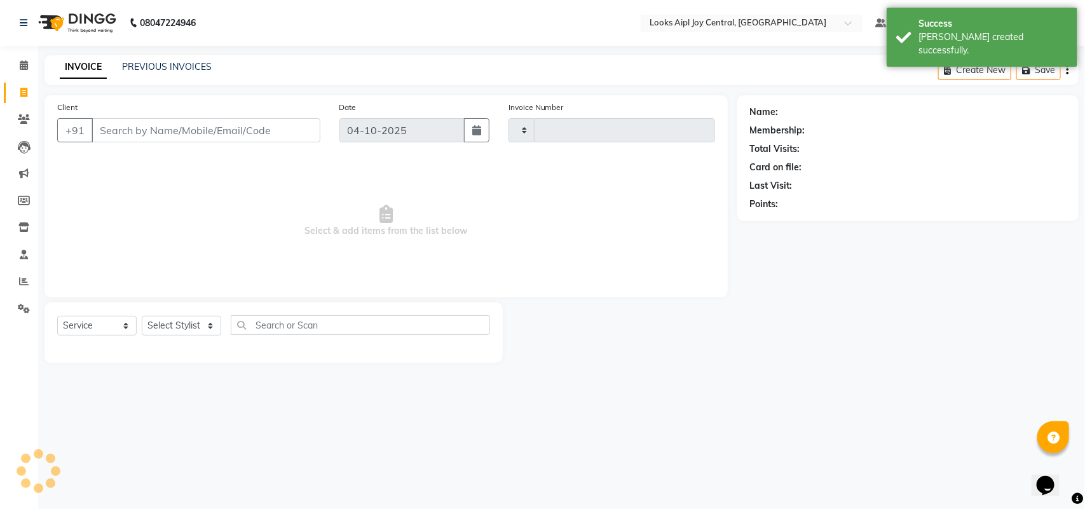
type input "0503"
select select "6032"
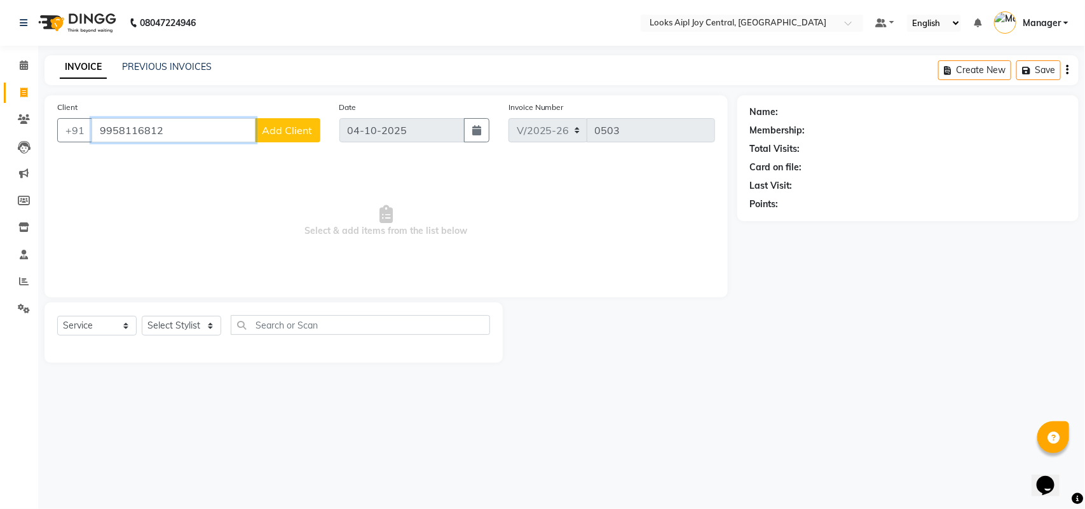
type input "9958116812"
click at [179, 319] on select "Select Stylist [PERSON_NAME] [PERSON_NAME] Counter Deepak_pdct [PERSON_NAME] [P…" at bounding box center [181, 326] width 79 height 20
select select "92866"
click at [142, 316] on select "Select Stylist [PERSON_NAME] [PERSON_NAME] Counter Deepak_pdct [PERSON_NAME] [P…" at bounding box center [181, 326] width 79 height 20
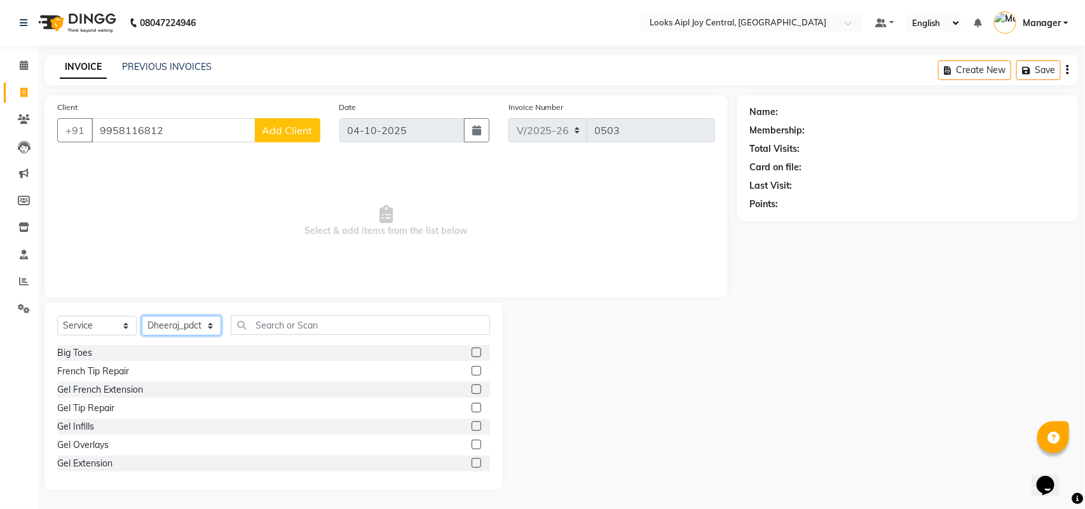
click at [173, 326] on select "Select Stylist [PERSON_NAME] [PERSON_NAME] Counter Deepak_pdct [PERSON_NAME] [P…" at bounding box center [181, 326] width 79 height 20
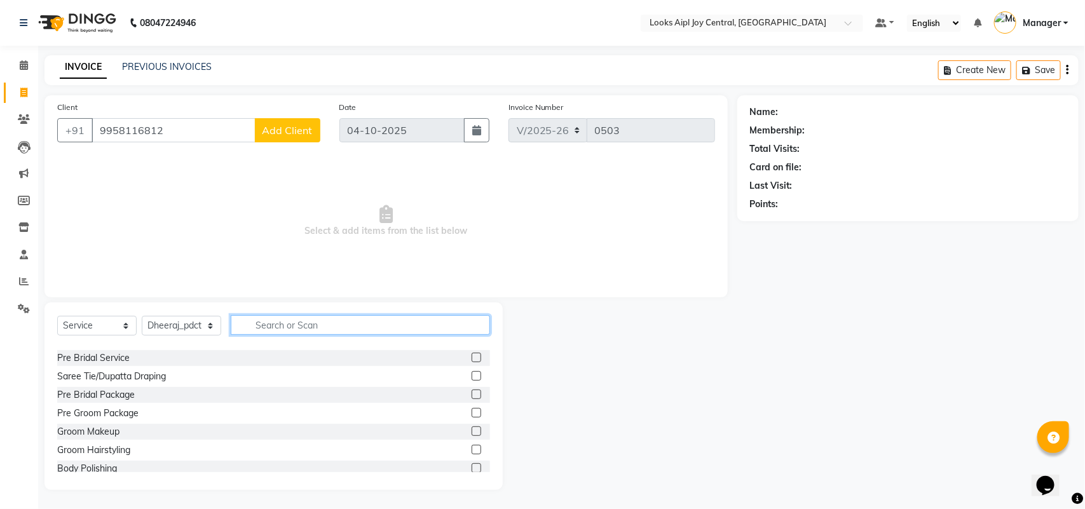
click at [313, 327] on input "text" at bounding box center [360, 325] width 259 height 20
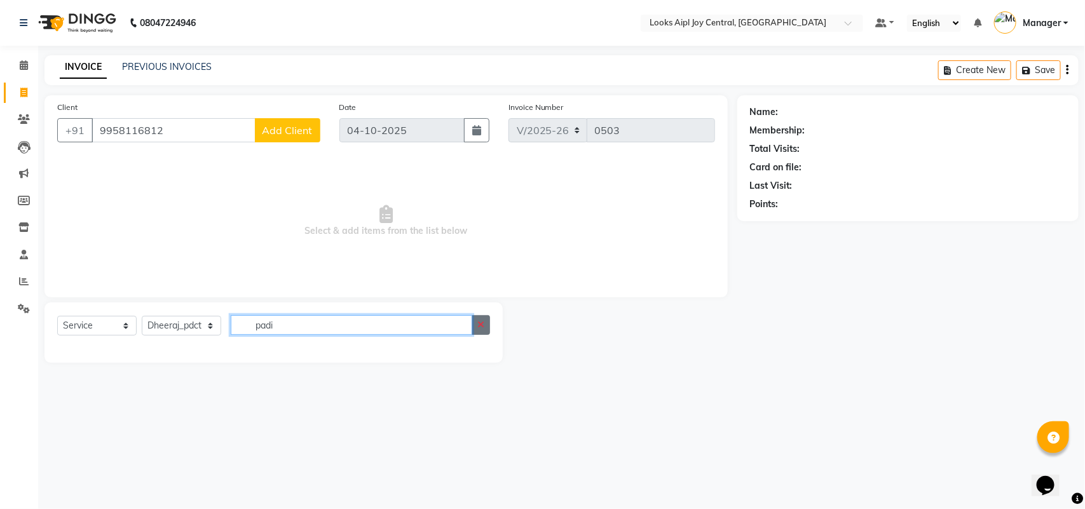
type input "padi"
click at [480, 322] on icon "button" at bounding box center [480, 324] width 7 height 9
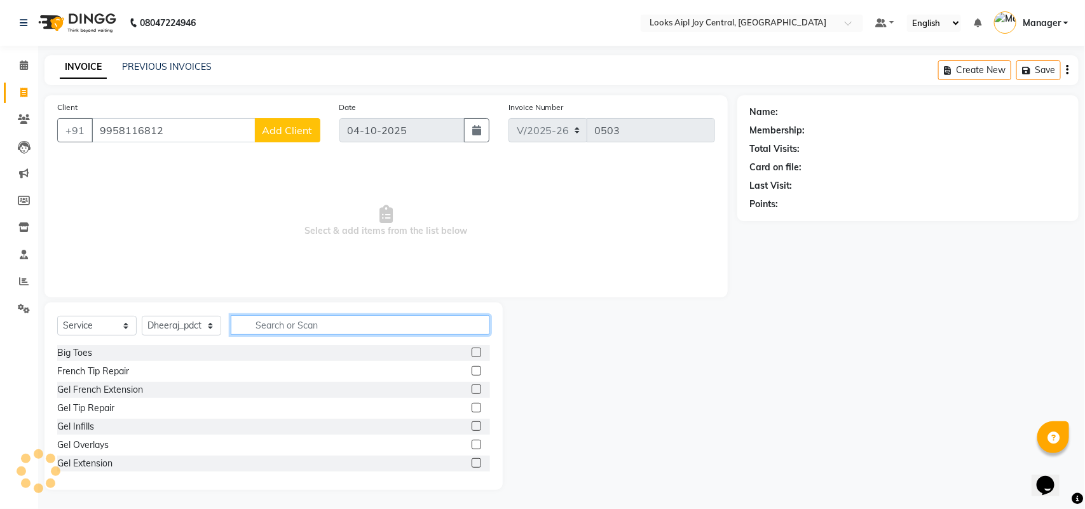
click at [264, 325] on input "text" at bounding box center [360, 325] width 259 height 20
click at [272, 326] on input "text" at bounding box center [360, 325] width 259 height 20
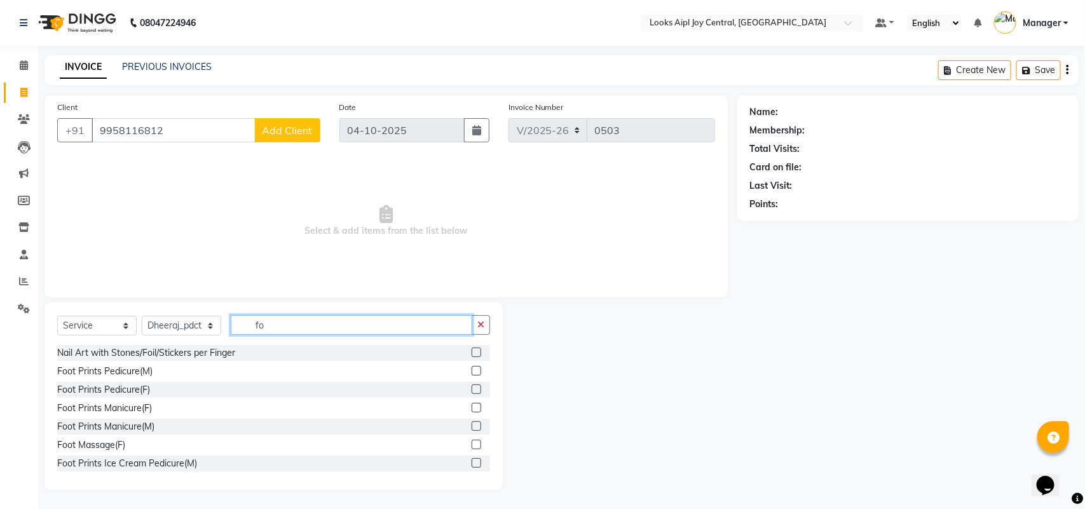
type input "fo"
click at [153, 374] on div "Foot Prints Pedicure(M)" at bounding box center [273, 371] width 433 height 16
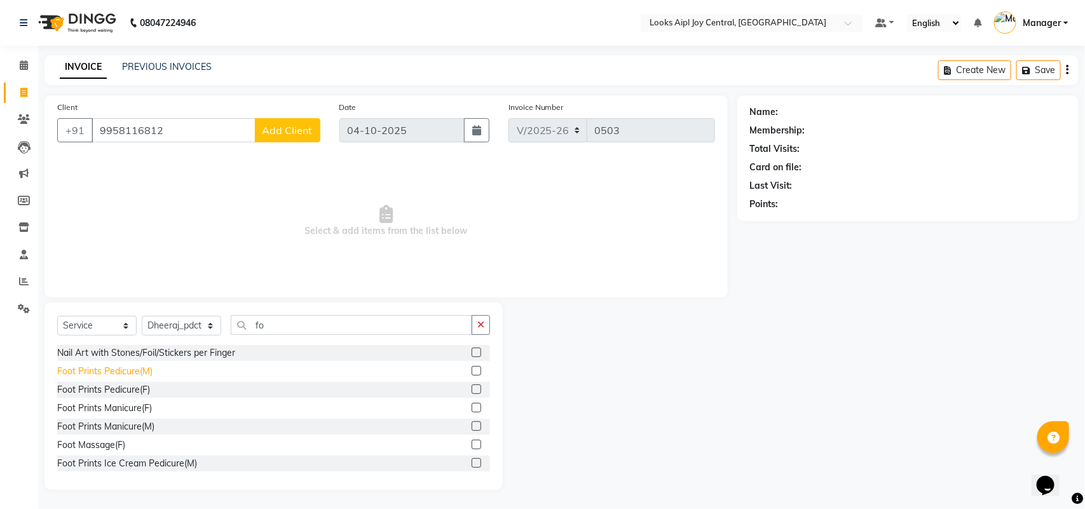
click at [119, 370] on div "Foot Prints Pedicure(M)" at bounding box center [104, 371] width 95 height 13
checkbox input "false"
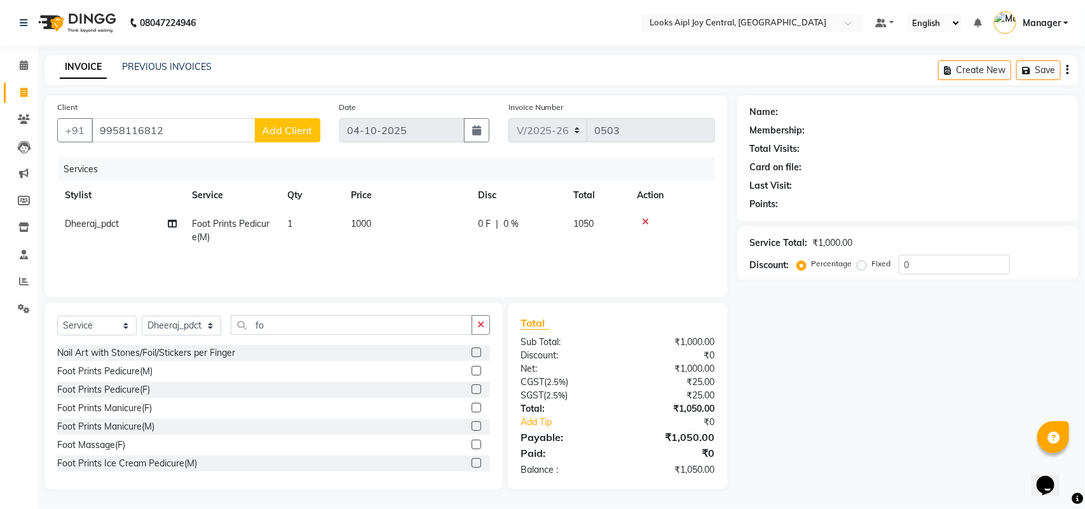
click at [358, 220] on span "1000" at bounding box center [361, 223] width 20 height 11
select select "92866"
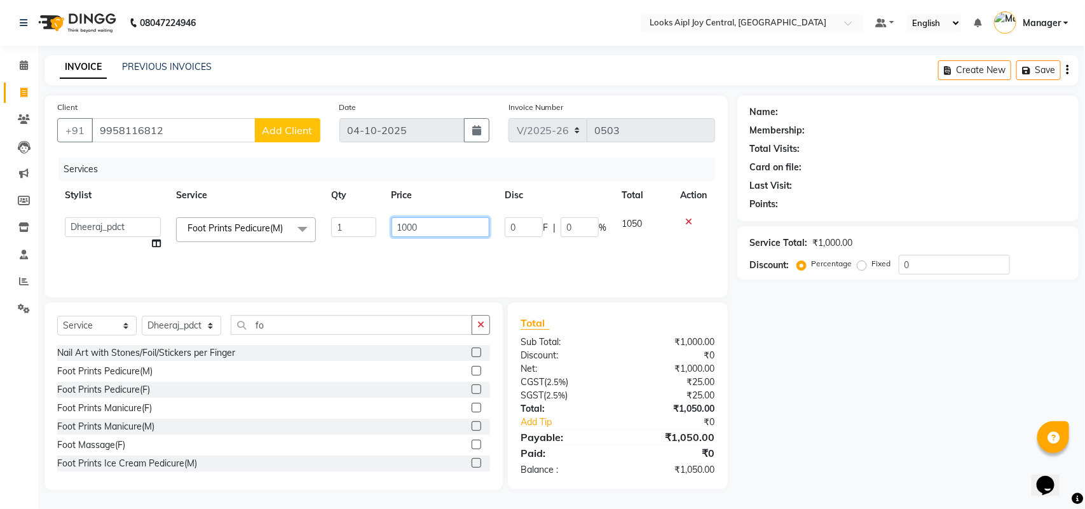
click at [417, 229] on input "1000" at bounding box center [440, 227] width 98 height 20
type input "1"
type input "1200"
click at [449, 214] on td "1200" at bounding box center [441, 234] width 114 height 48
select select "92866"
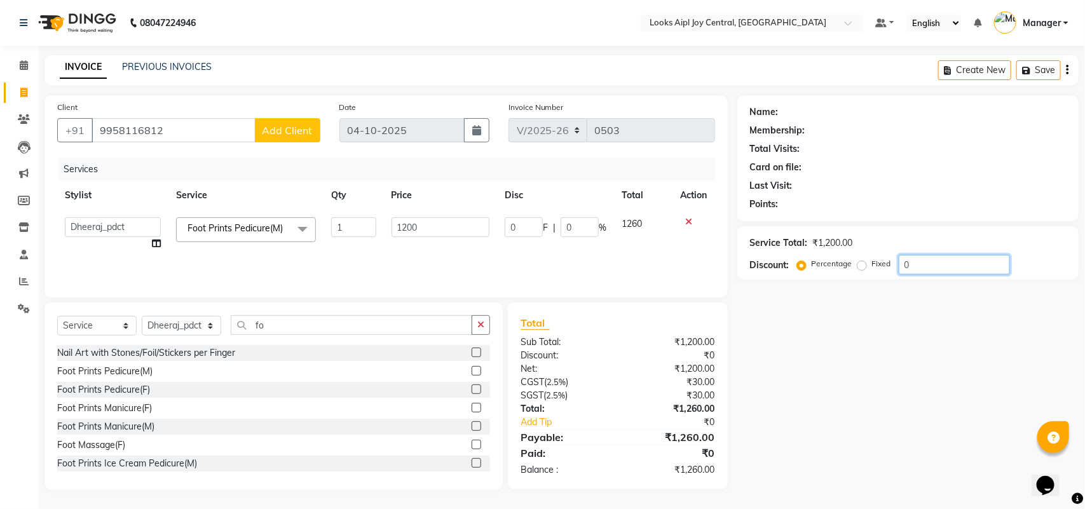
click at [922, 266] on input "0" at bounding box center [954, 265] width 111 height 20
type input "03"
type input "36"
type input "3"
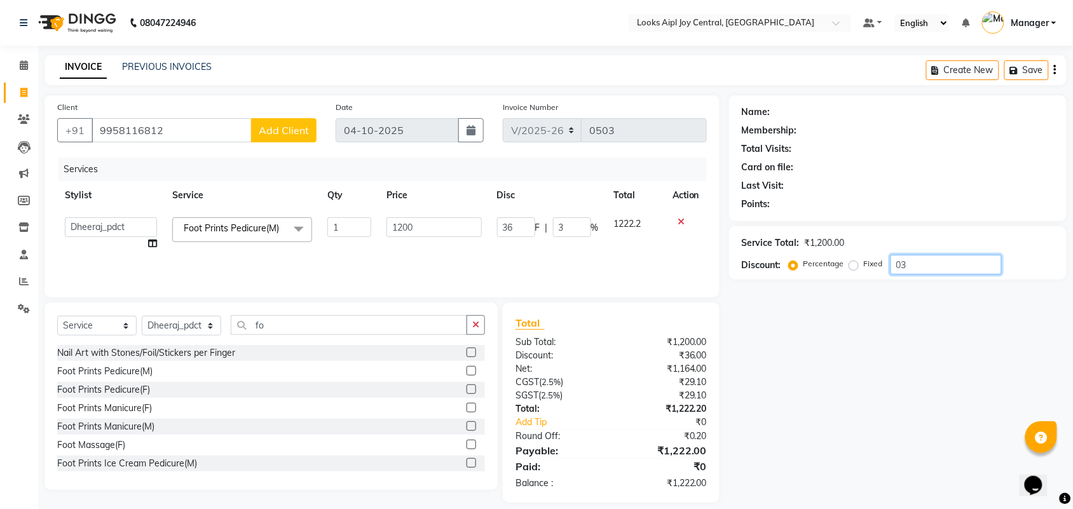
click at [904, 267] on input "03" at bounding box center [945, 265] width 111 height 20
type input "0"
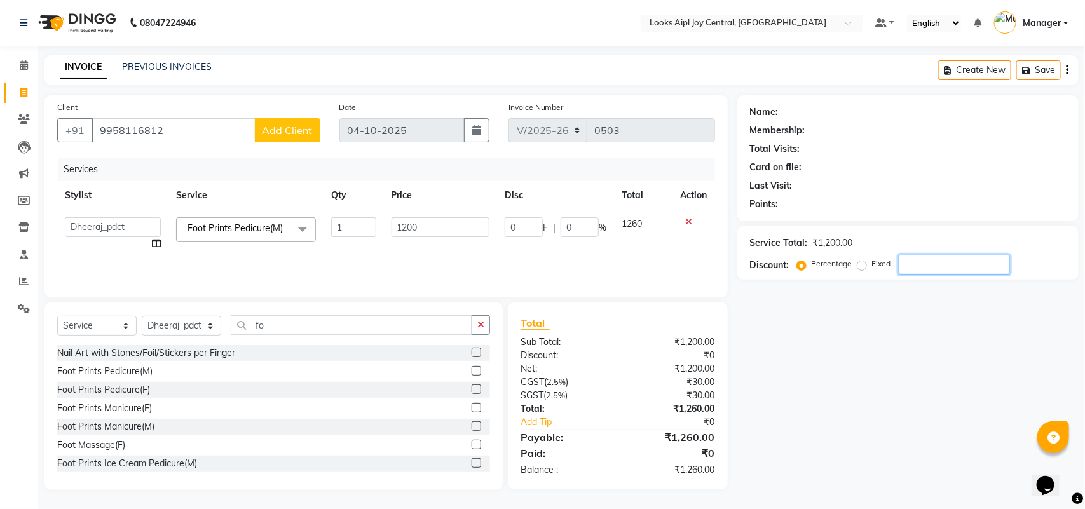
type input "3"
type input "36"
type input "3"
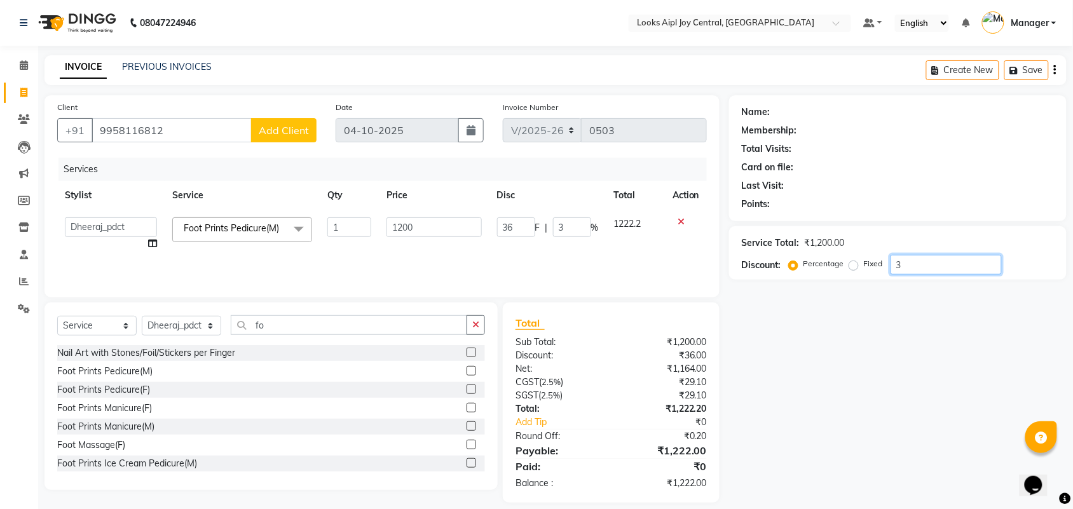
type input "36"
type input "432"
type input "36"
click at [830, 266] on label "Percentage" at bounding box center [823, 263] width 41 height 11
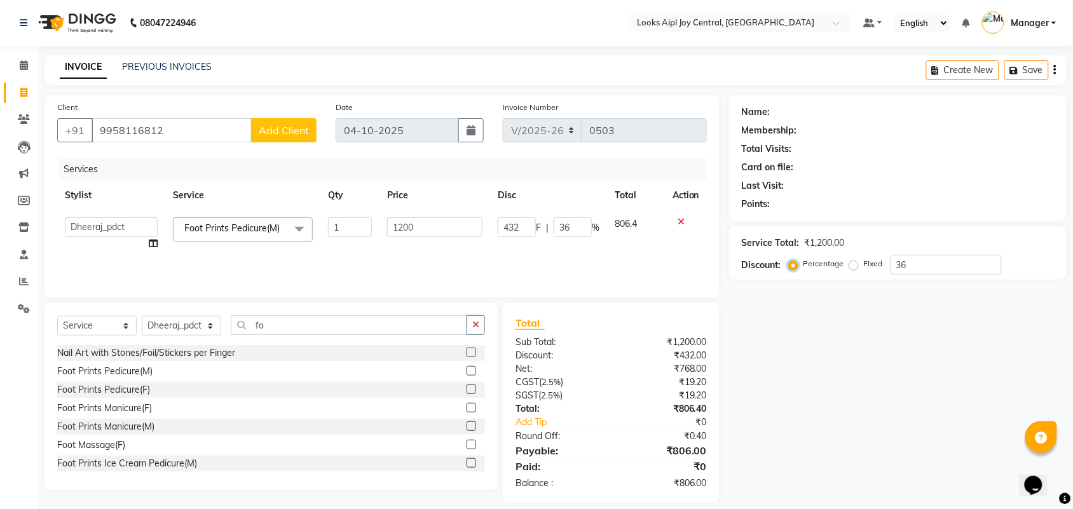
click at [800, 266] on input "Percentage" at bounding box center [795, 263] width 9 height 9
click at [820, 261] on label "Percentage" at bounding box center [823, 263] width 41 height 11
click at [800, 261] on input "Percentage" at bounding box center [795, 263] width 9 height 9
click at [815, 264] on label "Percentage" at bounding box center [823, 263] width 41 height 11
click at [800, 264] on input "Percentage" at bounding box center [795, 263] width 9 height 9
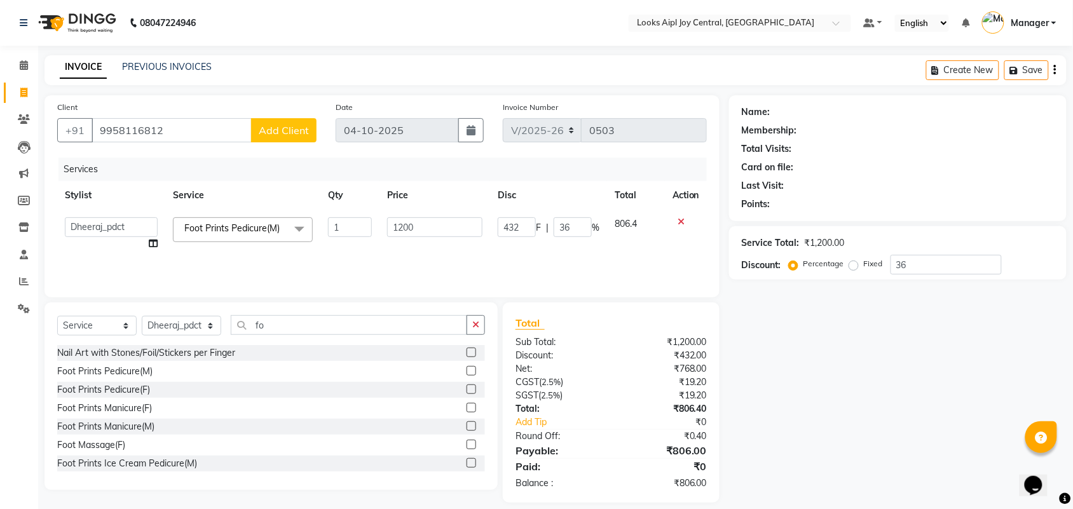
click at [864, 269] on label "Fixed" at bounding box center [873, 263] width 19 height 11
click at [852, 268] on input "Fixed" at bounding box center [856, 263] width 9 height 9
radio input "true"
type input "36"
type input "3"
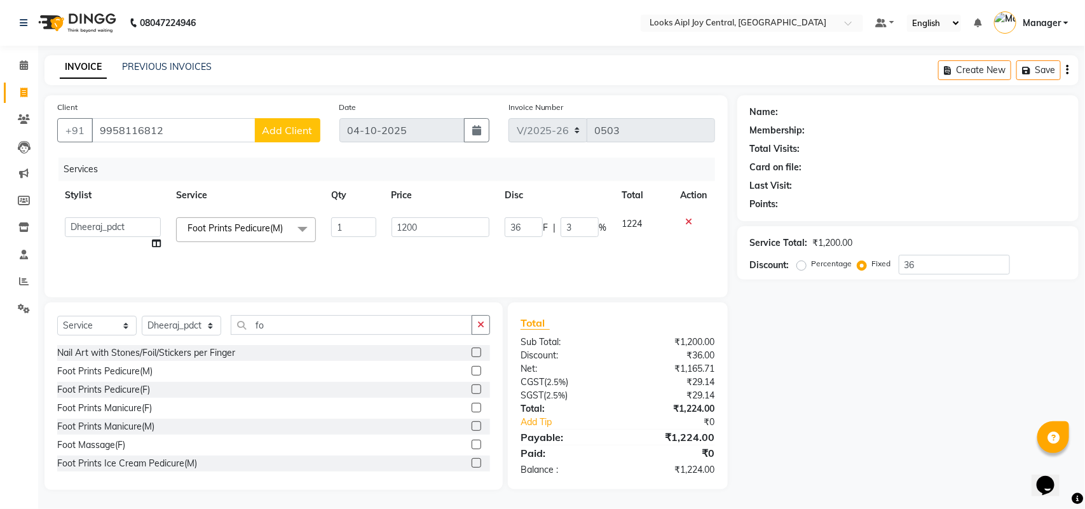
click at [821, 266] on label "Percentage" at bounding box center [831, 263] width 41 height 11
click at [808, 266] on input "Percentage" at bounding box center [803, 263] width 9 height 9
radio input "true"
type input "432"
type input "36"
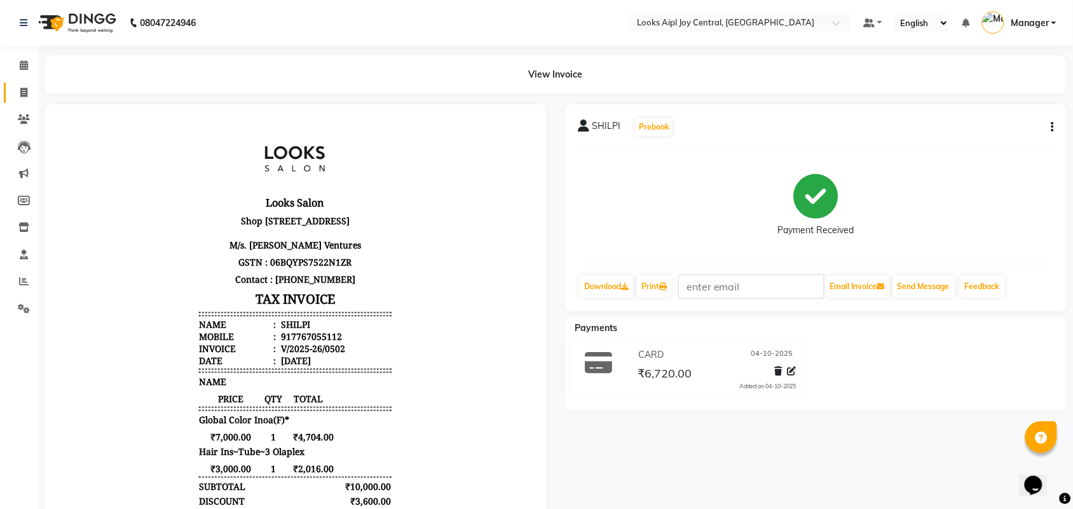
click at [23, 100] on link "Invoice" at bounding box center [19, 93] width 31 height 21
select select "service"
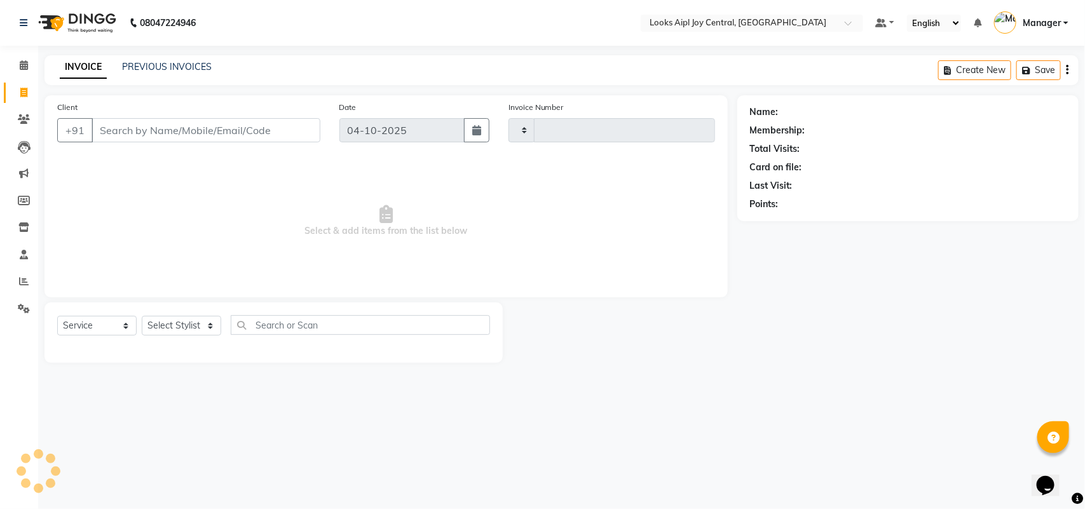
type input "0504"
select select "6032"
click at [164, 67] on link "PREVIOUS INVOICES" at bounding box center [167, 66] width 90 height 11
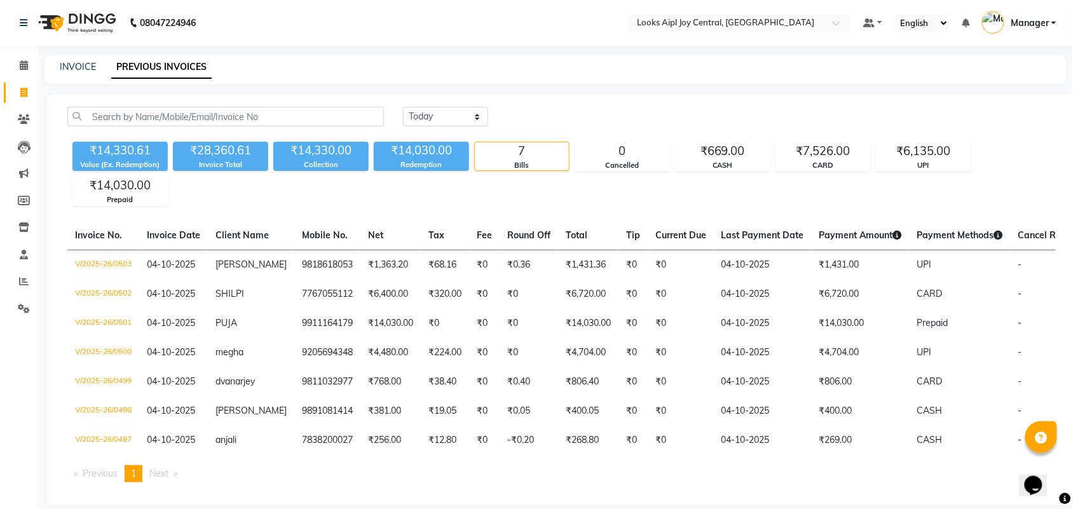
click at [81, 56] on div "INVOICE PREVIOUS INVOICES" at bounding box center [555, 69] width 1022 height 29
click at [81, 58] on div "INVOICE PREVIOUS INVOICES" at bounding box center [555, 69] width 1022 height 29
click at [80, 70] on link "INVOICE" at bounding box center [78, 66] width 36 height 11
select select "service"
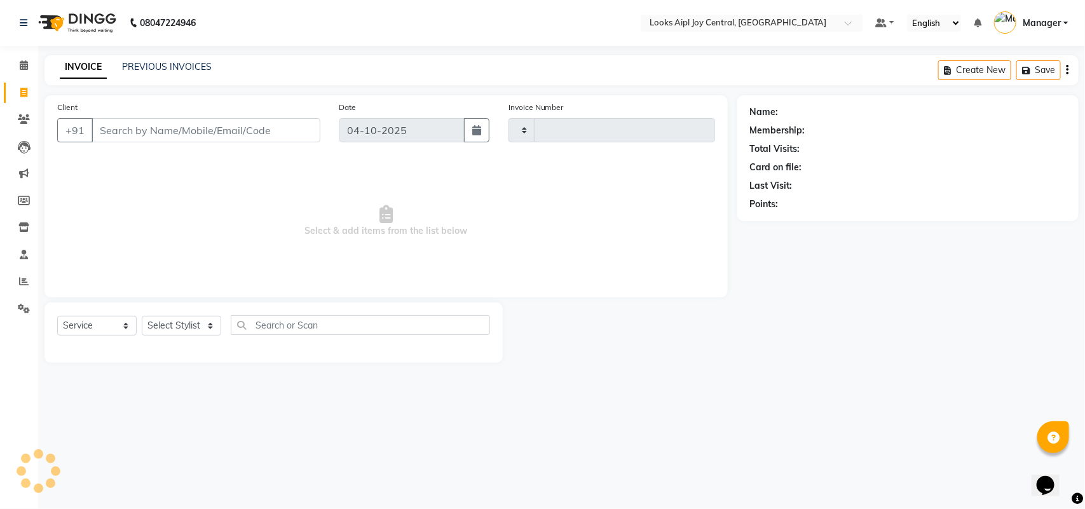
type input "0504"
select select "6032"
click at [11, 312] on link "Settings" at bounding box center [19, 309] width 31 height 21
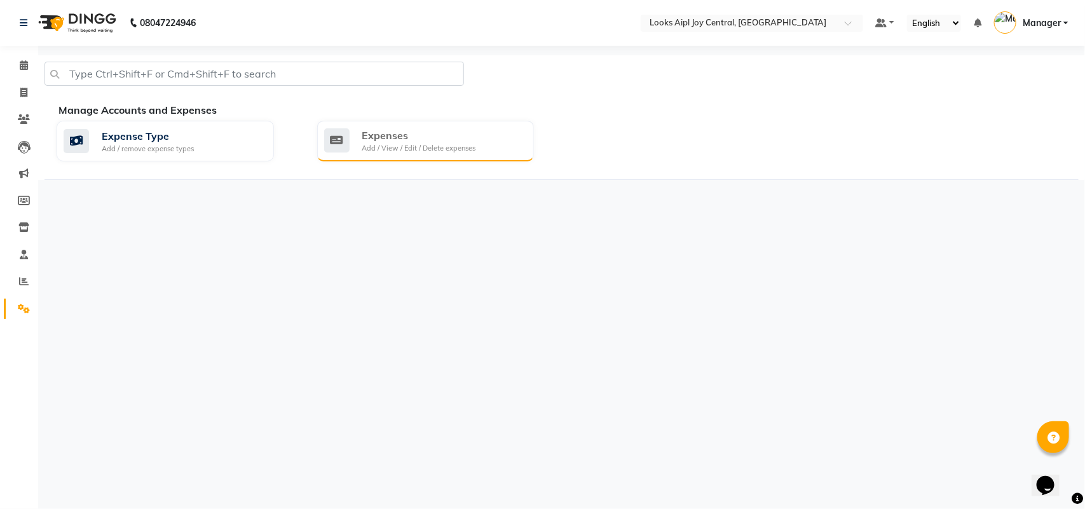
click at [354, 140] on div "Expenses Add / View / Edit / Delete expenses" at bounding box center [424, 141] width 200 height 26
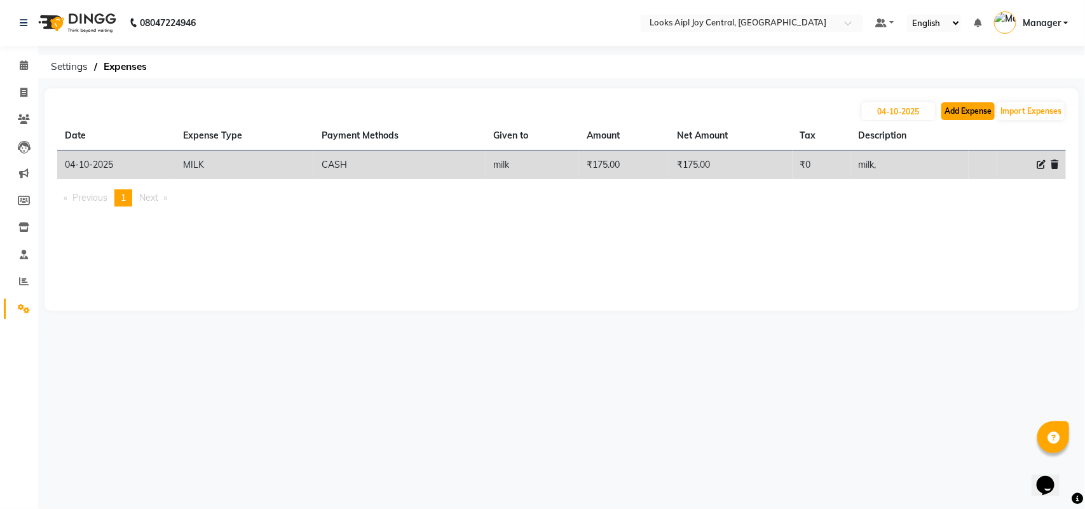
click at [971, 105] on button "Add Expense" at bounding box center [967, 111] width 53 height 18
select select "1"
select select "5008"
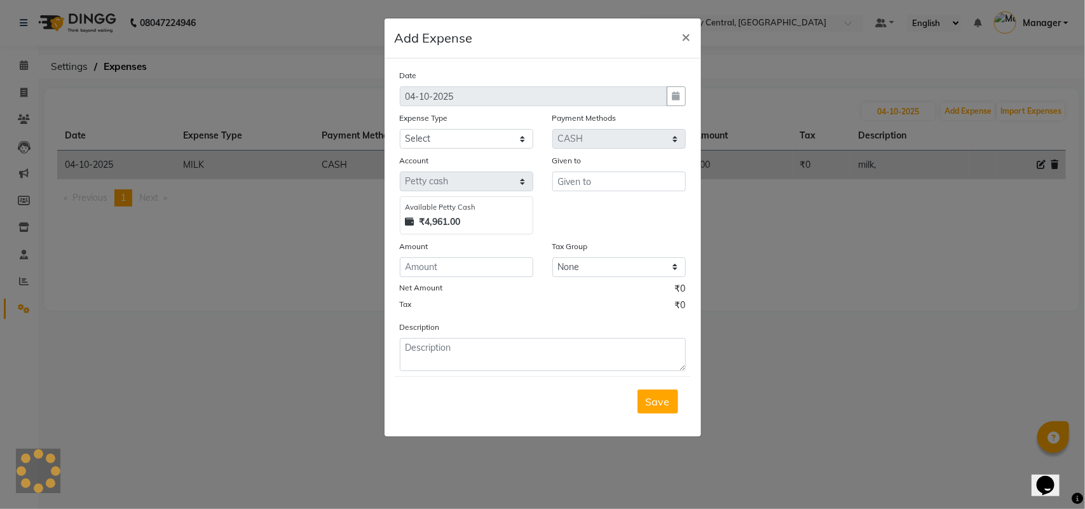
click at [483, 127] on div "Expense Type" at bounding box center [466, 120] width 133 height 18
click at [506, 147] on select "Select Accommodation Aesthetics Bank Deposit BLINKIT Cash Handover Client Refun…" at bounding box center [466, 139] width 133 height 20
select select "24070"
click at [400, 129] on select "Select Accommodation Aesthetics Bank Deposit BLINKIT Cash Handover Client Refun…" at bounding box center [466, 139] width 133 height 20
click at [445, 262] on input "number" at bounding box center [466, 267] width 133 height 20
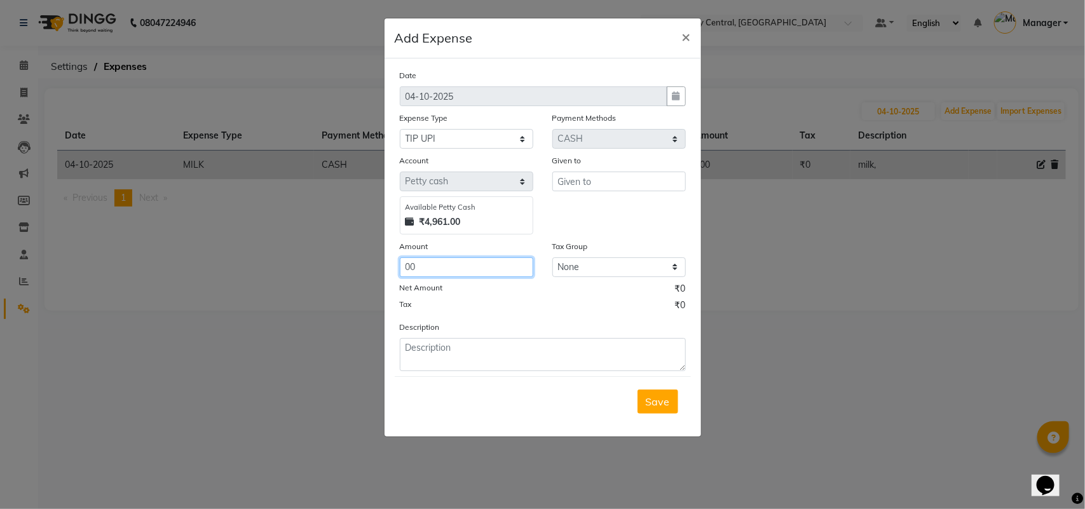
type input "0"
type input "100"
click at [593, 175] on input "text" at bounding box center [618, 182] width 133 height 20
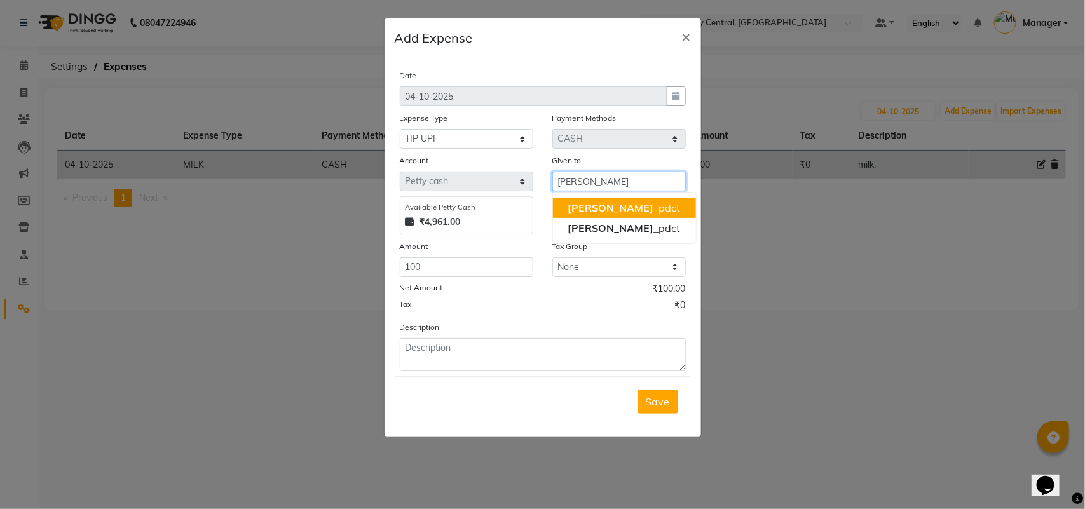
click at [617, 215] on button "Hasan _pdct" at bounding box center [624, 208] width 143 height 20
type input "[PERSON_NAME]"
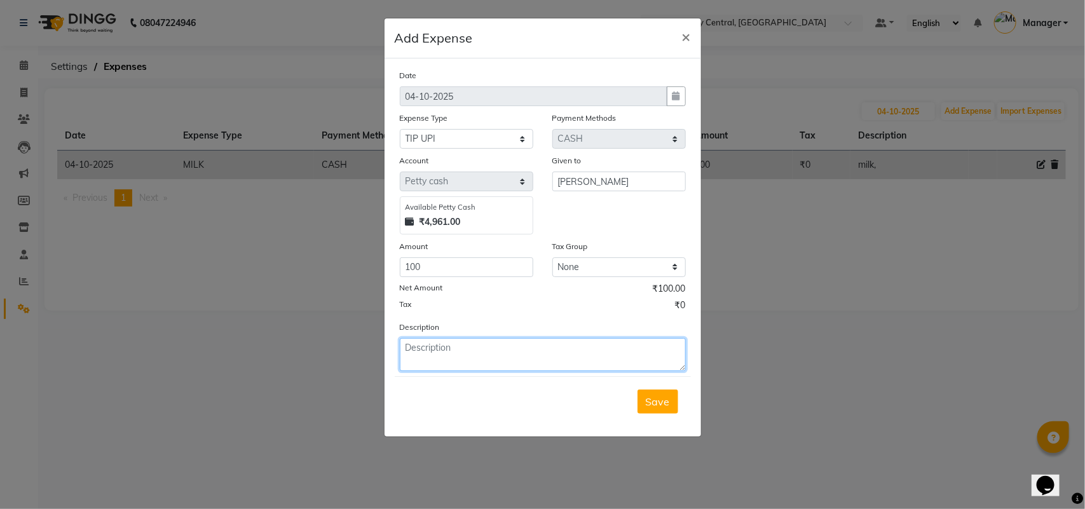
click at [428, 359] on textarea at bounding box center [543, 354] width 286 height 33
type textarea "tip by upi 100"
click at [649, 398] on span "Save" at bounding box center [658, 401] width 24 height 13
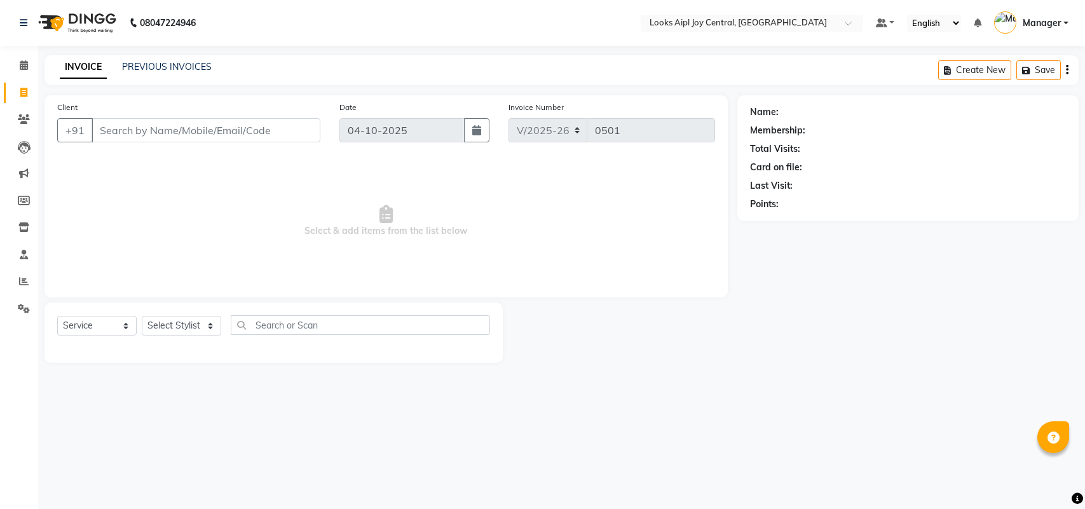
select select "6032"
select select "service"
click at [175, 65] on link "PREVIOUS INVOICES" at bounding box center [167, 66] width 90 height 11
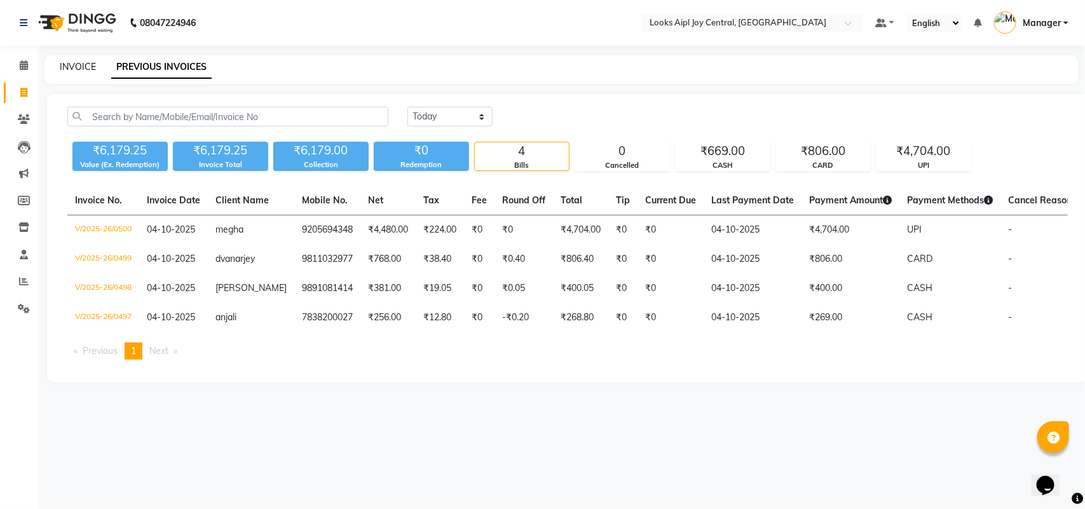
click at [70, 64] on link "INVOICE" at bounding box center [78, 66] width 36 height 11
select select "6032"
select select "service"
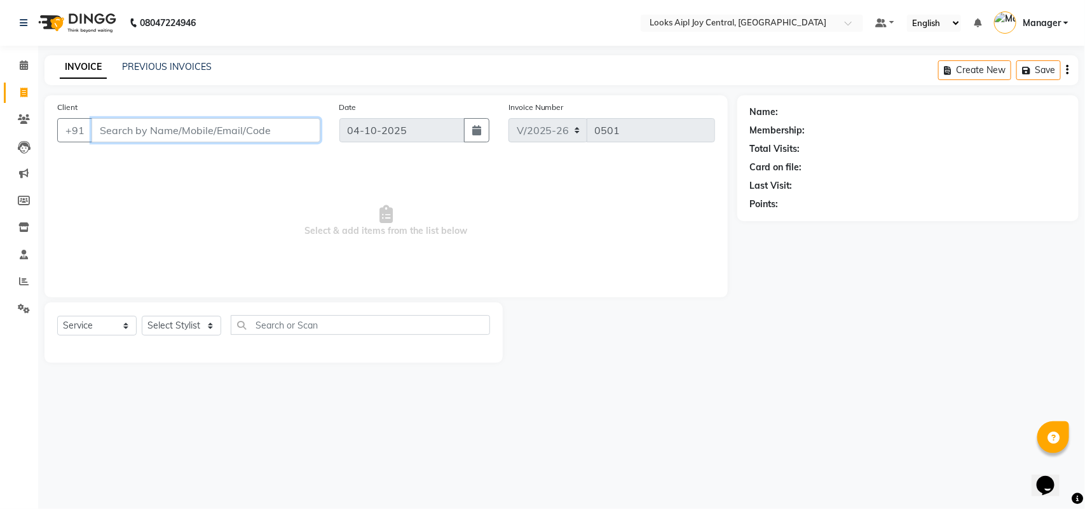
click at [265, 140] on input "Client" at bounding box center [206, 130] width 229 height 24
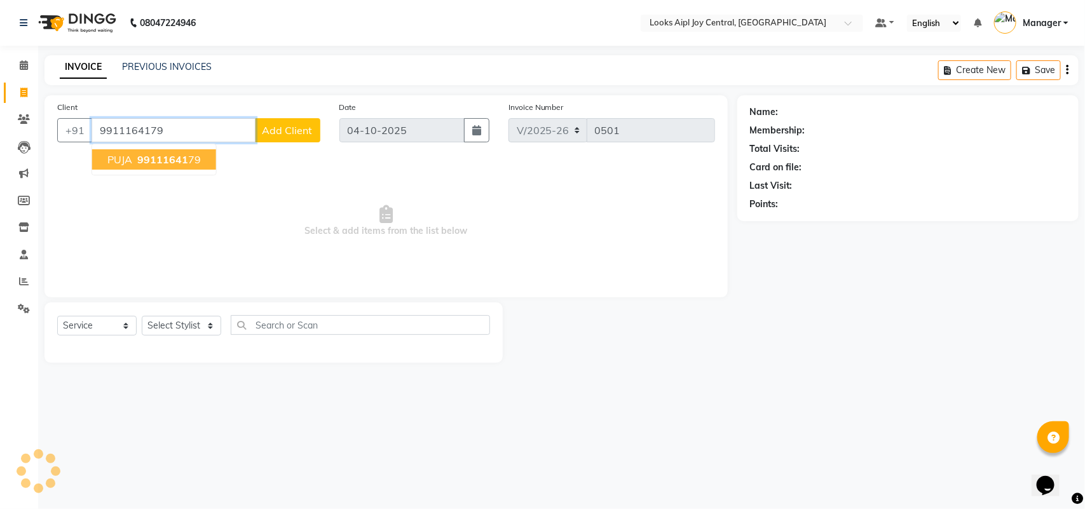
type input "9911164179"
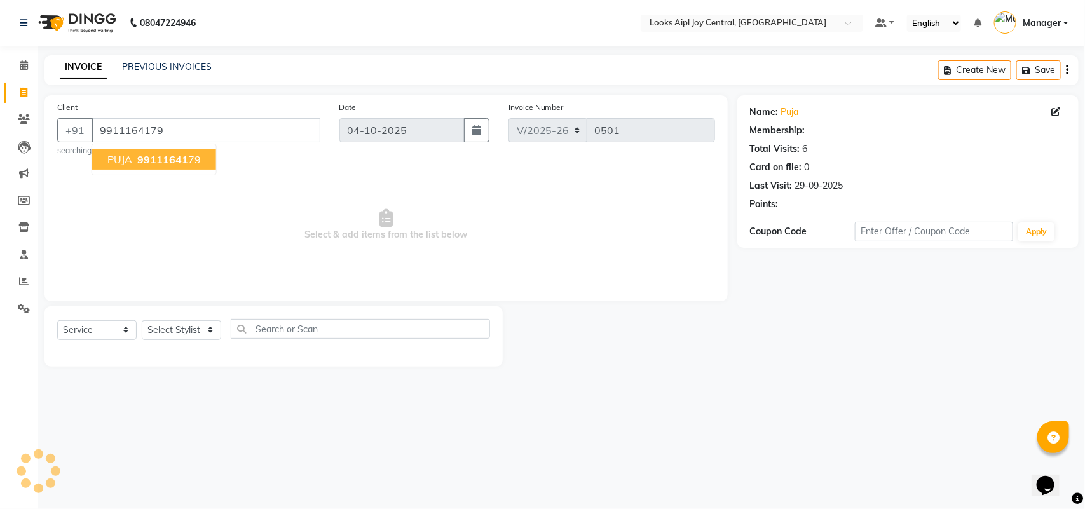
select select "1: Object"
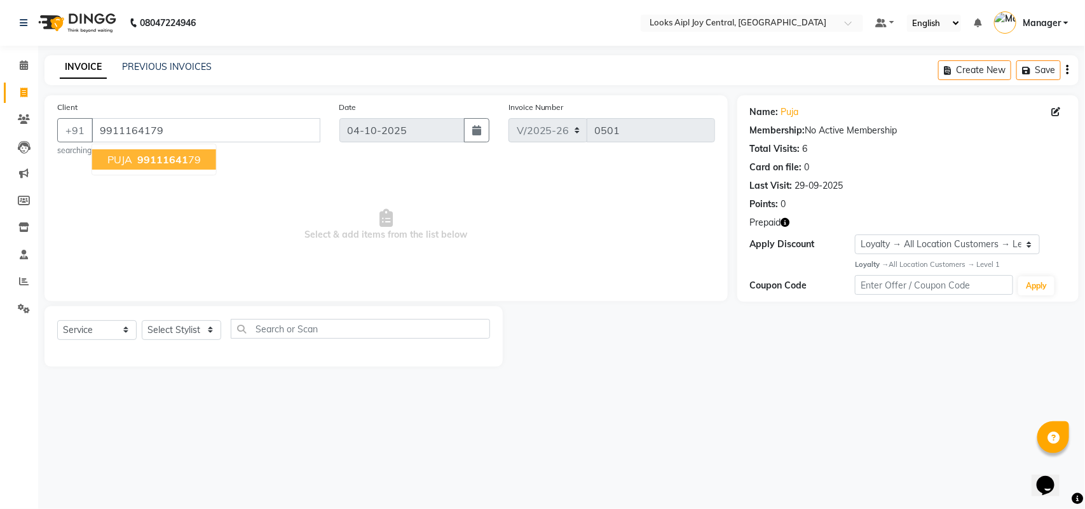
click at [197, 163] on ngb-highlight "99111641 79" at bounding box center [168, 159] width 66 height 13
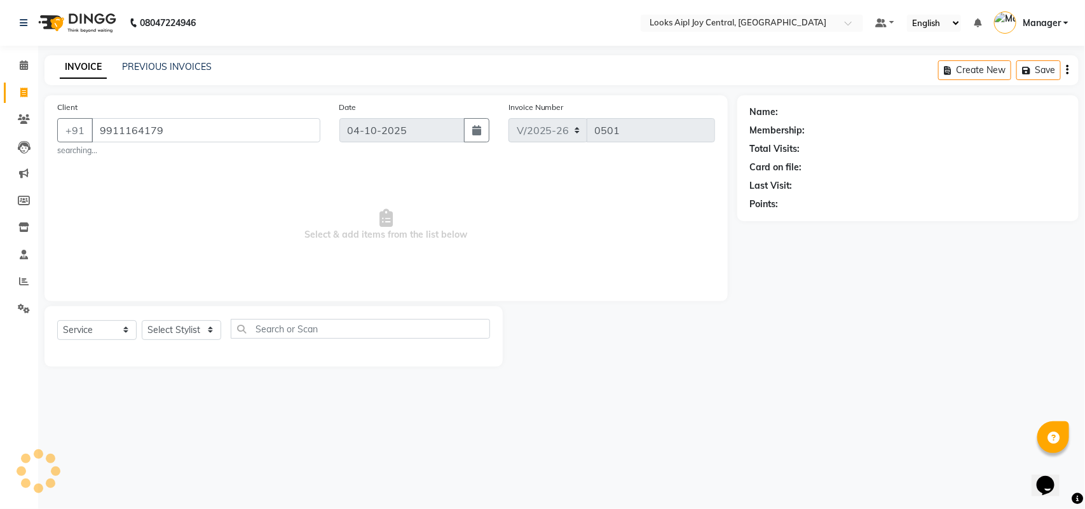
select select "1: Object"
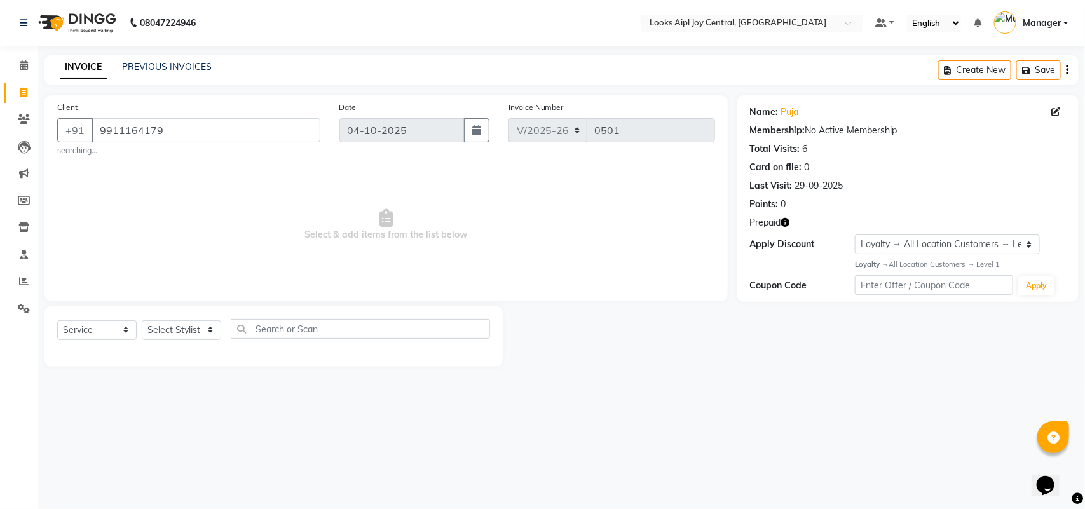
click at [789, 221] on icon "button" at bounding box center [785, 222] width 9 height 9
click at [719, 277] on div "Client +91 9911164179 searching... Date 04-10-2025 Invoice Number V/2025 V/2025…" at bounding box center [385, 198] width 683 height 206
click at [170, 320] on select "Select Stylist [PERSON_NAME] [PERSON_NAME] Counter Deepak_pdct [PERSON_NAME] [P…" at bounding box center [181, 330] width 79 height 20
select select "93283"
click at [142, 320] on select "Select Stylist [PERSON_NAME] [PERSON_NAME] Counter Deepak_pdct [PERSON_NAME] [P…" at bounding box center [181, 330] width 79 height 20
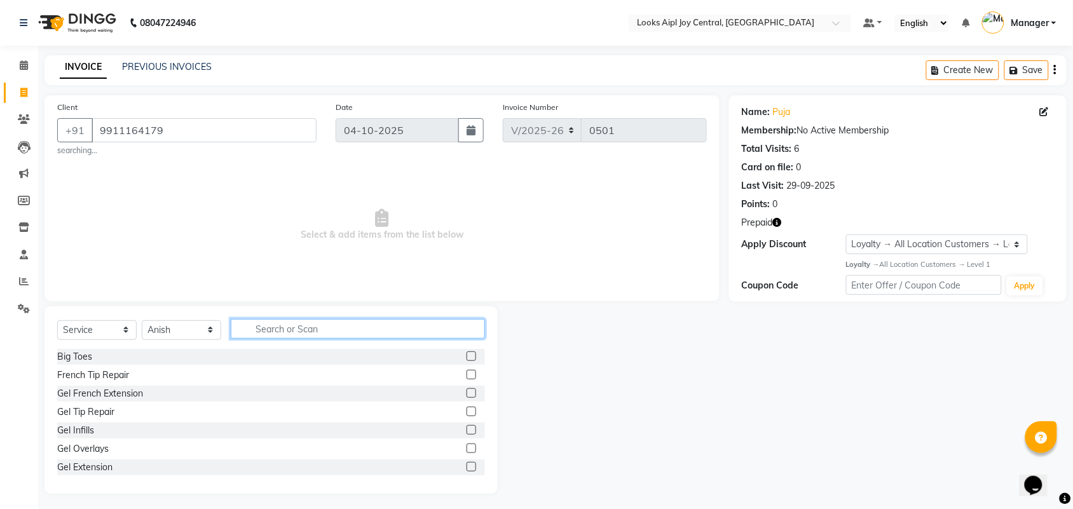
click at [274, 327] on input "text" at bounding box center [358, 329] width 254 height 20
type input "g"
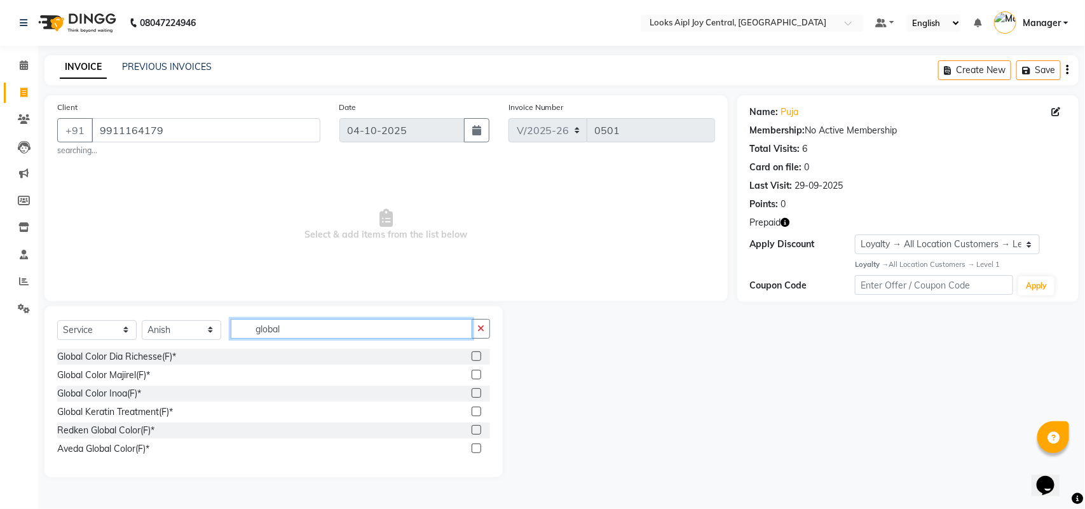
type input "global"
click at [475, 394] on label at bounding box center [477, 393] width 10 height 10
click at [475, 394] on input "checkbox" at bounding box center [476, 394] width 8 height 8
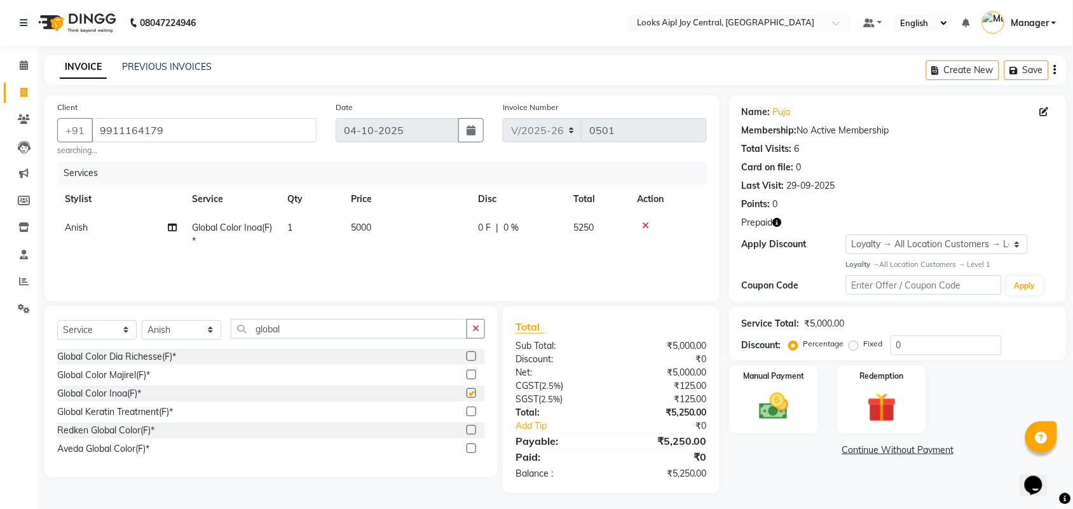
checkbox input "false"
drag, startPoint x: 332, startPoint y: 331, endPoint x: 199, endPoint y: 321, distance: 133.8
click at [199, 321] on div "Select Service Product Membership Package Voucher Prepaid Gift Card Select Styl…" at bounding box center [271, 334] width 428 height 30
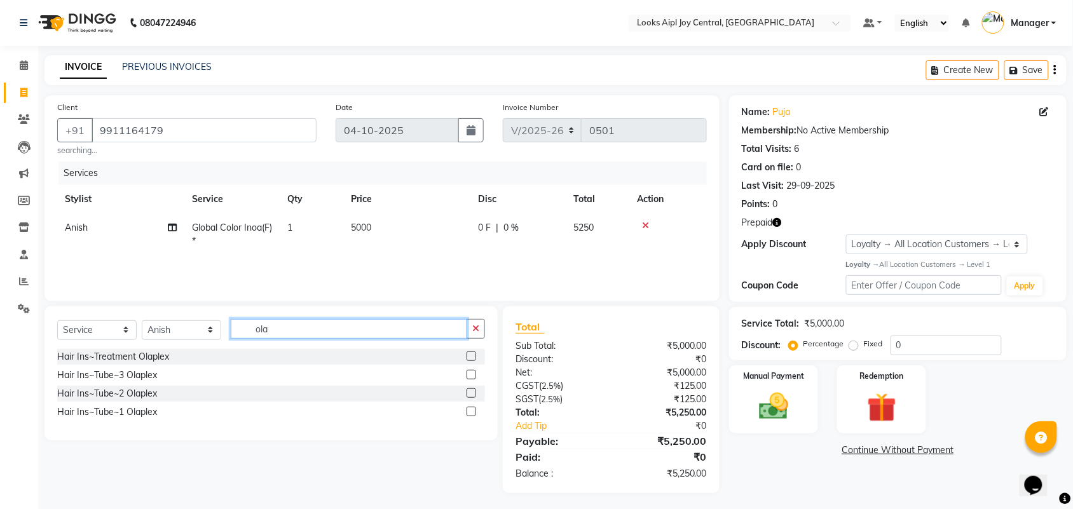
type input "ola"
click at [468, 376] on label at bounding box center [471, 375] width 10 height 10
click at [468, 376] on input "checkbox" at bounding box center [470, 375] width 8 height 8
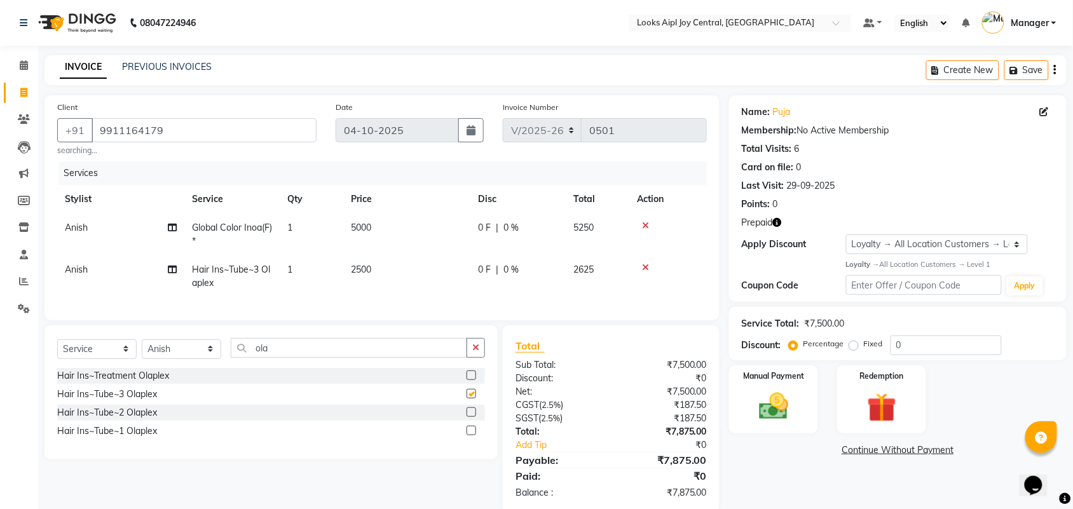
checkbox input "false"
drag, startPoint x: 283, startPoint y: 353, endPoint x: 252, endPoint y: 360, distance: 31.3
click at [252, 358] on input "ola" at bounding box center [349, 348] width 236 height 20
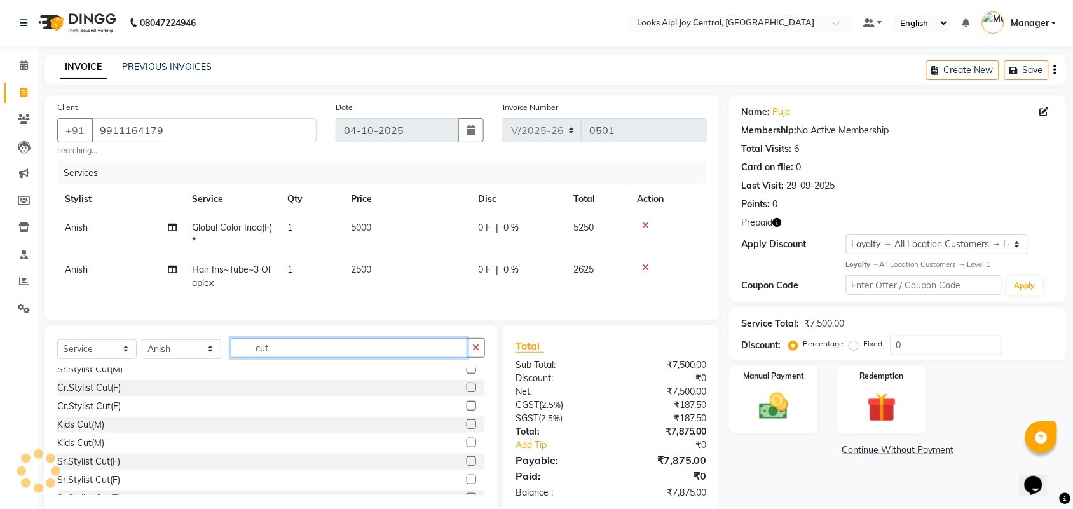
scroll to position [296, 0]
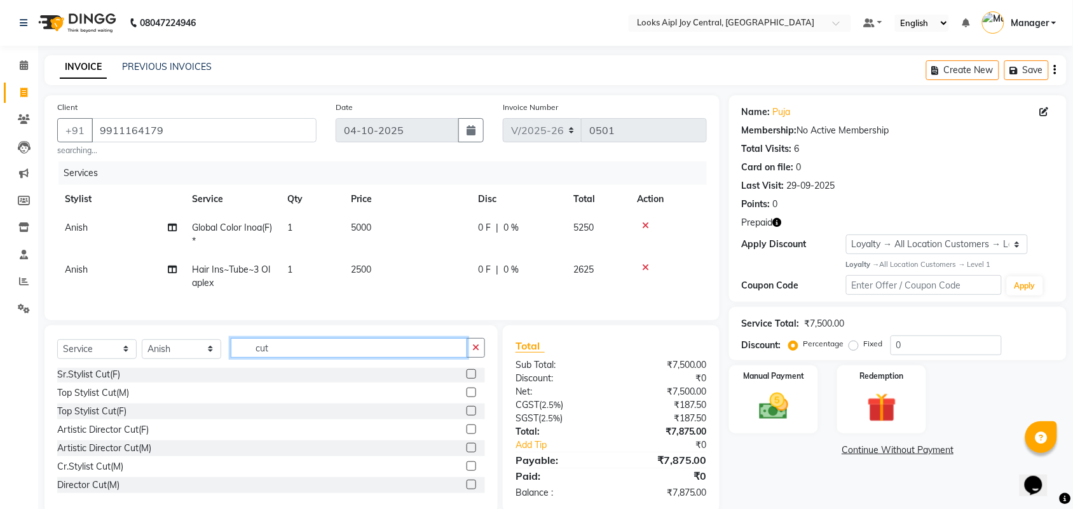
type input "cut"
click at [466, 379] on label at bounding box center [471, 374] width 10 height 10
click at [466, 379] on input "checkbox" at bounding box center [470, 374] width 8 height 8
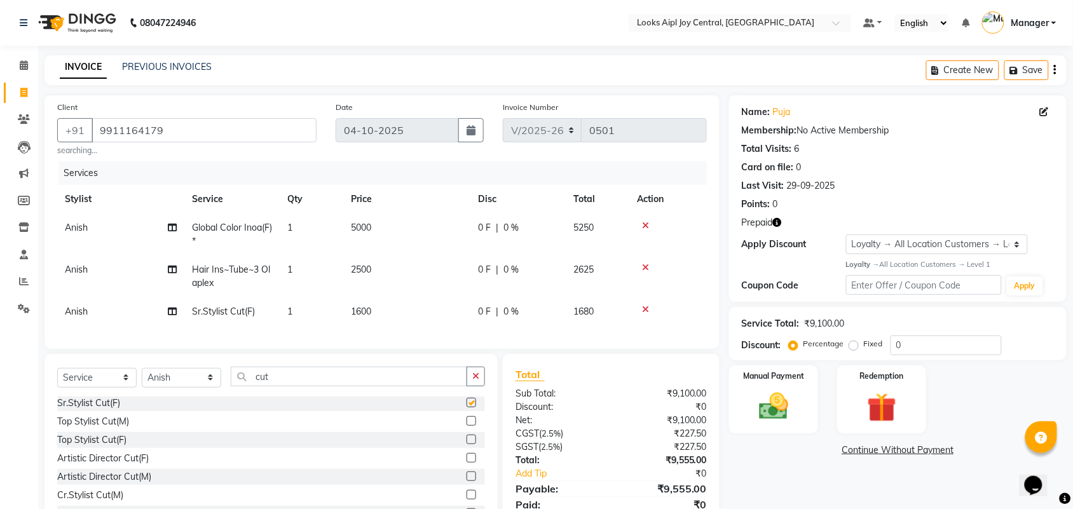
checkbox input "false"
drag, startPoint x: 309, startPoint y: 386, endPoint x: 184, endPoint y: 404, distance: 125.8
click at [183, 397] on div "Select Service Product Membership Package Voucher Prepaid Gift Card Select Styl…" at bounding box center [271, 382] width 428 height 30
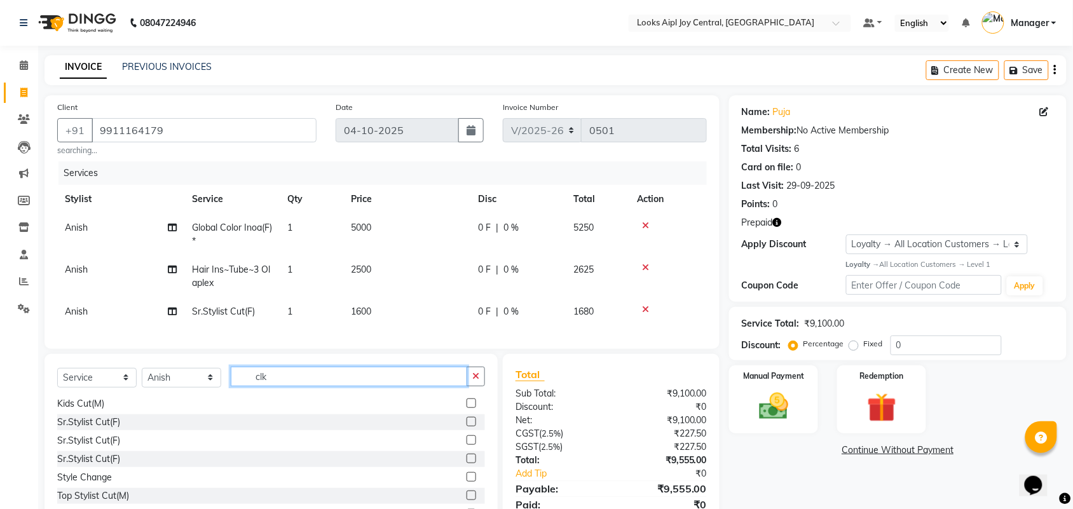
scroll to position [0, 0]
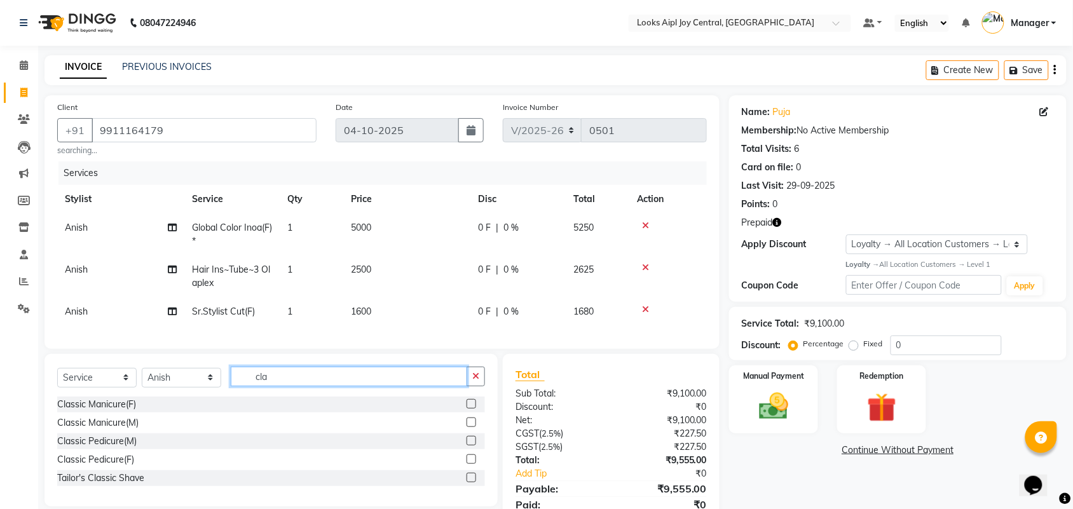
type input "cla"
click at [473, 464] on label at bounding box center [471, 459] width 10 height 10
click at [473, 464] on input "checkbox" at bounding box center [470, 460] width 8 height 8
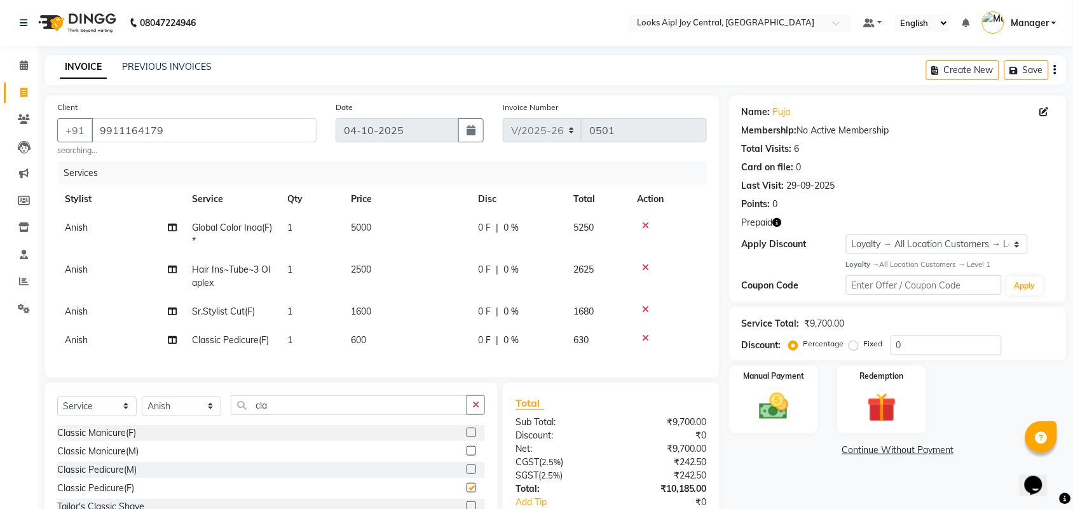
checkbox input "false"
click at [81, 341] on span "Anish" at bounding box center [76, 339] width 23 height 11
select select "93283"
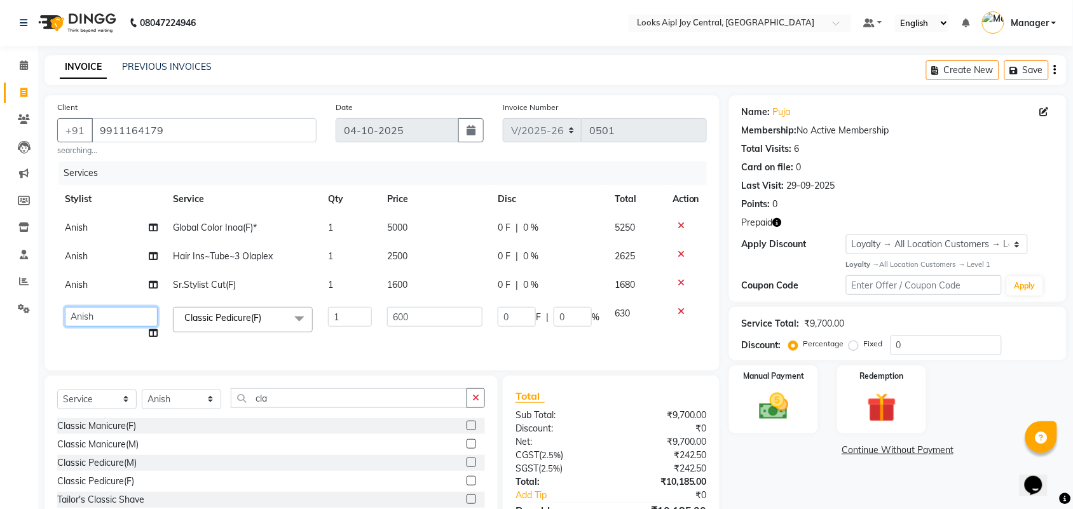
click at [103, 316] on select "Amit Anand Anish Anish Aslaam Aslaam_pdct Counter Deepak_pdct Dheeraj_pdct Dhee…" at bounding box center [111, 317] width 93 height 20
select select "93293"
drag, startPoint x: 295, startPoint y: 408, endPoint x: 255, endPoint y: 414, distance: 40.4
click at [255, 408] on input "cla" at bounding box center [349, 398] width 236 height 20
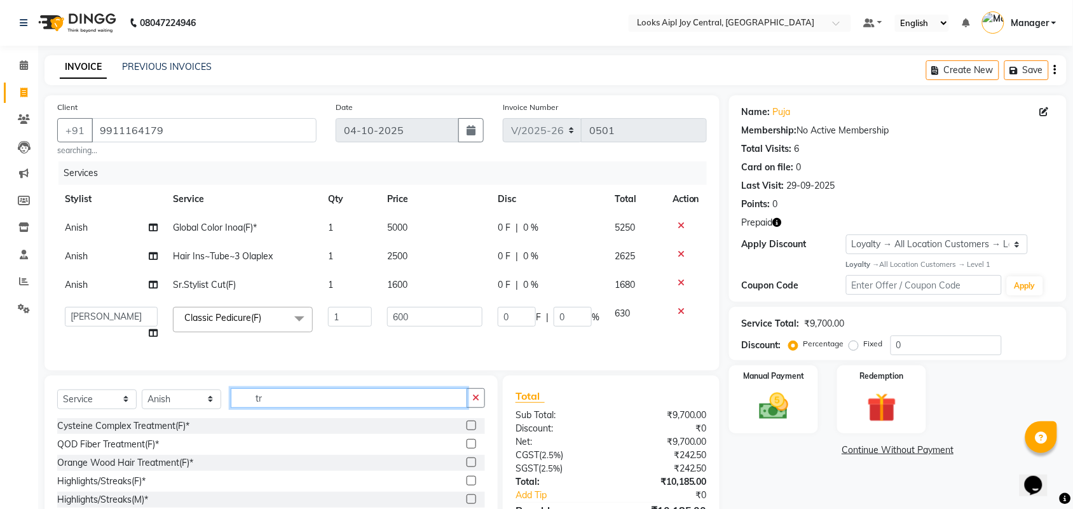
type input "t"
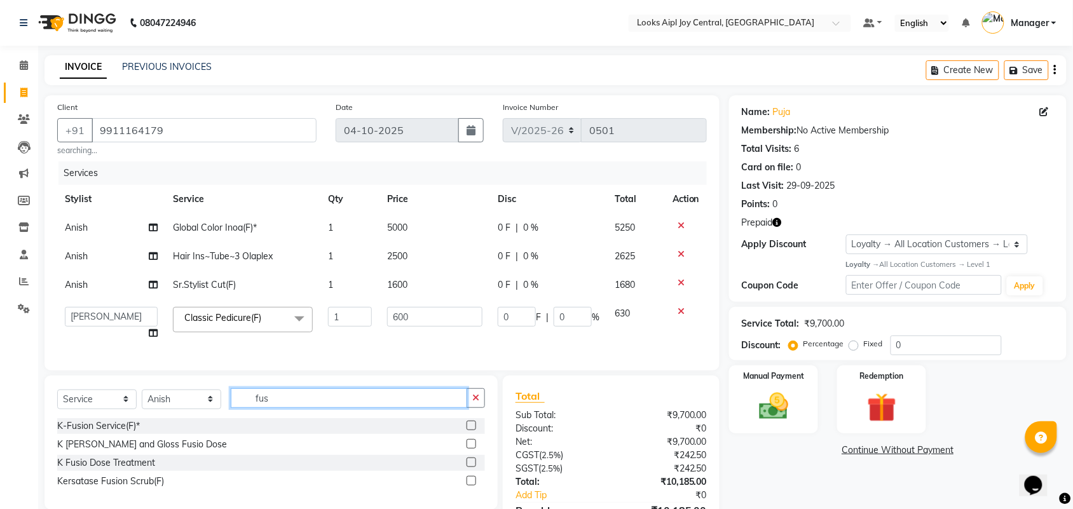
type input "fus"
click at [473, 430] on label at bounding box center [471, 426] width 10 height 10
click at [473, 430] on input "checkbox" at bounding box center [470, 426] width 8 height 8
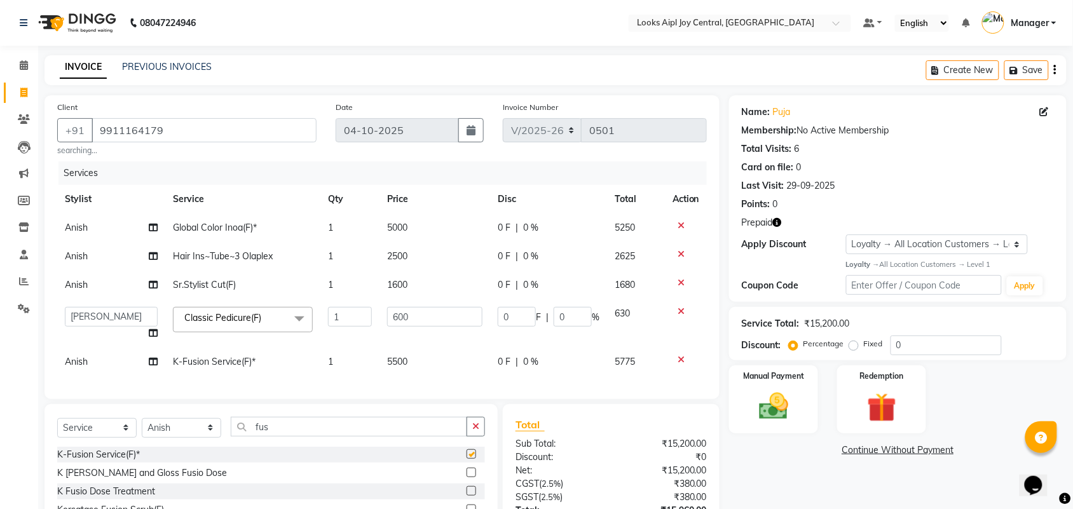
checkbox input "false"
click at [683, 358] on icon at bounding box center [680, 359] width 7 height 9
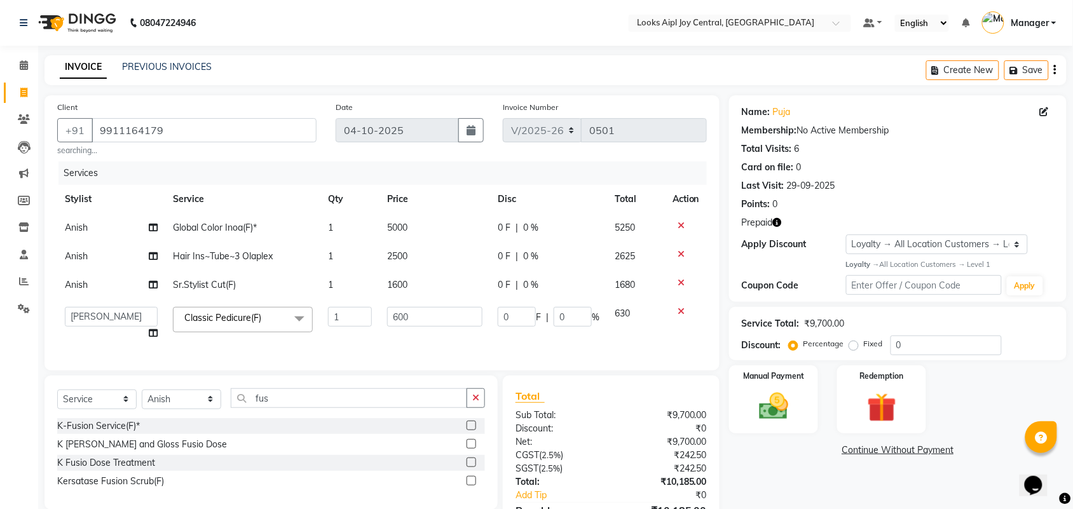
click at [472, 467] on label at bounding box center [471, 463] width 10 height 10
click at [472, 467] on input "checkbox" at bounding box center [470, 463] width 8 height 8
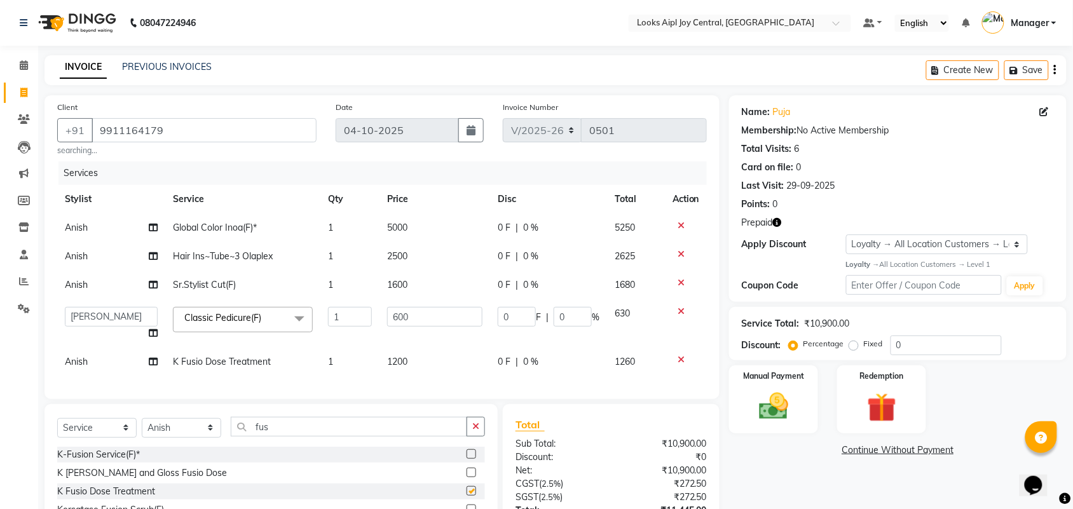
checkbox input "false"
click at [411, 356] on td "1200" at bounding box center [434, 362] width 111 height 29
select select "93283"
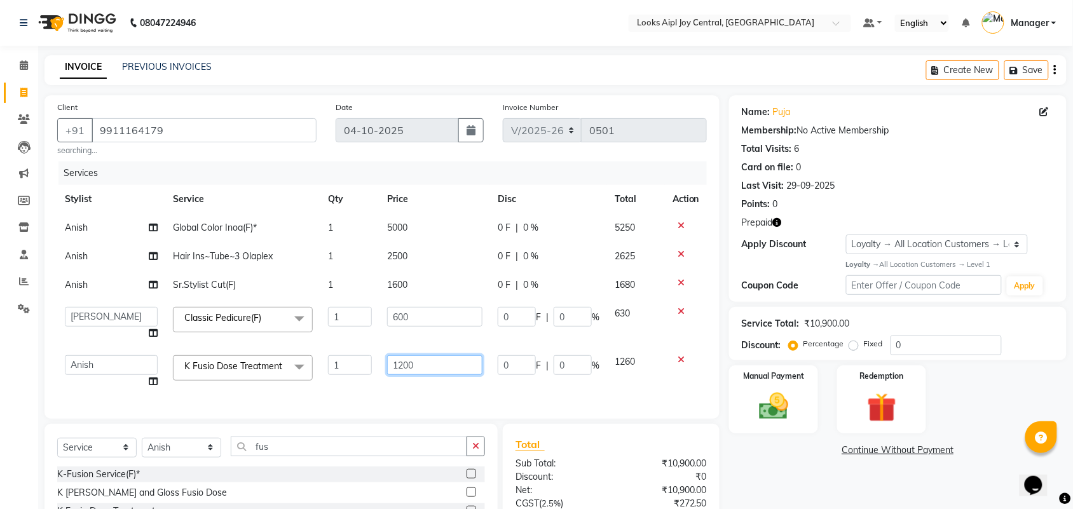
drag, startPoint x: 414, startPoint y: 360, endPoint x: 390, endPoint y: 360, distance: 24.8
click at [390, 360] on input "1200" at bounding box center [434, 365] width 95 height 20
type input "2000"
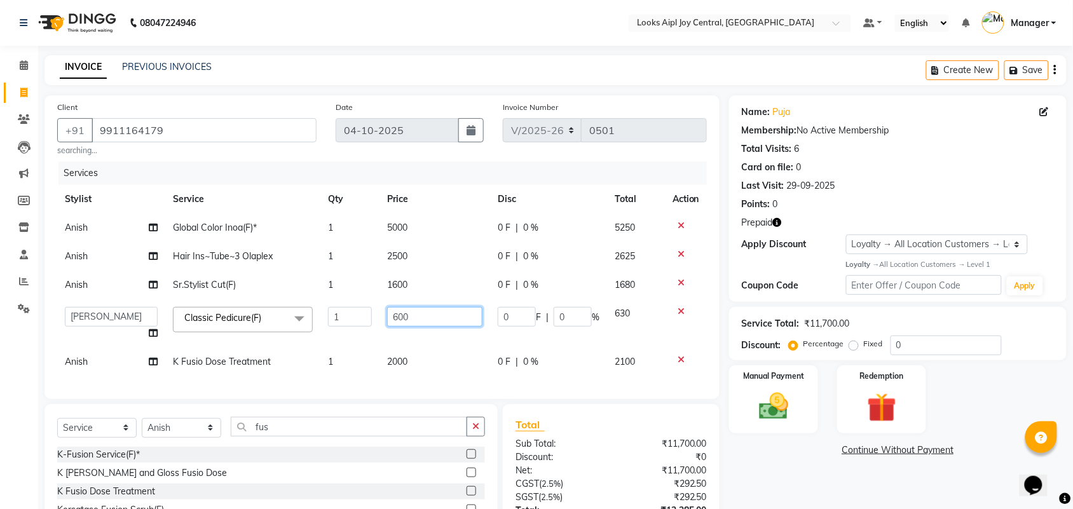
drag, startPoint x: 446, startPoint y: 311, endPoint x: 380, endPoint y: 323, distance: 67.1
click at [380, 323] on td "600" at bounding box center [434, 323] width 111 height 48
type input "850"
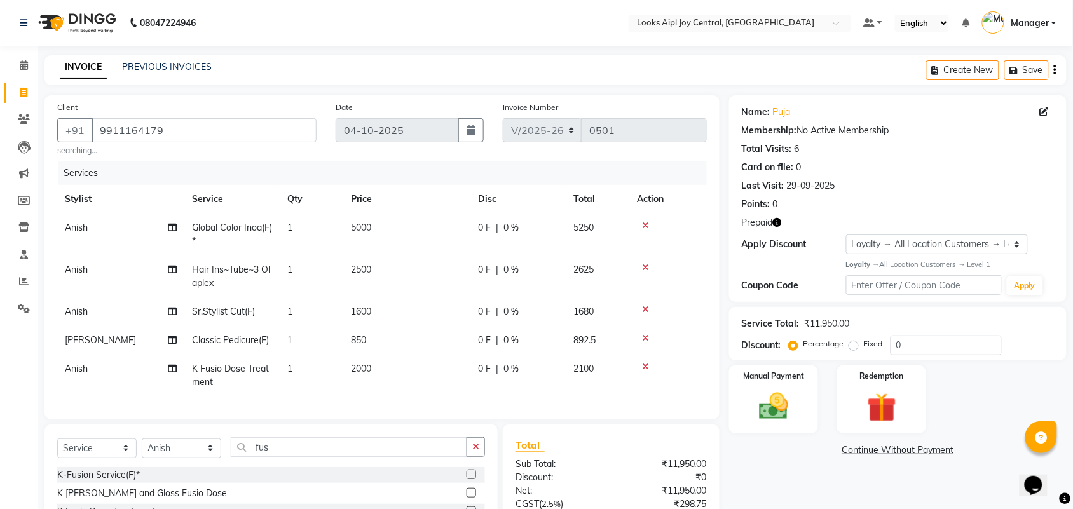
click at [405, 282] on tbody "Anish Global Color Inoa(F)* 1 5000 0 F | 0 % 5250 Anish Hair Ins~Tube~3 Olaplex…" at bounding box center [381, 305] width 649 height 183
click at [370, 307] on span "1600" at bounding box center [361, 311] width 20 height 11
select select "93283"
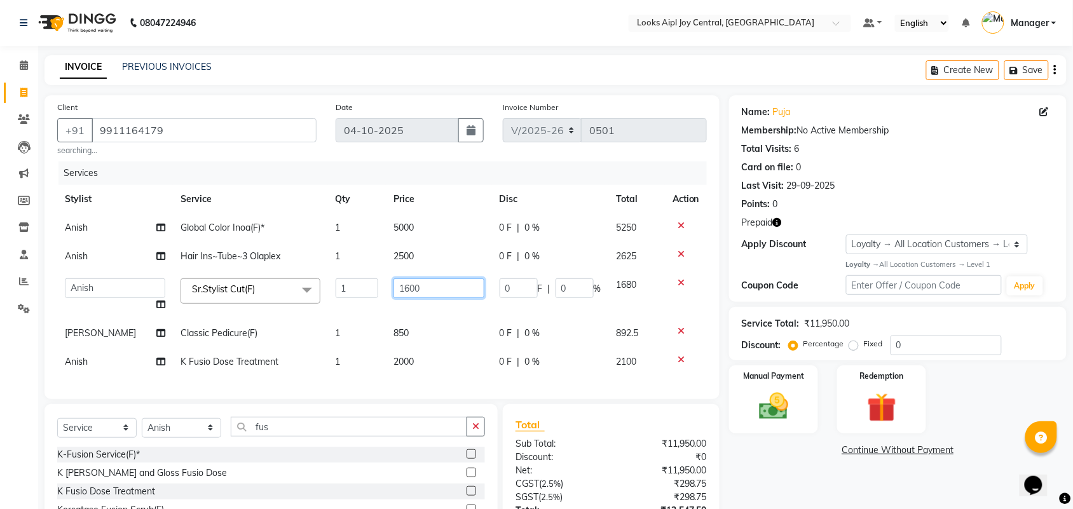
drag, startPoint x: 369, startPoint y: 276, endPoint x: 355, endPoint y: 280, distance: 15.0
click at [355, 280] on tr "Amit Anand Anish Anish Aslaam Aslaam_pdct Counter Deepak_pdct Dheeraj_pdct Dhee…" at bounding box center [381, 295] width 649 height 48
type input "1000"
click at [412, 226] on td "5000" at bounding box center [439, 228] width 106 height 29
select select "93283"
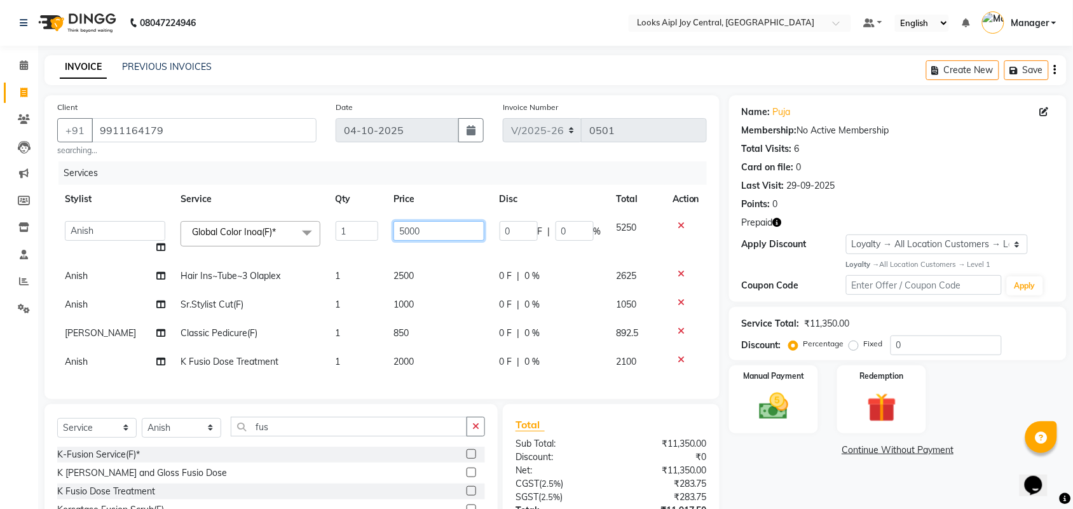
drag, startPoint x: 429, startPoint y: 229, endPoint x: 350, endPoint y: 232, distance: 78.9
click at [350, 232] on tr "Amit Anand Anish Anish Aslaam Aslaam_pdct Counter Deepak_pdct Dheeraj_pdct Dhee…" at bounding box center [381, 238] width 649 height 48
type input "7000"
click at [401, 264] on td "2500" at bounding box center [439, 276] width 106 height 29
select select "93283"
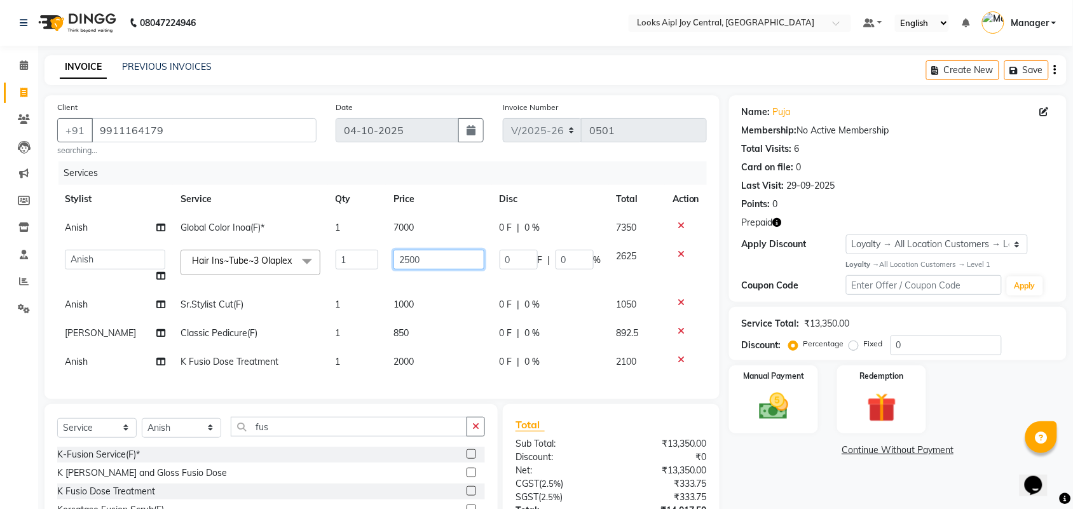
drag, startPoint x: 426, startPoint y: 257, endPoint x: 376, endPoint y: 261, distance: 50.3
click at [376, 261] on tr "Amit Anand Anish Anish Aslaam Aslaam_pdct Counter Deepak_pdct Dheeraj_pdct Dhee…" at bounding box center [381, 266] width 649 height 48
type input "3000"
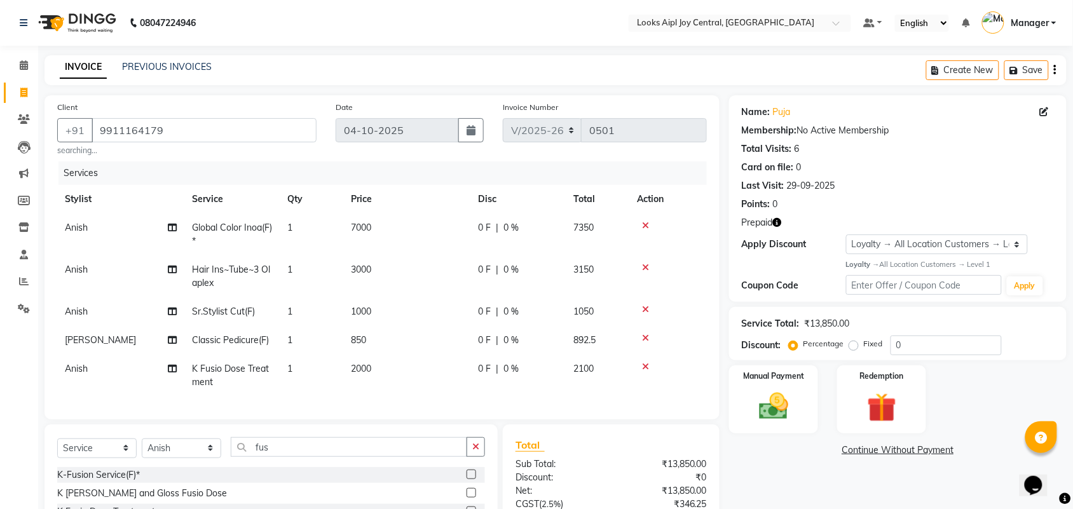
click at [428, 350] on td "850" at bounding box center [406, 340] width 127 height 29
select select "93293"
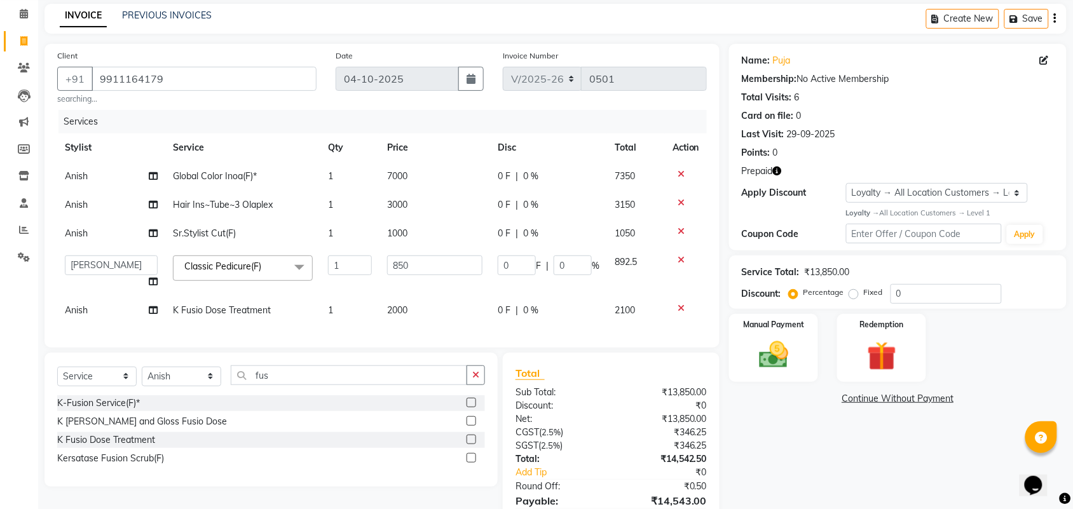
scroll to position [79, 0]
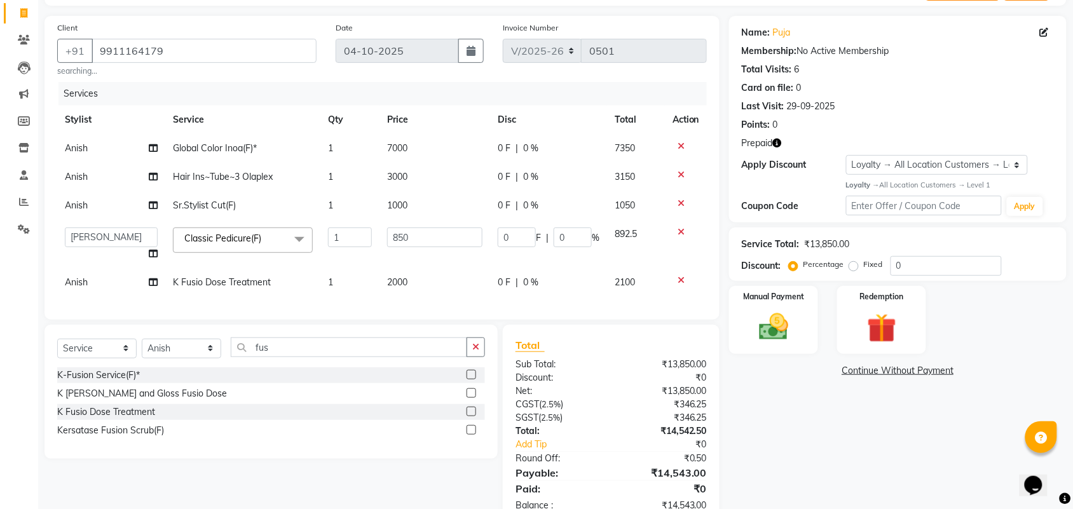
click at [778, 146] on icon "button" at bounding box center [777, 143] width 9 height 9
click at [880, 327] on img at bounding box center [882, 328] width 50 height 38
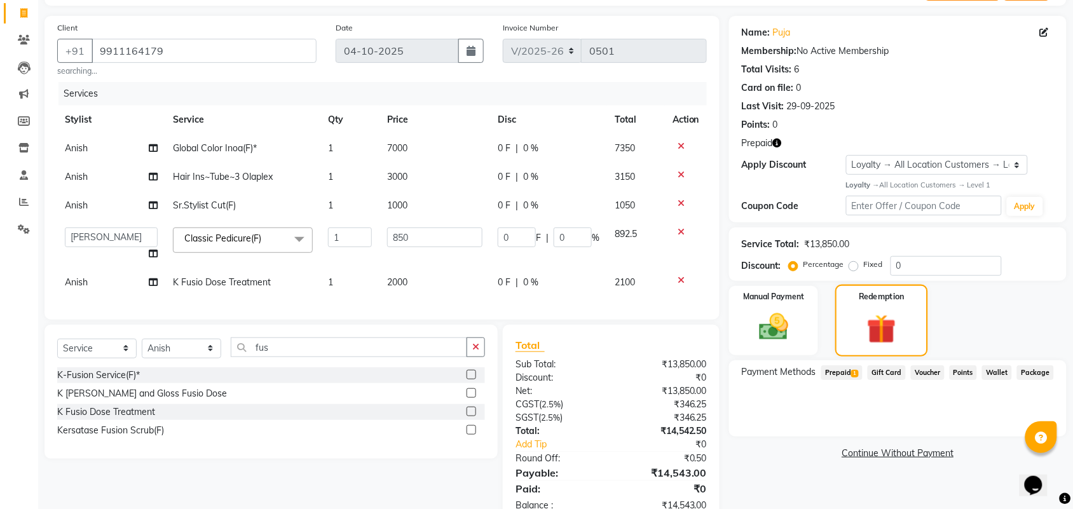
scroll to position [126, 0]
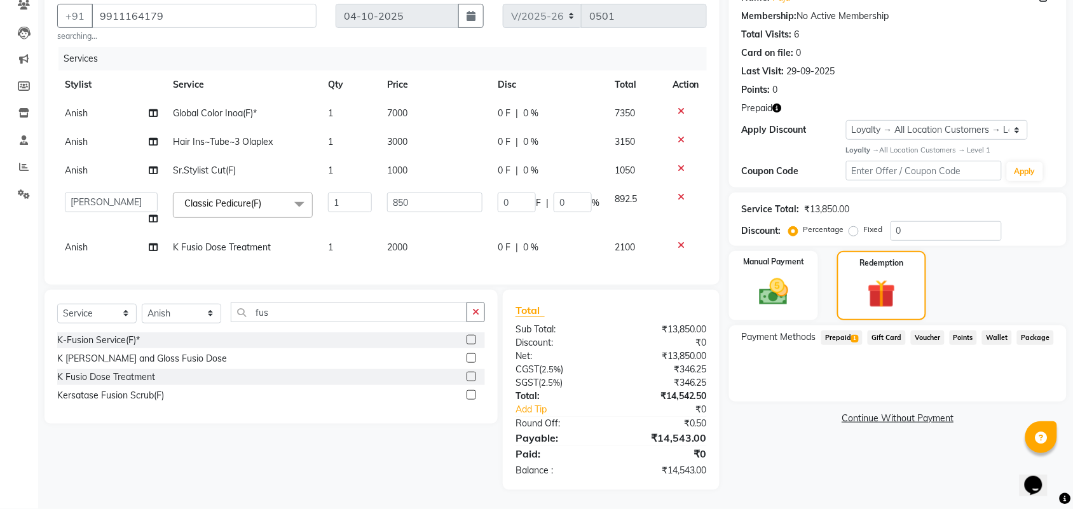
click at [829, 330] on span "Prepaid 1" at bounding box center [841, 337] width 41 height 15
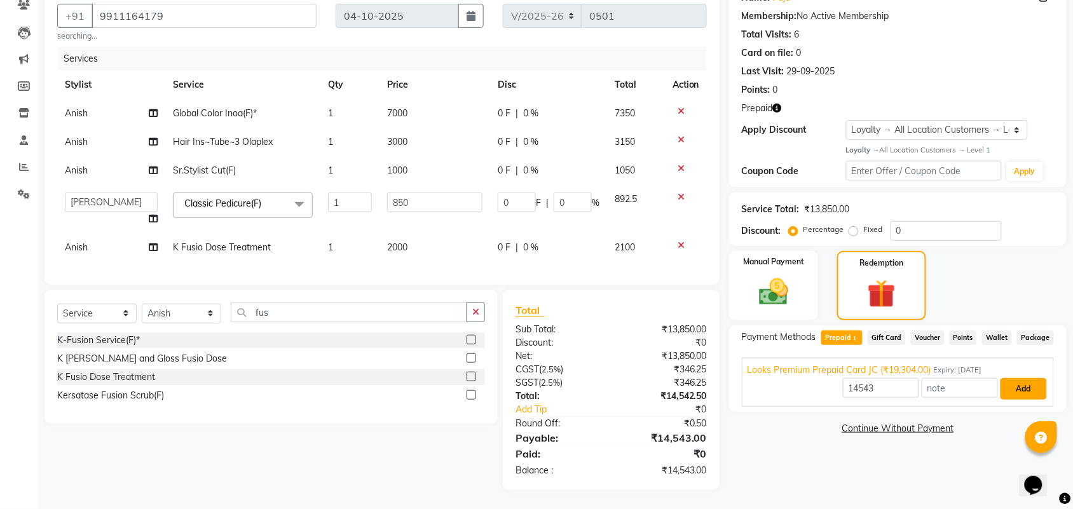
click at [1038, 379] on button "Add" at bounding box center [1023, 389] width 46 height 22
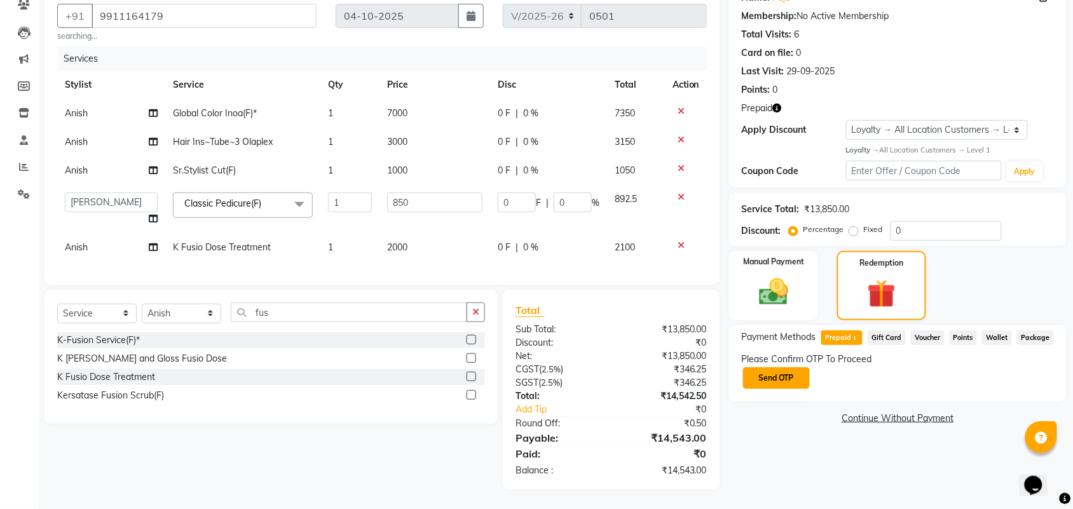
click at [778, 367] on button "Send OTP" at bounding box center [776, 378] width 67 height 22
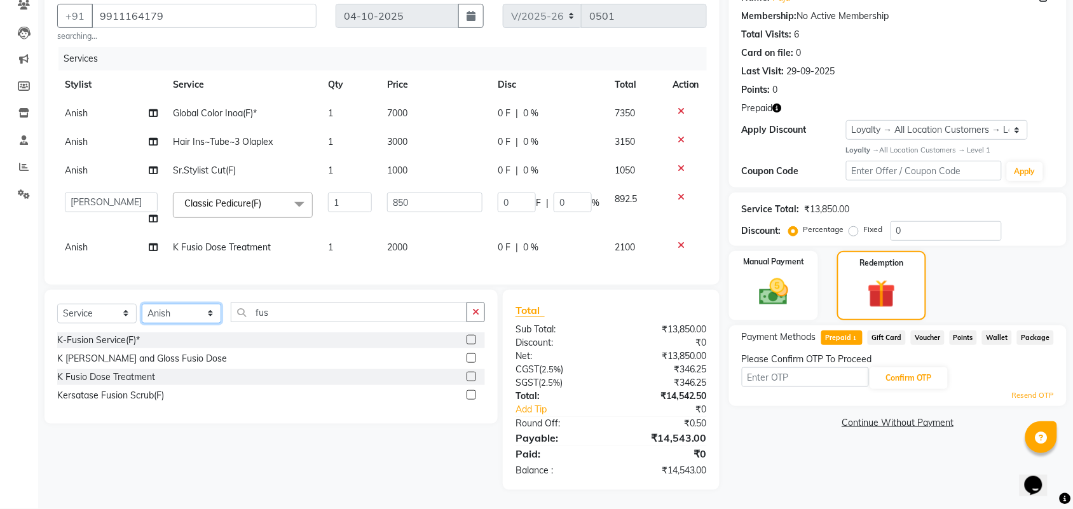
click at [207, 307] on select "Select Stylist [PERSON_NAME] [PERSON_NAME] Counter Deepak_pdct [PERSON_NAME] [P…" at bounding box center [181, 314] width 79 height 20
select select "92842"
click at [142, 304] on select "Select Stylist [PERSON_NAME] [PERSON_NAME] Counter Deepak_pdct [PERSON_NAME] [P…" at bounding box center [181, 314] width 79 height 20
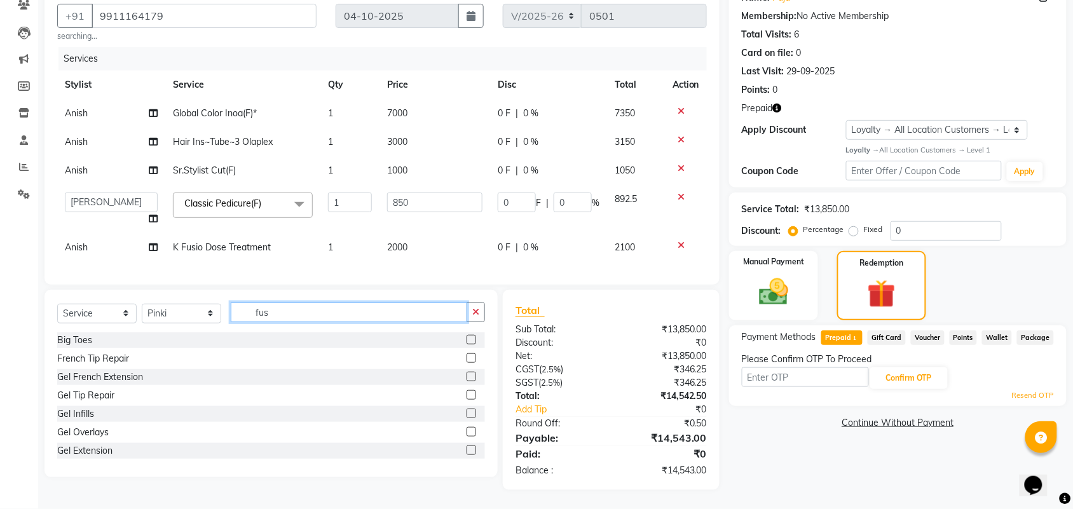
drag, startPoint x: 306, startPoint y: 315, endPoint x: 231, endPoint y: 305, distance: 75.6
click at [231, 305] on input "fus" at bounding box center [349, 312] width 236 height 20
type input "eye"
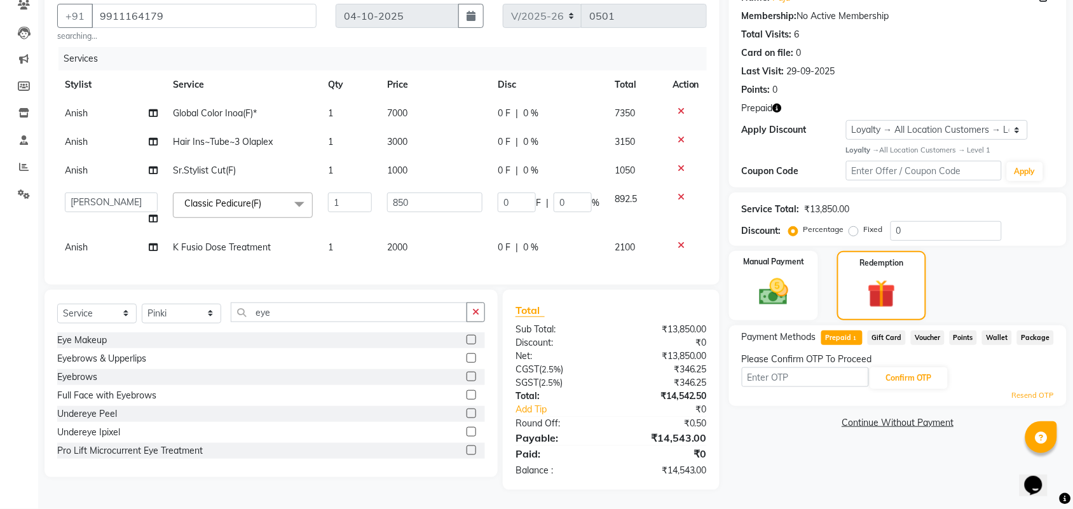
click at [466, 379] on label at bounding box center [471, 377] width 10 height 10
click at [466, 379] on input "checkbox" at bounding box center [470, 377] width 8 height 8
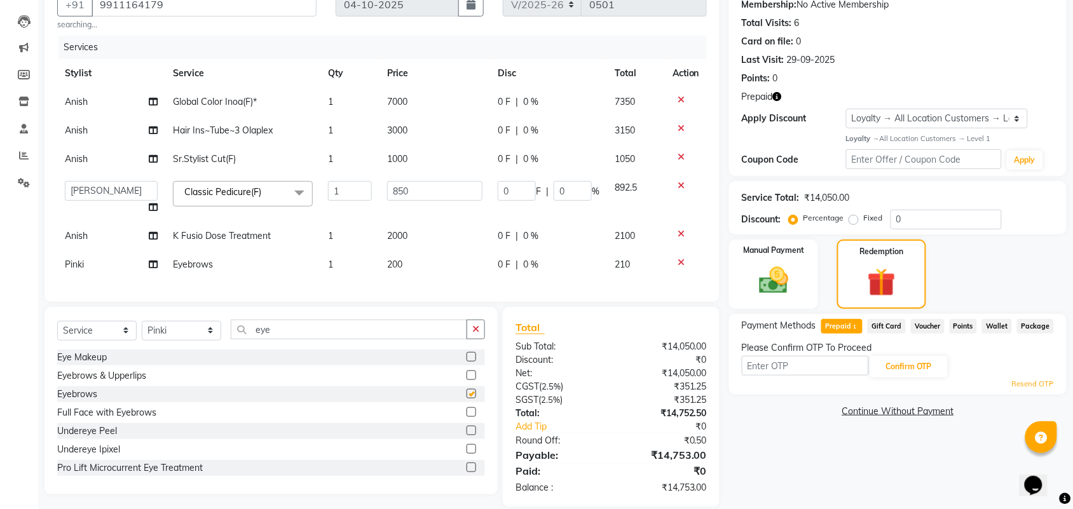
checkbox input "false"
drag, startPoint x: 286, startPoint y: 346, endPoint x: 156, endPoint y: 345, distance: 129.6
click at [156, 345] on div "Select Service Product Membership Package Voucher Prepaid Gift Card Select Styl…" at bounding box center [271, 335] width 428 height 30
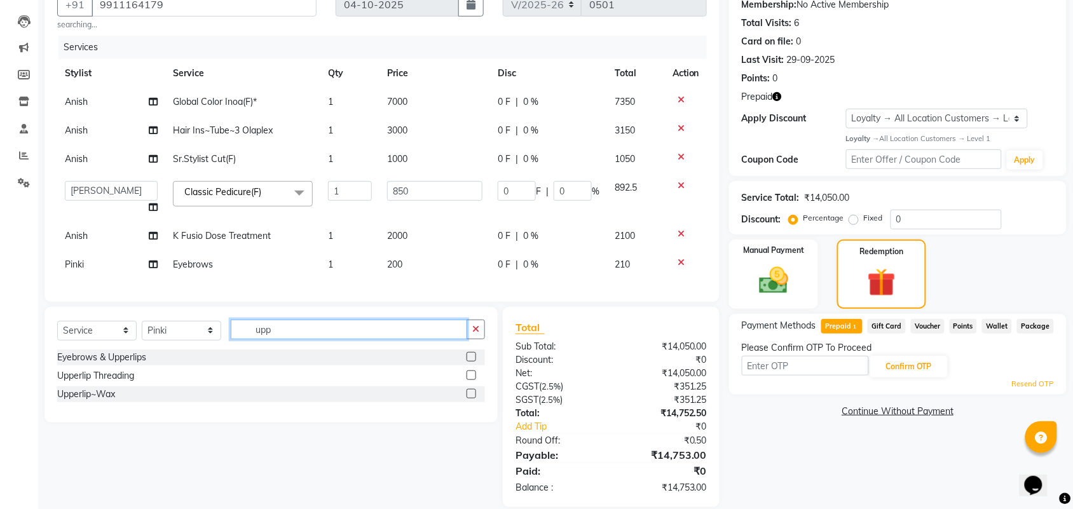
type input "upp"
click at [468, 380] on label at bounding box center [471, 375] width 10 height 10
click at [468, 380] on input "checkbox" at bounding box center [470, 376] width 8 height 8
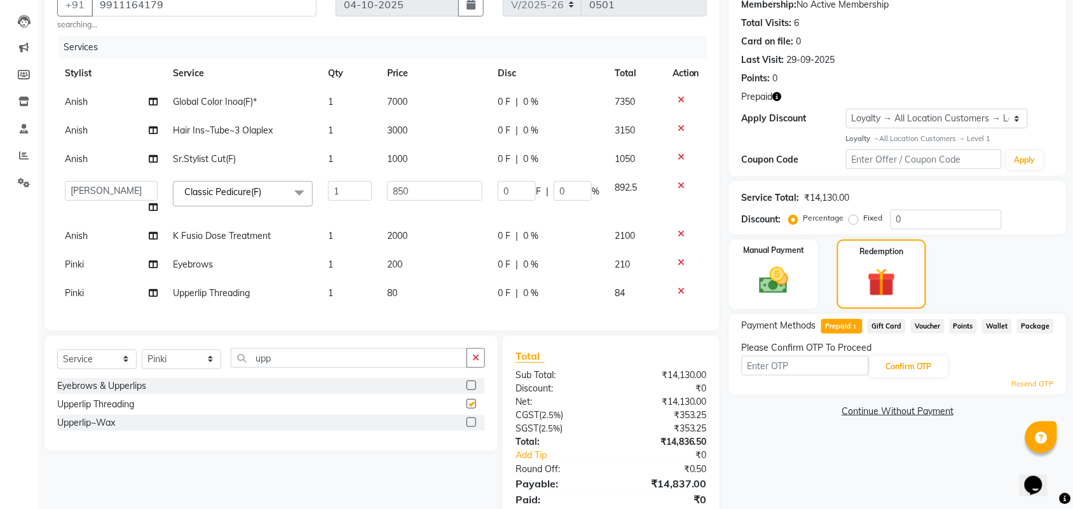
checkbox input "false"
click at [398, 267] on span "200" at bounding box center [394, 264] width 15 height 11
select select "92842"
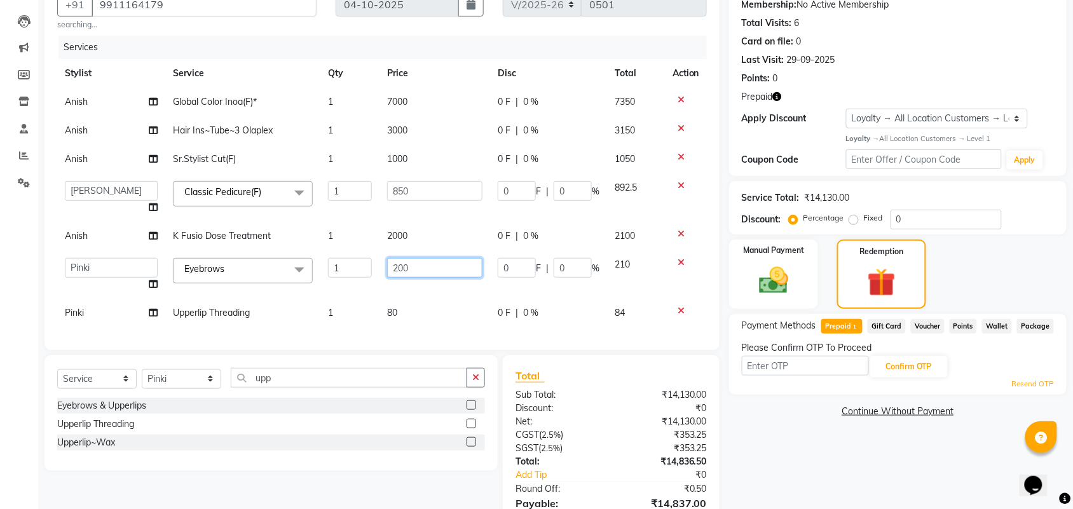
drag, startPoint x: 423, startPoint y: 268, endPoint x: 356, endPoint y: 262, distance: 66.3
click at [356, 262] on tr "Amit Anand Anish Anish Aslaam Aslaam_pdct Counter Deepak_pdct Dheeraj_pdct Dhee…" at bounding box center [381, 274] width 649 height 48
type input "100"
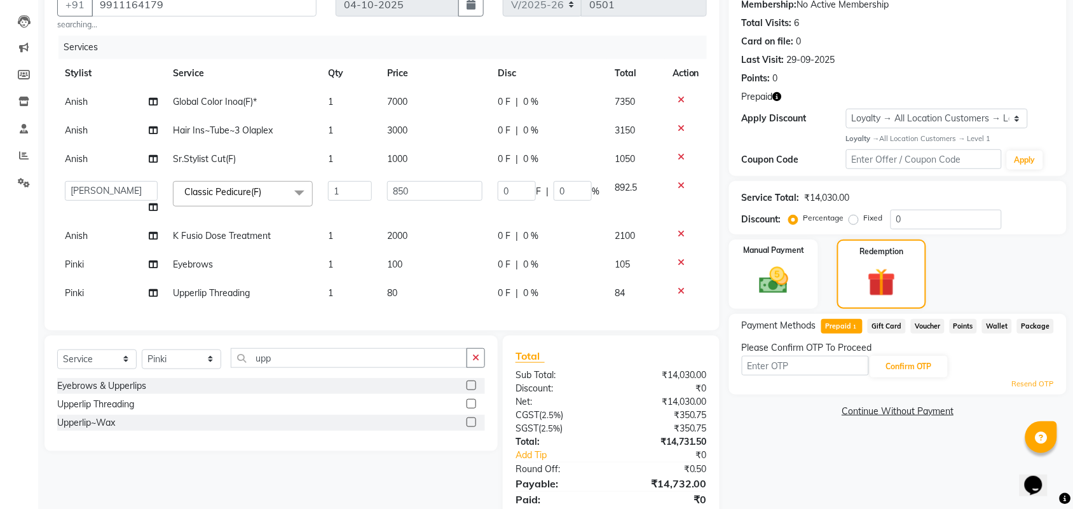
click at [452, 318] on div "Services Stylist Service Qty Price Disc Total Action Anish Global Color Inoa(F)…" at bounding box center [381, 177] width 649 height 282
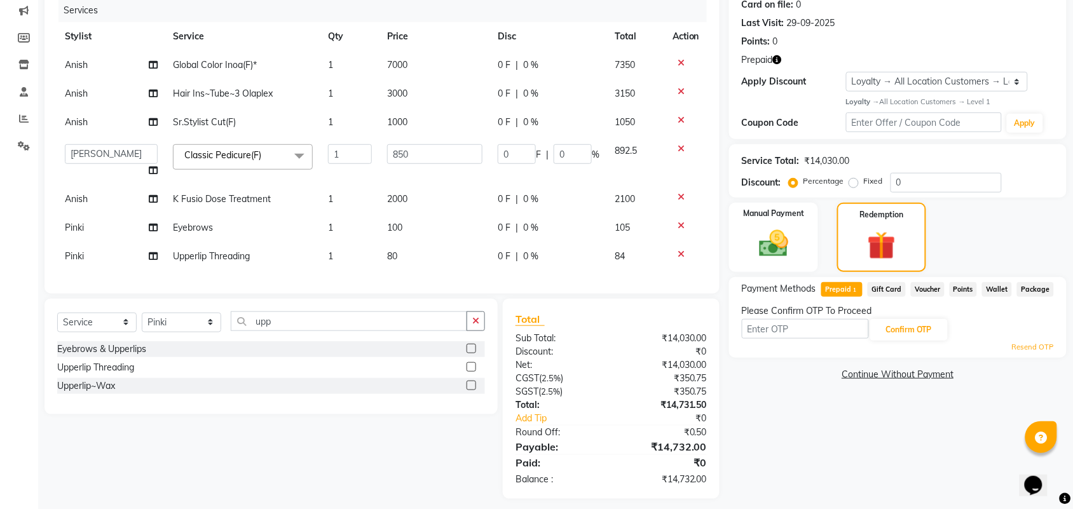
scroll to position [183, 0]
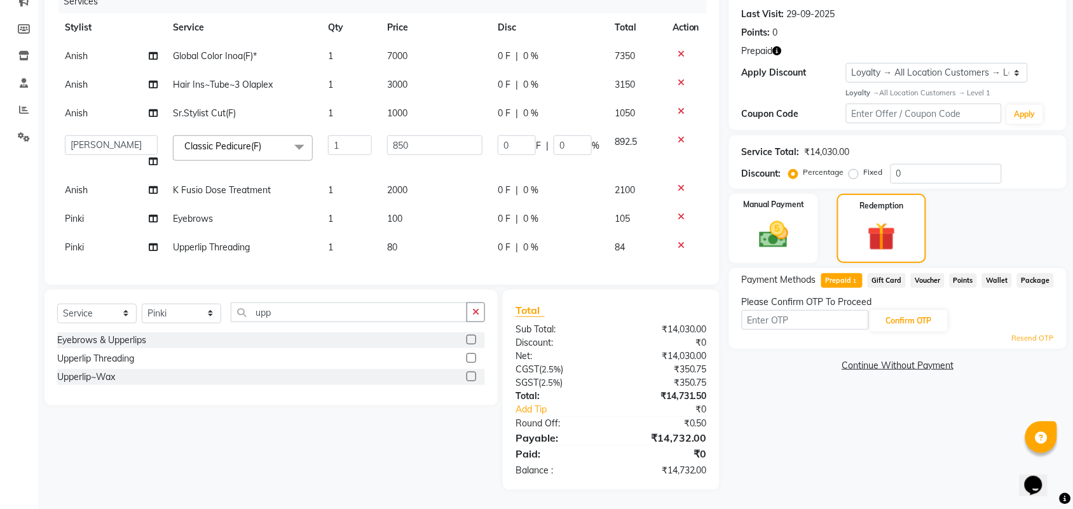
click at [839, 273] on span "Prepaid 1" at bounding box center [841, 280] width 41 height 15
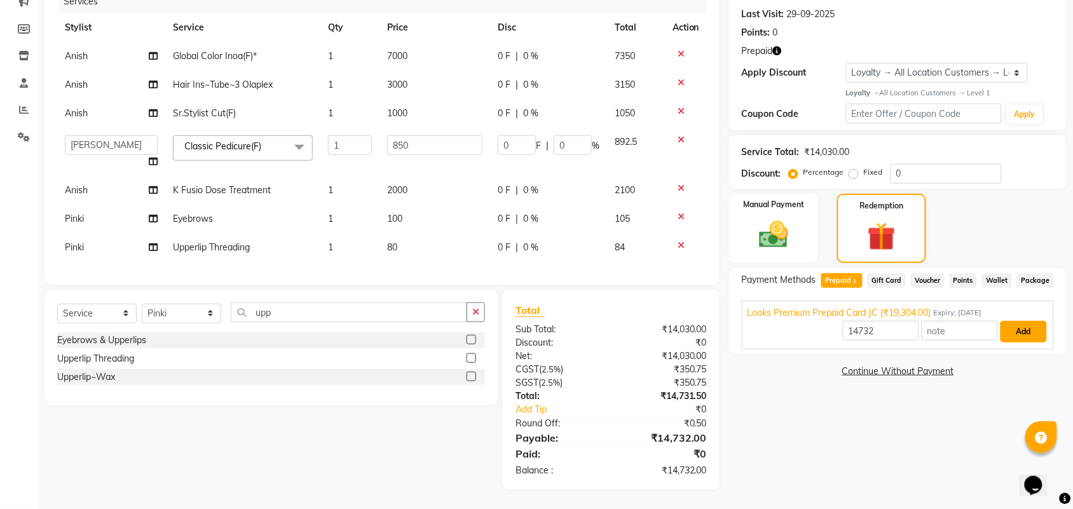
click at [1026, 321] on button "Add" at bounding box center [1023, 332] width 46 height 22
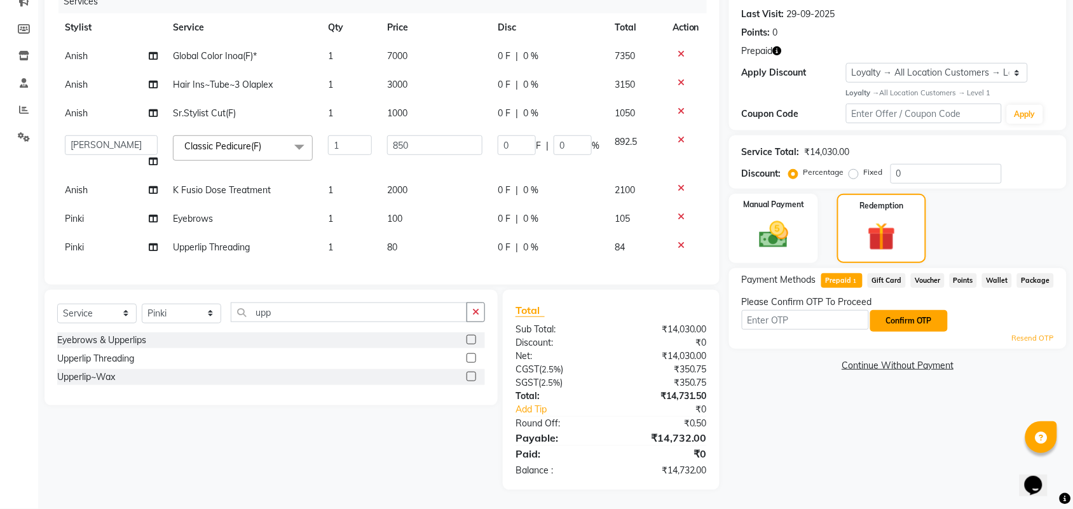
click at [875, 310] on button "Confirm OTP" at bounding box center [909, 321] width 78 height 22
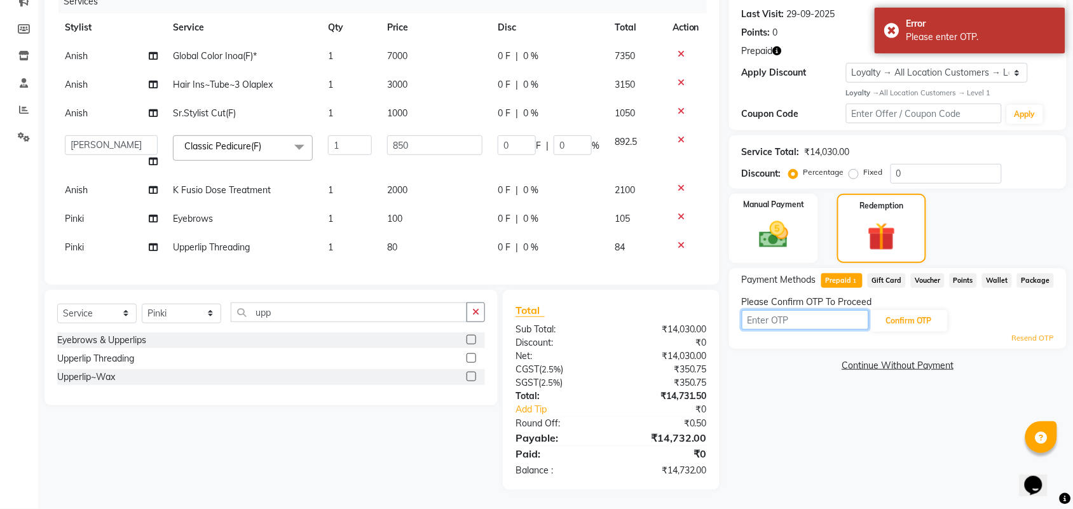
click at [805, 310] on input "text" at bounding box center [805, 320] width 127 height 20
type input "4130"
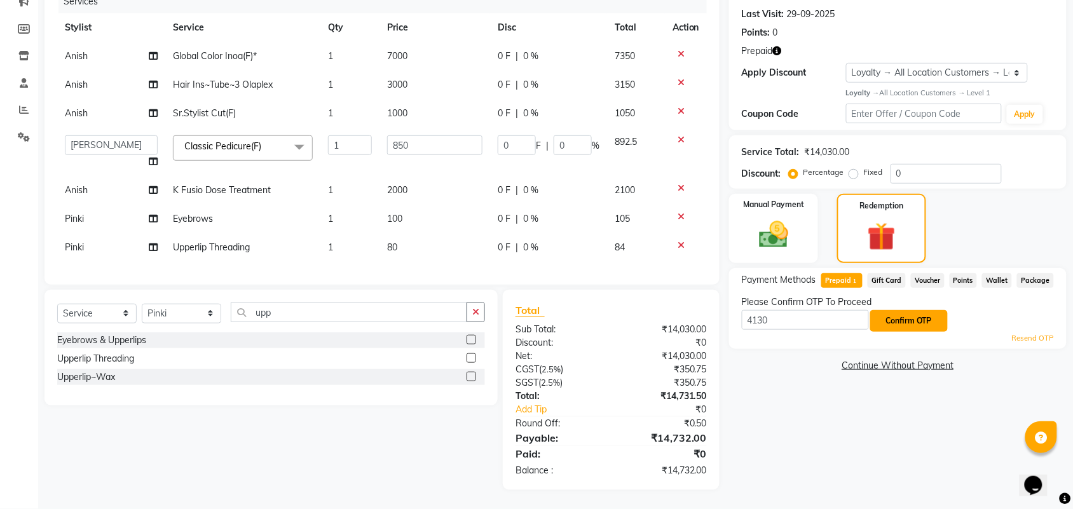
click at [906, 312] on button "Confirm OTP" at bounding box center [909, 321] width 78 height 22
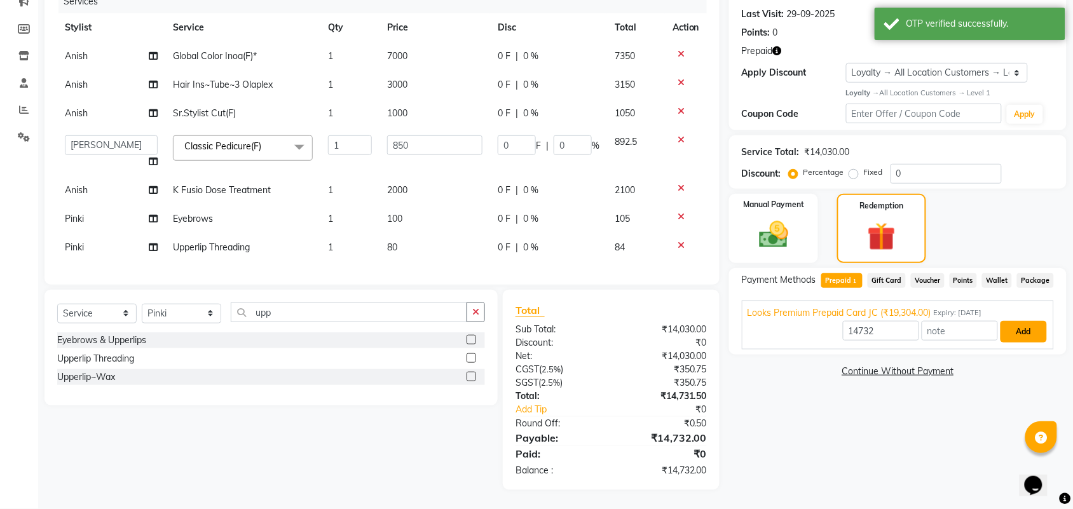
click at [1024, 321] on button "Add" at bounding box center [1023, 332] width 46 height 22
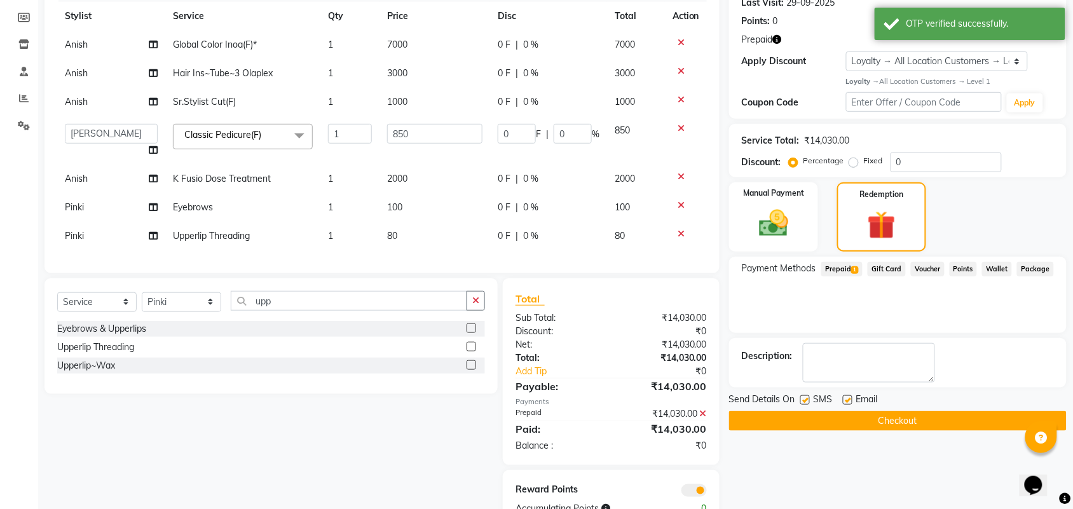
click at [872, 414] on button "Checkout" at bounding box center [897, 421] width 337 height 20
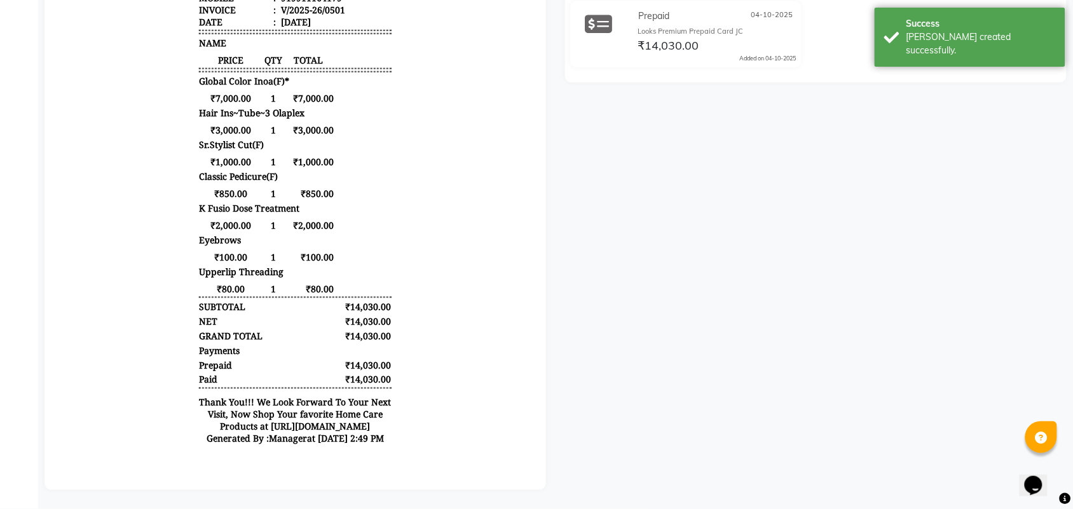
scroll to position [112, 0]
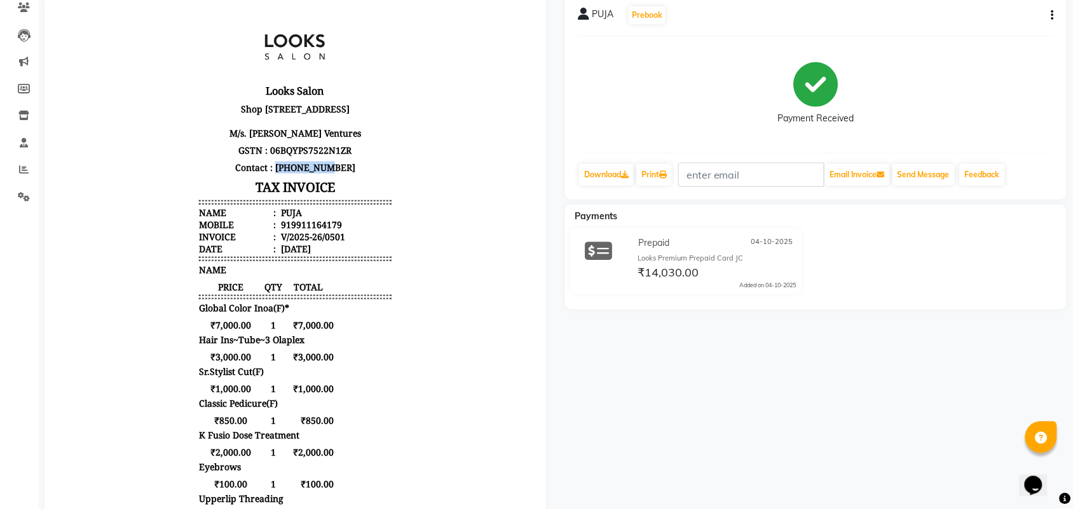
drag, startPoint x: 276, startPoint y: 178, endPoint x: 334, endPoint y: 181, distance: 57.9
click at [334, 176] on p "Contact : [PHONE_NUMBER]" at bounding box center [294, 167] width 192 height 17
copy p "7669880100"
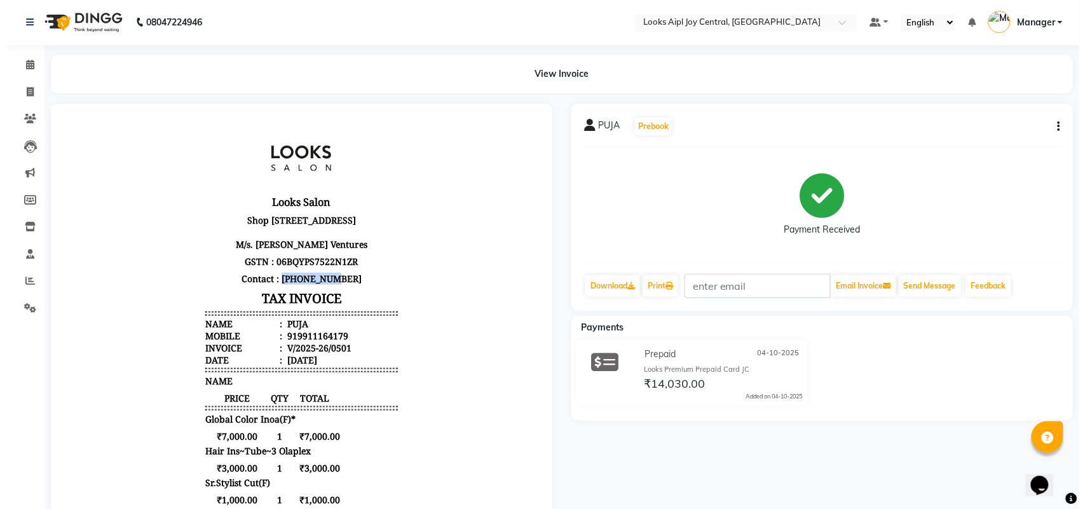
scroll to position [0, 0]
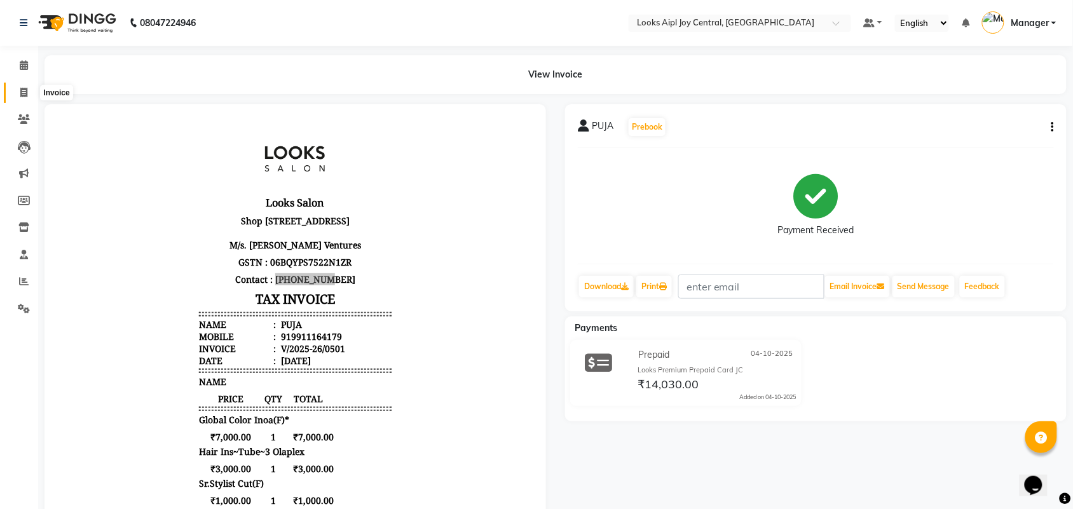
click at [27, 91] on icon at bounding box center [23, 93] width 7 height 10
select select "service"
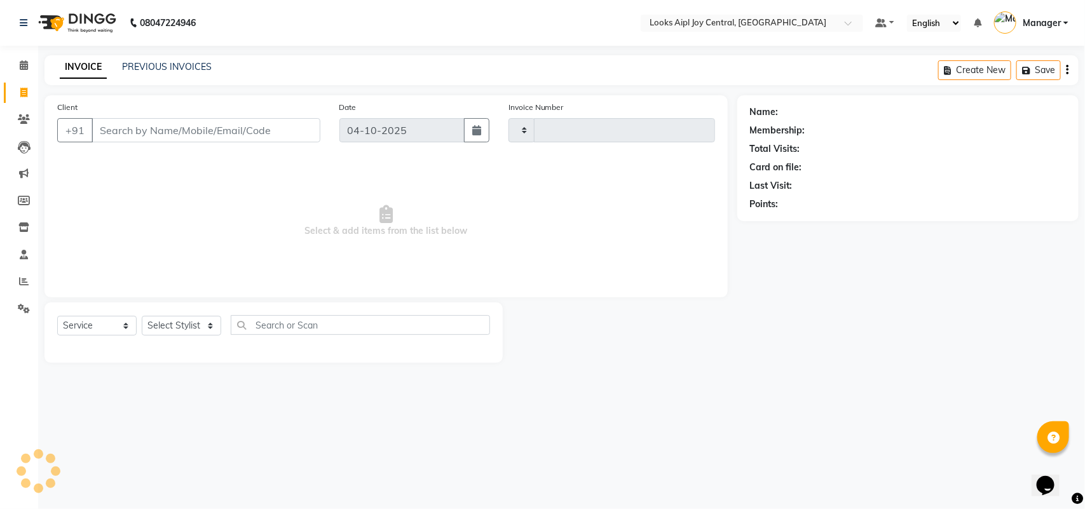
type input "0502"
select select "6032"
click at [122, 125] on input "Client" at bounding box center [206, 130] width 229 height 24
type input "7669880100"
click at [299, 126] on span "Add Client" at bounding box center [287, 130] width 50 height 13
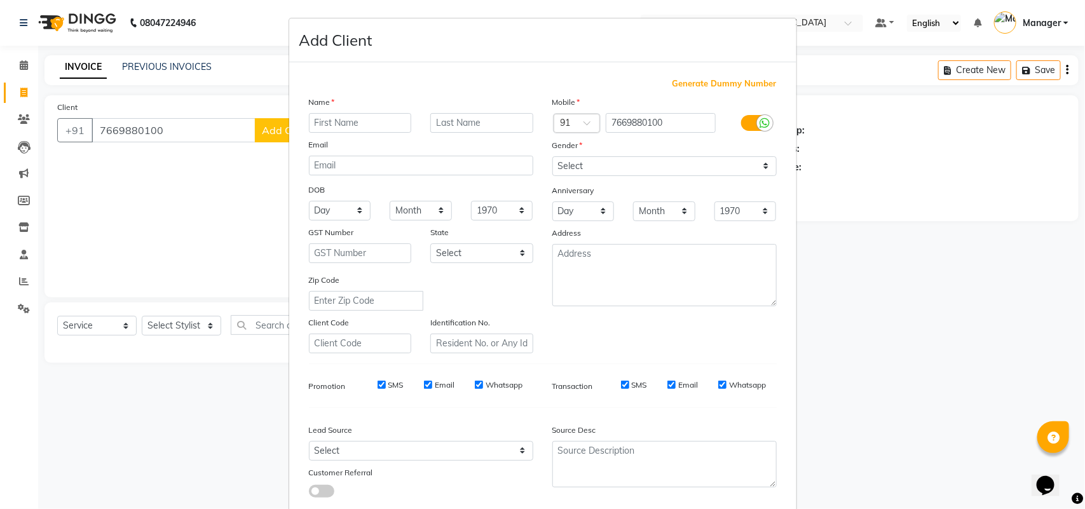
click at [151, 177] on ngb-modal-window "Add Client Generate Dummy Number Name Email DOB Day 01 02 03 04 05 06 07 08 09 …" at bounding box center [542, 254] width 1085 height 509
click at [170, 132] on ngb-modal-window "Add Client Generate Dummy Number Name Email DOB Day 01 02 03 04 05 06 07 08 09 …" at bounding box center [542, 254] width 1085 height 509
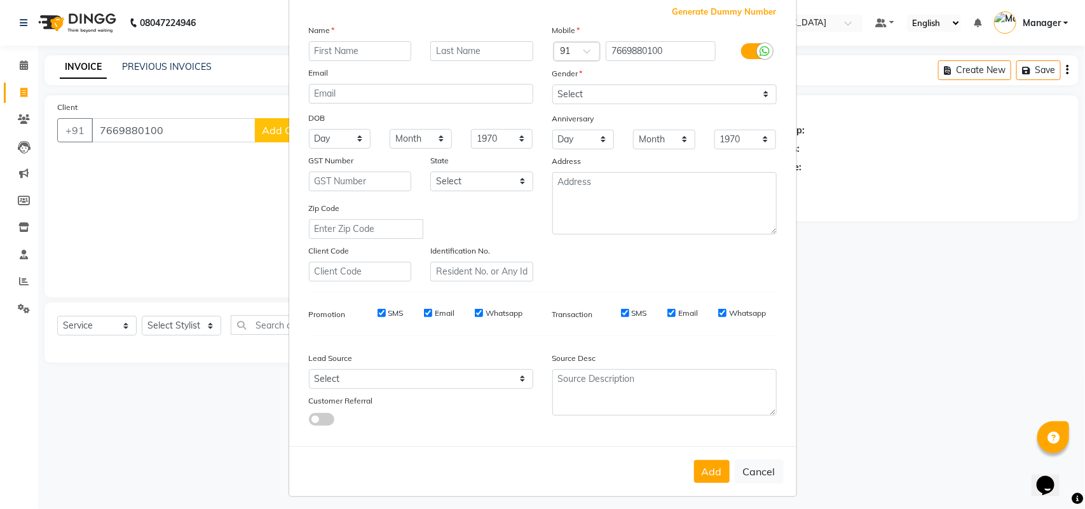
scroll to position [73, 0]
click at [763, 459] on button "Cancel" at bounding box center [759, 470] width 49 height 24
select select
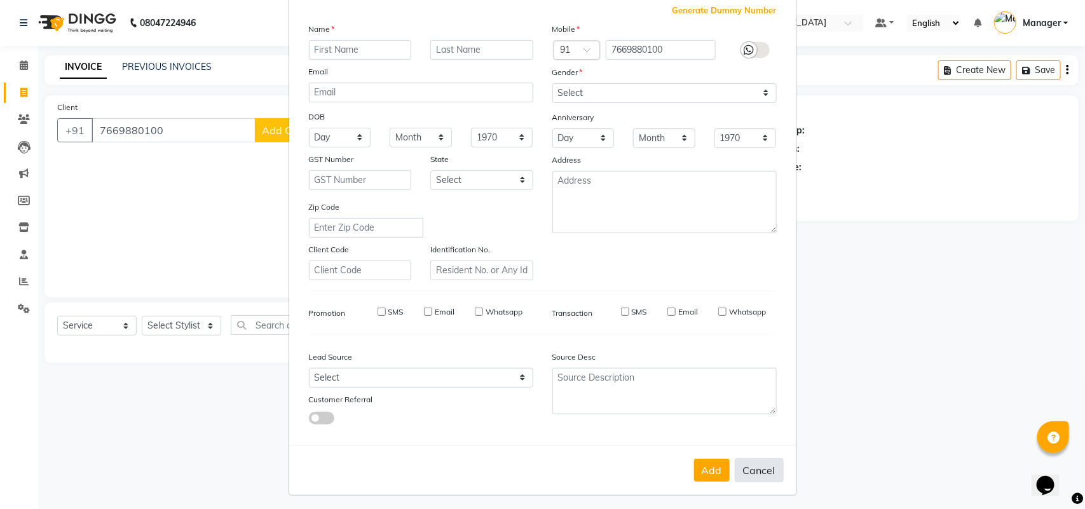
select select
checkbox input "false"
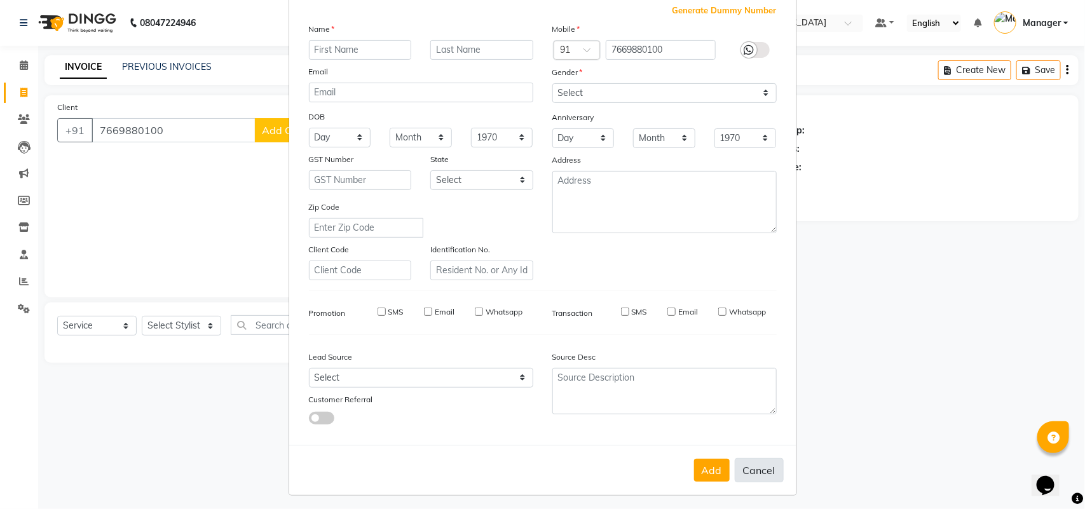
checkbox input "false"
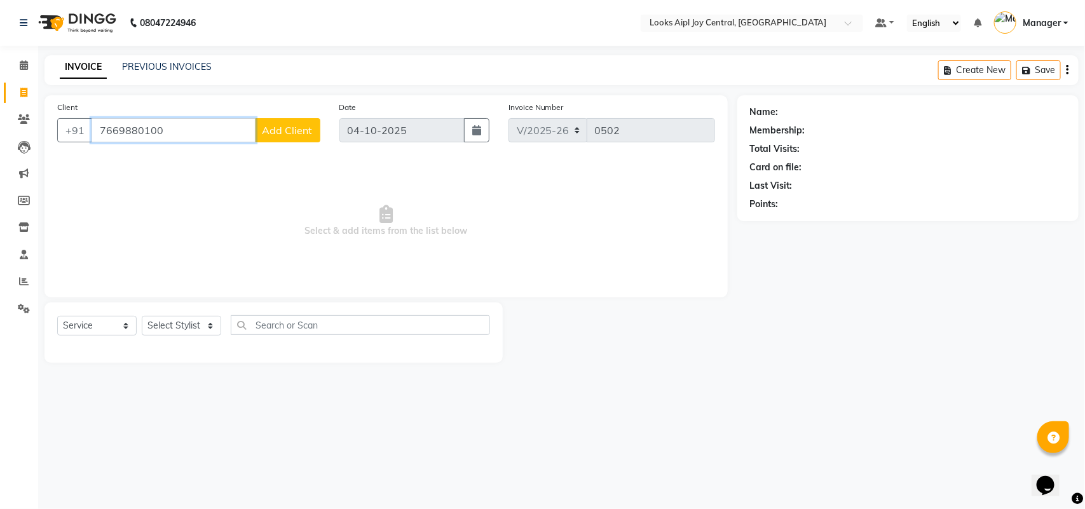
click at [210, 140] on input "7669880100" at bounding box center [174, 130] width 164 height 24
type input "7669880100"
click at [296, 132] on span "Add Client" at bounding box center [287, 130] width 50 height 13
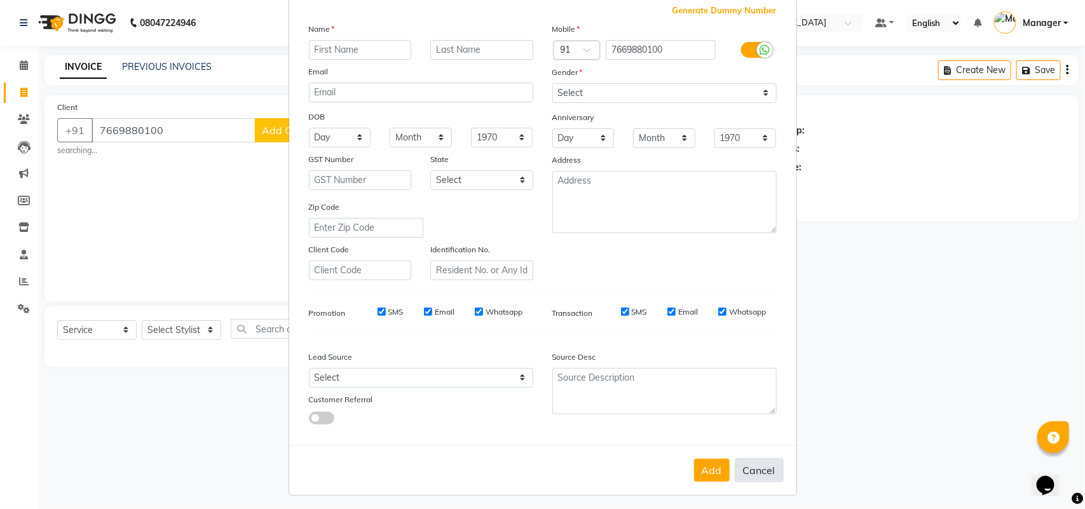
click at [753, 459] on button "Cancel" at bounding box center [759, 470] width 49 height 24
select select
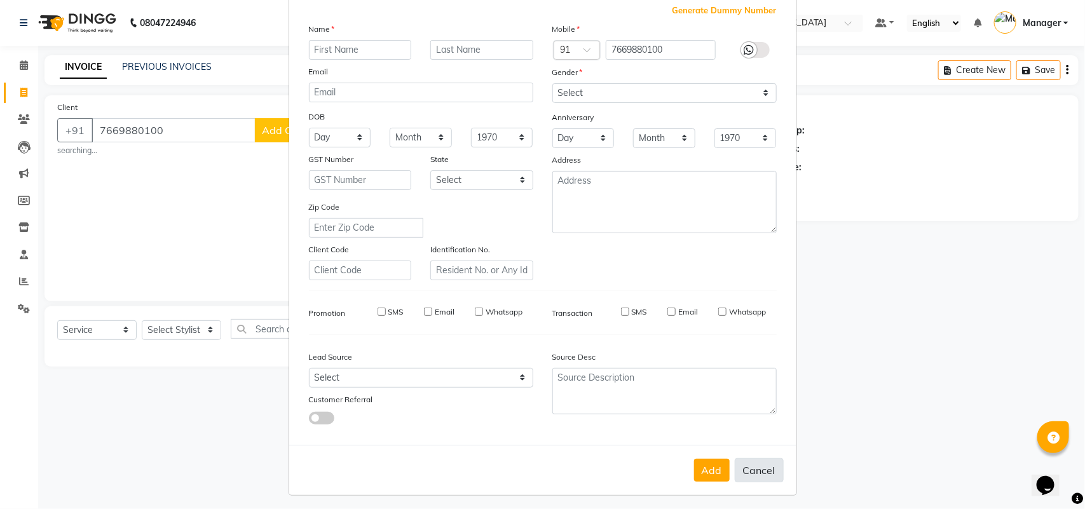
select select
checkbox input "false"
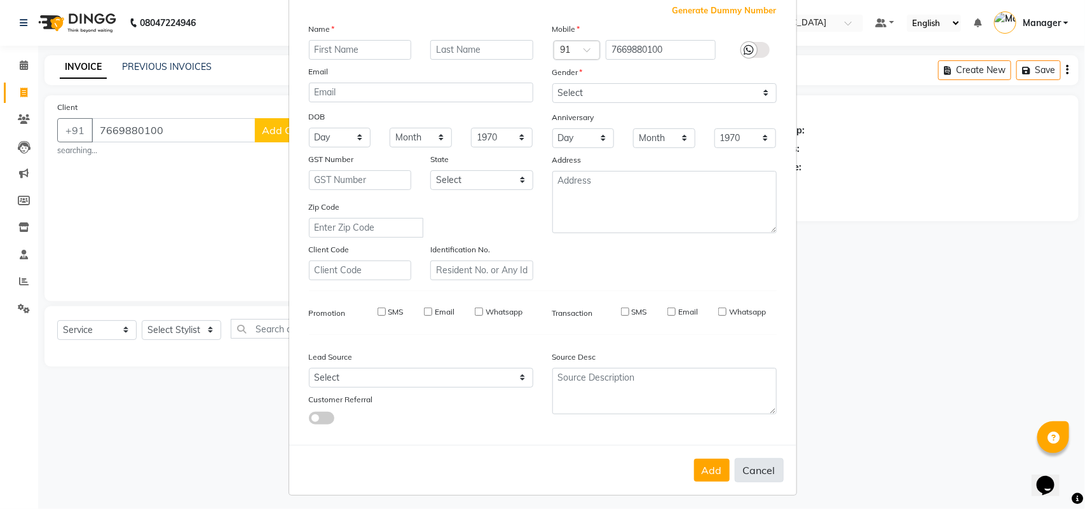
checkbox input "false"
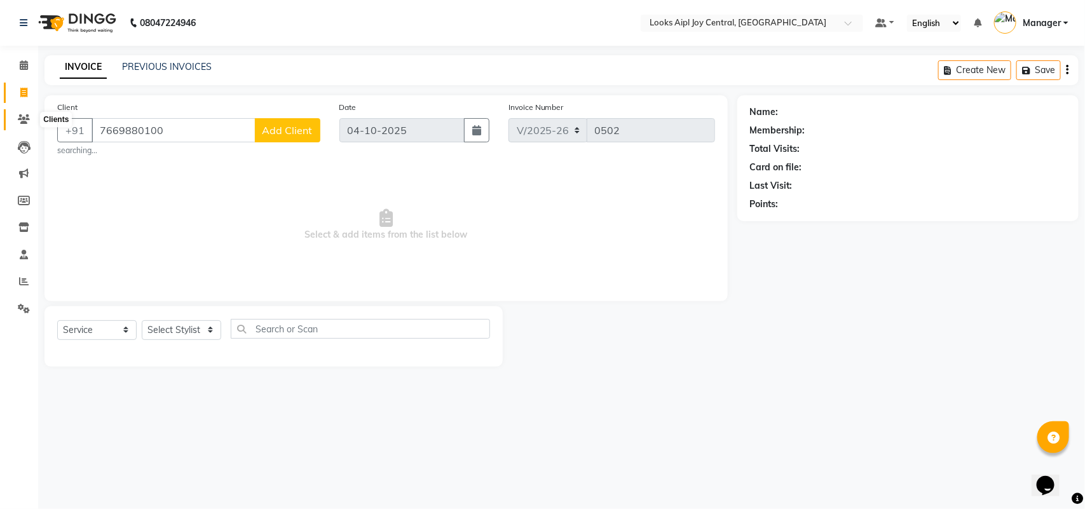
click at [20, 119] on icon at bounding box center [24, 119] width 12 height 10
click at [151, 64] on link "PREVIOUS INVOICES" at bounding box center [167, 66] width 90 height 11
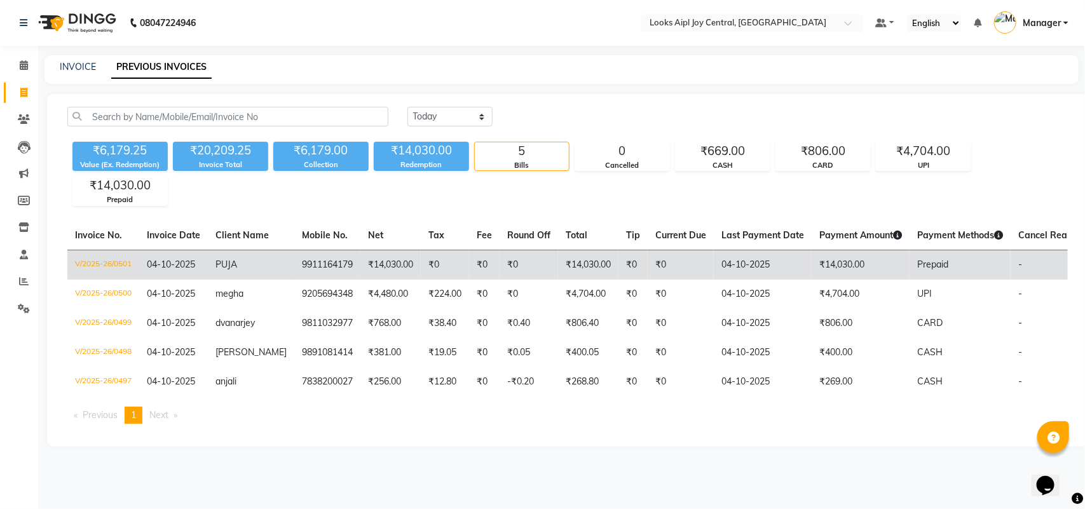
click at [112, 269] on td "V/2025-26/0501" at bounding box center [103, 265] width 72 height 30
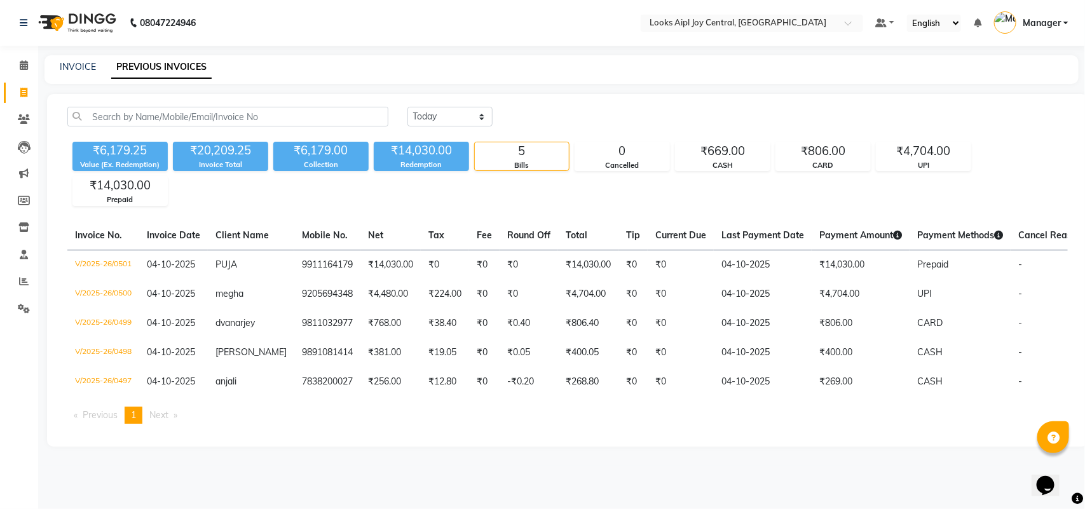
click at [67, 60] on div "INVOICE" at bounding box center [78, 66] width 36 height 13
click at [70, 67] on link "INVOICE" at bounding box center [78, 66] width 36 height 11
select select "service"
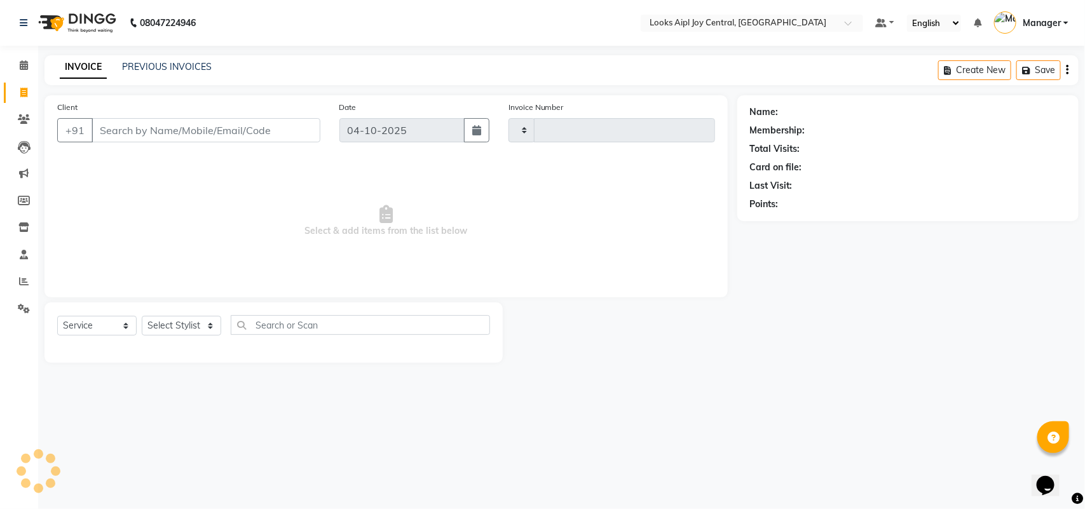
type input "0502"
select select "6032"
click at [175, 137] on input "Client" at bounding box center [206, 130] width 229 height 24
type input "9911164179"
select select "1: Object"
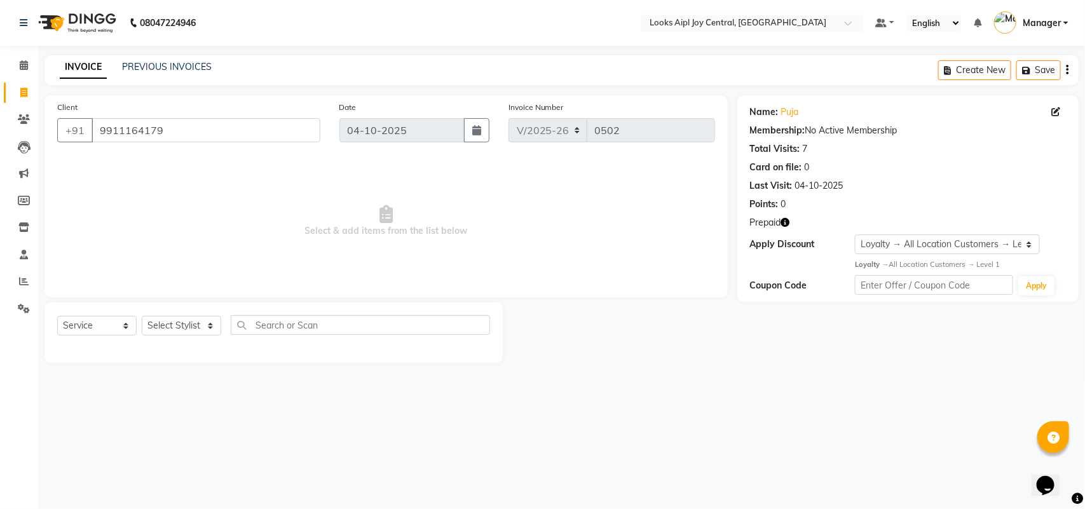
click at [789, 221] on icon "button" at bounding box center [785, 222] width 9 height 9
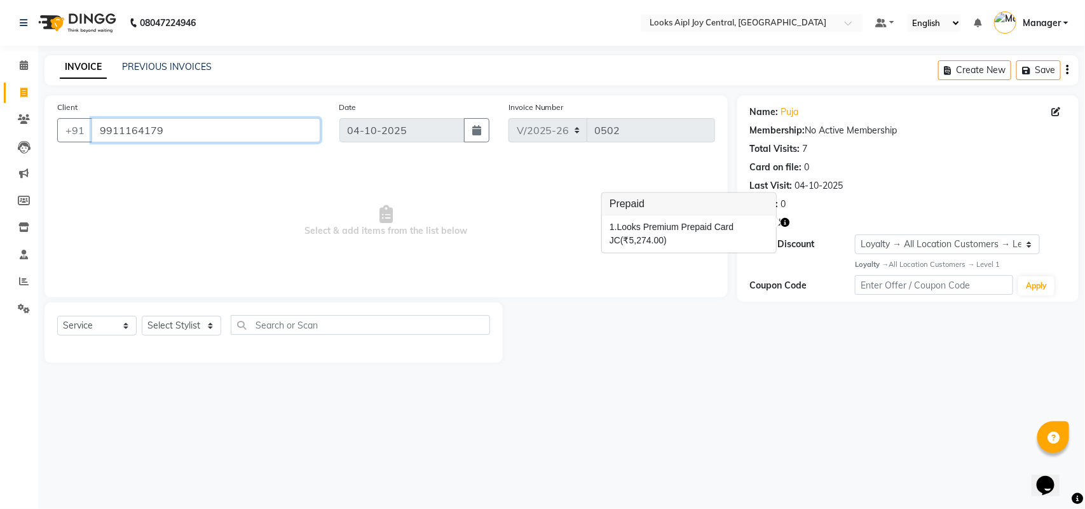
drag, startPoint x: 186, startPoint y: 128, endPoint x: 97, endPoint y: 128, distance: 88.3
click at [97, 128] on input "9911164179" at bounding box center [206, 130] width 229 height 24
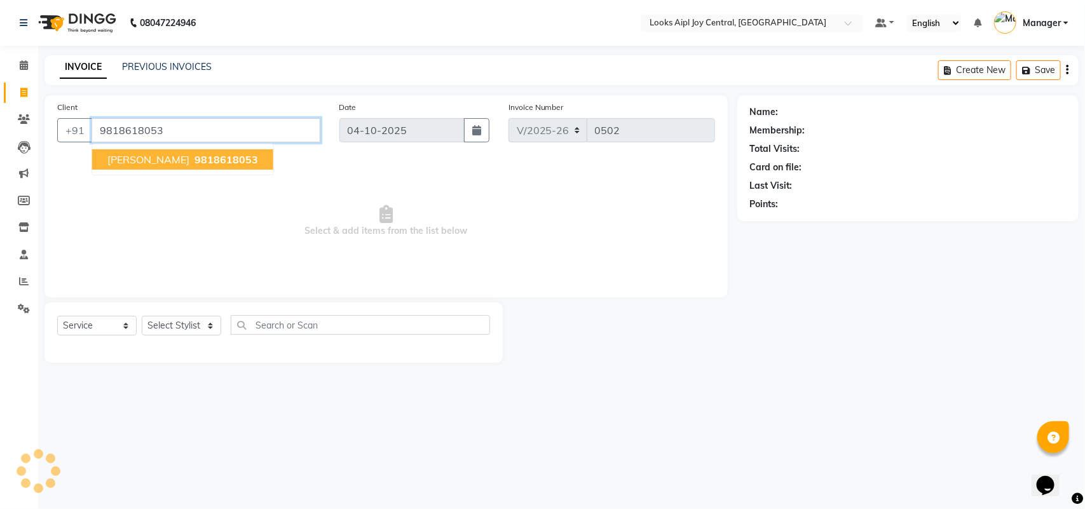
type input "9818618053"
click at [186, 166] on button "SURBI 9818618053" at bounding box center [182, 159] width 181 height 20
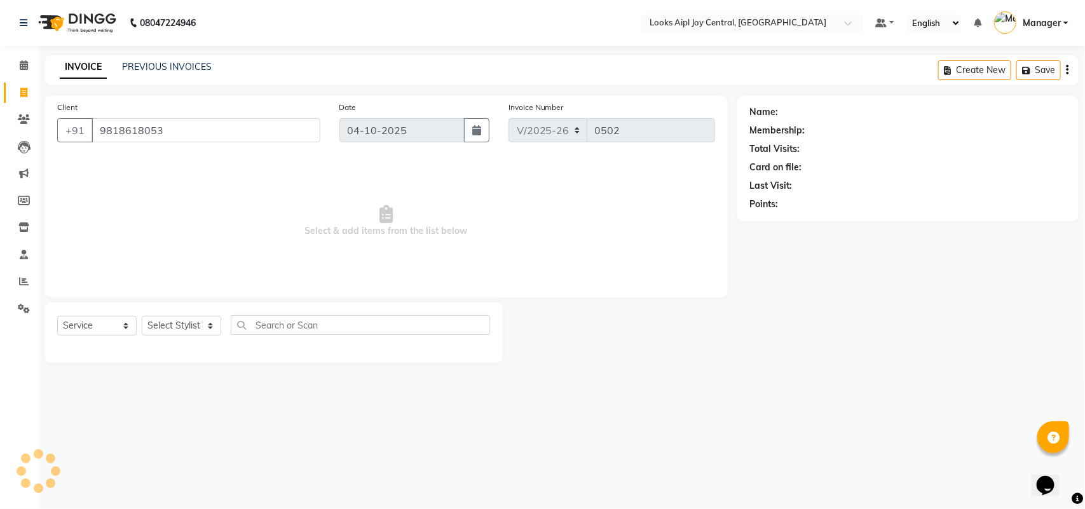
select select "1: Object"
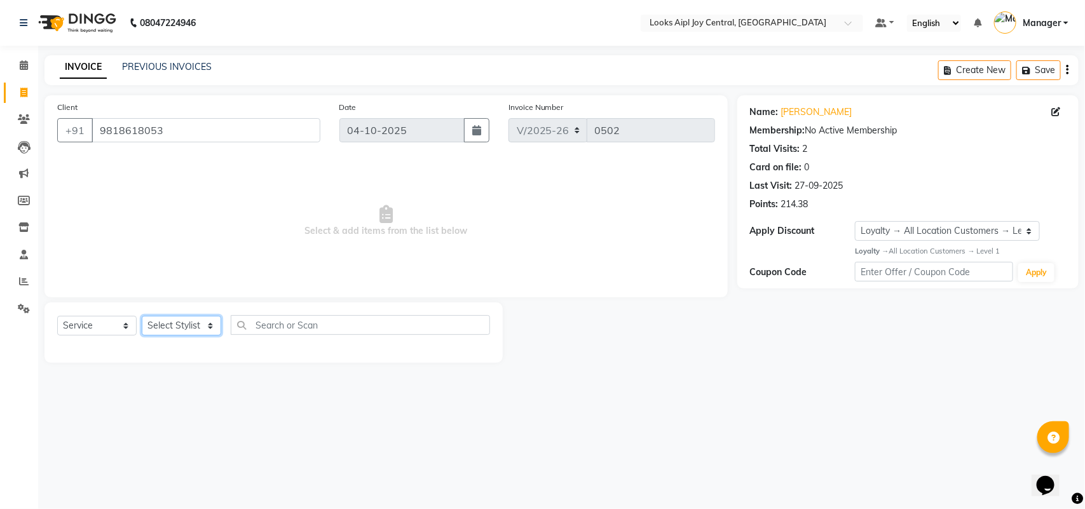
click at [205, 326] on select "Select Stylist [PERSON_NAME] [PERSON_NAME] Counter Deepak_pdct [PERSON_NAME] [P…" at bounding box center [181, 326] width 79 height 20
select select "92841"
click at [142, 316] on select "Select Stylist [PERSON_NAME] [PERSON_NAME] Counter Deepak_pdct [PERSON_NAME] [P…" at bounding box center [181, 326] width 79 height 20
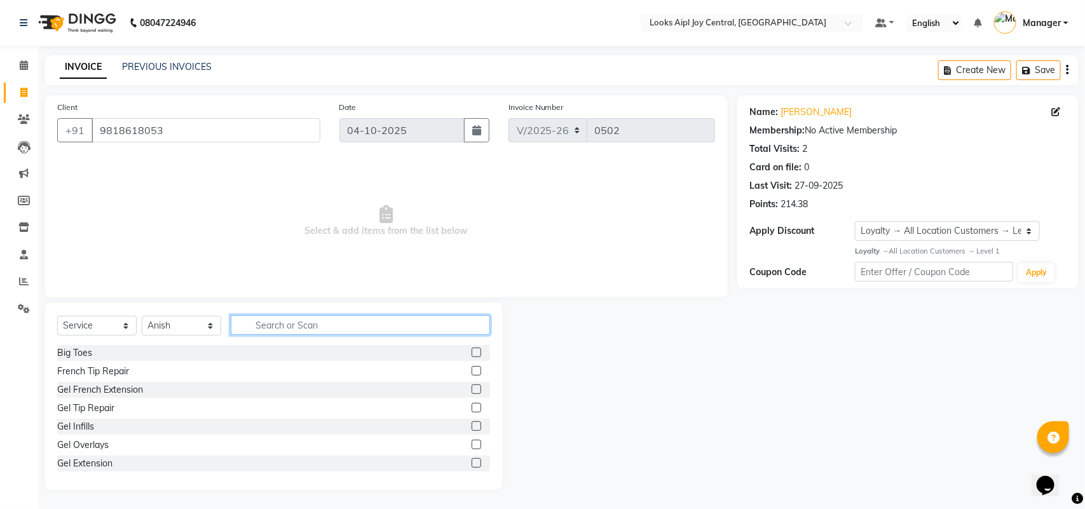
click at [332, 323] on input "text" at bounding box center [360, 325] width 259 height 20
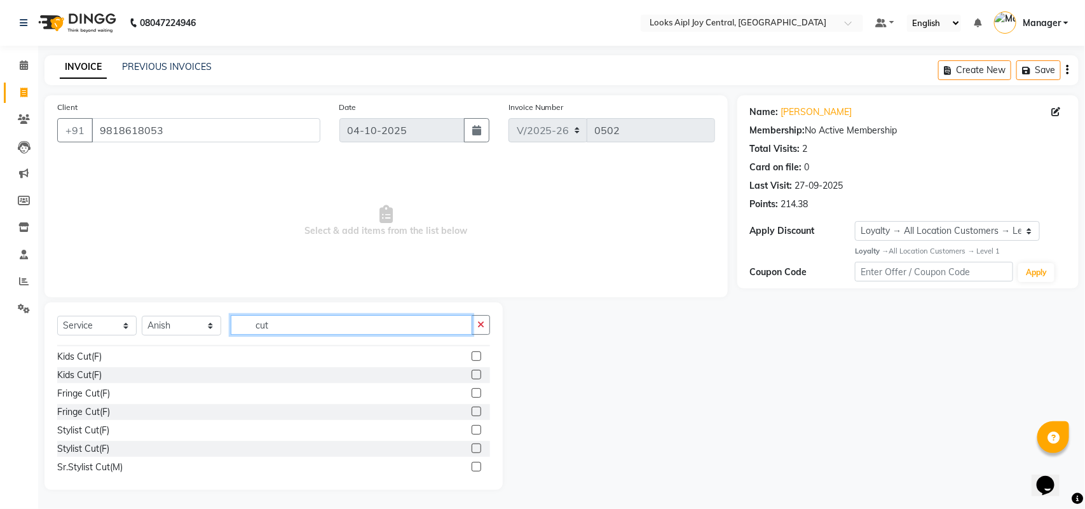
scroll to position [79, 0]
type input "cut"
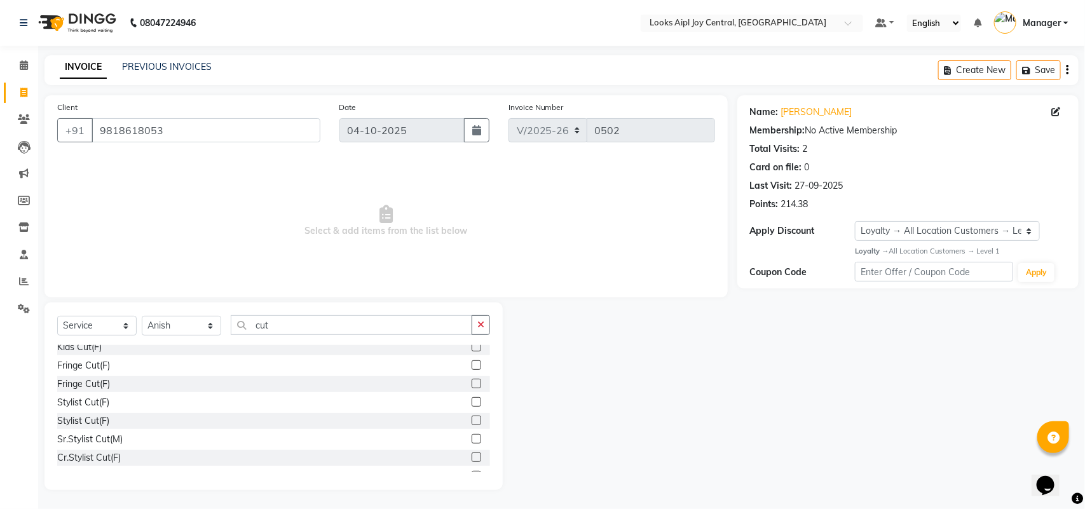
click at [472, 416] on label at bounding box center [477, 421] width 10 height 10
click at [472, 417] on input "checkbox" at bounding box center [476, 421] width 8 height 8
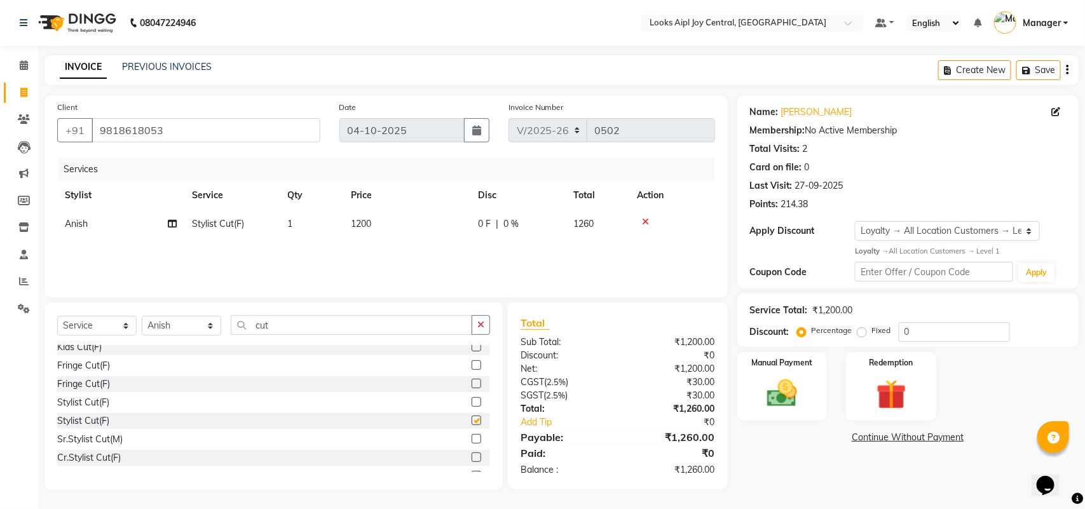
checkbox input "false"
click at [358, 218] on span "1200" at bounding box center [361, 223] width 20 height 11
select select "92841"
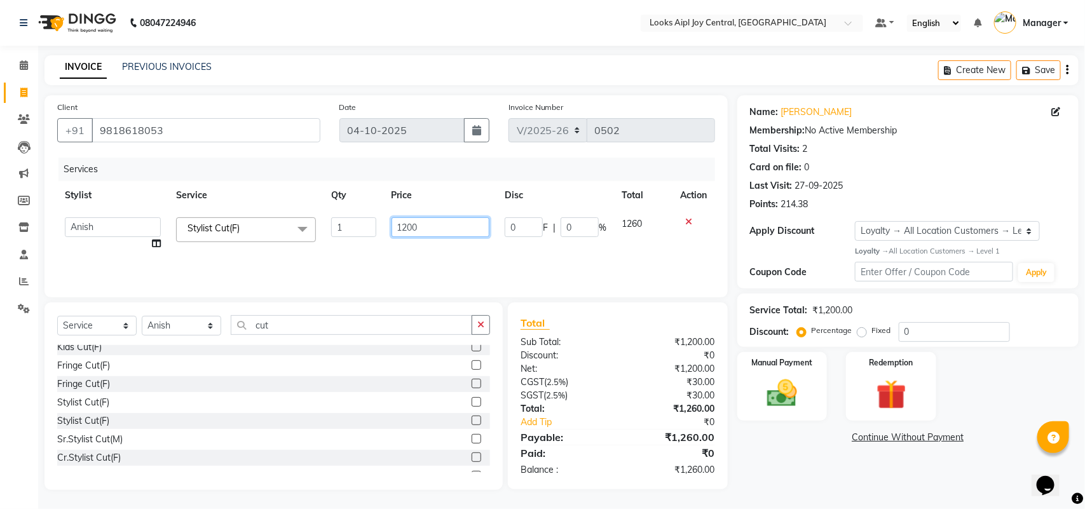
drag, startPoint x: 431, startPoint y: 229, endPoint x: 395, endPoint y: 229, distance: 35.6
click at [395, 229] on input "1200" at bounding box center [440, 227] width 98 height 20
type input "1000"
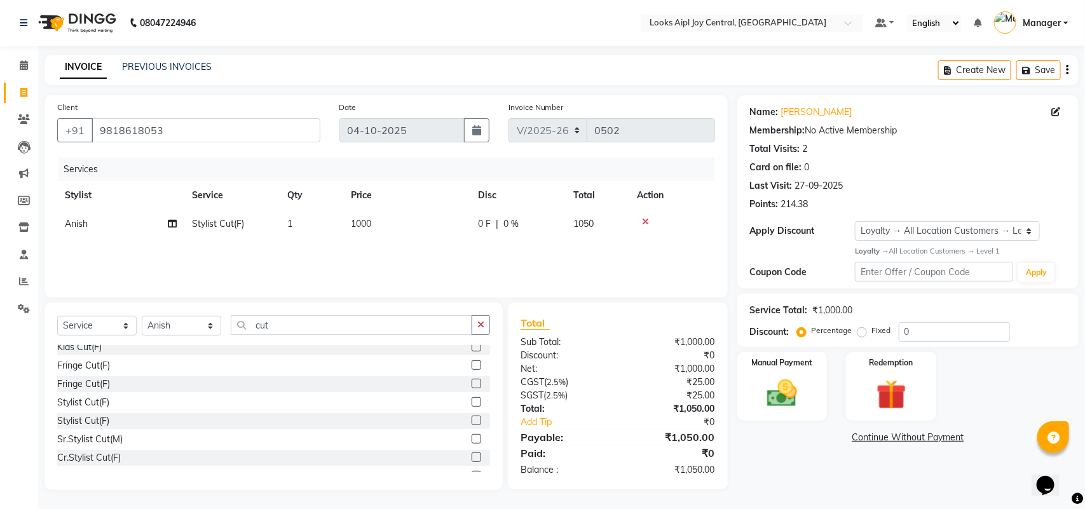
click at [375, 239] on div "Services Stylist Service Qty Price Disc Total Action Anish Stylist Cut(F) 1 100…" at bounding box center [386, 221] width 658 height 127
drag, startPoint x: 299, startPoint y: 320, endPoint x: 248, endPoint y: 328, distance: 50.9
click at [248, 328] on input "cut" at bounding box center [351, 325] width 241 height 20
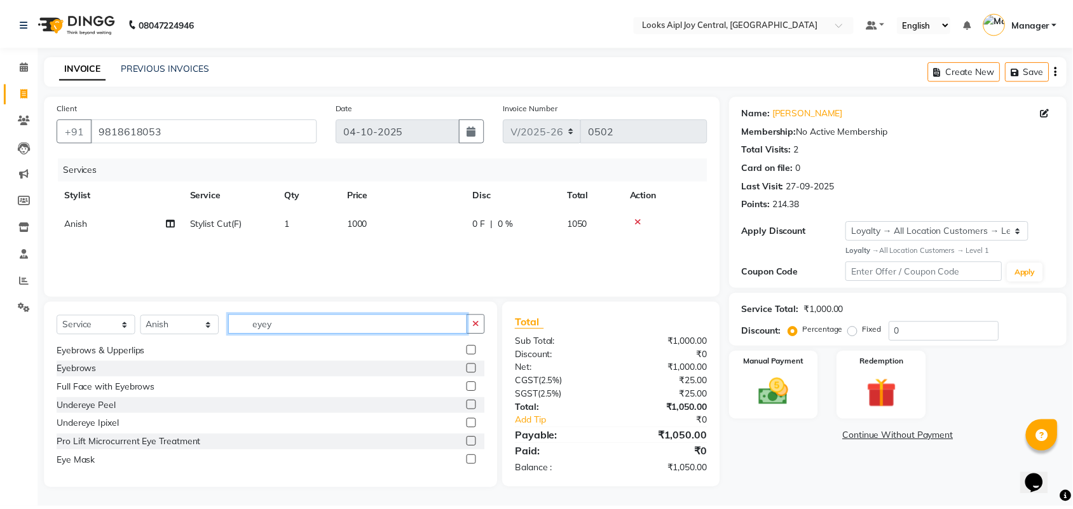
scroll to position [0, 0]
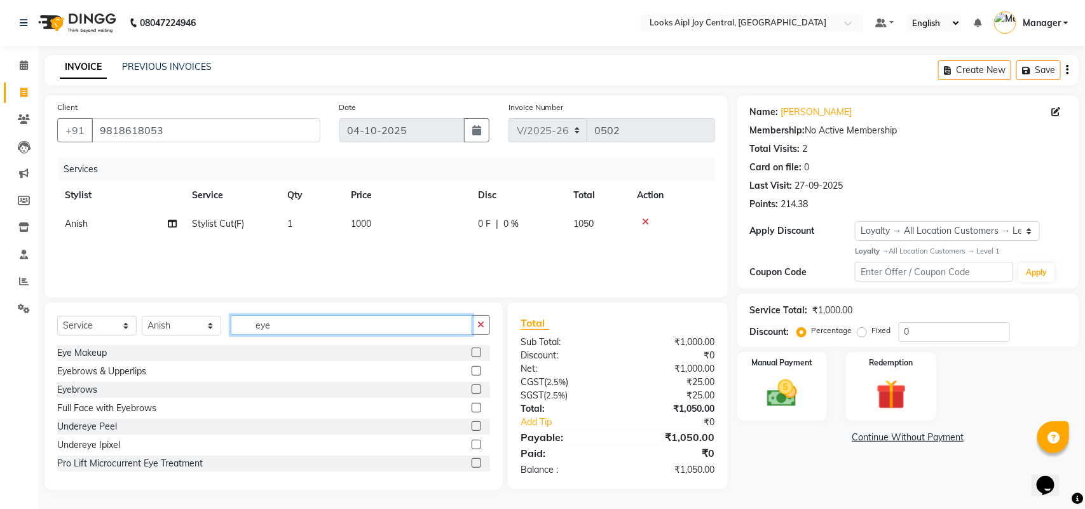
type input "eye"
click at [472, 391] on label at bounding box center [477, 389] width 10 height 10
click at [472, 391] on input "checkbox" at bounding box center [476, 390] width 8 height 8
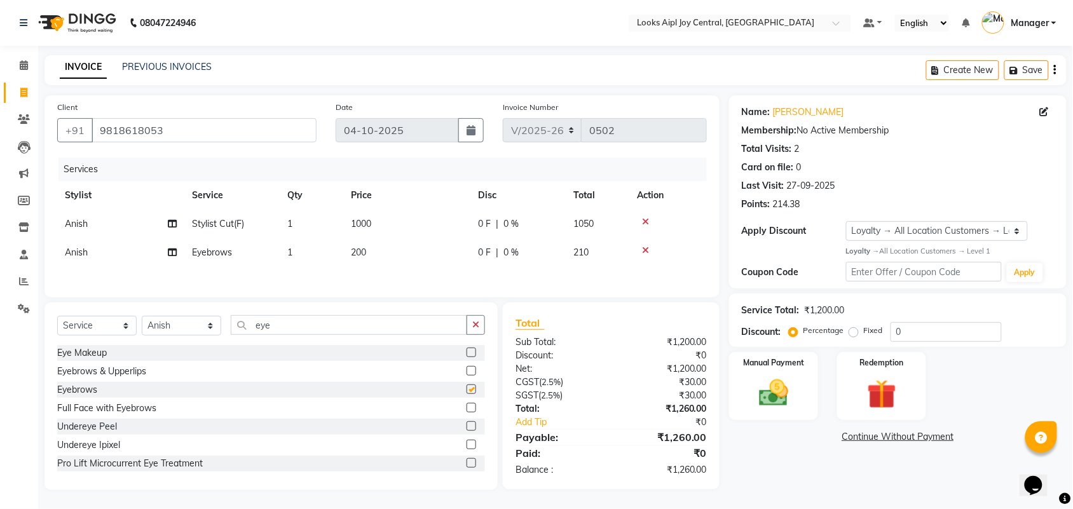
checkbox input "false"
click at [71, 253] on span "Anish" at bounding box center [76, 252] width 23 height 11
select select "92841"
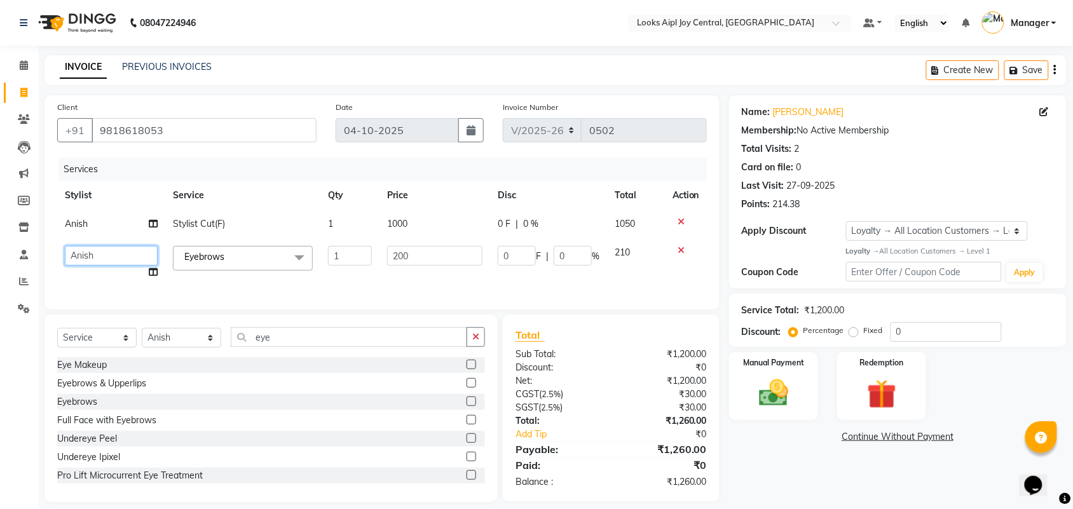
click at [80, 257] on select "Amit Anand Anish Anish Aslaam Aslaam_pdct Counter Deepak_pdct Dheeraj_pdct Dhee…" at bounding box center [111, 256] width 93 height 20
select select "93297"
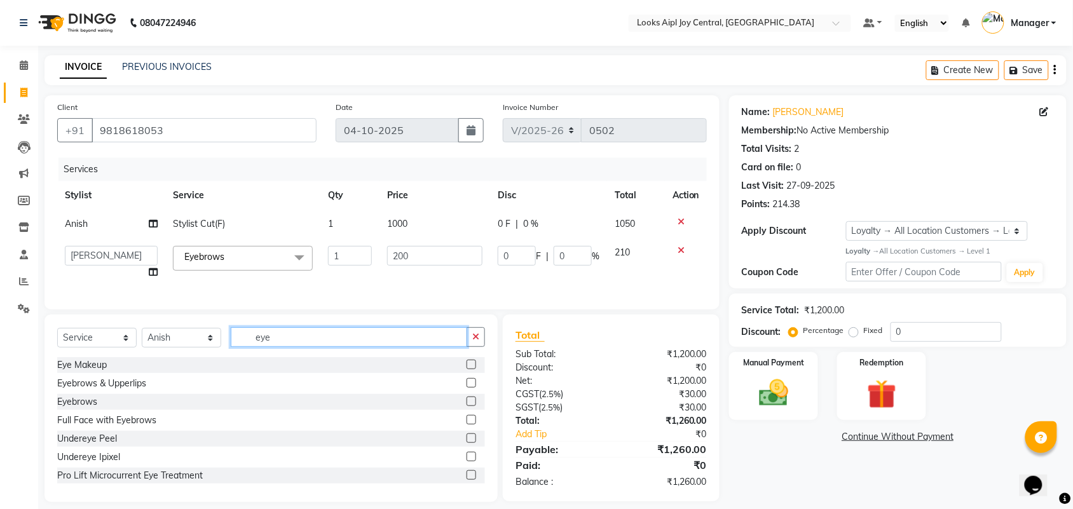
drag, startPoint x: 316, startPoint y: 350, endPoint x: 177, endPoint y: 341, distance: 139.4
click at [177, 341] on div "Select Service Product Membership Package Voucher Prepaid Gift Card Select Styl…" at bounding box center [271, 342] width 428 height 30
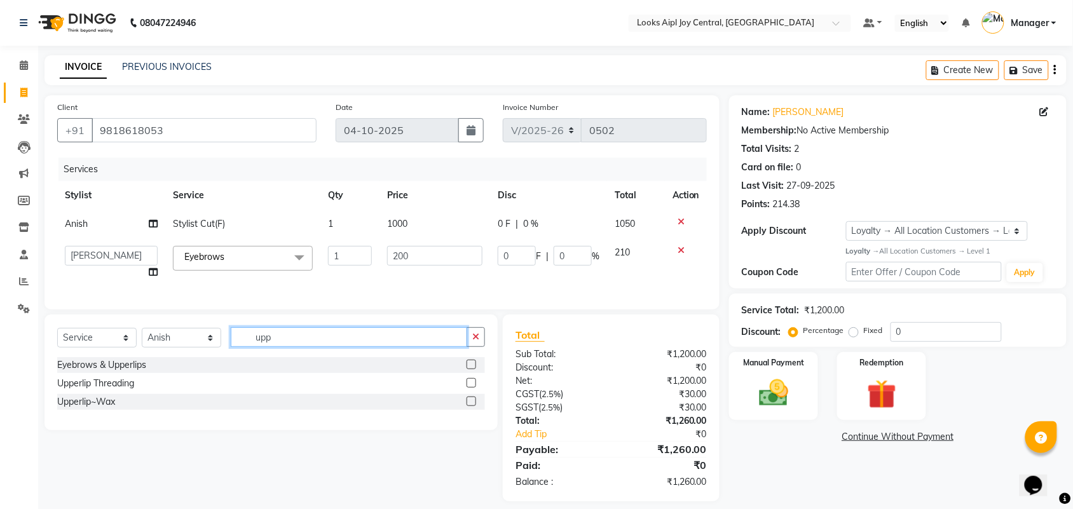
type input "upp"
click at [468, 388] on label at bounding box center [471, 383] width 10 height 10
click at [468, 388] on input "checkbox" at bounding box center [470, 383] width 8 height 8
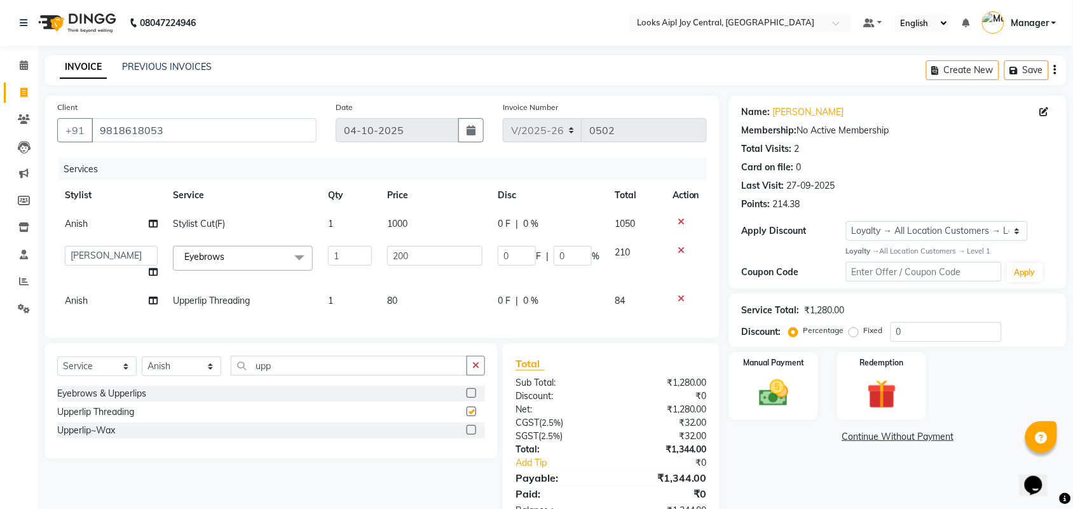
checkbox input "false"
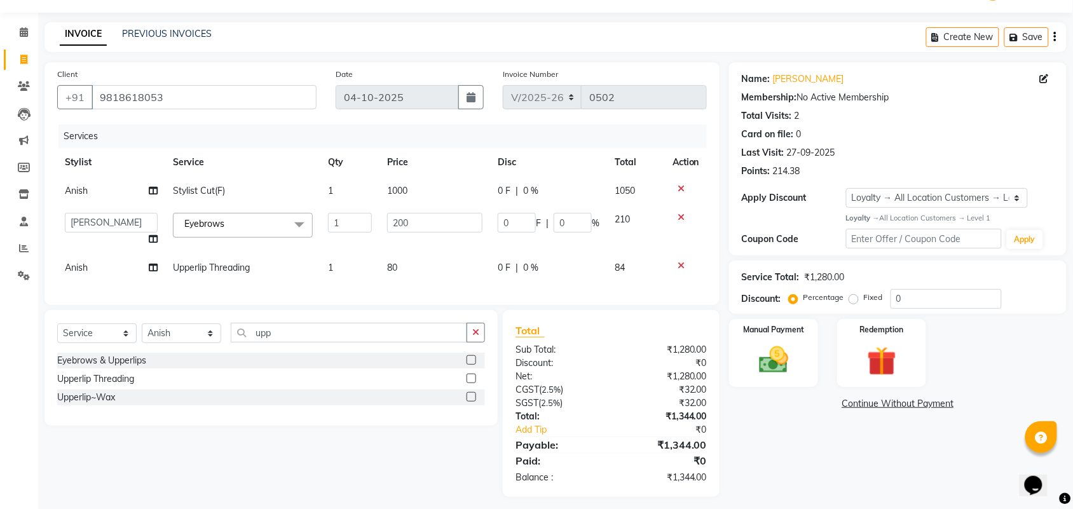
scroll to position [51, 0]
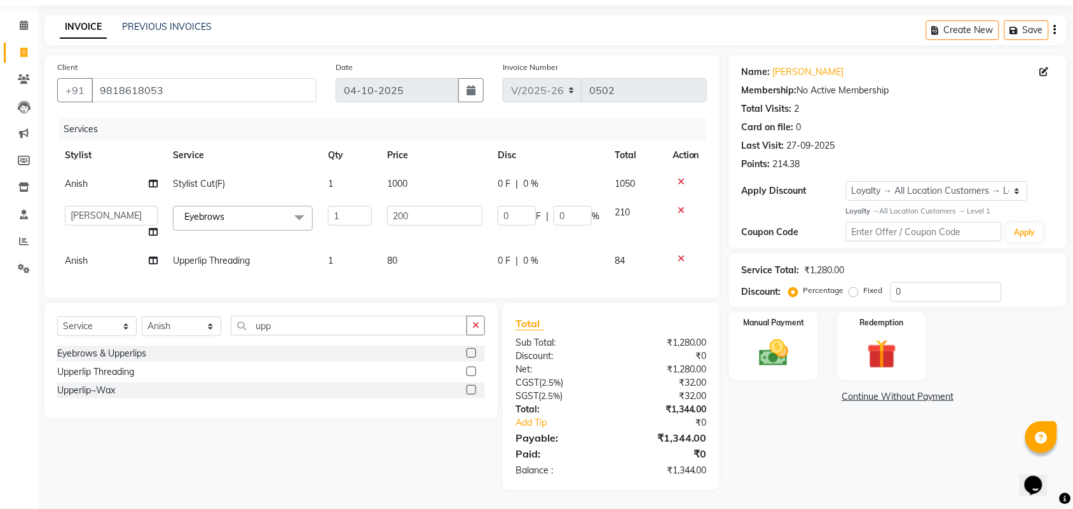
click at [81, 255] on span "Anish" at bounding box center [76, 260] width 23 height 11
select select "92841"
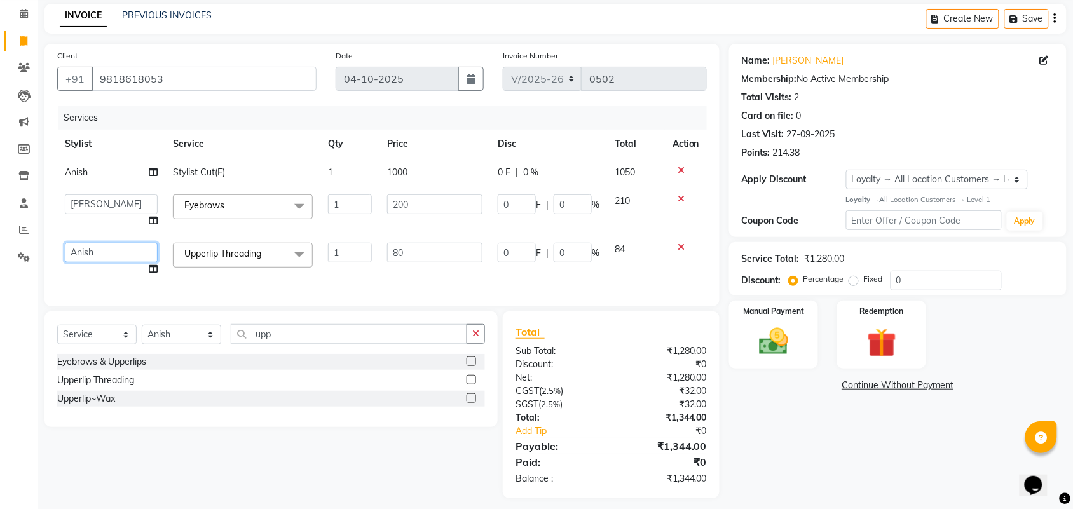
click at [90, 255] on select "Amit Anand Anish Anish Aslaam Aslaam_pdct Counter Deepak_pdct Dheeraj_pdct Dhee…" at bounding box center [111, 253] width 93 height 20
select select "93297"
click at [182, 344] on select "Select Stylist [PERSON_NAME] [PERSON_NAME] Counter Deepak_pdct [PERSON_NAME] [P…" at bounding box center [181, 335] width 79 height 20
select select "93293"
click at [142, 336] on select "Select Stylist [PERSON_NAME] [PERSON_NAME] Counter Deepak_pdct [PERSON_NAME] [P…" at bounding box center [181, 335] width 79 height 20
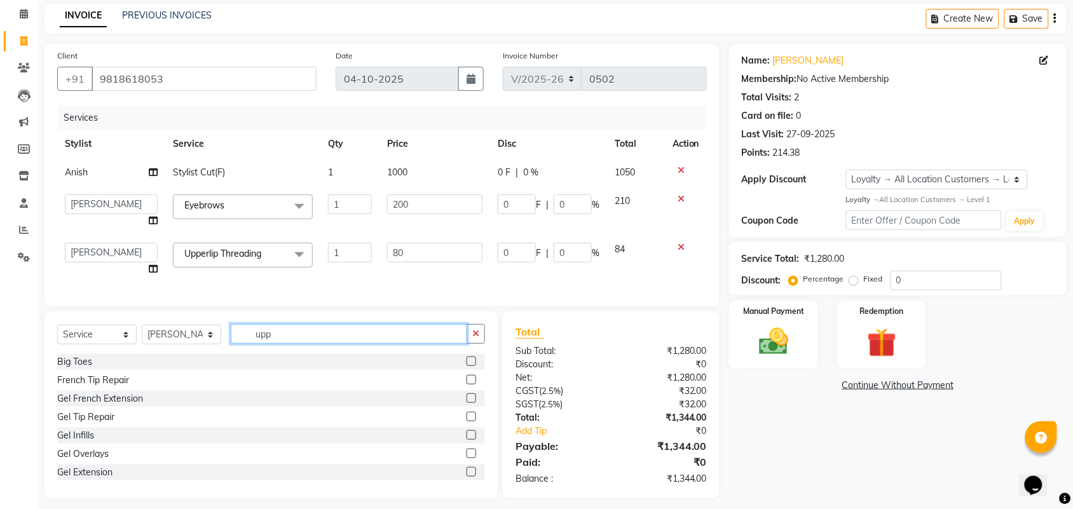
drag, startPoint x: 339, startPoint y: 348, endPoint x: 232, endPoint y: 339, distance: 107.1
click at [232, 339] on input "upp" at bounding box center [349, 334] width 236 height 20
type input "cla"
click at [475, 403] on label at bounding box center [471, 398] width 10 height 10
click at [475, 403] on input "checkbox" at bounding box center [470, 399] width 8 height 8
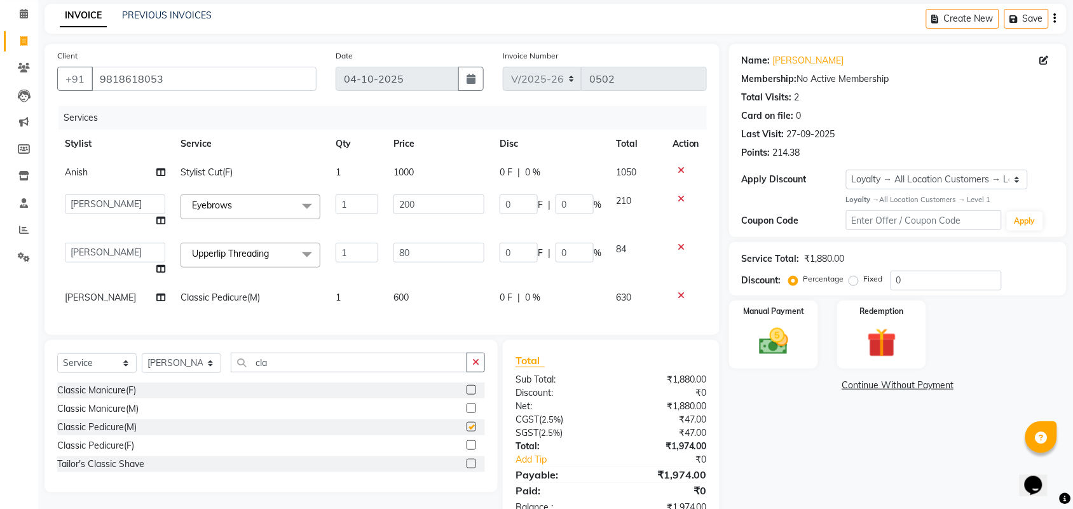
checkbox input "false"
click at [417, 304] on td "600" at bounding box center [439, 297] width 106 height 29
select select "93293"
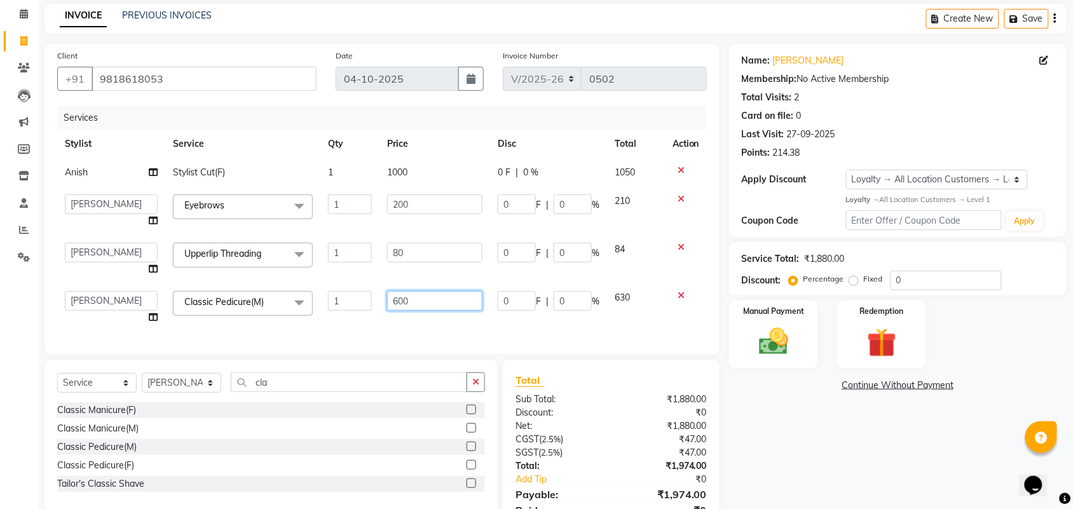
drag, startPoint x: 419, startPoint y: 304, endPoint x: 259, endPoint y: 290, distance: 160.7
click at [259, 290] on tr "Amit Anand Anish Anish Aslaam Aslaam_pdct Counter Deepak_pdct Dheeraj_pdct Dhee…" at bounding box center [381, 307] width 649 height 48
type input "6"
type input "850"
click at [790, 397] on div "Name: Surbi Membership: No Active Membership Total Visits: 2 Card on file: 0 La…" at bounding box center [902, 295] width 347 height 503
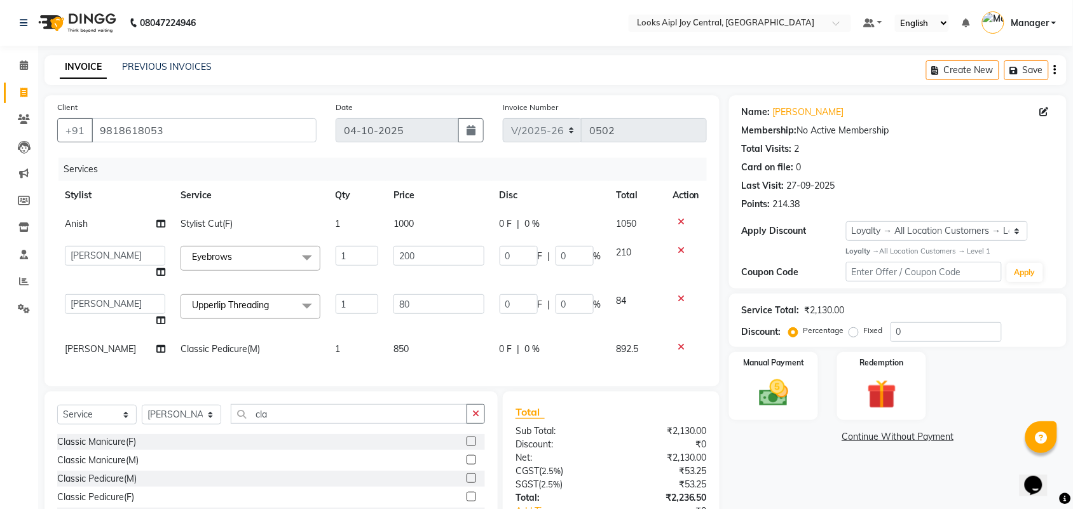
scroll to position [113, 0]
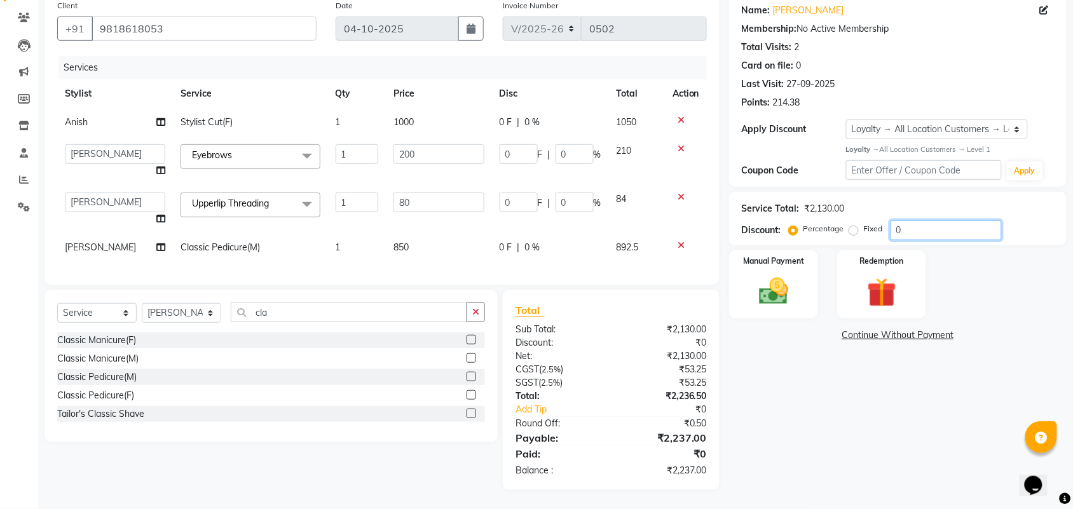
drag, startPoint x: 923, startPoint y: 220, endPoint x: 836, endPoint y: 226, distance: 87.3
click at [836, 226] on div "Percentage Fixed 0" at bounding box center [896, 231] width 210 height 20
type input "3"
type input "6"
type input "3"
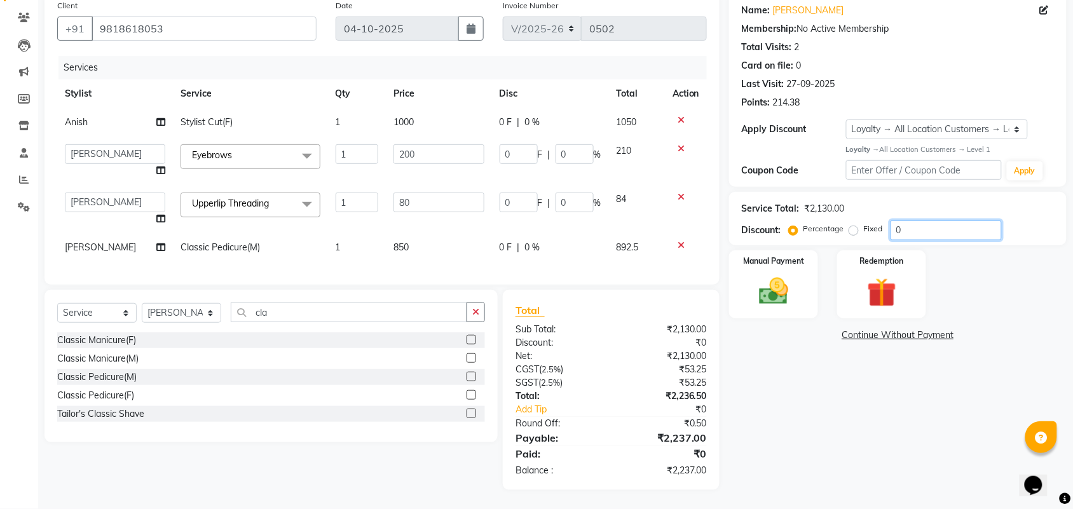
type input "2.4"
type input "3"
type input "36"
type input "72"
type input "36"
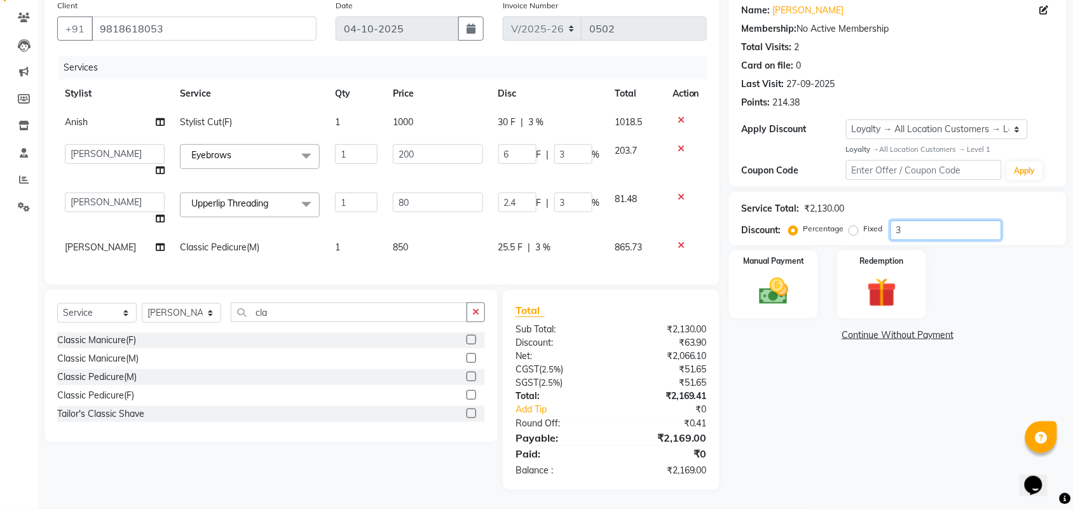
type input "28.8"
type input "36"
click at [767, 283] on img at bounding box center [774, 291] width 50 height 35
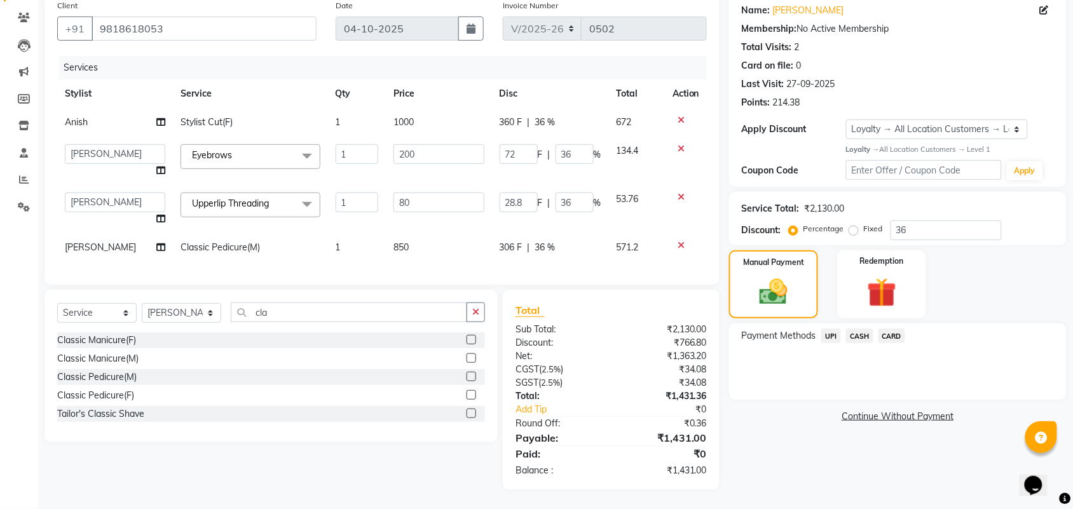
click at [826, 329] on span "UPI" at bounding box center [831, 336] width 20 height 15
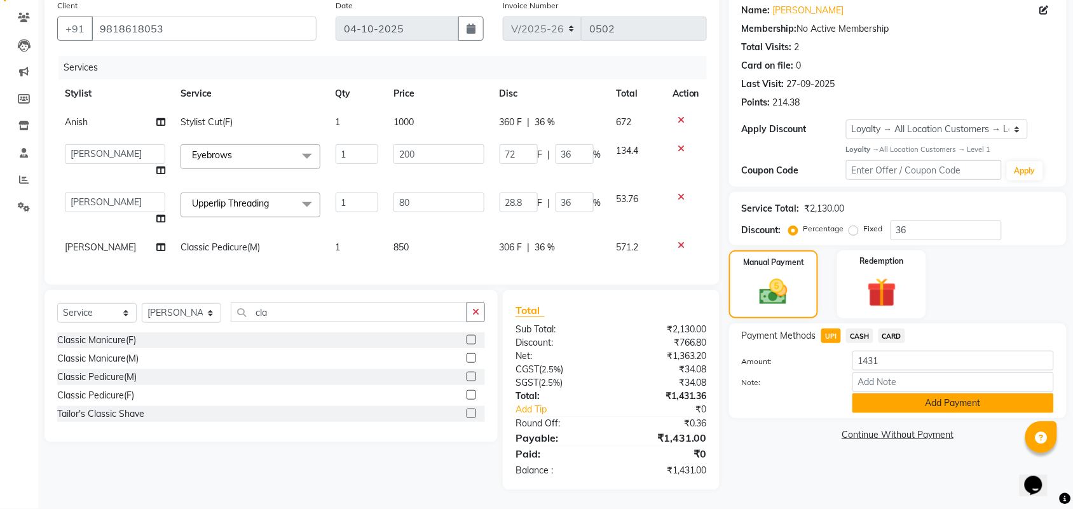
click at [950, 393] on button "Add Payment" at bounding box center [952, 403] width 201 height 20
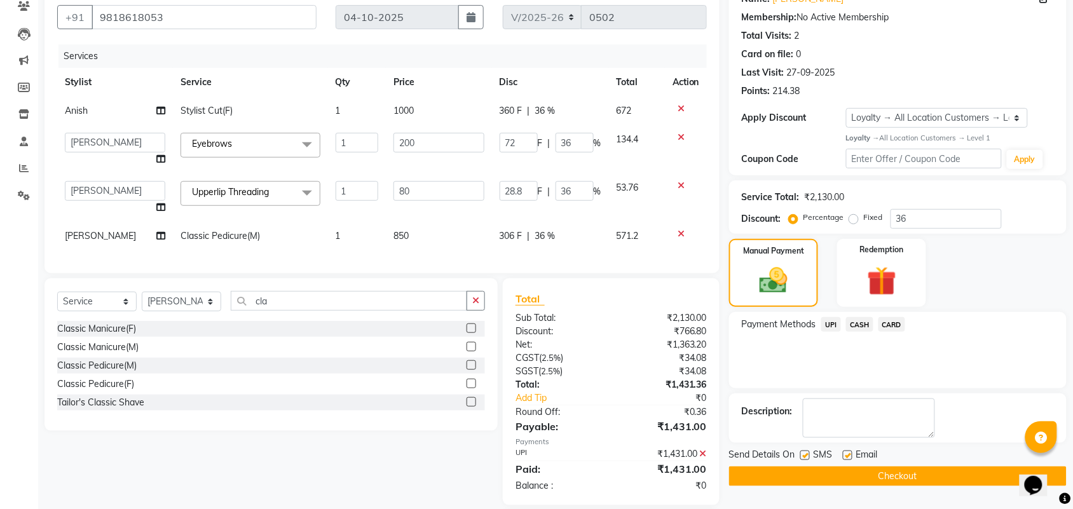
scroll to position [202, 0]
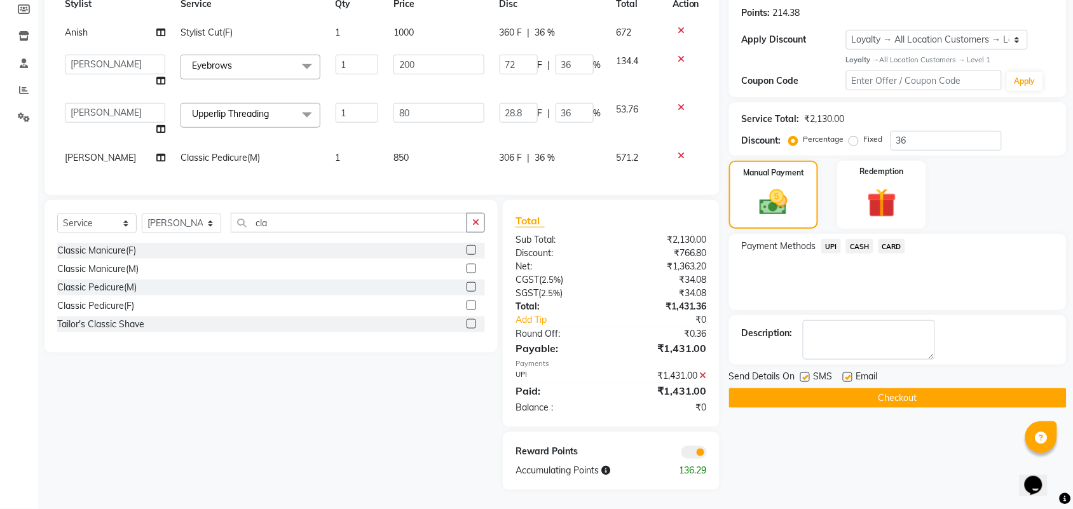
click at [950, 389] on button "Checkout" at bounding box center [897, 398] width 337 height 20
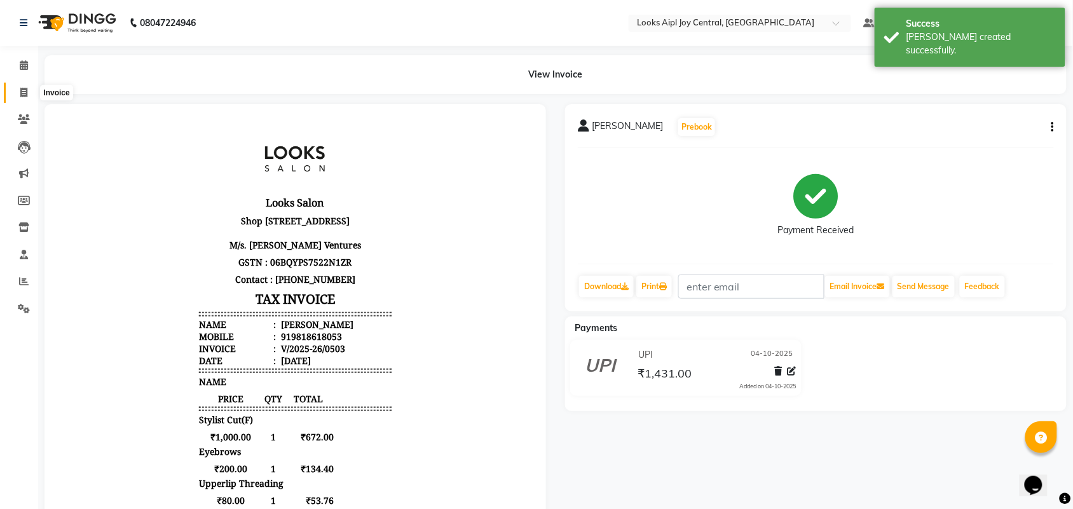
click at [17, 90] on span at bounding box center [24, 93] width 22 height 15
select select "6032"
select select "service"
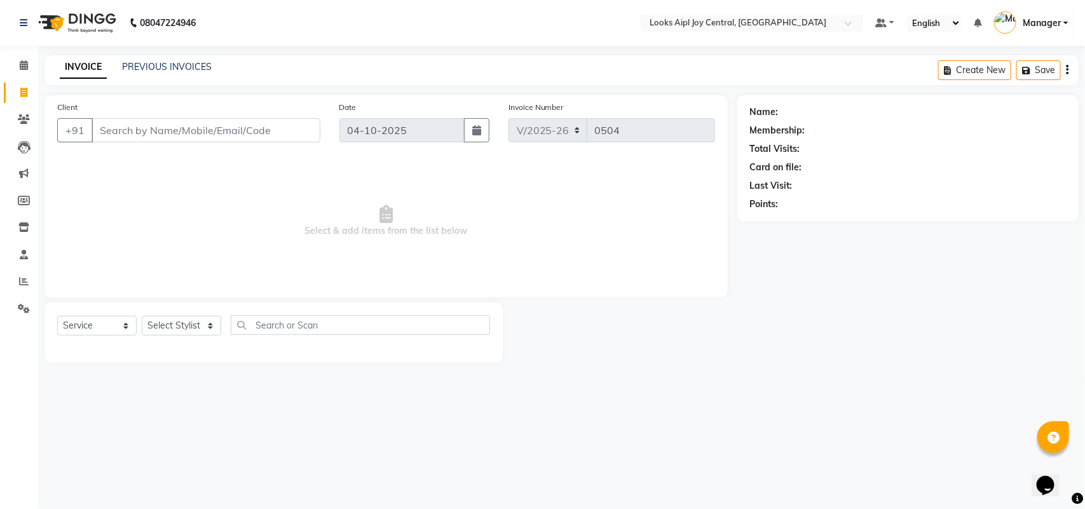
click at [149, 86] on main "INVOICE PREVIOUS INVOICES Create New Save Client +91 Date 04-10-2025 Invoice Nu…" at bounding box center [561, 218] width 1047 height 327
click at [157, 62] on link "PREVIOUS INVOICES" at bounding box center [167, 66] width 90 height 11
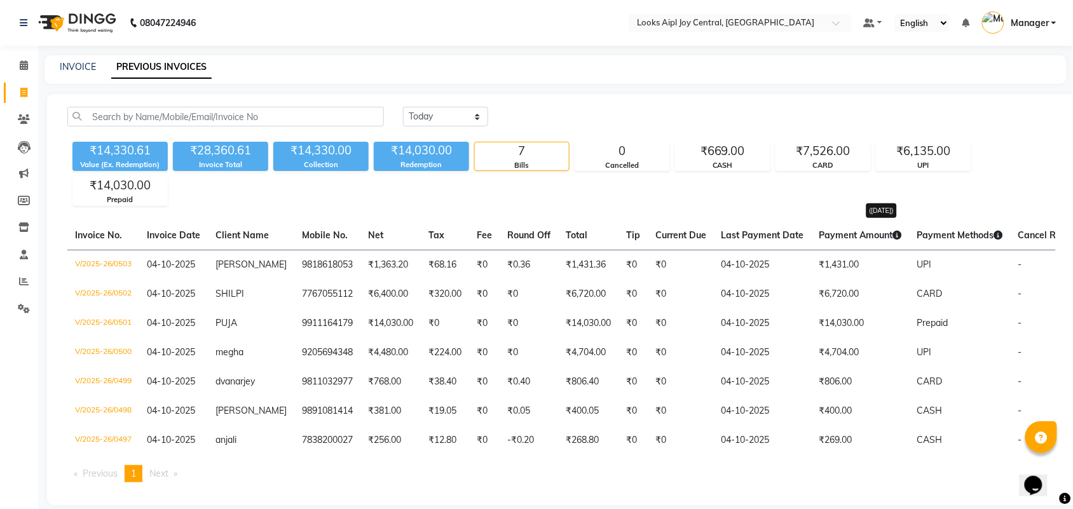
click at [893, 236] on icon at bounding box center [897, 235] width 9 height 9
click at [994, 239] on icon at bounding box center [998, 235] width 9 height 9
click at [23, 125] on span at bounding box center [24, 119] width 22 height 15
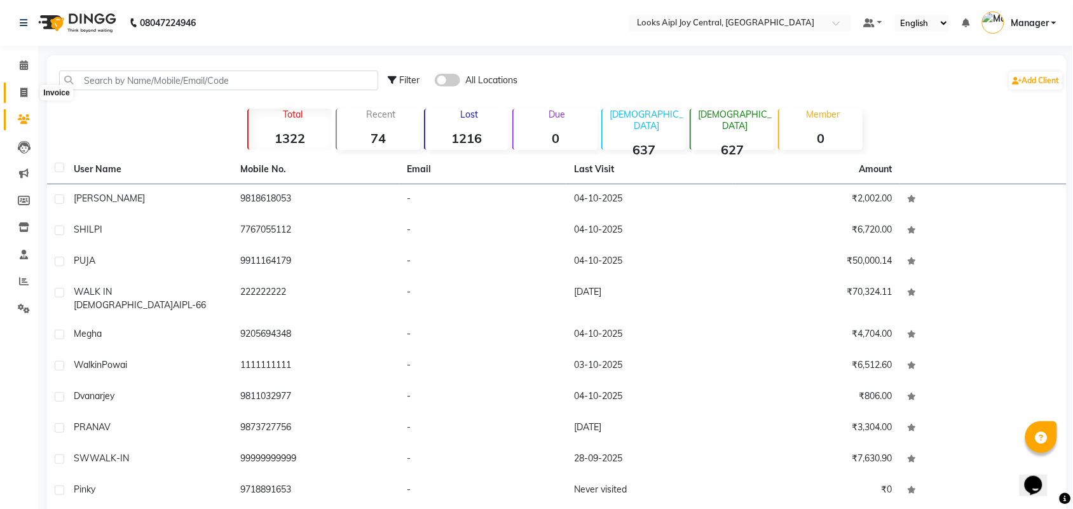
click at [16, 86] on span at bounding box center [24, 93] width 22 height 15
select select "service"
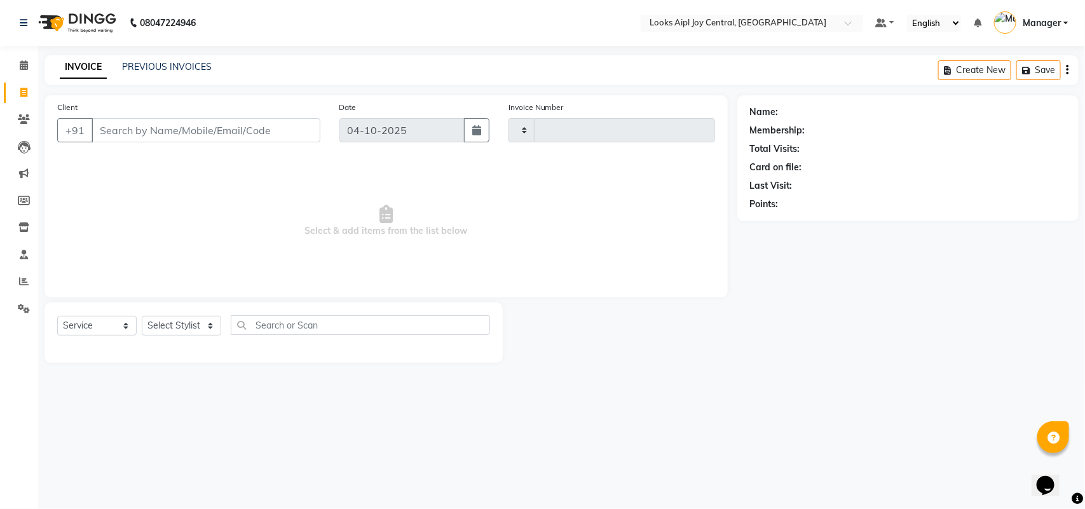
type input "0504"
select select "6032"
click at [158, 177] on span "Select & add items from the list below" at bounding box center [386, 221] width 658 height 127
drag, startPoint x: 220, startPoint y: 424, endPoint x: 181, endPoint y: 486, distance: 72.8
click at [221, 424] on div "08047224946 Select Location × Looks Aipl Joy Central, Gurgaon Default Panel My …" at bounding box center [542, 254] width 1085 height 509
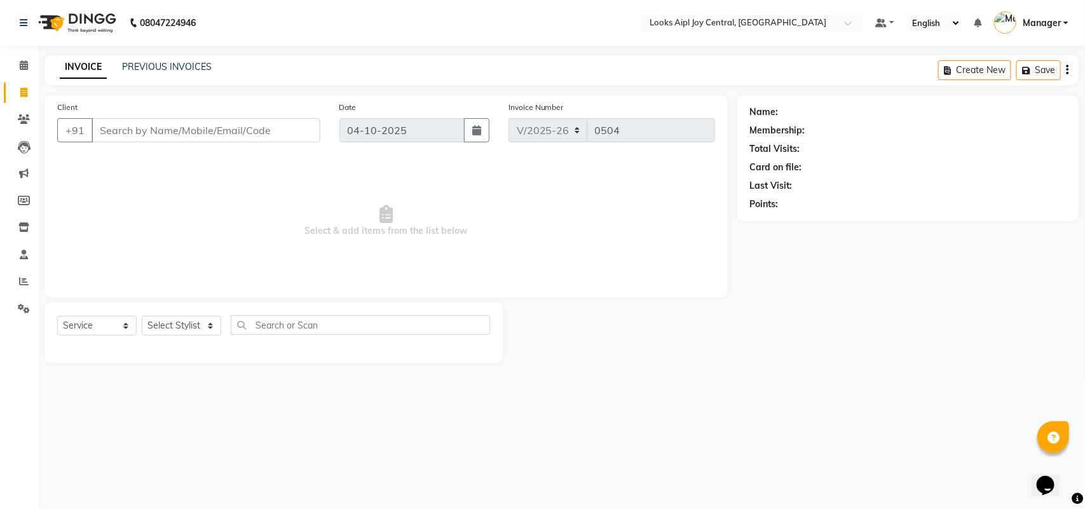
drag, startPoint x: 548, startPoint y: 112, endPoint x: 656, endPoint y: 398, distance: 305.9
click at [637, 332] on div "Client +91 Date 04-10-2025 Invoice Number V/2025 V/2025-26 0504 Select & add it…" at bounding box center [386, 229] width 702 height 268
click at [153, 135] on input "Client" at bounding box center [206, 130] width 229 height 24
click at [122, 139] on input "Client" at bounding box center [206, 130] width 229 height 24
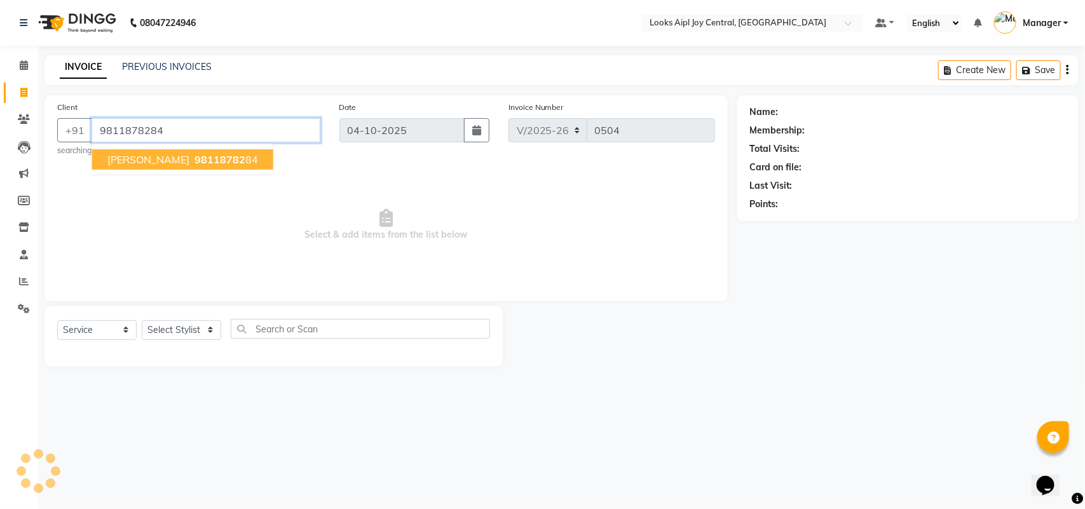
type input "9811878284"
select select "1: Object"
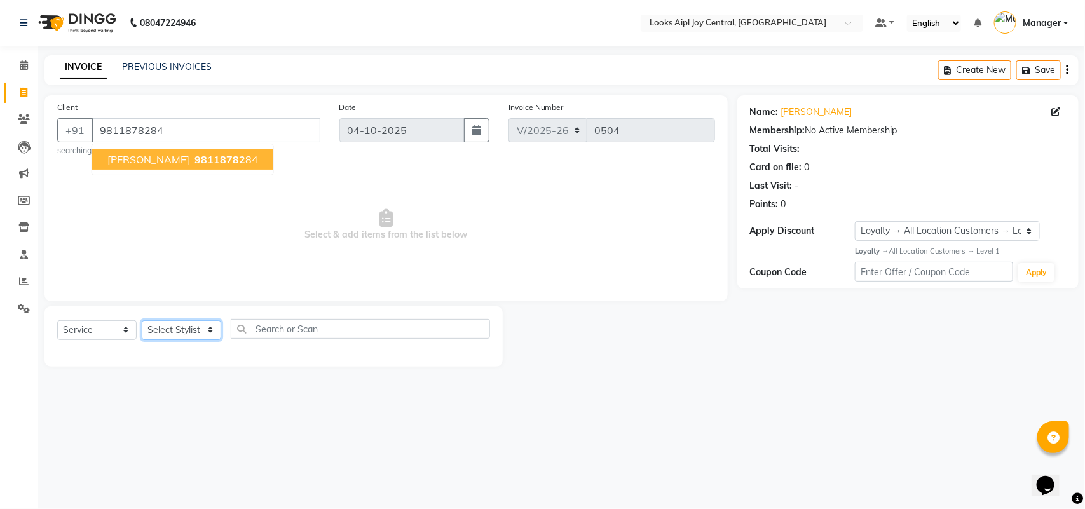
click at [175, 329] on select "Select Stylist [PERSON_NAME] [PERSON_NAME] Counter Deepak_pdct [PERSON_NAME] [P…" at bounding box center [181, 330] width 79 height 20
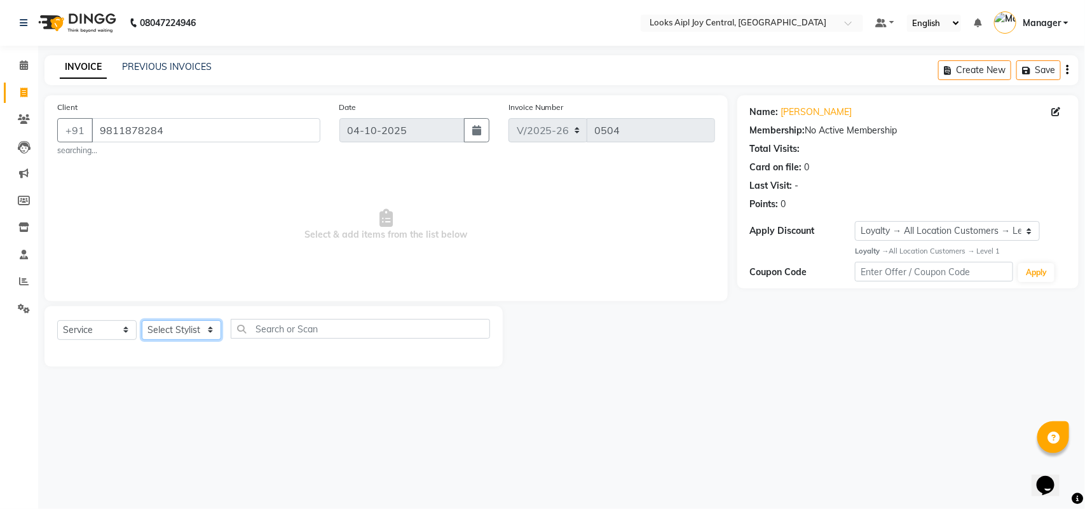
select select "93295"
click at [142, 320] on select "Select Stylist [PERSON_NAME] [PERSON_NAME] Counter Deepak_pdct [PERSON_NAME] [P…" at bounding box center [181, 330] width 79 height 20
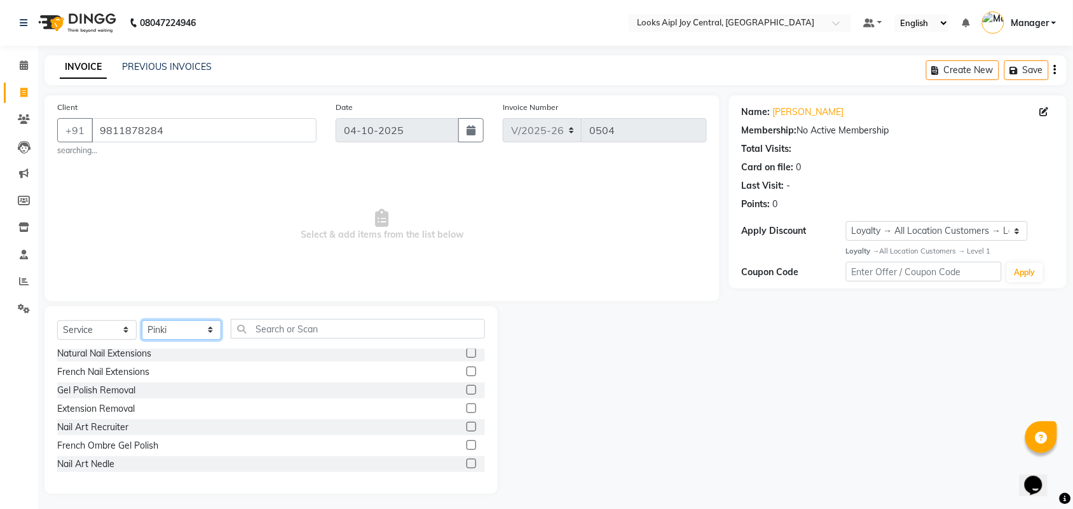
scroll to position [159, 0]
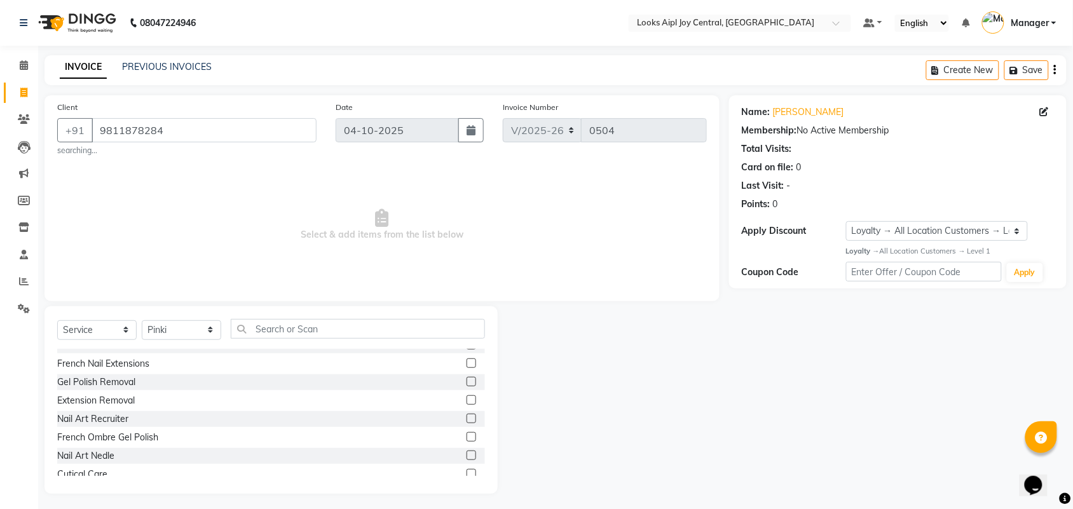
click at [134, 417] on div "Nail Art Recruiter" at bounding box center [271, 419] width 428 height 16
click at [112, 416] on div "Nail Art Recruiter" at bounding box center [92, 418] width 71 height 13
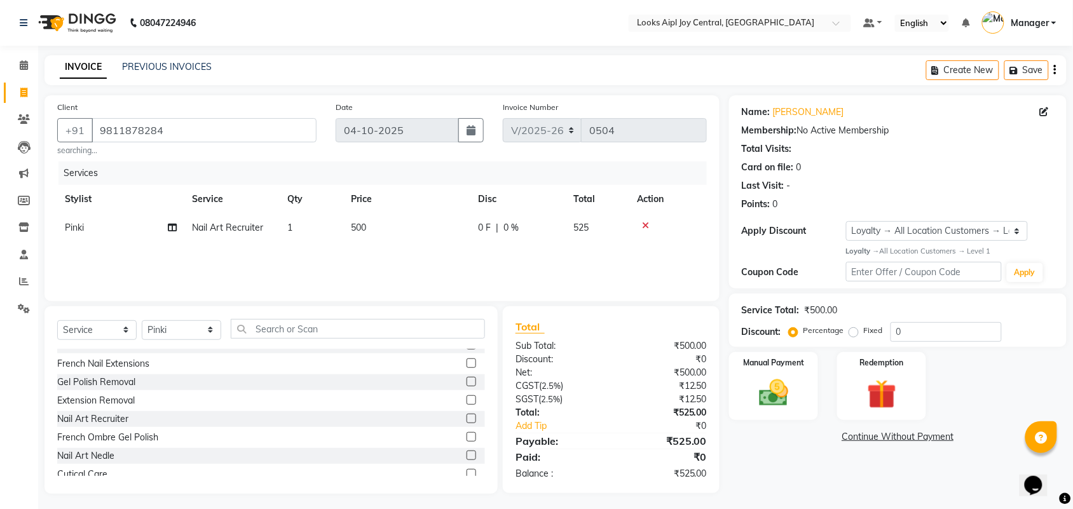
click at [116, 426] on div "Nail Art Recruiter" at bounding box center [271, 419] width 428 height 16
click at [113, 420] on div "Nail Art Recruiter" at bounding box center [92, 418] width 71 height 13
checkbox input "false"
click at [902, 332] on input "0" at bounding box center [945, 332] width 111 height 20
click at [941, 337] on input "036" at bounding box center [945, 332] width 111 height 20
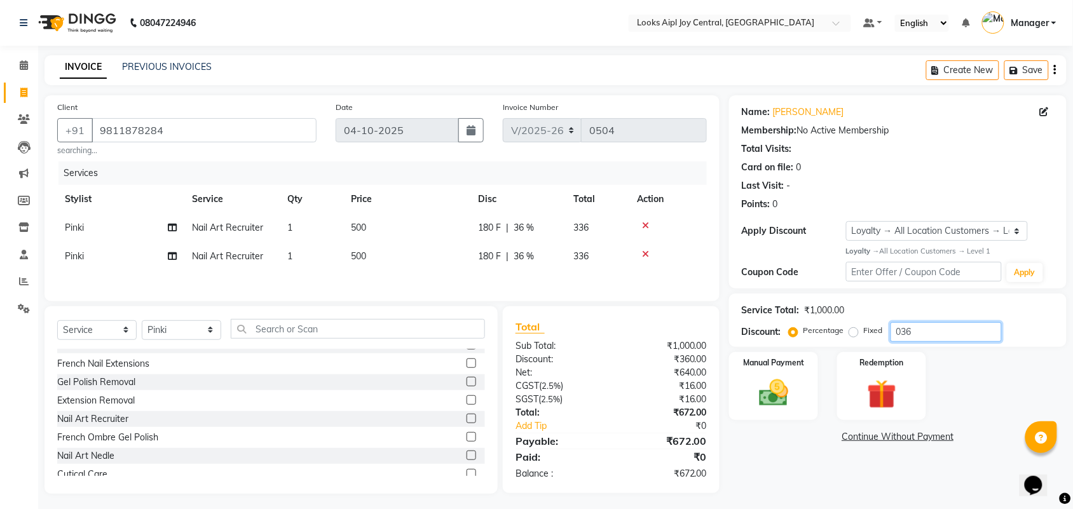
type input "036"
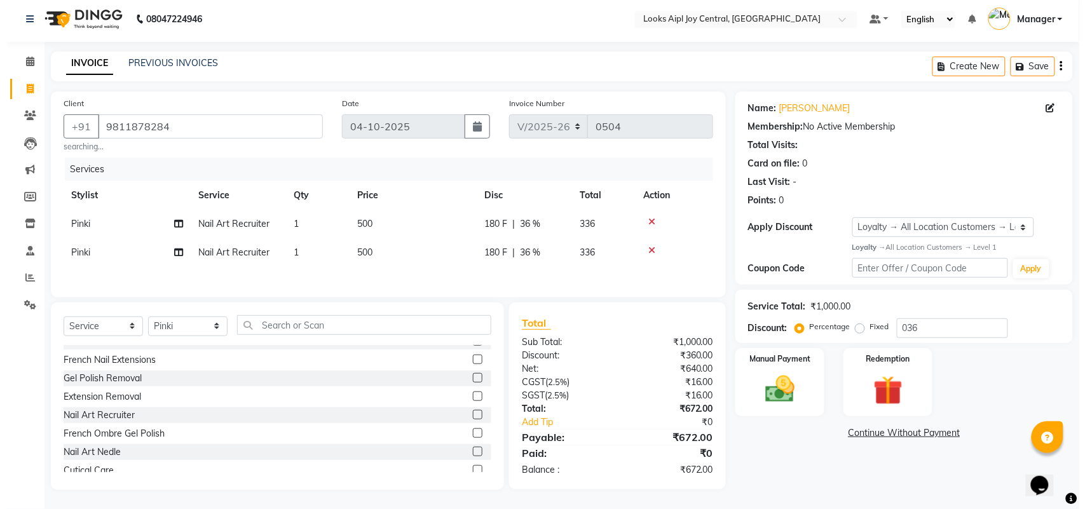
scroll to position [0, 0]
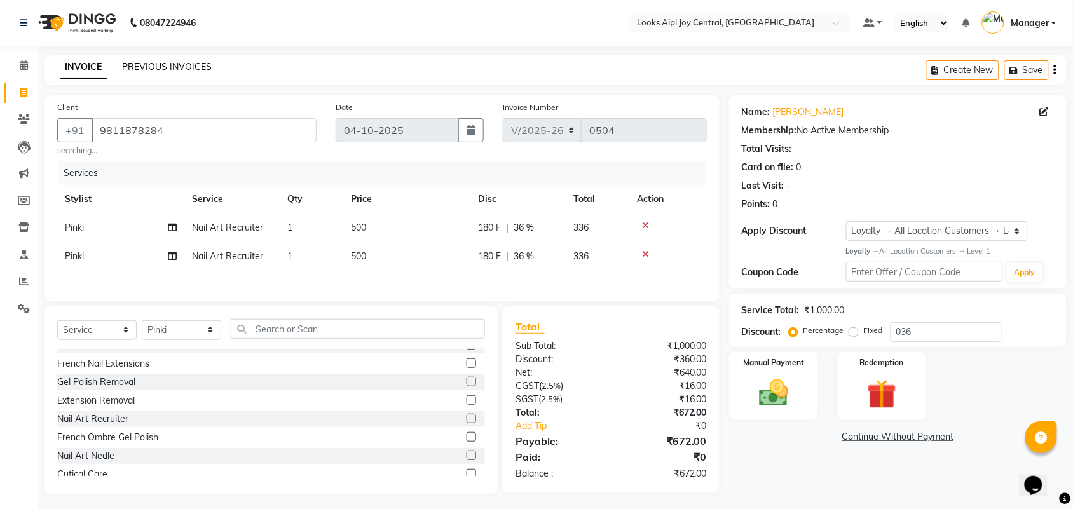
click at [172, 65] on link "PREVIOUS INVOICES" at bounding box center [167, 66] width 90 height 11
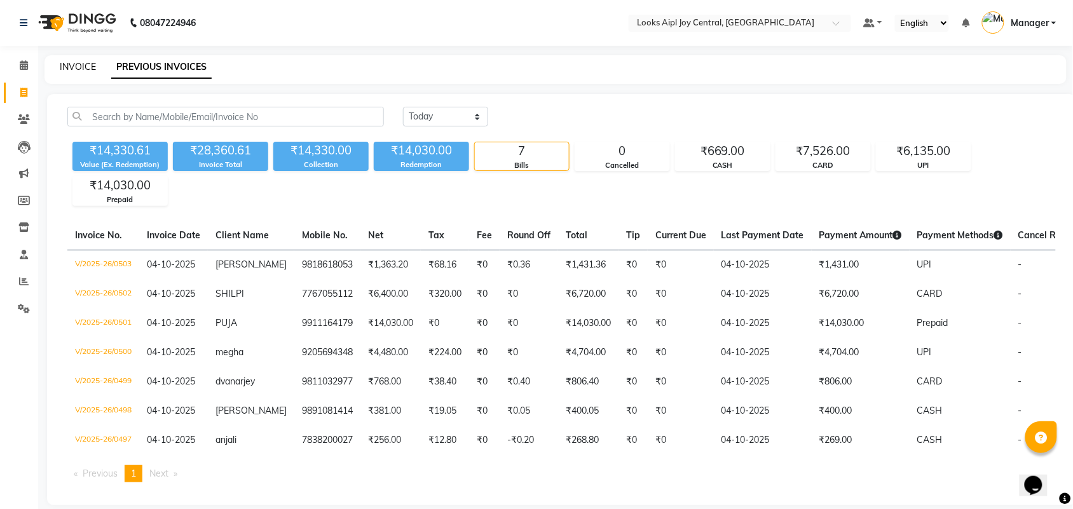
click at [75, 65] on link "INVOICE" at bounding box center [78, 66] width 36 height 11
select select "service"
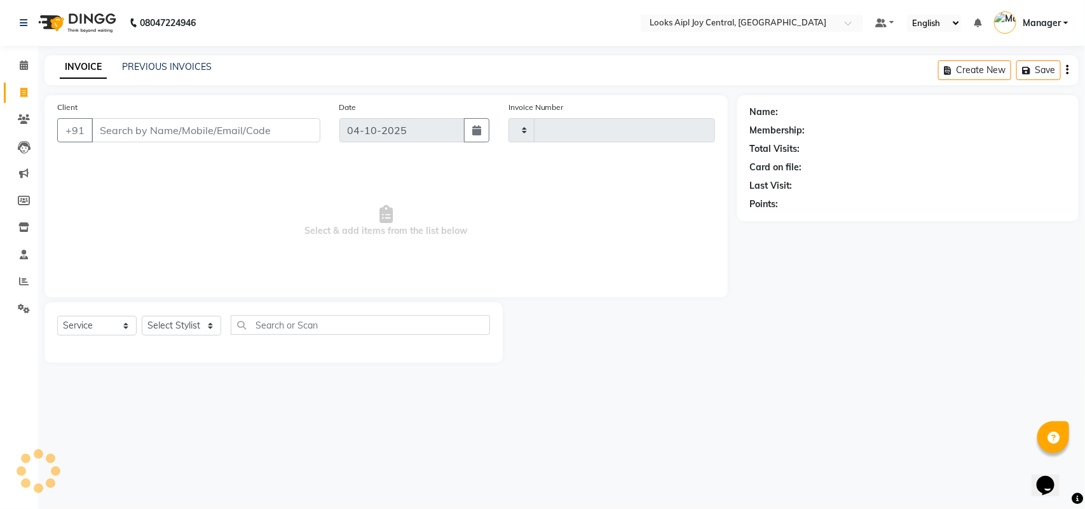
type input "0504"
select select "6032"
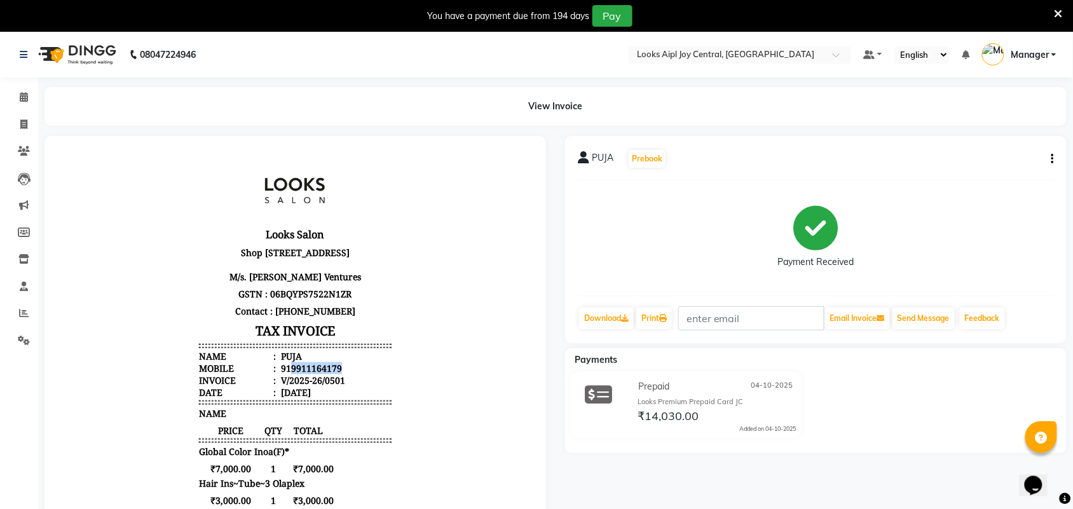
drag, startPoint x: 331, startPoint y: 381, endPoint x: 276, endPoint y: 382, distance: 54.7
click at [276, 374] on li "Mobile : 919911164179" at bounding box center [294, 368] width 192 height 12
copy div "9911164179"
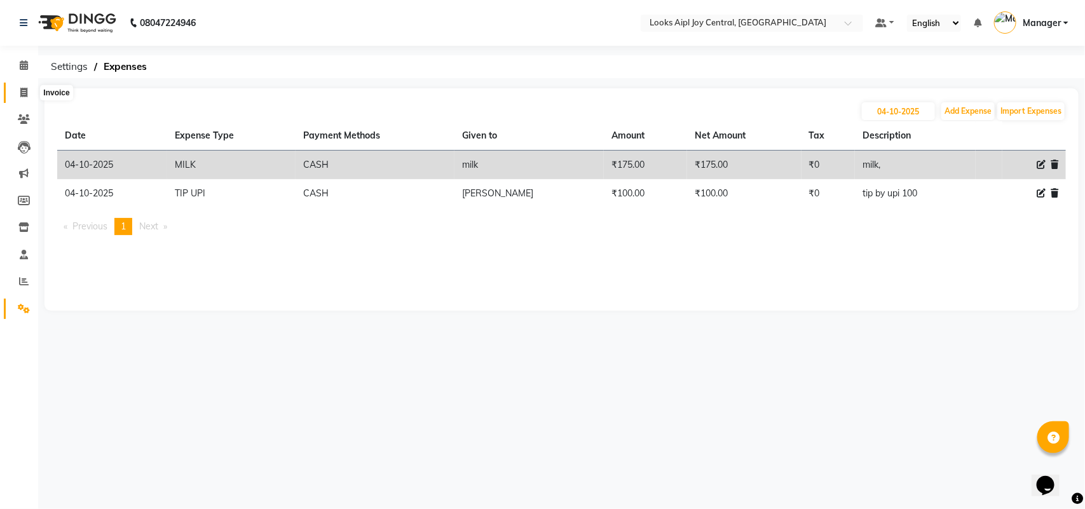
click at [19, 95] on span at bounding box center [24, 93] width 22 height 15
select select "service"
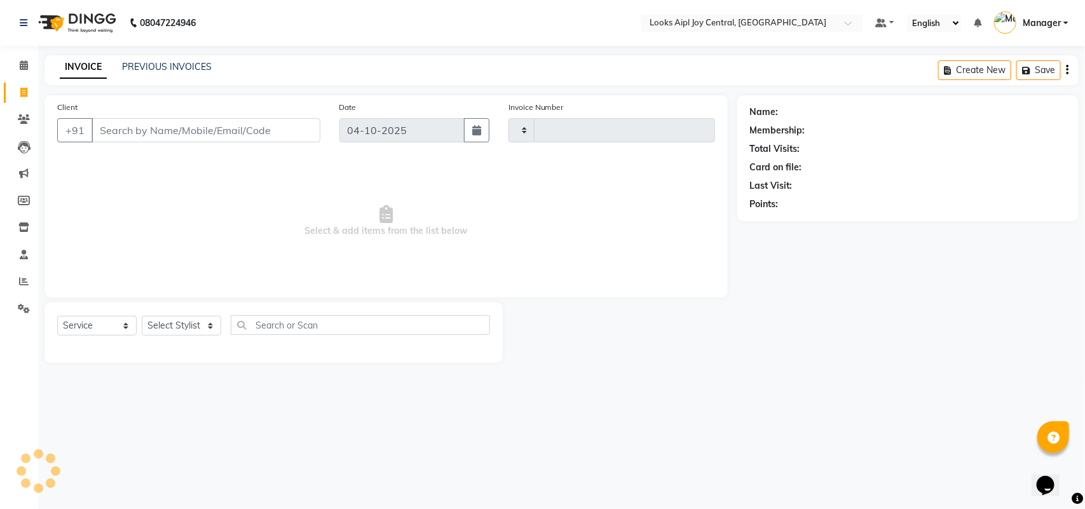
type input "0504"
select select "6032"
click at [187, 324] on select "Select Stylist [PERSON_NAME] [PERSON_NAME] Counter Deepak_pdct [PERSON_NAME] [P…" at bounding box center [181, 326] width 79 height 20
select select "43402"
click at [142, 316] on select "Select Stylist [PERSON_NAME] [PERSON_NAME] Counter Deepak_pdct [PERSON_NAME] [P…" at bounding box center [181, 326] width 79 height 20
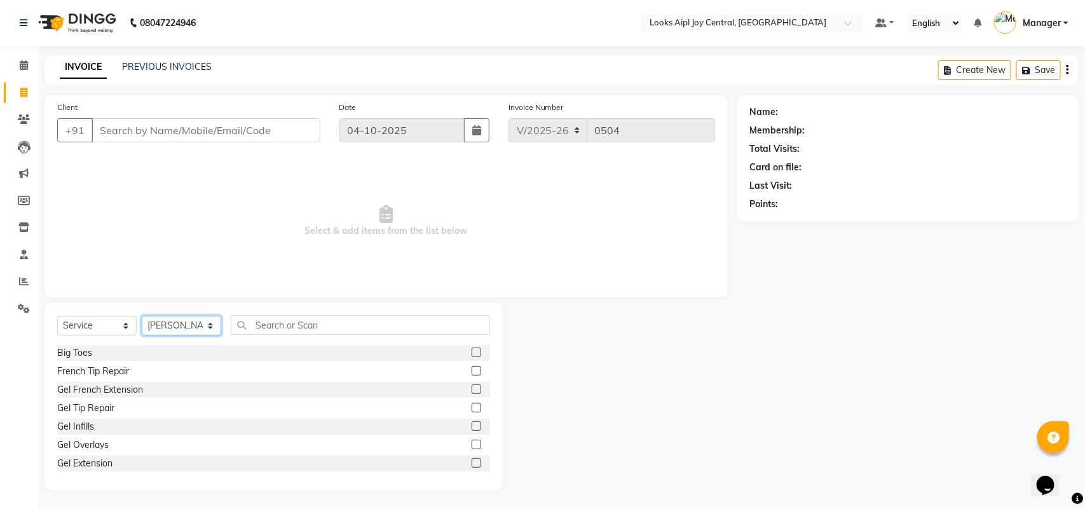
click at [191, 327] on select "Select Stylist [PERSON_NAME] [PERSON_NAME] Counter Deepak_pdct [PERSON_NAME] [P…" at bounding box center [181, 326] width 79 height 20
click at [97, 329] on select "Select Service Product Membership Package Voucher Prepaid Gift Card" at bounding box center [96, 326] width 79 height 20
click at [213, 129] on input "Client" at bounding box center [206, 130] width 229 height 24
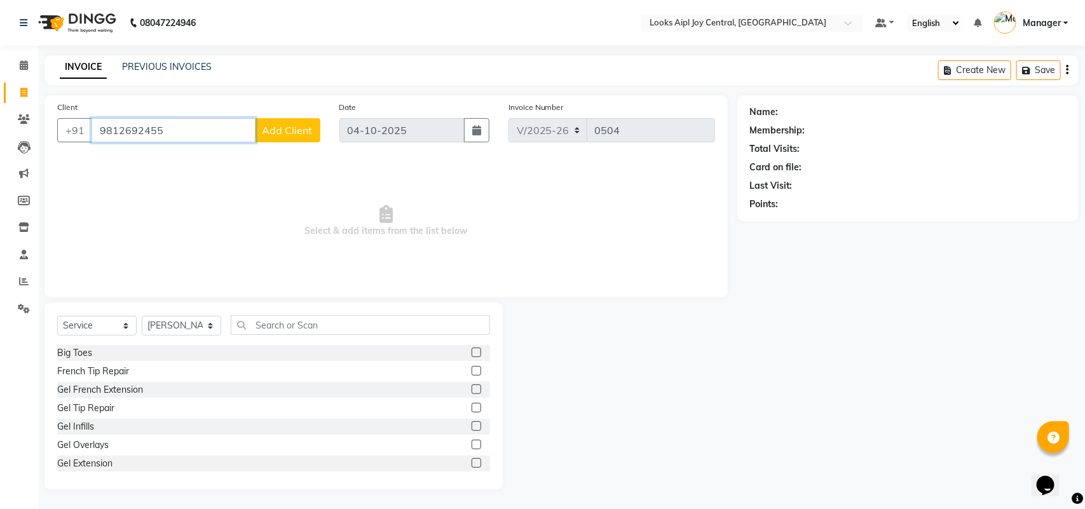
type input "9812692455"
click at [289, 132] on span "Add Client" at bounding box center [287, 130] width 50 height 13
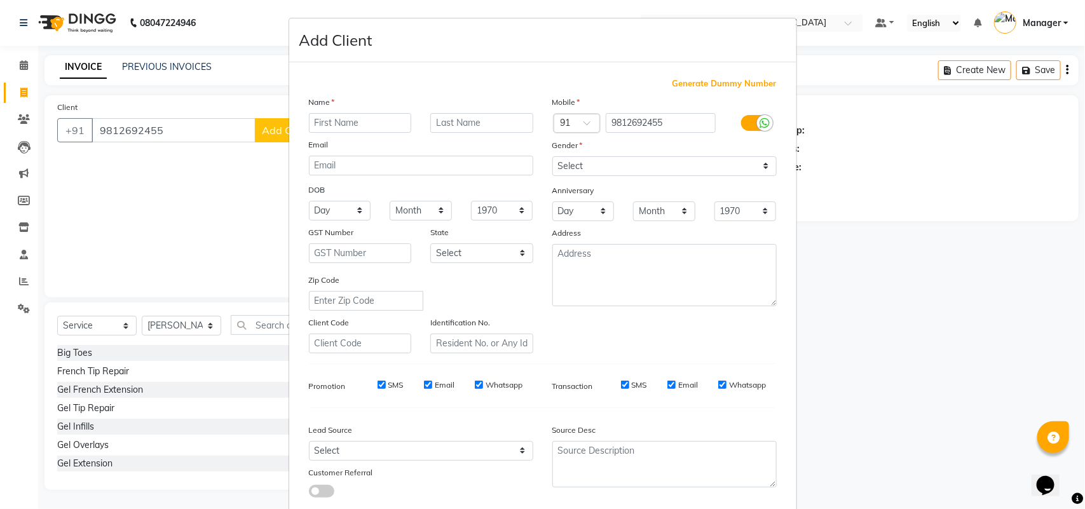
click at [330, 131] on input "text" at bounding box center [360, 123] width 103 height 20
type input "[PERSON_NAME]"
click at [689, 172] on select "Select [DEMOGRAPHIC_DATA] [DEMOGRAPHIC_DATA] Other Prefer Not To Say" at bounding box center [664, 166] width 224 height 20
select select "[DEMOGRAPHIC_DATA]"
click at [552, 156] on select "Select [DEMOGRAPHIC_DATA] [DEMOGRAPHIC_DATA] Other Prefer Not To Say" at bounding box center [664, 166] width 224 height 20
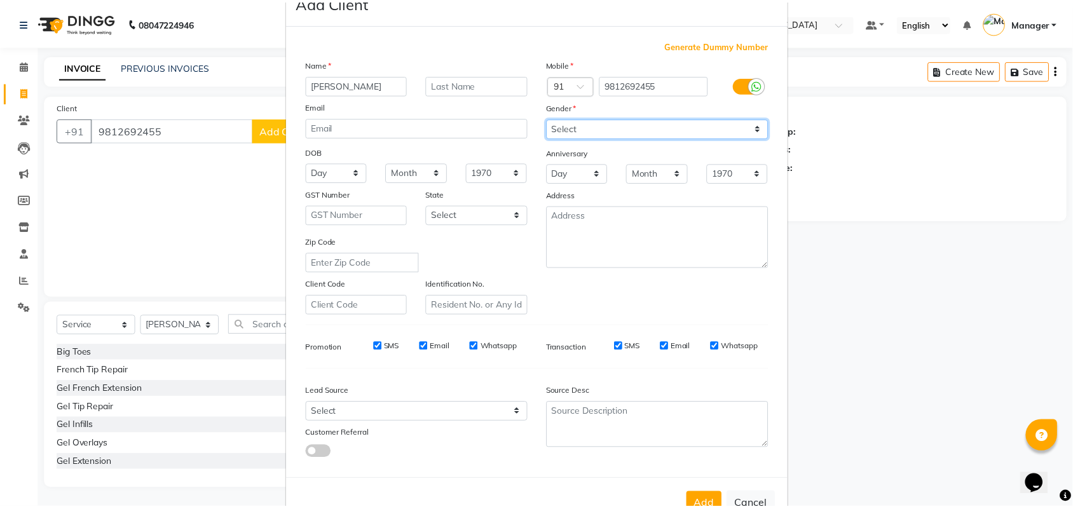
scroll to position [73, 0]
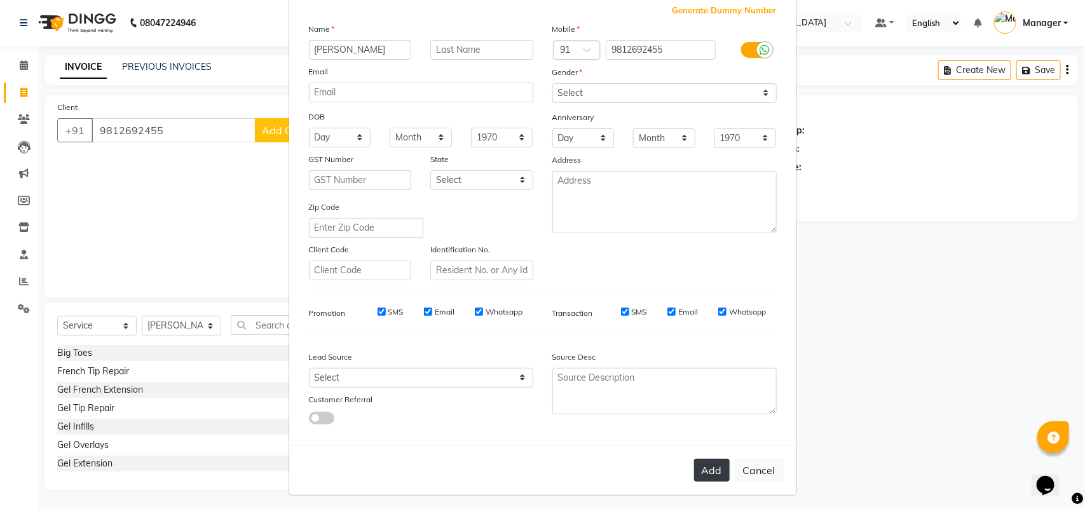
click at [695, 459] on button "Add" at bounding box center [712, 470] width 36 height 23
select select
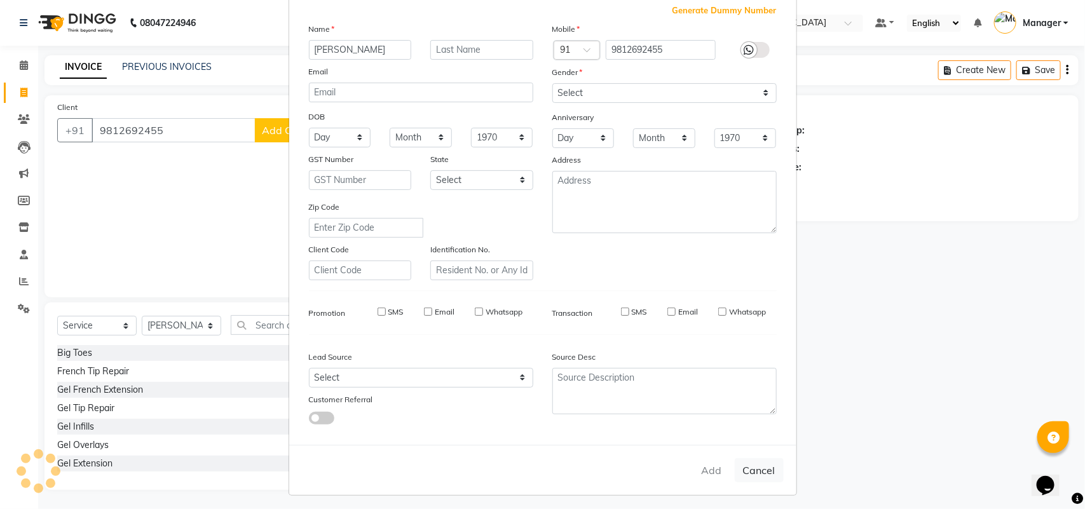
select select
checkbox input "false"
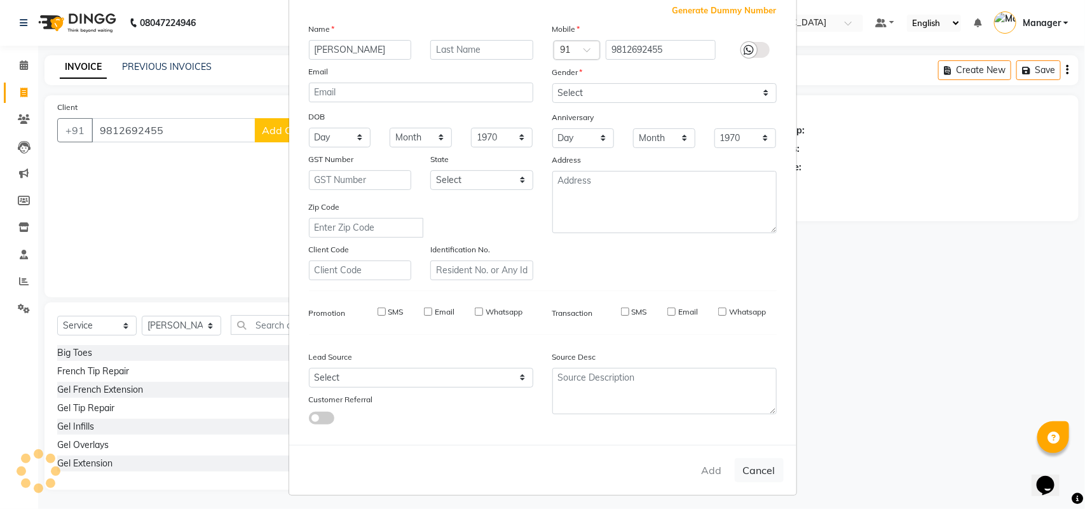
checkbox input "false"
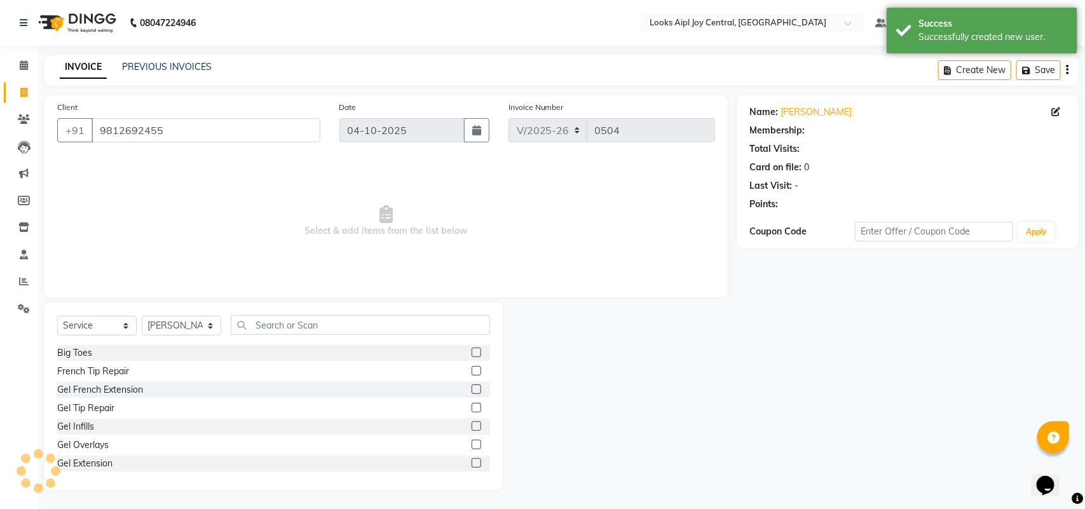
select select "1: Object"
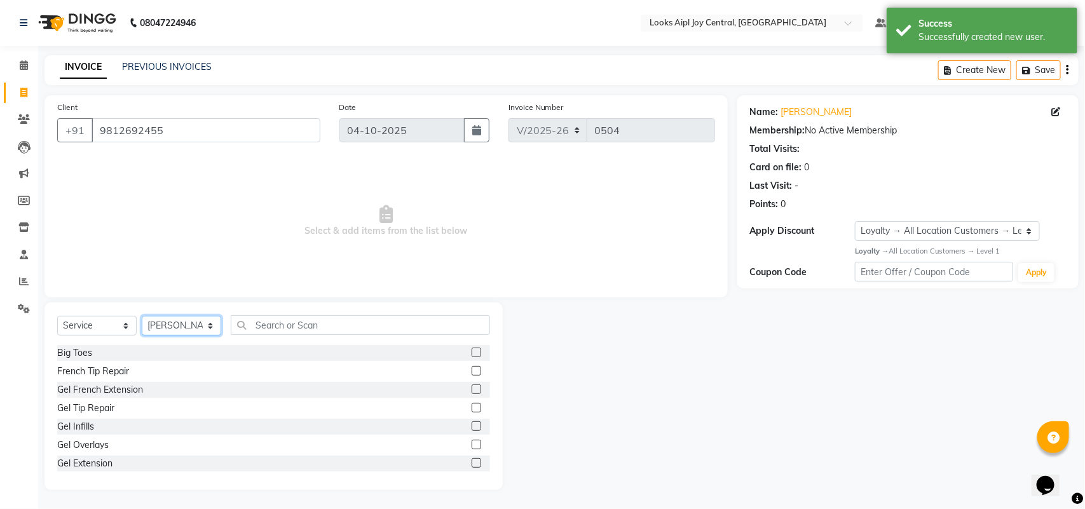
click at [149, 325] on select "Select Stylist [PERSON_NAME] [PERSON_NAME] Counter Deepak_pdct [PERSON_NAME] [P…" at bounding box center [181, 326] width 79 height 20
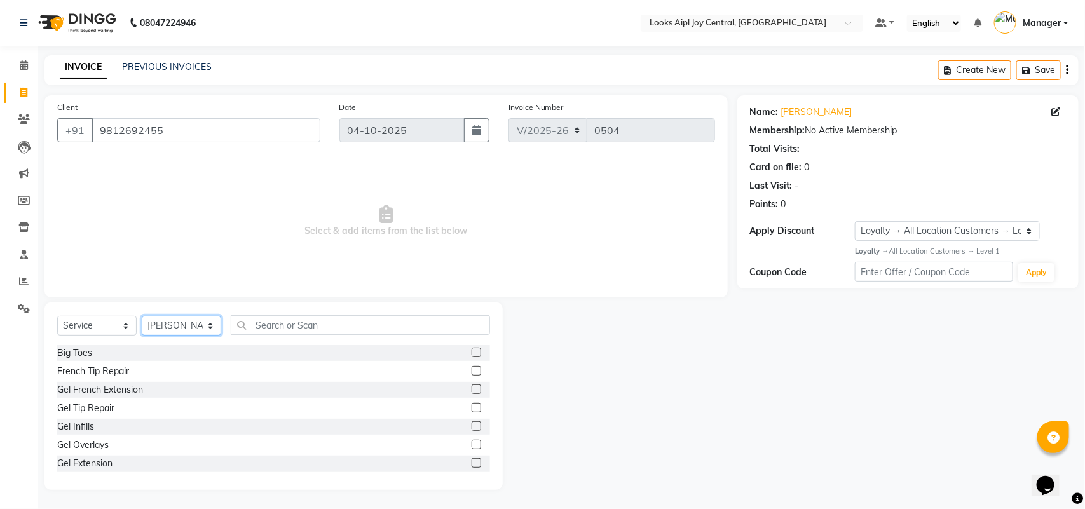
select select "92845"
click at [142, 316] on select "Select Stylist [PERSON_NAME] [PERSON_NAME] Counter Deepak_pdct [PERSON_NAME] [P…" at bounding box center [181, 326] width 79 height 20
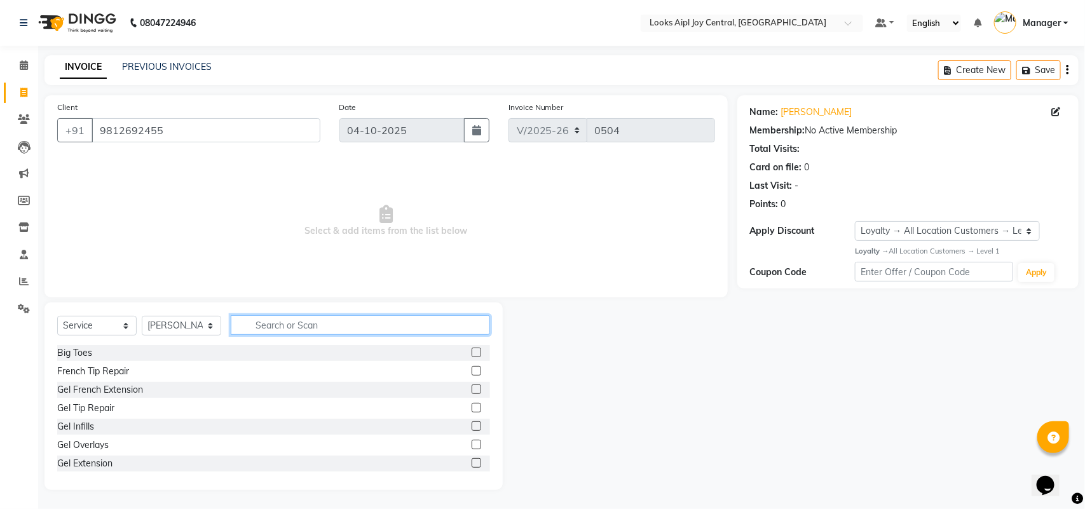
click at [304, 330] on input "text" at bounding box center [360, 325] width 259 height 20
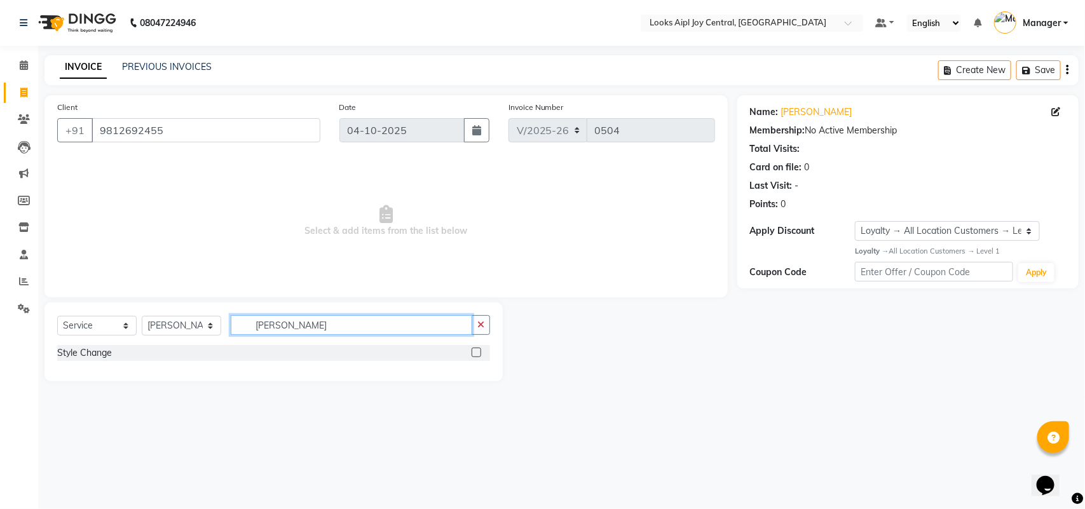
type input "[PERSON_NAME]"
click at [478, 354] on label at bounding box center [477, 353] width 10 height 10
click at [478, 354] on input "checkbox" at bounding box center [476, 353] width 8 height 8
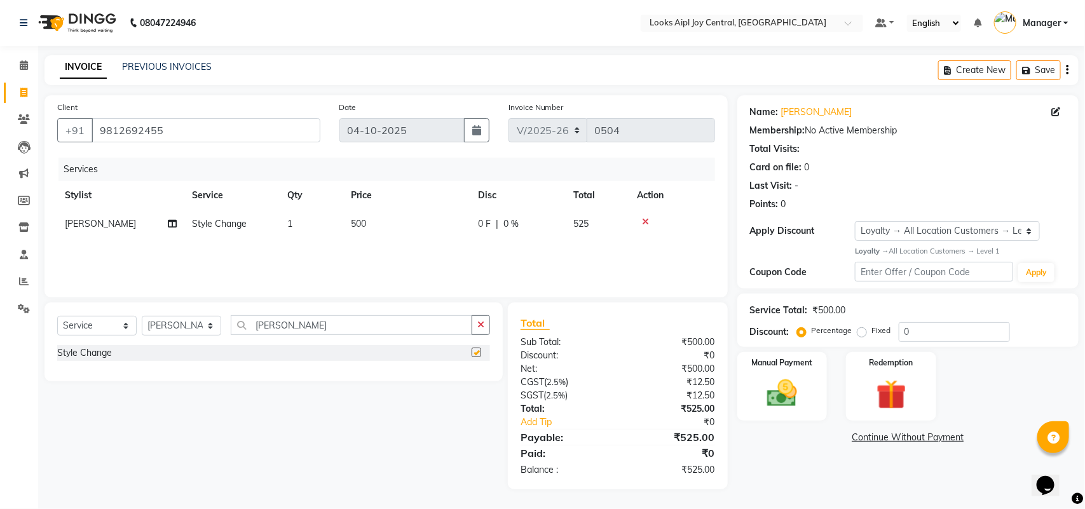
checkbox input "false"
drag, startPoint x: 921, startPoint y: 328, endPoint x: 892, endPoint y: 329, distance: 29.9
click at [892, 329] on div "Percentage Fixed 0" at bounding box center [904, 332] width 210 height 20
type input "36"
click at [785, 408] on img at bounding box center [782, 394] width 50 height 36
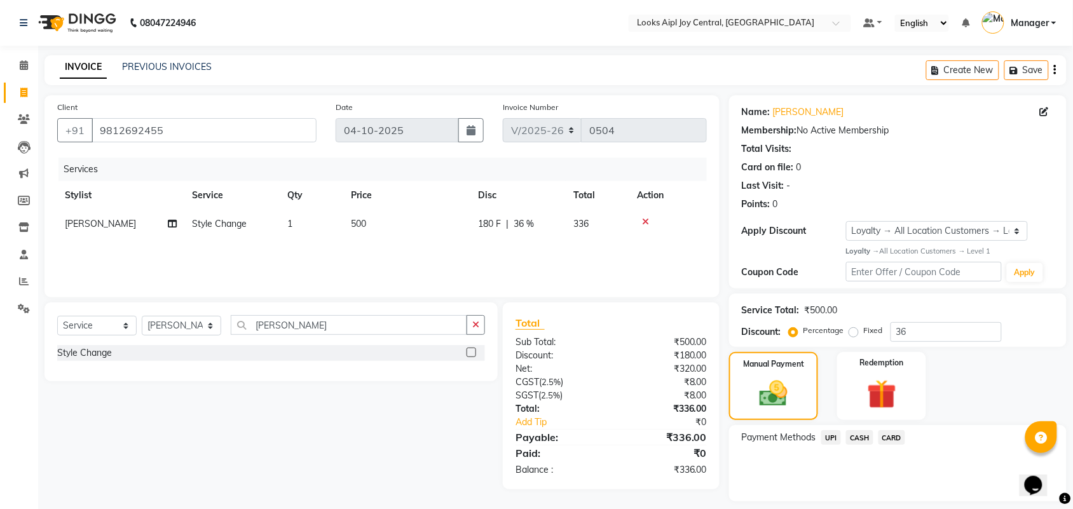
click at [890, 435] on span "CARD" at bounding box center [891, 437] width 27 height 15
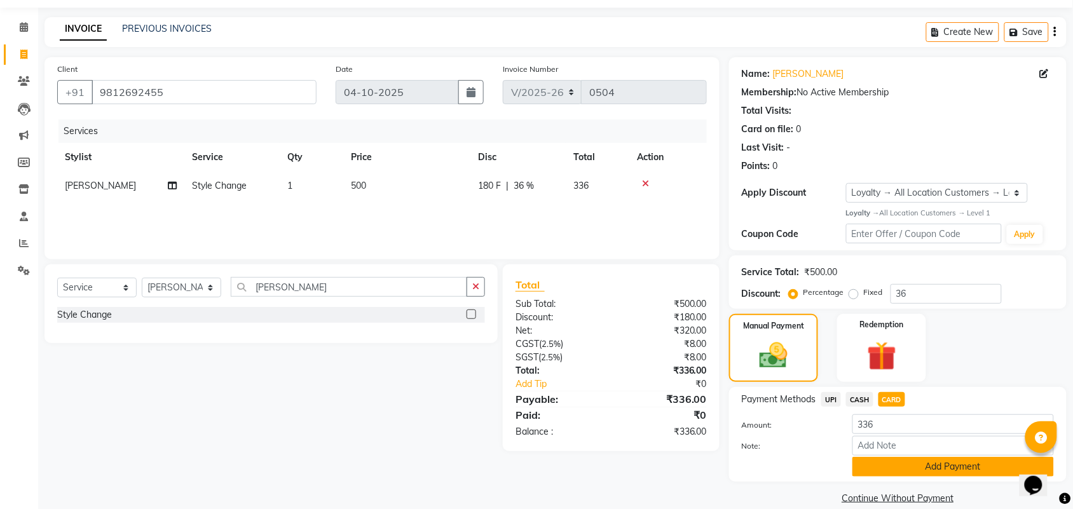
scroll to position [55, 0]
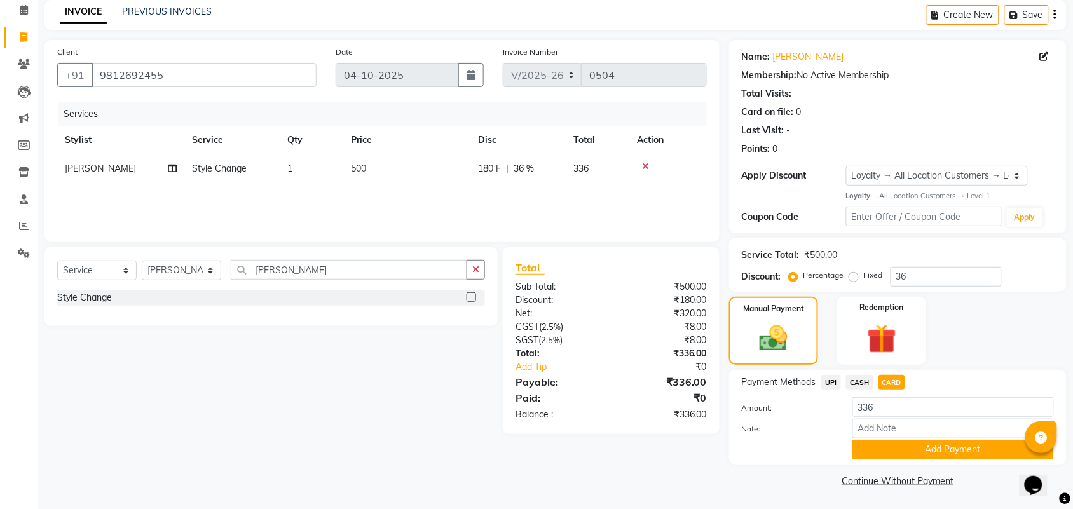
click at [946, 459] on div "Payment Methods UPI CASH CARD Amount: 336 Note: Add Payment" at bounding box center [897, 417] width 337 height 95
click at [955, 449] on button "Add Payment" at bounding box center [952, 450] width 201 height 20
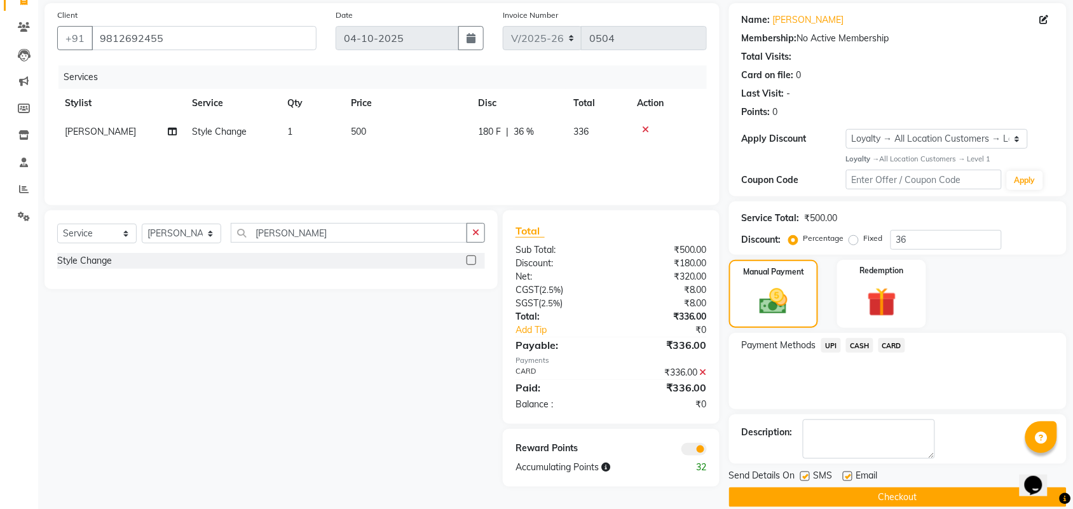
scroll to position [109, 0]
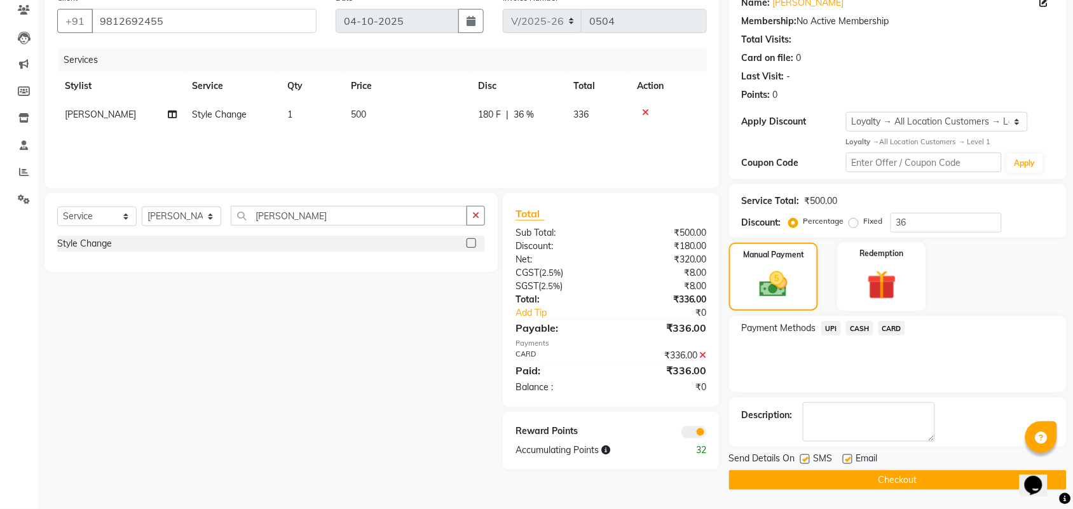
click at [906, 477] on button "Checkout" at bounding box center [897, 480] width 337 height 20
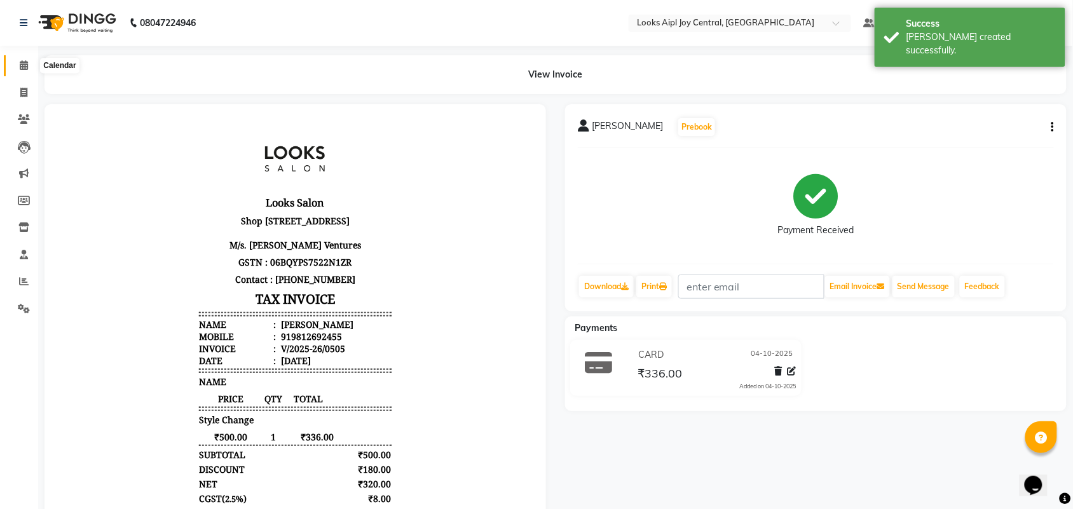
click at [21, 64] on icon at bounding box center [24, 65] width 8 height 10
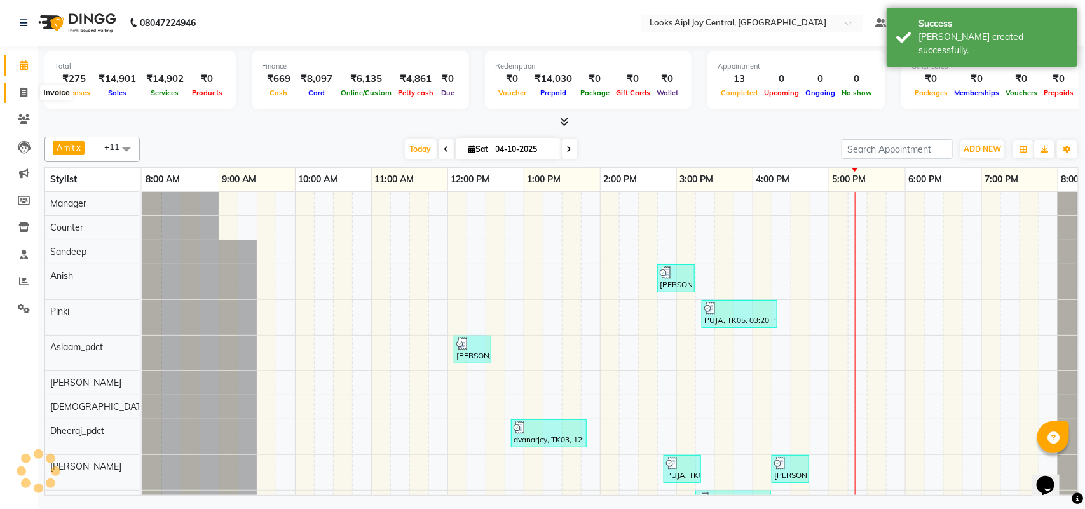
click at [24, 97] on span at bounding box center [24, 93] width 22 height 15
select select "service"
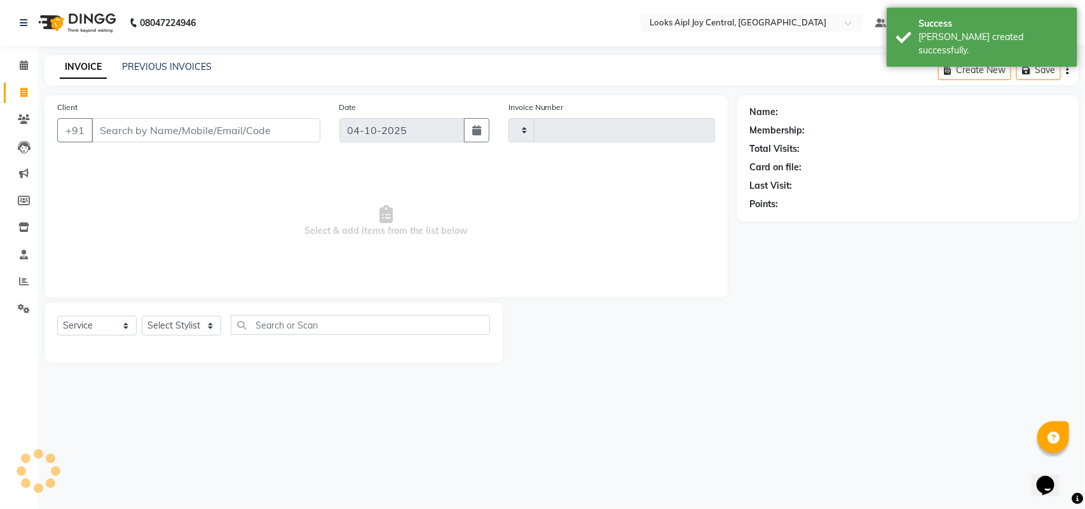
type input "0506"
select select "6032"
click at [164, 71] on link "PREVIOUS INVOICES" at bounding box center [167, 66] width 90 height 11
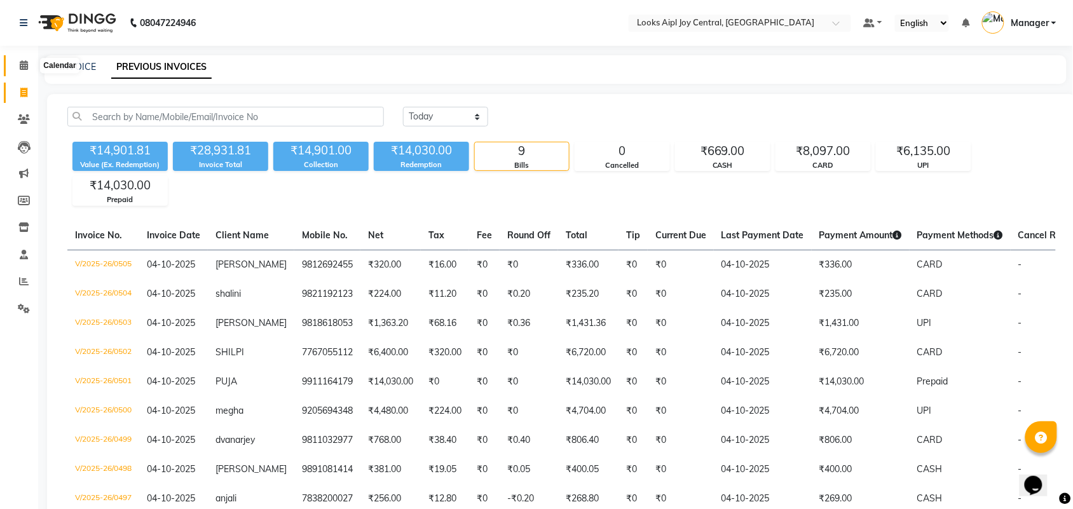
click at [18, 64] on span at bounding box center [24, 65] width 22 height 15
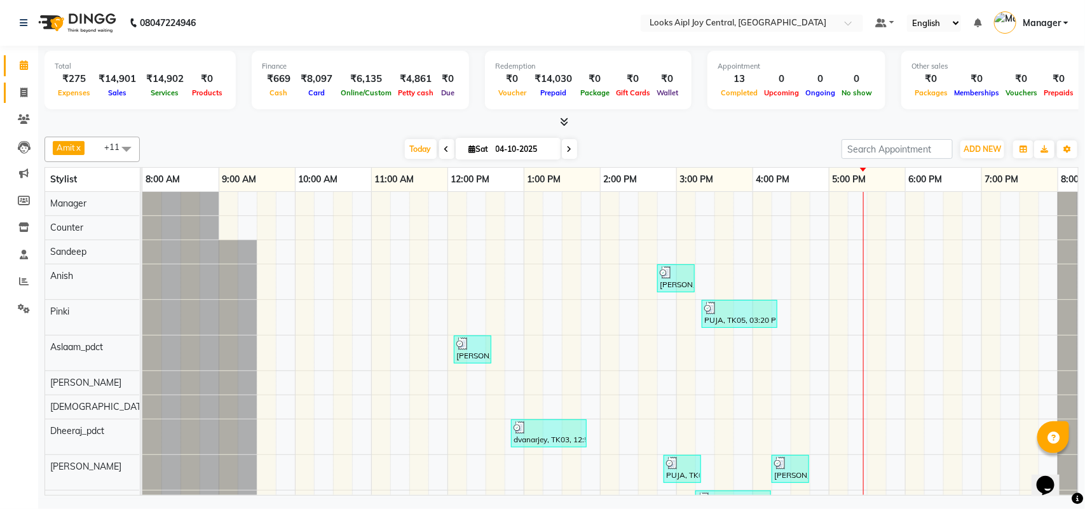
click at [17, 83] on link "Invoice" at bounding box center [19, 93] width 31 height 21
select select "6032"
select select "service"
